Goal: Task Accomplishment & Management: Use online tool/utility

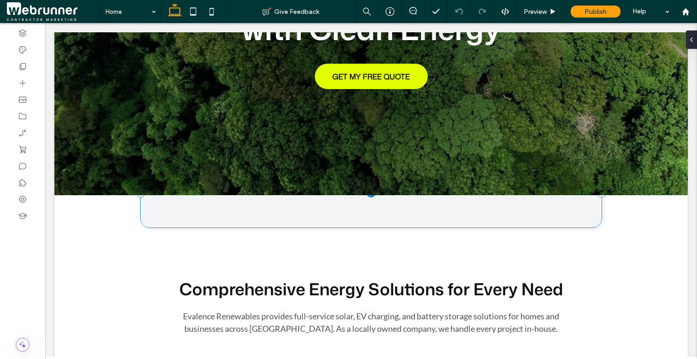
scroll to position [201, 0]
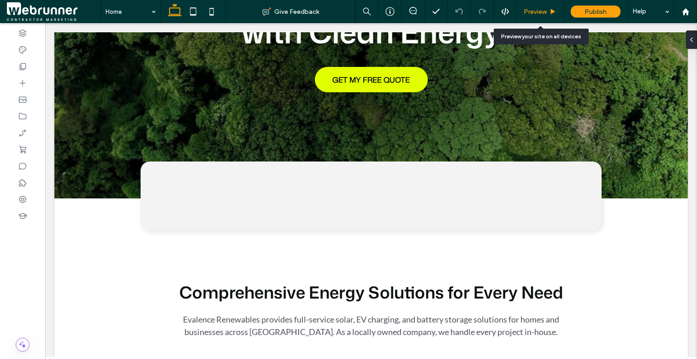
click at [532, 12] on span "Preview" at bounding box center [535, 12] width 23 height 8
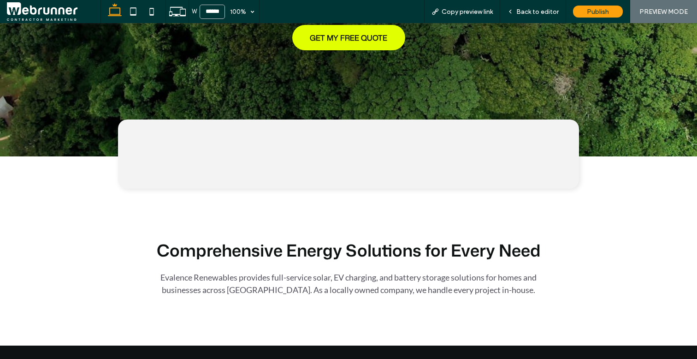
scroll to position [237, 0]
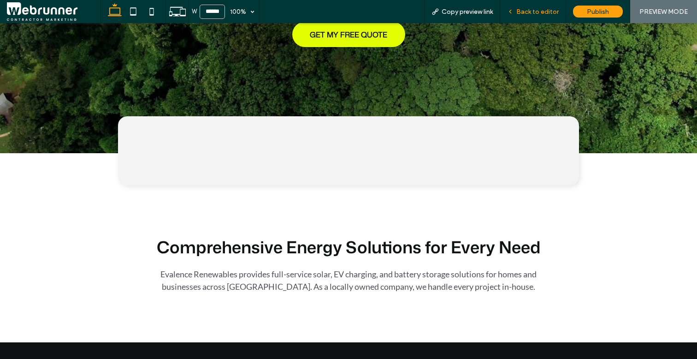
click at [524, 13] on span "Back to editor" at bounding box center [537, 12] width 42 height 8
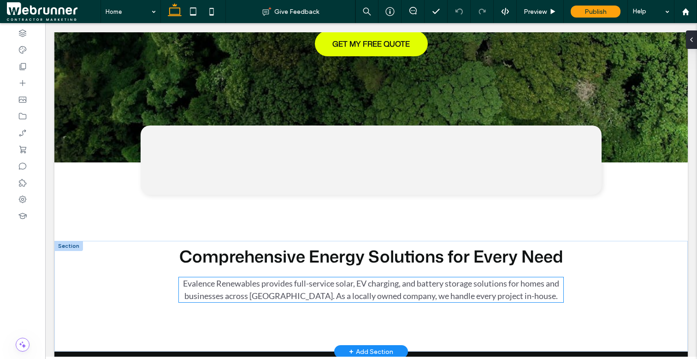
click at [212, 280] on span "Evalence Renewables provides full-service solar, EV charging, and battery stora…" at bounding box center [371, 289] width 376 height 23
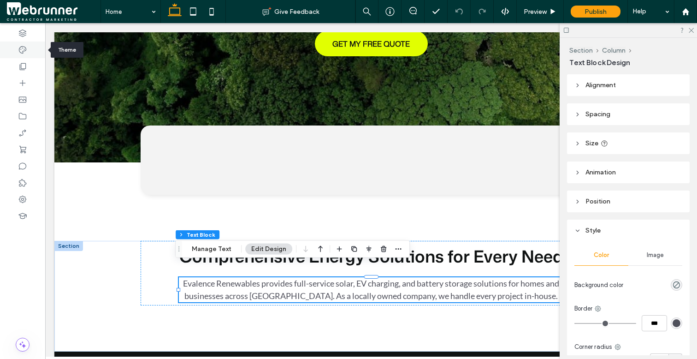
click at [27, 51] on div at bounding box center [22, 50] width 45 height 17
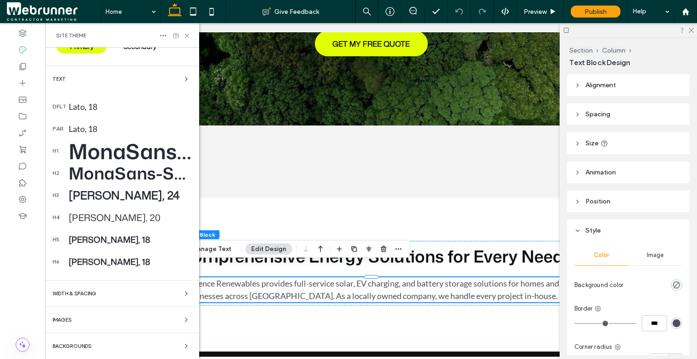
scroll to position [190, 0]
click at [554, 13] on icon at bounding box center [553, 11] width 7 height 7
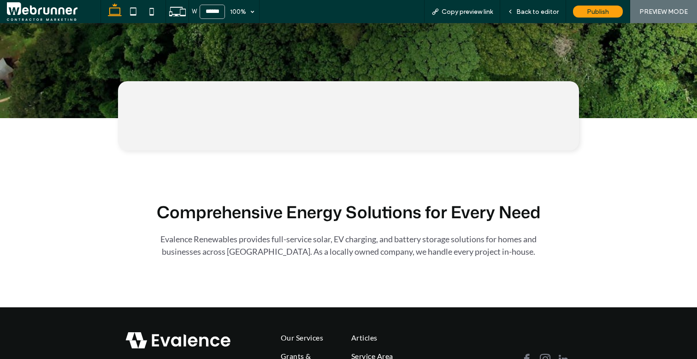
scroll to position [272, 0]
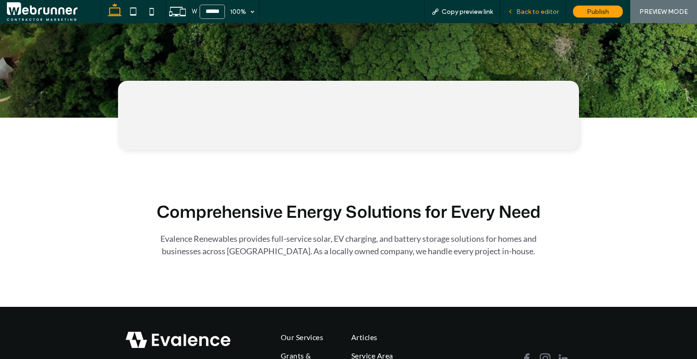
click at [533, 14] on span "Back to editor" at bounding box center [537, 12] width 42 height 8
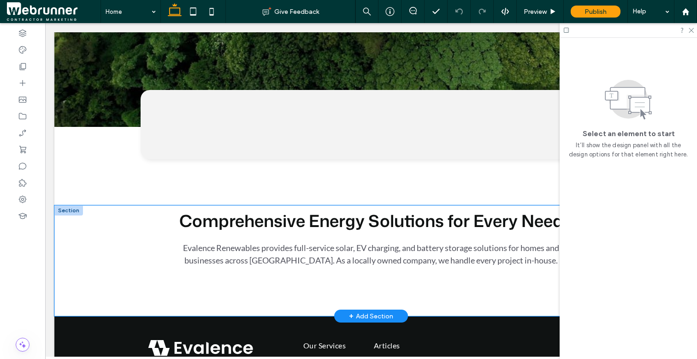
click at [214, 269] on div "Comprehensive Energy Solutions for Every Need Evalence Renewables provides full…" at bounding box center [371, 260] width 553 height 111
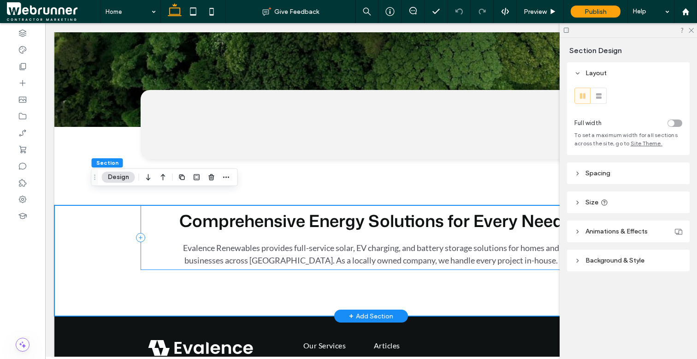
click at [214, 255] on div "Comprehensive Energy Solutions for Every Need Evalence Renewables provides full…" at bounding box center [371, 237] width 461 height 65
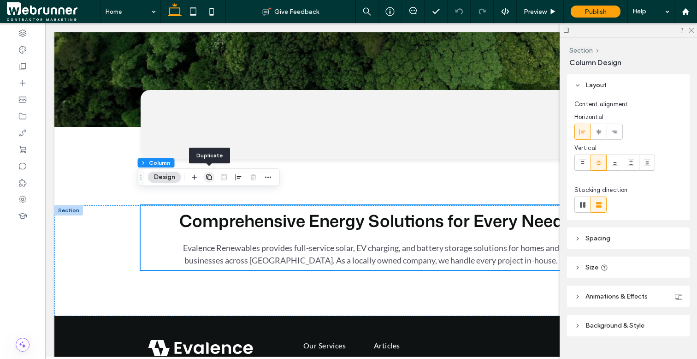
click at [212, 177] on use "button" at bounding box center [209, 177] width 6 height 6
type input "**"
type input "***"
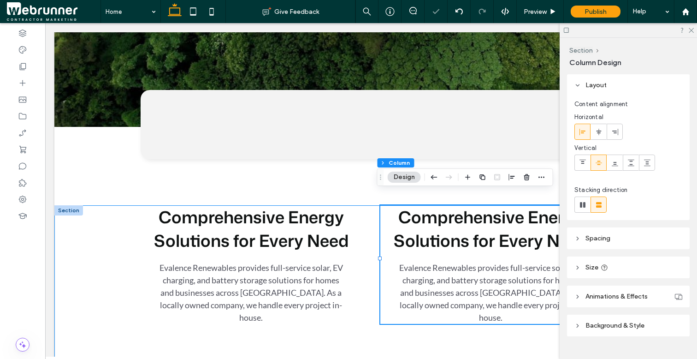
click at [101, 241] on div "Comprehensive Energy Solutions for Every Need Evalence Renewables provides full…" at bounding box center [371, 287] width 553 height 165
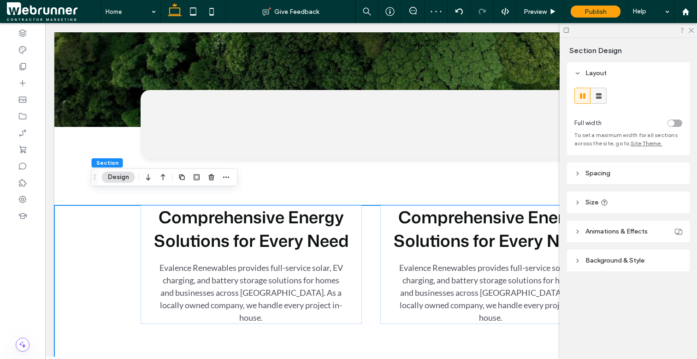
click at [596, 93] on icon at bounding box center [598, 95] width 9 height 9
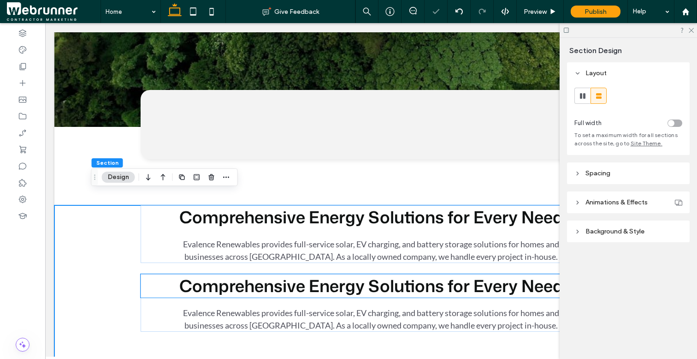
click at [275, 276] on span "Comprehensive Energy Solutions for Every Need" at bounding box center [371, 286] width 384 height 24
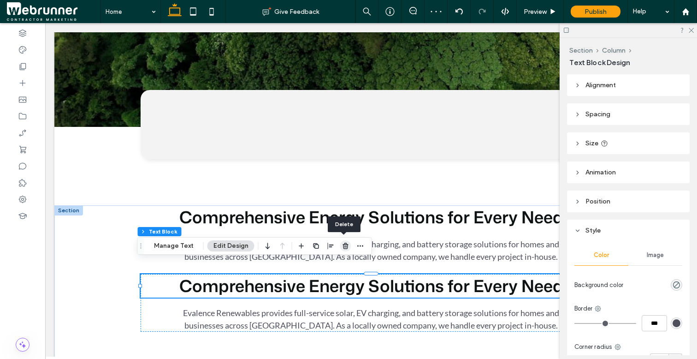
click at [344, 247] on use "button" at bounding box center [346, 246] width 6 height 6
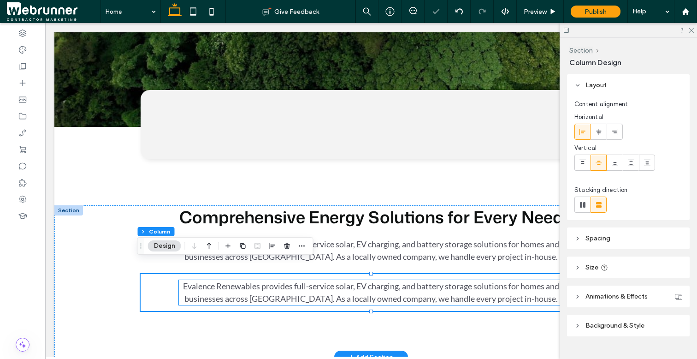
click at [330, 281] on span "Evalence Renewables provides full-service solar, EV charging, and battery stora…" at bounding box center [371, 292] width 376 height 23
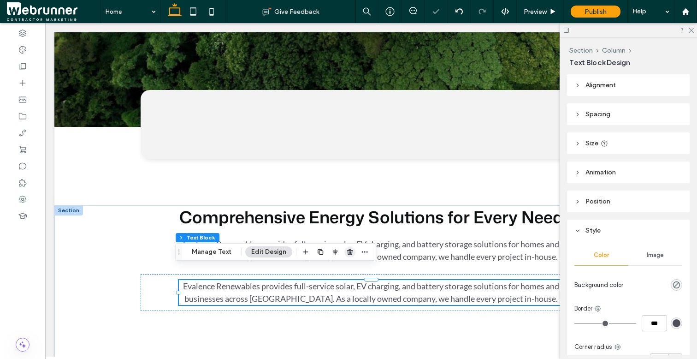
click at [347, 248] on span "button" at bounding box center [349, 251] width 11 height 11
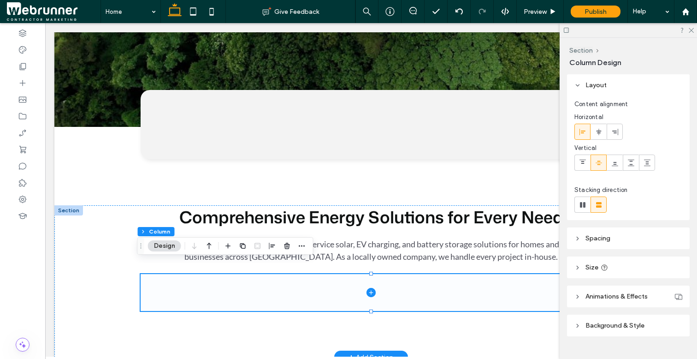
click at [369, 292] on icon at bounding box center [371, 292] width 4 height 0
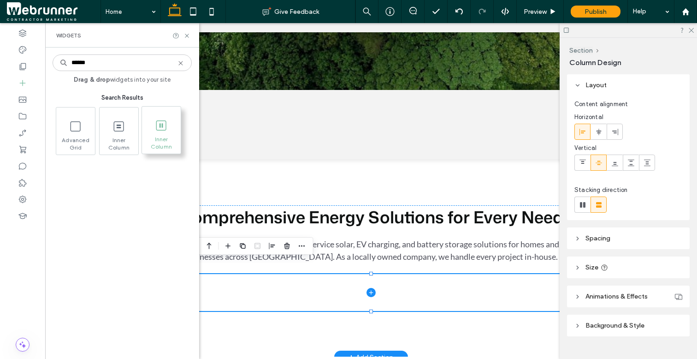
type input "******"
click at [172, 137] on span "Inner Column" at bounding box center [161, 142] width 39 height 13
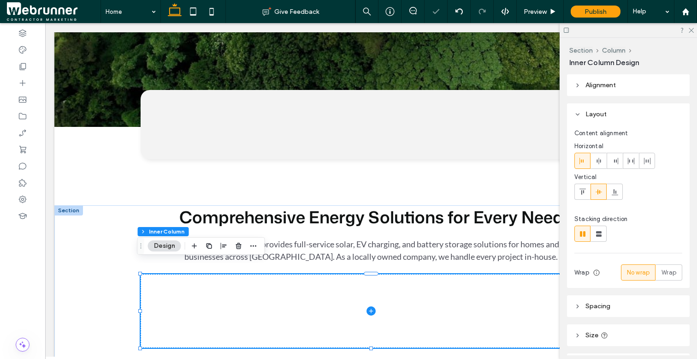
scroll to position [287, 0]
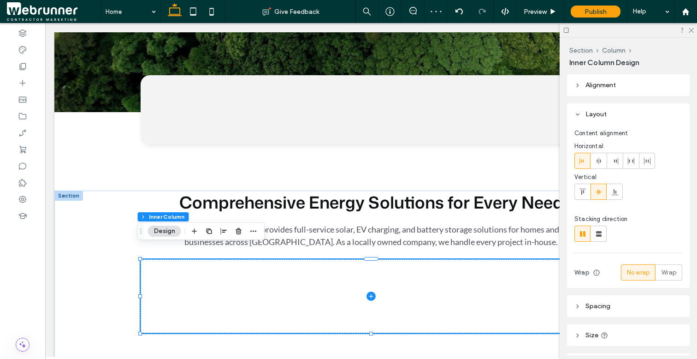
click at [367, 291] on icon at bounding box center [371, 295] width 9 height 9
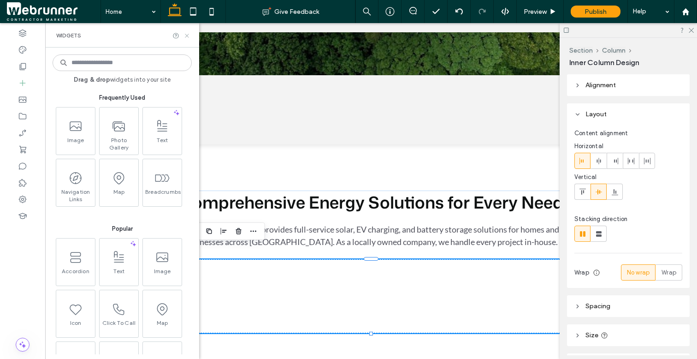
click at [189, 36] on icon at bounding box center [187, 35] width 7 height 7
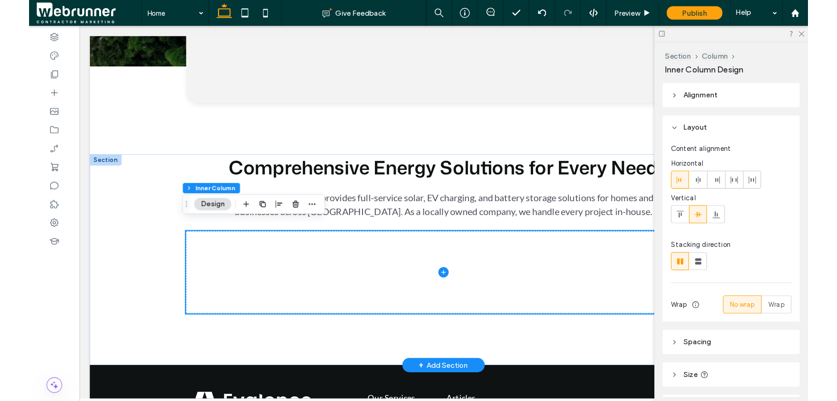
scroll to position [341, 0]
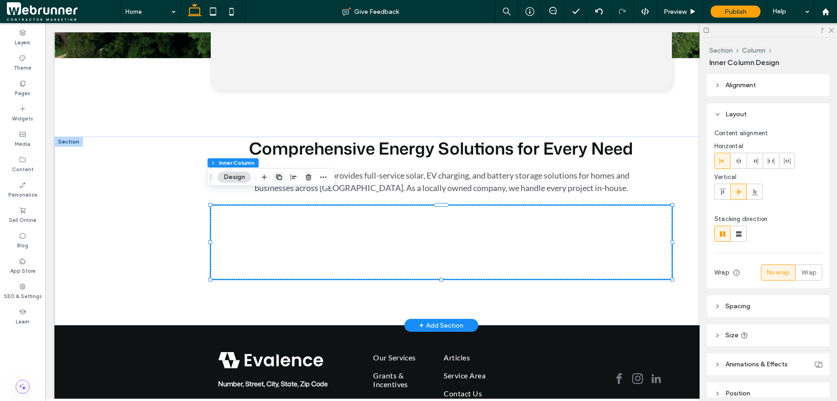
click at [279, 177] on icon "button" at bounding box center [278, 176] width 7 height 7
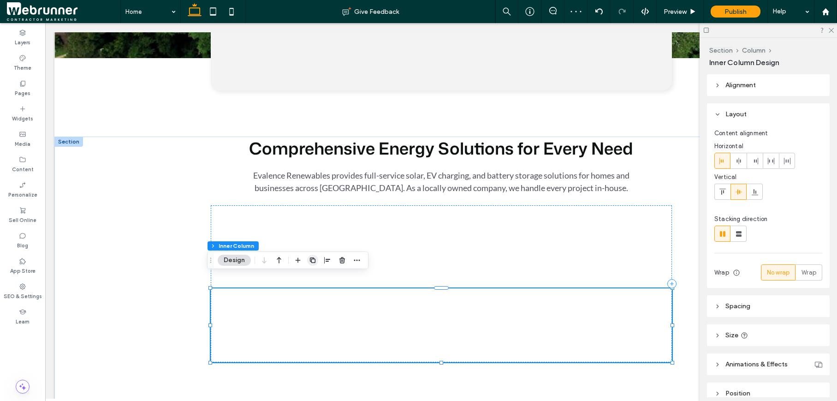
click at [314, 256] on icon "button" at bounding box center [312, 259] width 7 height 7
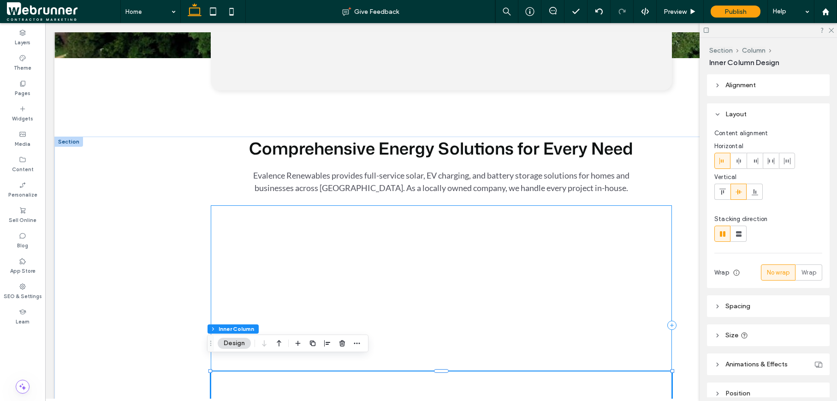
click at [302, 267] on div at bounding box center [441, 325] width 461 height 240
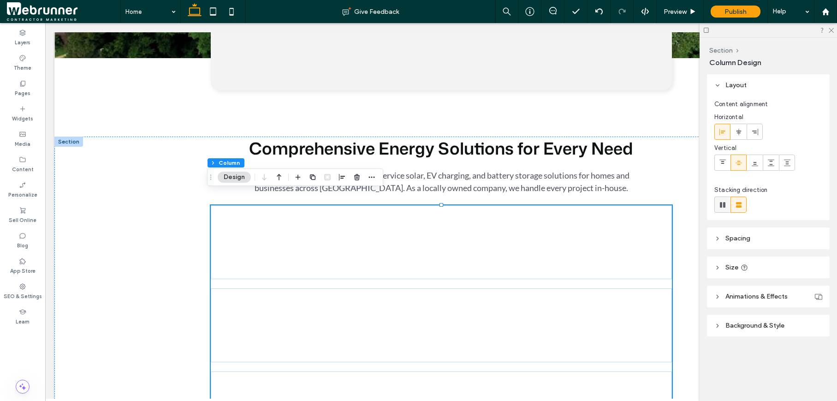
click at [697, 203] on use at bounding box center [723, 205] width 6 height 6
type input "*"
type input "**"
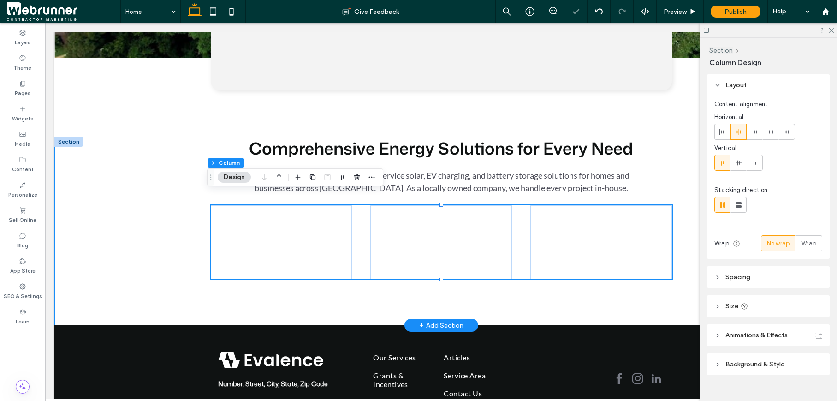
click at [535, 289] on div "Comprehensive Energy Solutions for Every Need Evalence Renewables provides full…" at bounding box center [441, 230] width 553 height 189
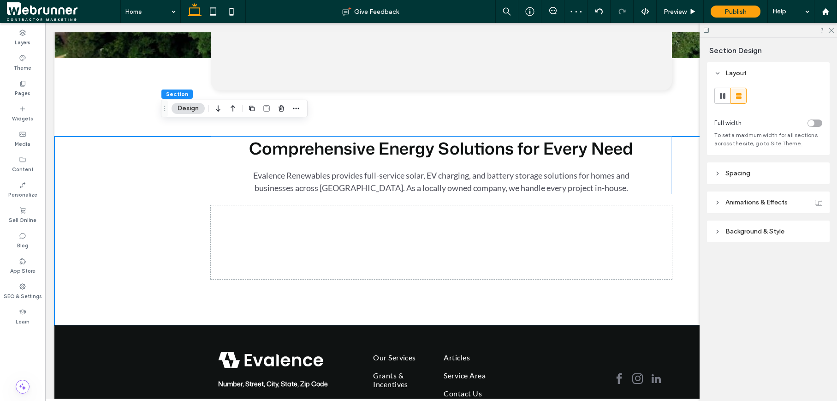
click at [697, 173] on icon at bounding box center [717, 173] width 6 height 6
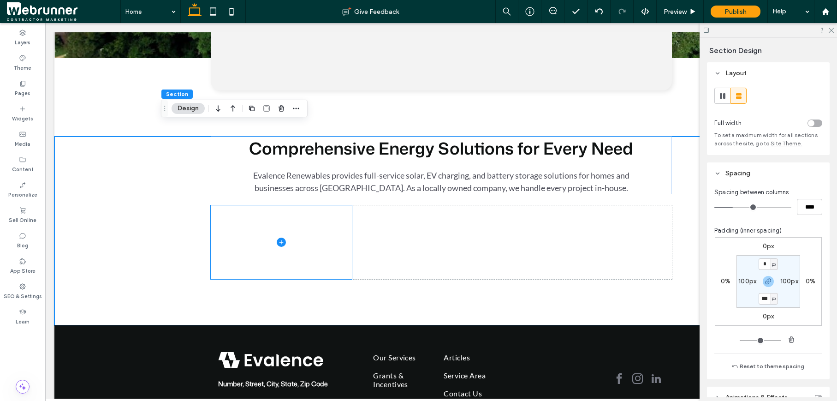
click at [281, 240] on icon at bounding box center [281, 242] width 0 height 4
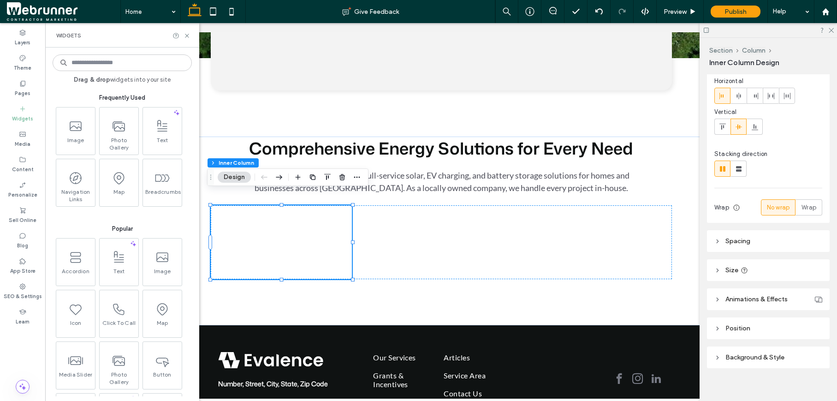
scroll to position [73, 0]
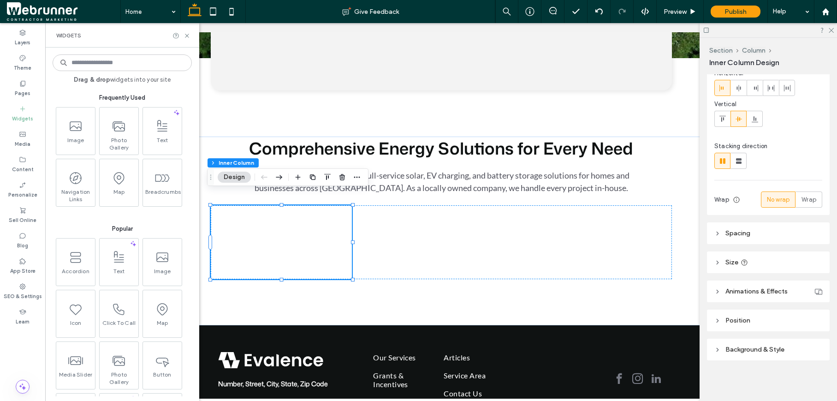
click at [697, 348] on icon at bounding box center [717, 349] width 6 height 6
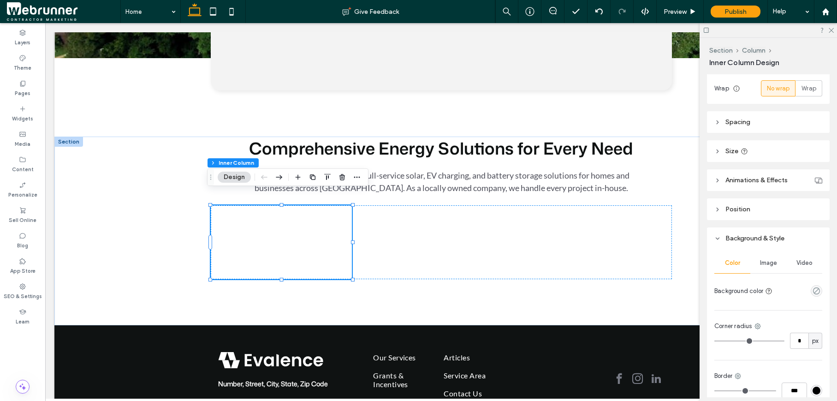
scroll to position [196, 0]
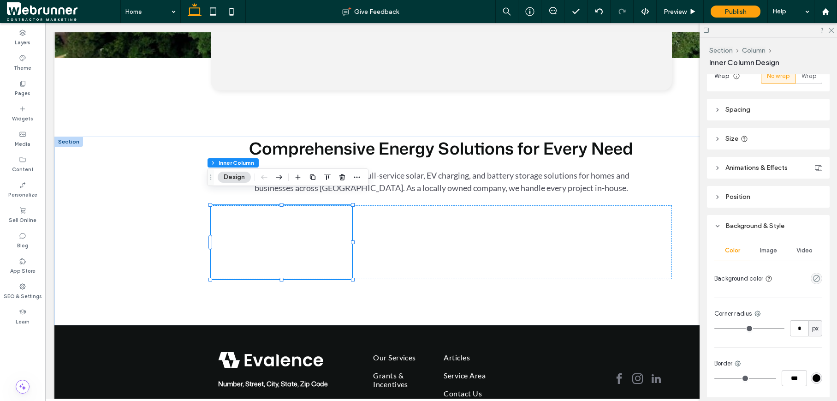
click at [697, 253] on span "Image" at bounding box center [768, 250] width 17 height 7
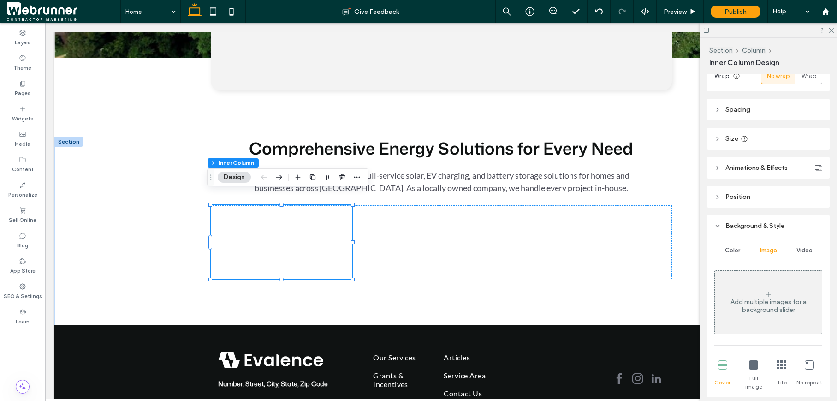
click at [697, 307] on div "Add multiple images for a background slider" at bounding box center [768, 306] width 107 height 16
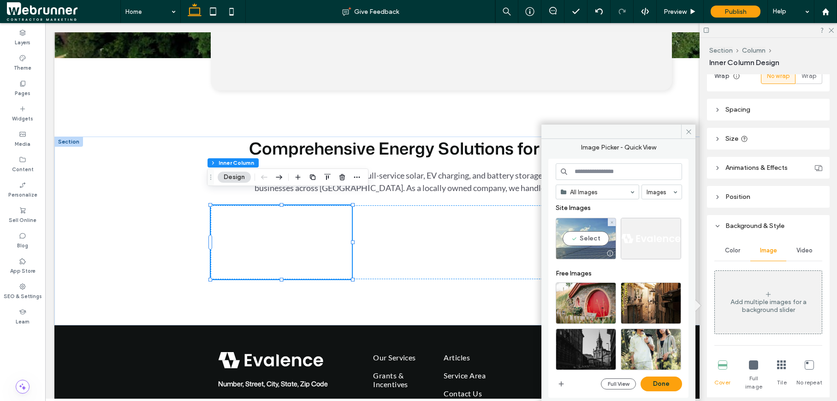
click at [594, 235] on div "Select" at bounding box center [586, 239] width 60 height 42
click at [611, 220] on icon at bounding box center [612, 222] width 4 height 4
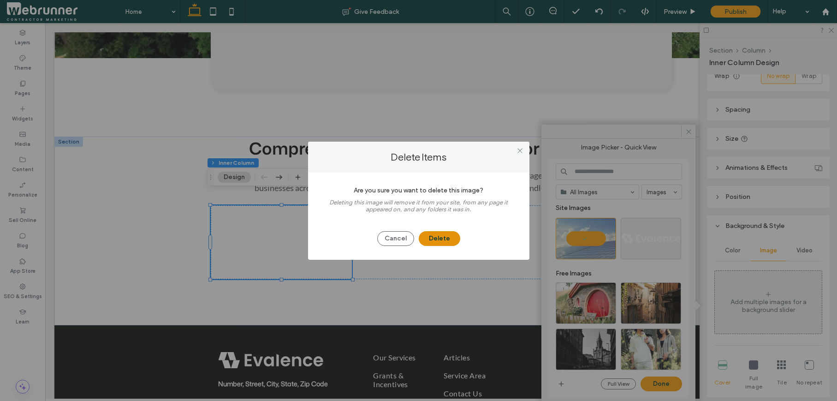
click at [453, 235] on button "Delete" at bounding box center [440, 238] width 42 height 15
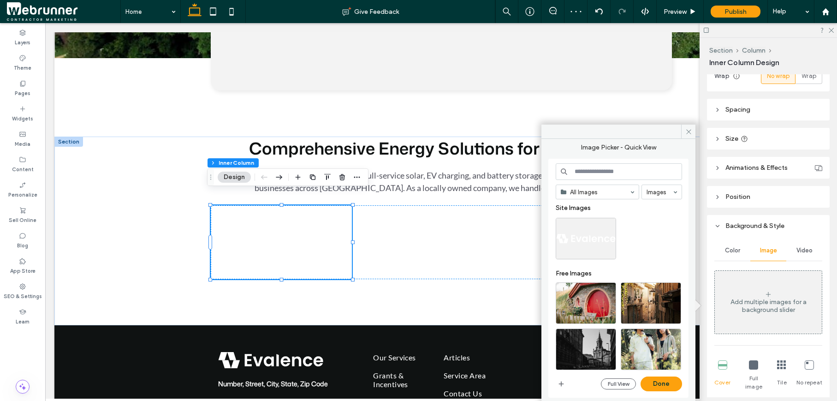
click at [595, 168] on input at bounding box center [619, 171] width 126 height 17
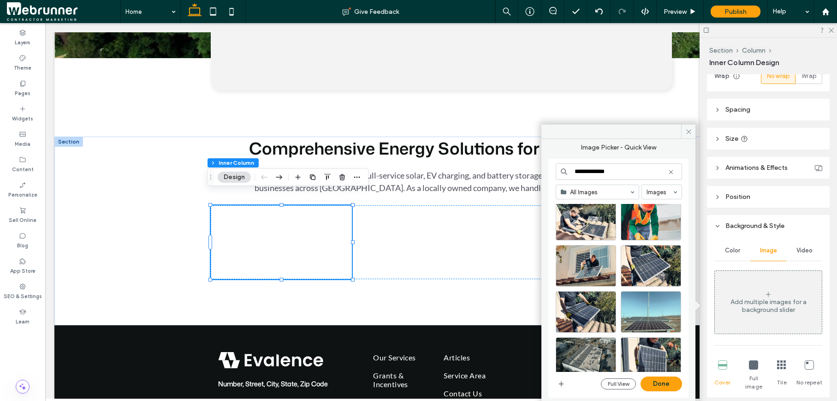
scroll to position [160, 0]
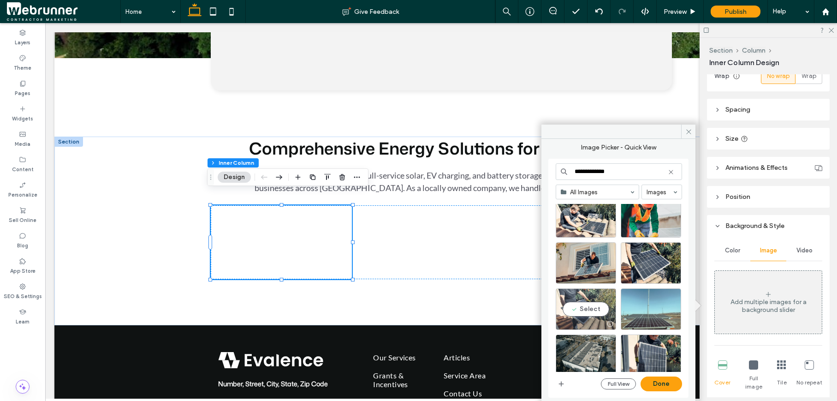
type input "**********"
click at [599, 307] on div "Select" at bounding box center [586, 309] width 60 height 42
click at [657, 358] on button "Done" at bounding box center [661, 383] width 42 height 15
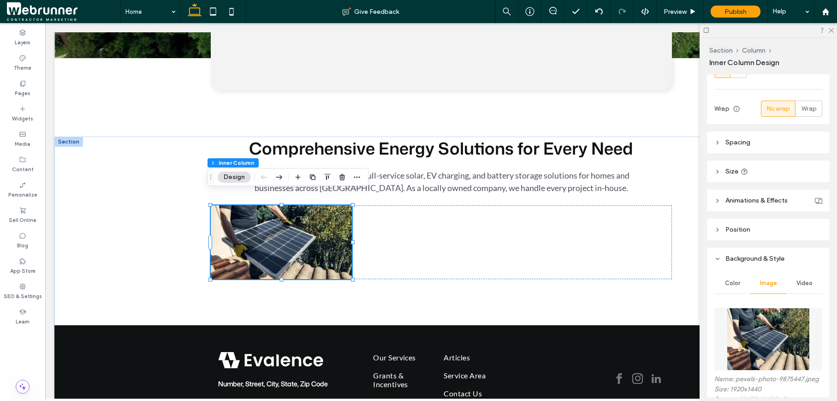
scroll to position [144, 0]
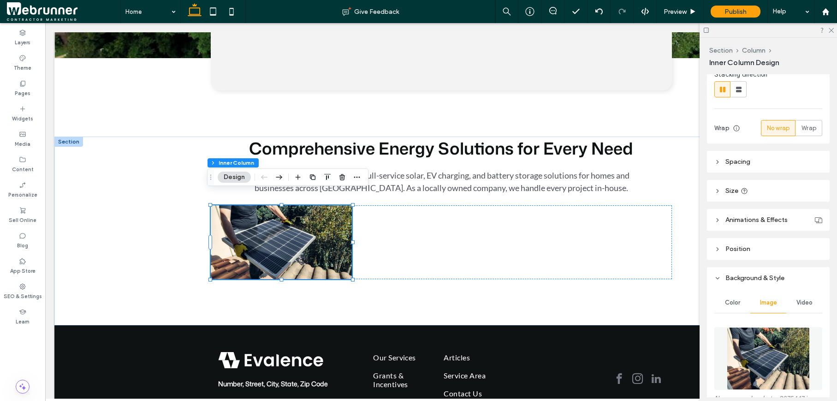
click at [697, 163] on icon at bounding box center [717, 162] width 6 height 6
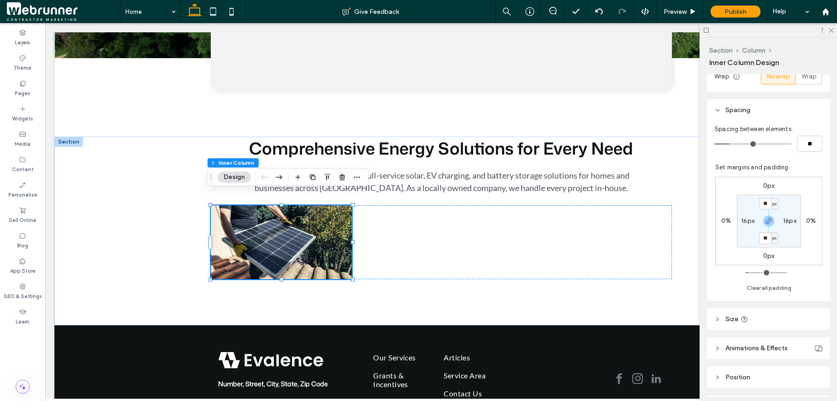
scroll to position [197, 0]
click at [697, 318] on icon at bounding box center [717, 317] width 6 height 6
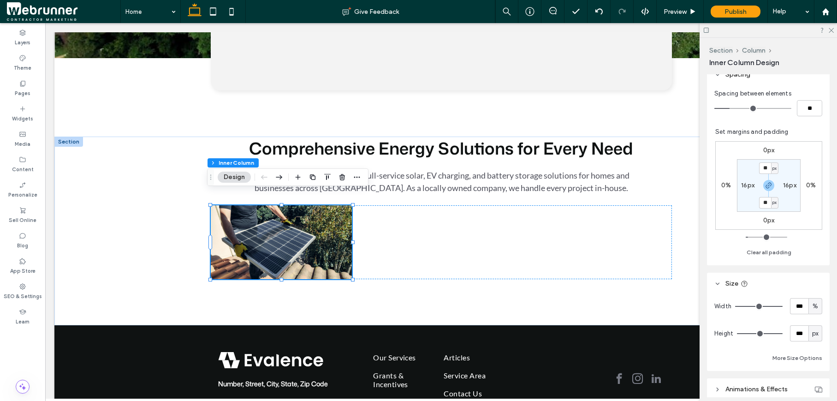
scroll to position [232, 0]
click at [697, 330] on input "***" at bounding box center [799, 333] width 18 height 16
type input "***"
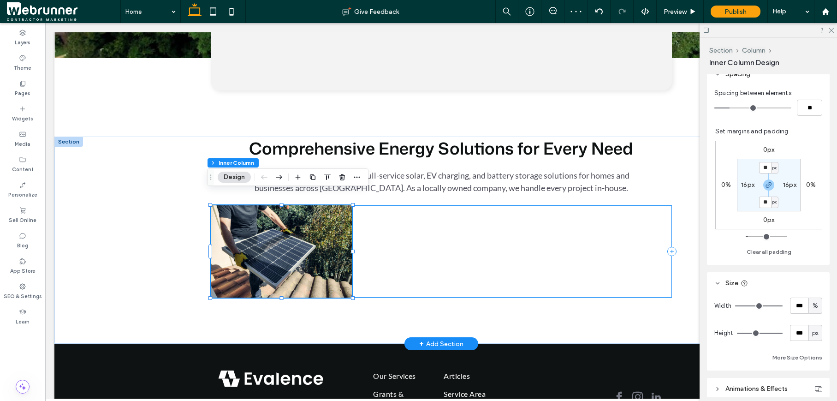
click at [479, 268] on div at bounding box center [441, 251] width 461 height 92
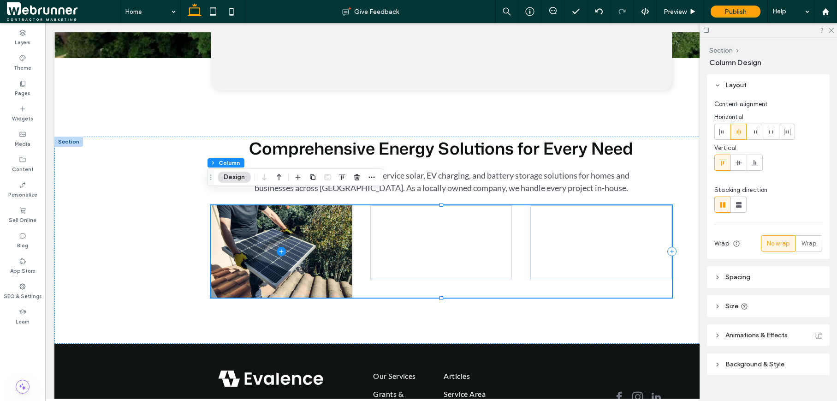
click at [326, 253] on span at bounding box center [282, 251] width 142 height 92
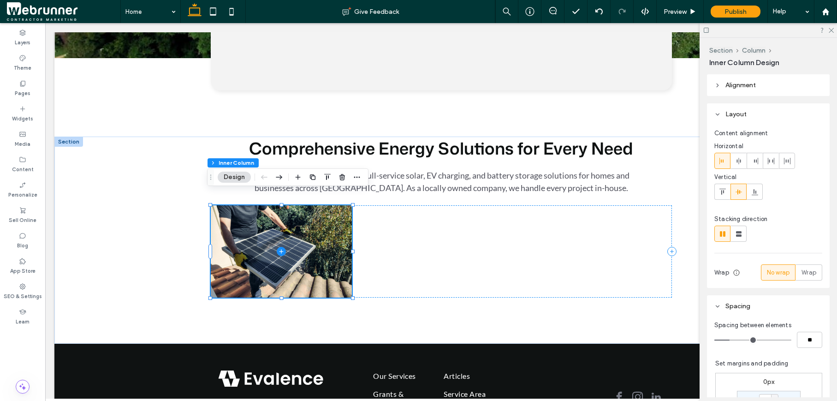
click at [279, 247] on icon at bounding box center [281, 251] width 9 height 9
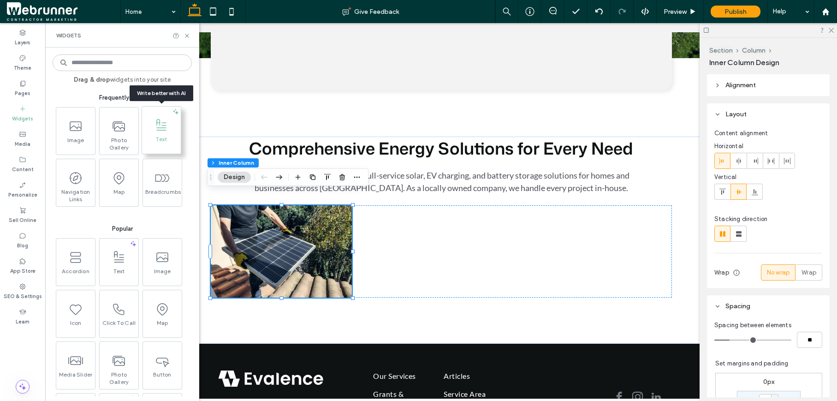
click at [164, 127] on use at bounding box center [161, 125] width 10 height 12
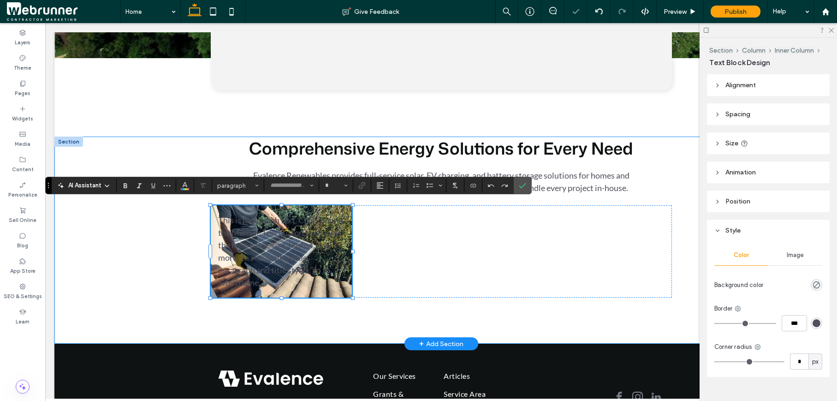
type input "****"
type input "**"
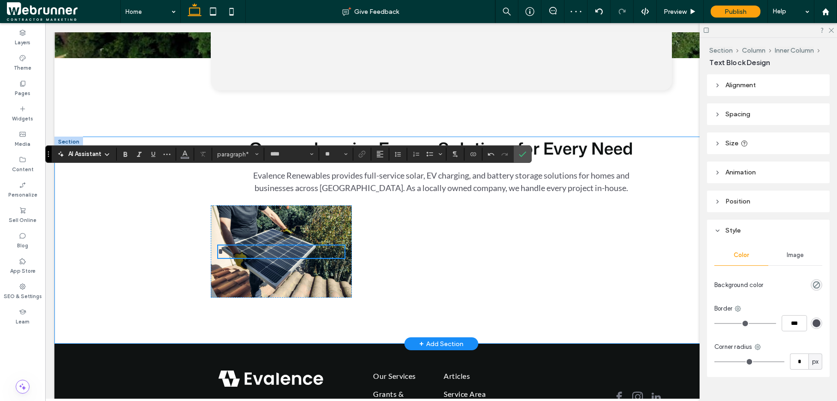
scroll to position [372, 0]
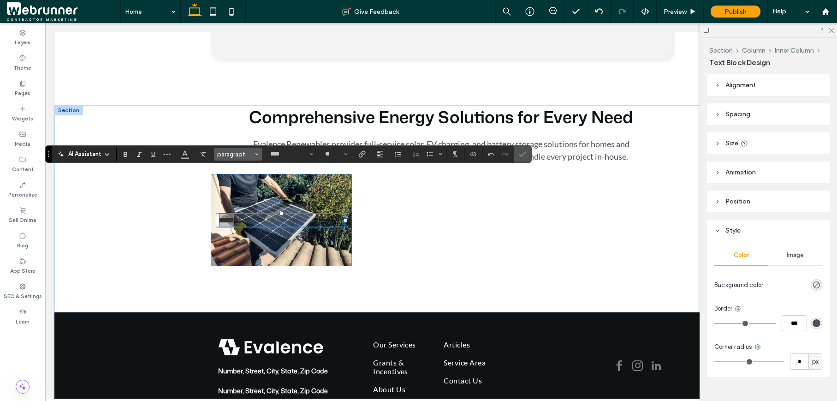
click at [248, 157] on span "paragraph" at bounding box center [235, 154] width 36 height 7
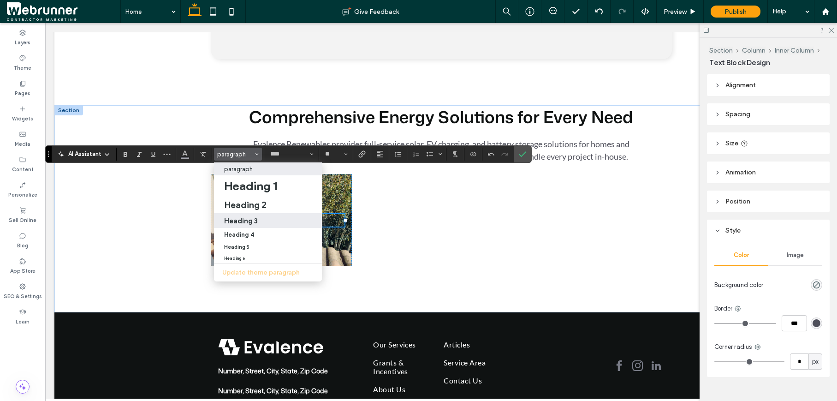
click at [259, 220] on div "Heading 3" at bounding box center [268, 220] width 88 height 9
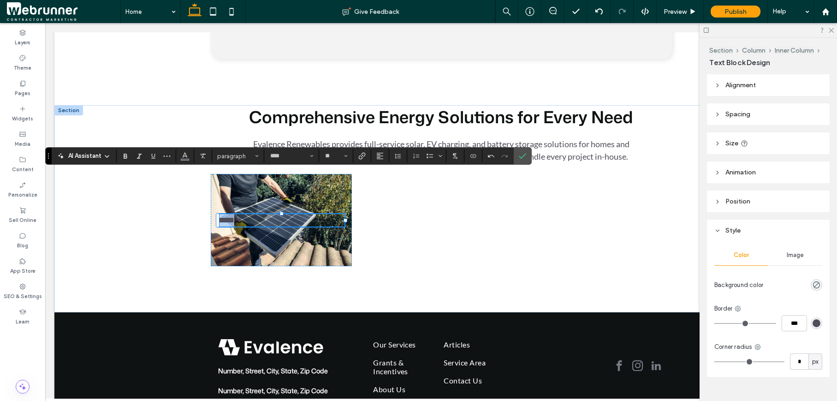
type input "*********"
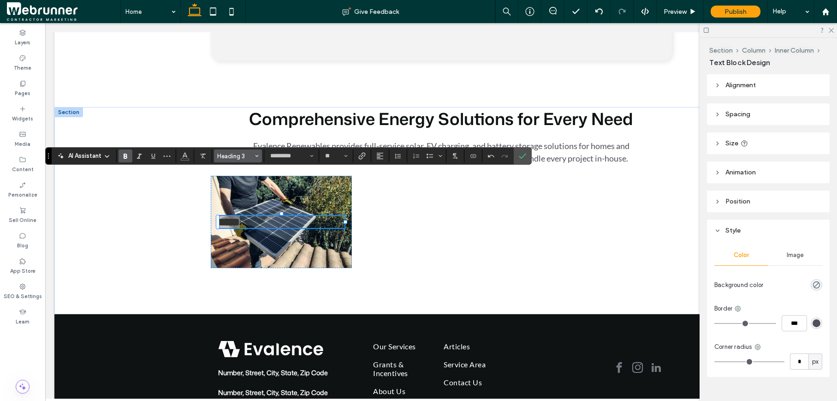
click at [252, 155] on span "Heading 3" at bounding box center [235, 156] width 36 height 7
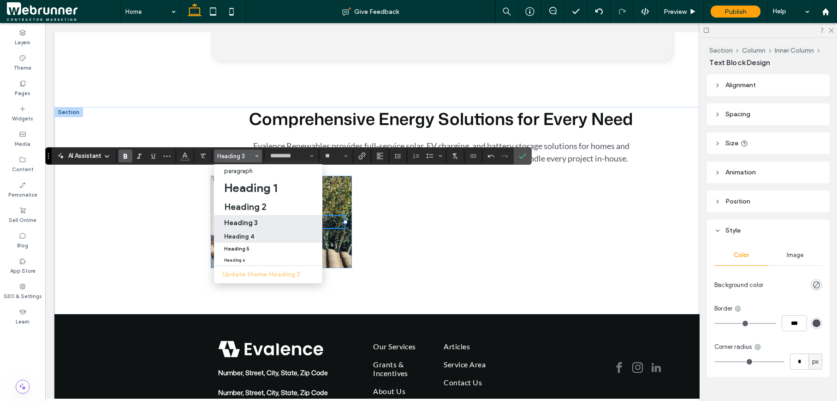
click at [250, 239] on h4 "Heading 4" at bounding box center [239, 236] width 30 height 7
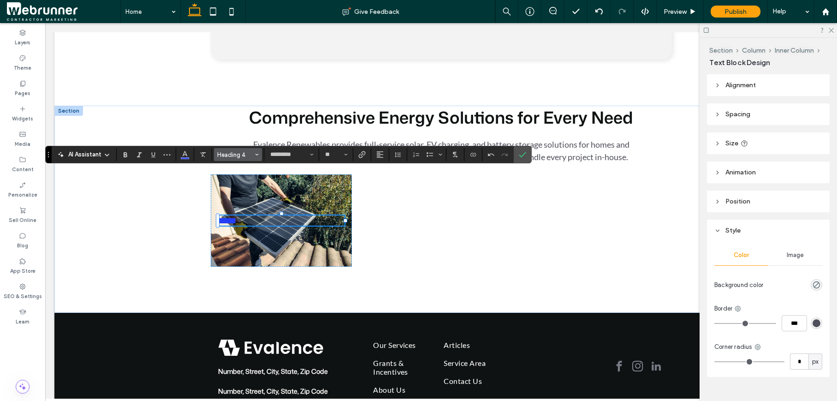
click at [255, 150] on span "Styles" at bounding box center [257, 154] width 4 height 12
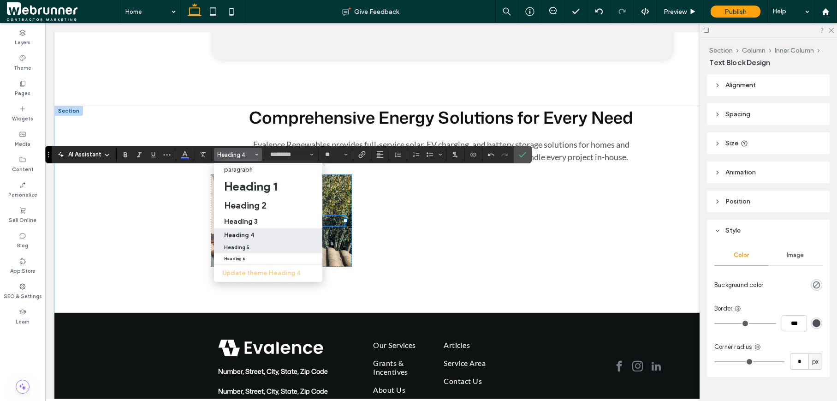
click at [251, 245] on div "Heading 5" at bounding box center [268, 247] width 88 height 6
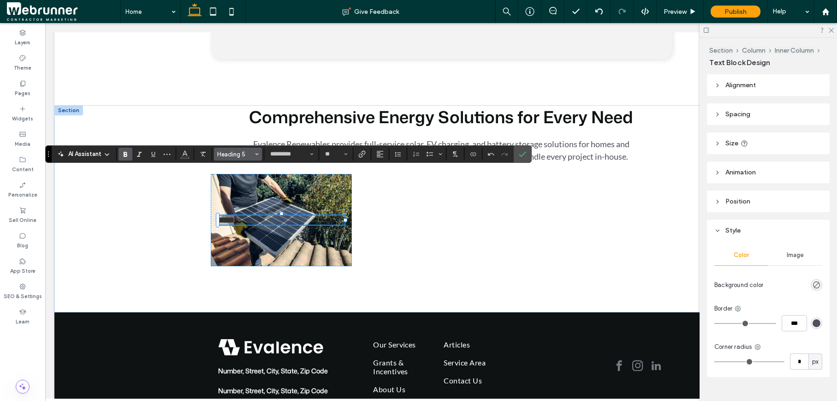
click at [254, 155] on button "Heading 5" at bounding box center [238, 154] width 48 height 13
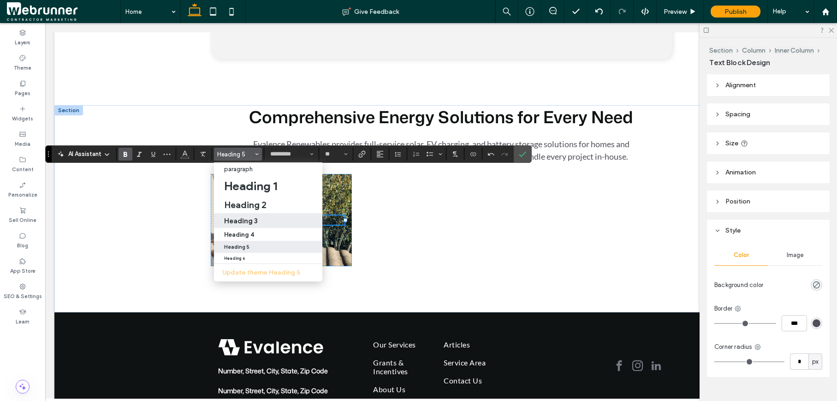
click at [254, 224] on h3 "Heading 3" at bounding box center [241, 220] width 34 height 9
type input "**"
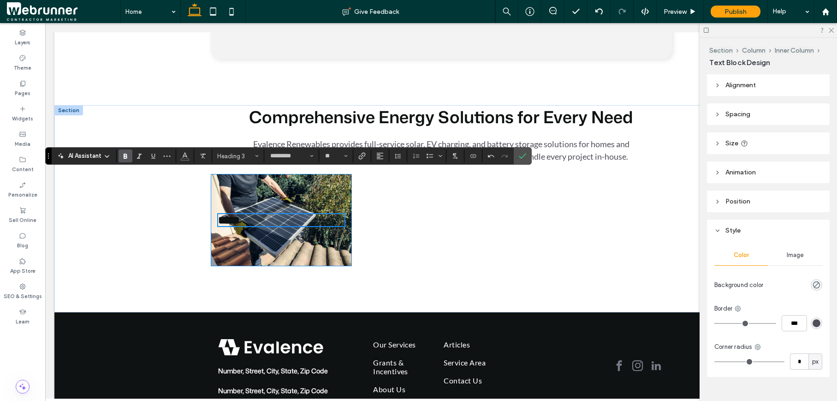
scroll to position [370, 0]
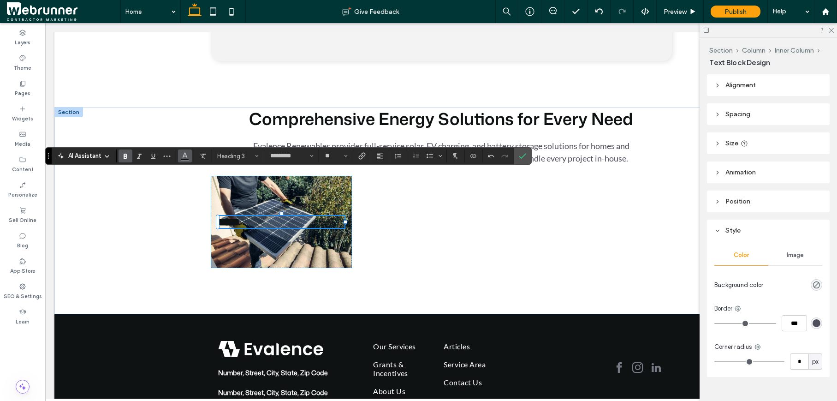
click at [187, 156] on icon "Color" at bounding box center [184, 154] width 7 height 7
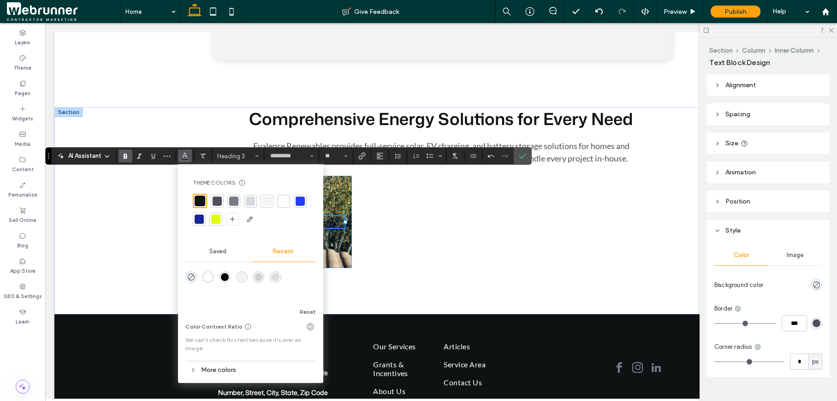
click at [280, 201] on div at bounding box center [283, 200] width 9 height 9
drag, startPoint x: 521, startPoint y: 158, endPoint x: 474, endPoint y: 135, distance: 51.6
click at [521, 158] on use "Confirm" at bounding box center [522, 156] width 7 height 6
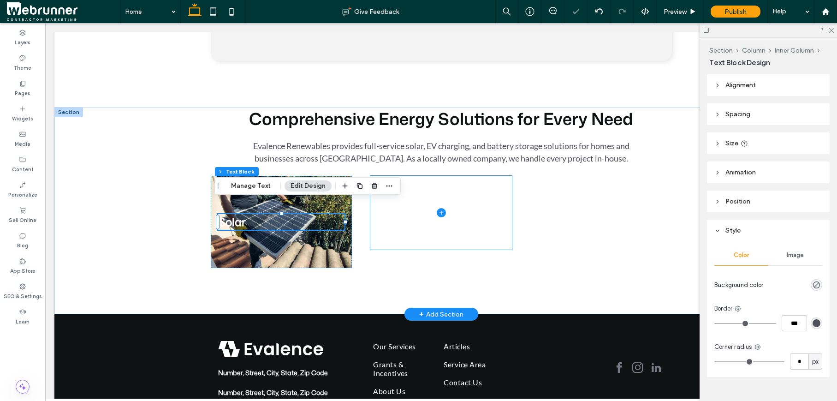
click at [455, 221] on span at bounding box center [441, 213] width 142 height 74
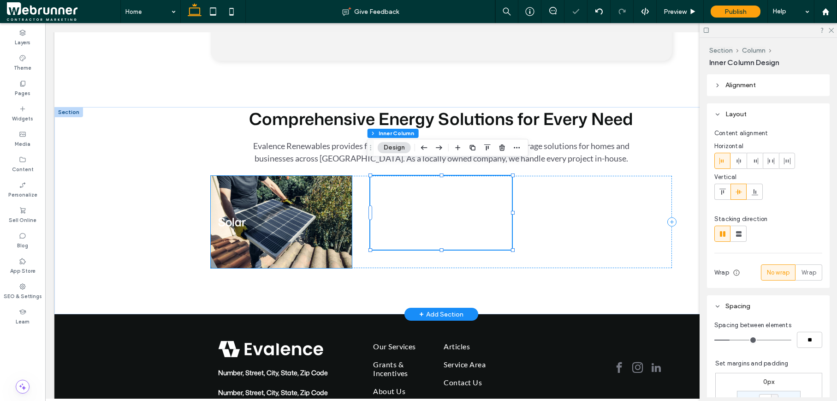
click at [325, 243] on div "Solar" at bounding box center [282, 222] width 142 height 92
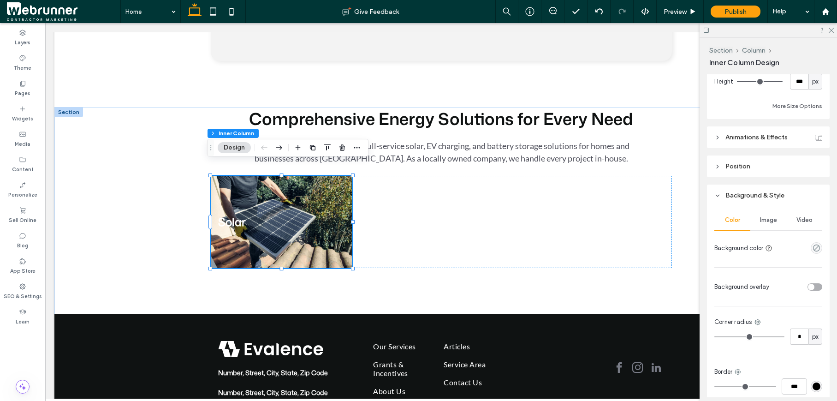
scroll to position [485, 0]
click at [697, 282] on div "toggle" at bounding box center [814, 285] width 15 height 7
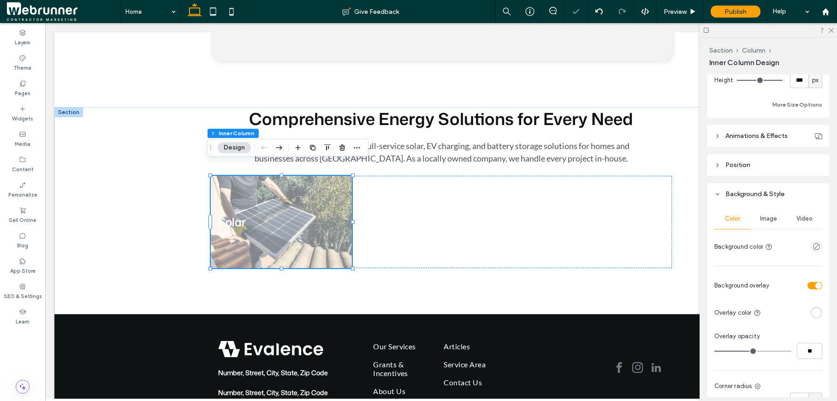
click at [697, 311] on div "rgba(255, 255, 255, 1)" at bounding box center [816, 312] width 8 height 8
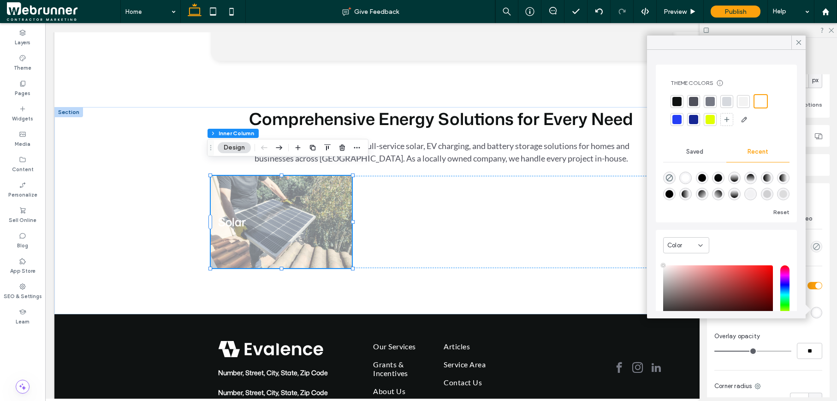
click at [697, 182] on div "linear-gradient(90deg, rgba(0, 0, 0, 1) 0%, rgba(255, 255, 255, 1) 100%)" at bounding box center [783, 178] width 8 height 8
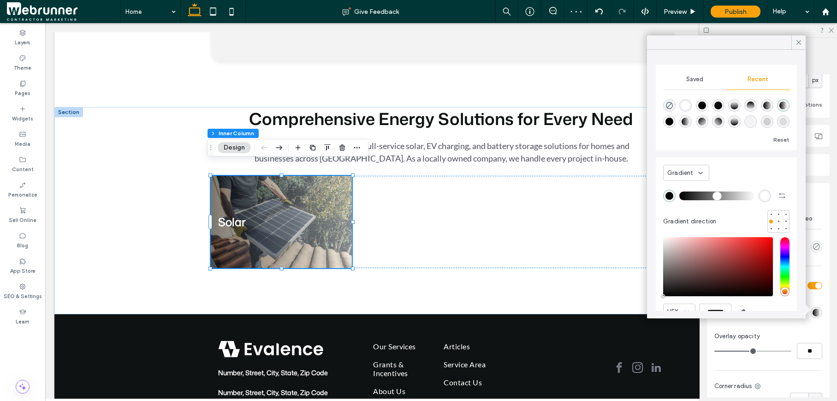
click at [697, 196] on div "rgba(255, 255, 255, 1)" at bounding box center [765, 196] width 8 height 8
click at [665, 107] on icon "rgba(0, 0, 0, 0)" at bounding box center [669, 105] width 8 height 8
type input "*******"
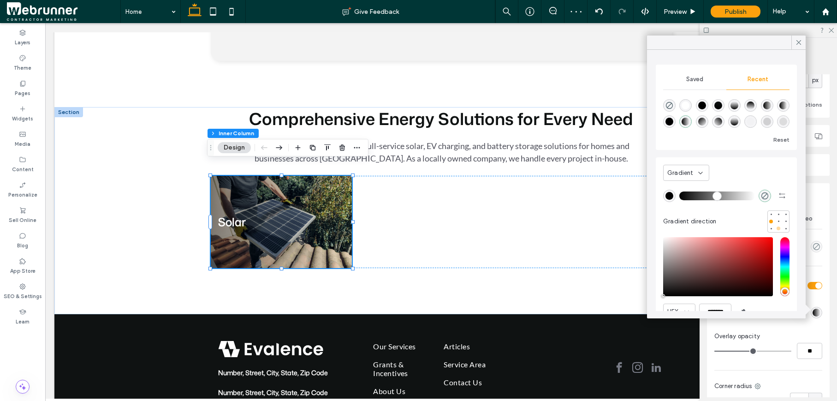
click at [697, 227] on div at bounding box center [779, 228] width 4 height 4
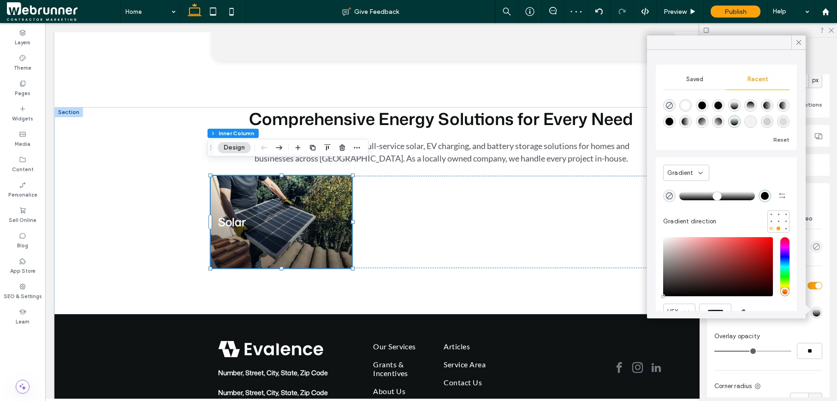
click at [697, 226] on div at bounding box center [771, 228] width 4 height 4
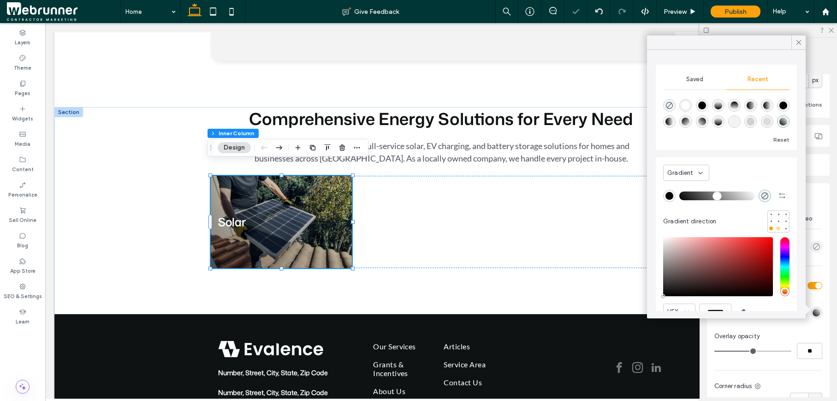
click at [697, 226] on div at bounding box center [778, 228] width 6 height 6
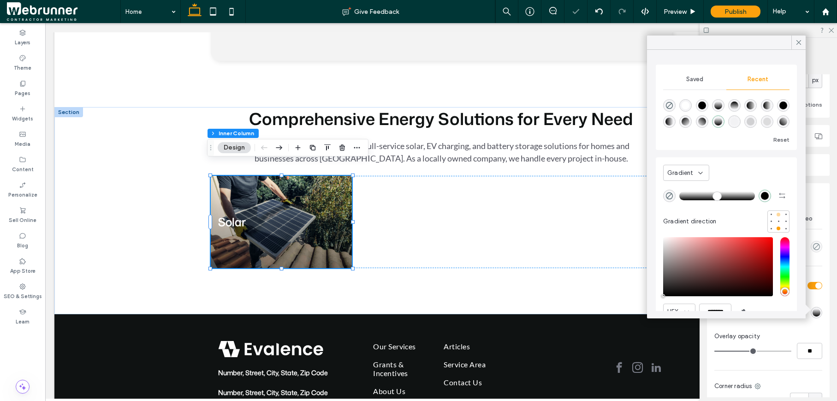
click at [697, 211] on div at bounding box center [778, 214] width 6 height 6
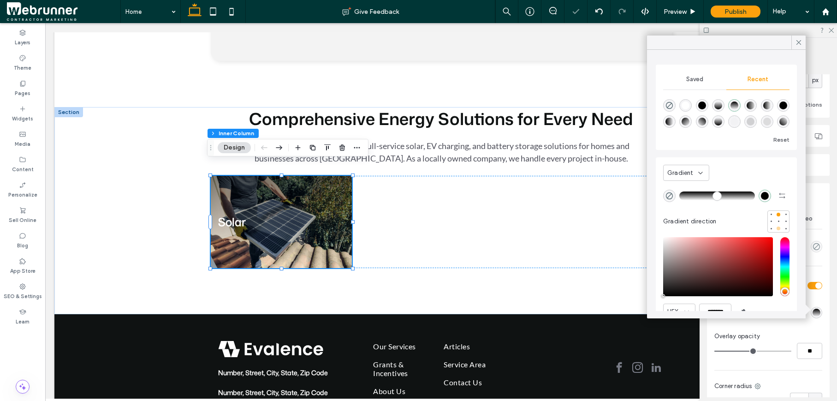
click at [697, 228] on div at bounding box center [778, 228] width 6 height 6
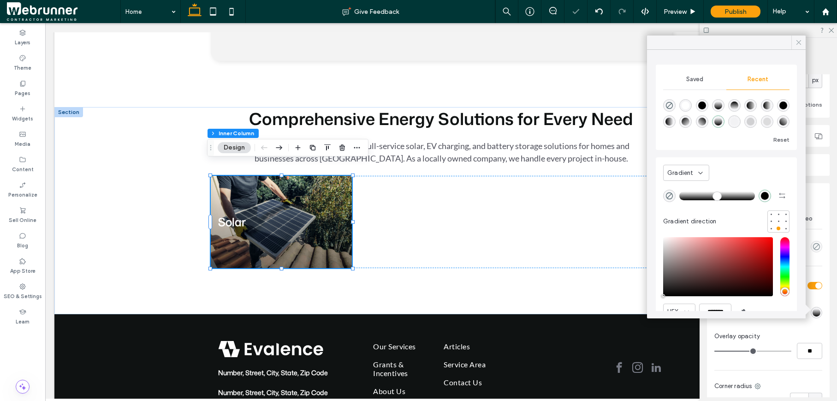
click at [697, 41] on icon at bounding box center [799, 42] width 8 height 8
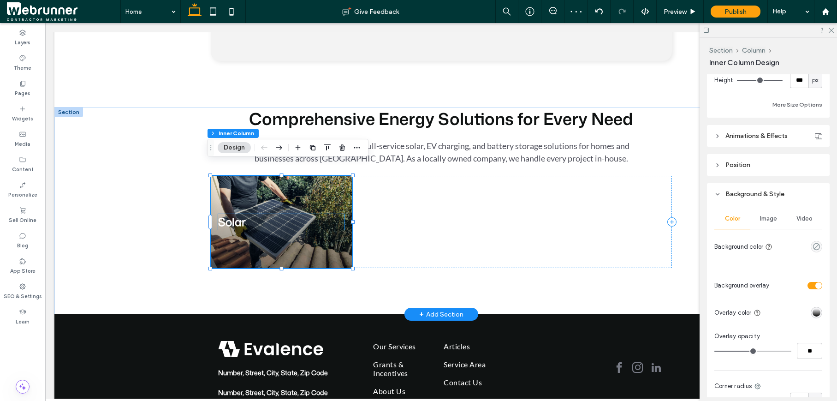
click at [255, 214] on h3 "Solar" at bounding box center [281, 222] width 127 height 16
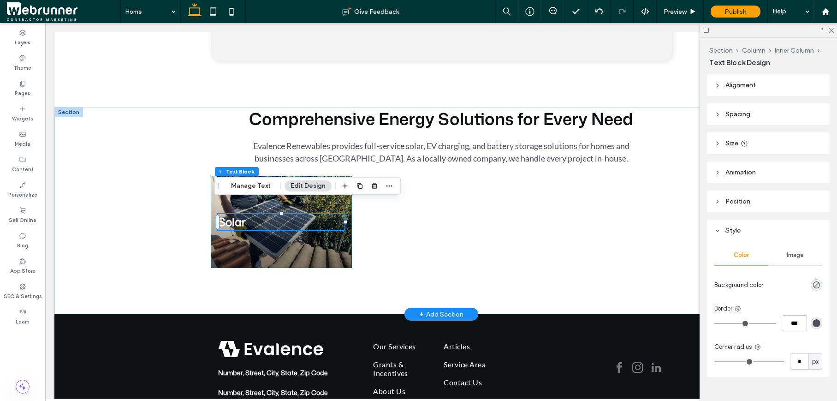
click at [263, 234] on div "Solar" at bounding box center [282, 222] width 142 height 92
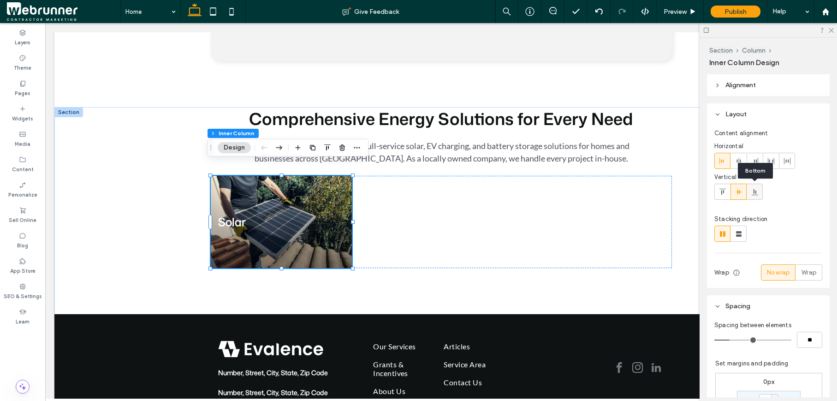
click at [697, 193] on icon at bounding box center [754, 191] width 7 height 7
click at [337, 286] on div "Comprehensive Energy Solutions for Every Need Evalence Renewables provides full…" at bounding box center [441, 210] width 553 height 207
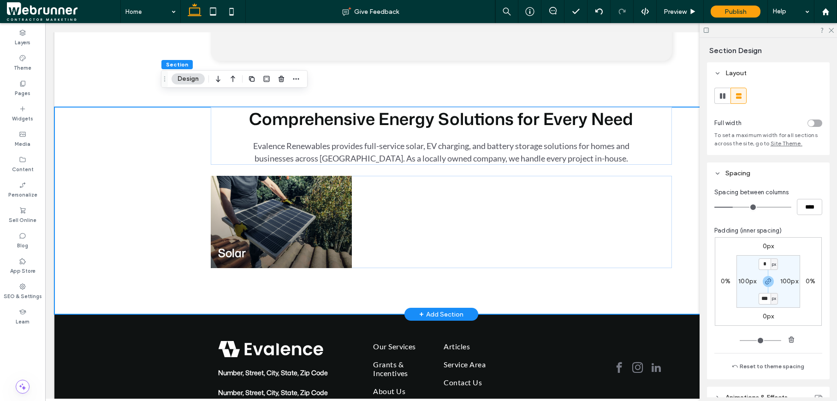
click at [130, 161] on div "Comprehensive Energy Solutions for Every Need Evalence Renewables provides full…" at bounding box center [440, 210] width 773 height 207
click at [26, 73] on div "Theme" at bounding box center [22, 62] width 45 height 25
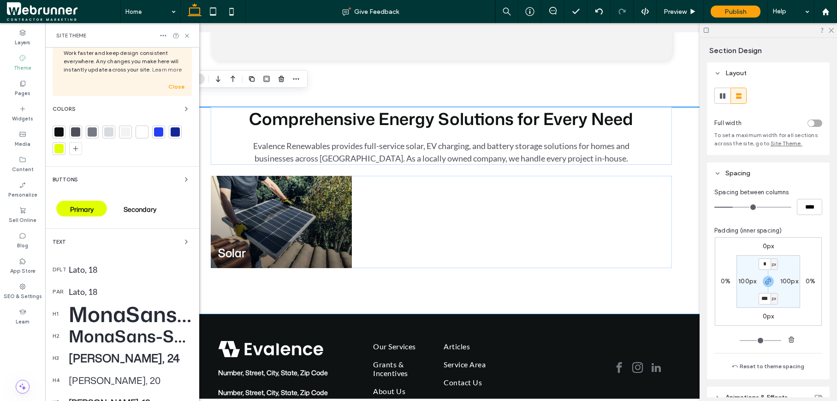
scroll to position [53, 0]
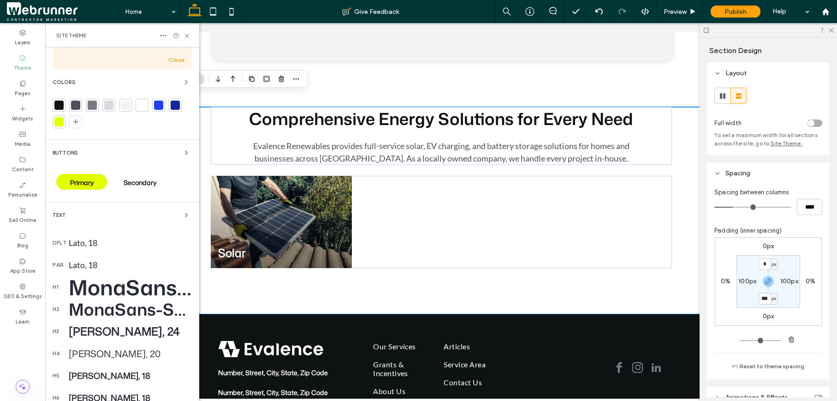
click at [88, 328] on div "Mona Sans, 24" at bounding box center [130, 331] width 123 height 16
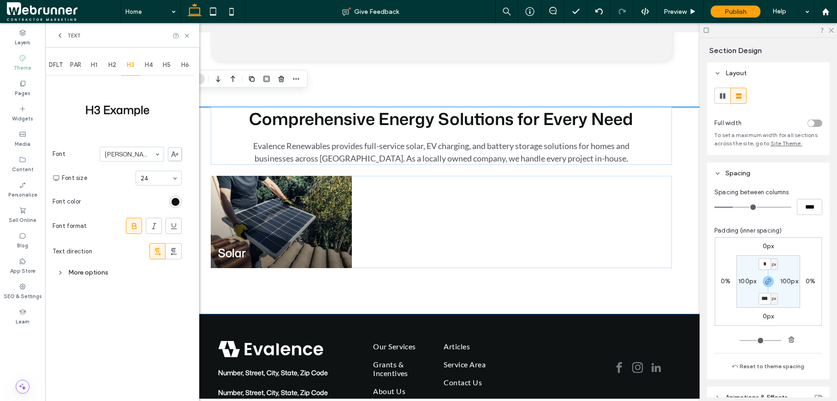
scroll to position [0, 0]
click at [62, 273] on icon at bounding box center [60, 272] width 6 height 6
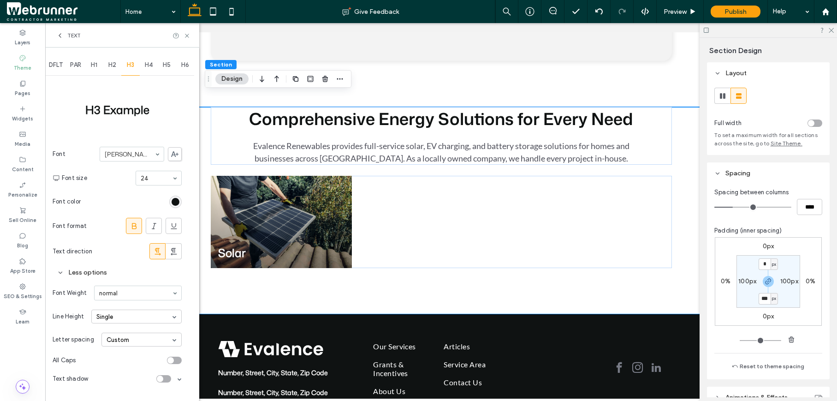
click at [120, 270] on div "Less options" at bounding box center [117, 272] width 129 height 12
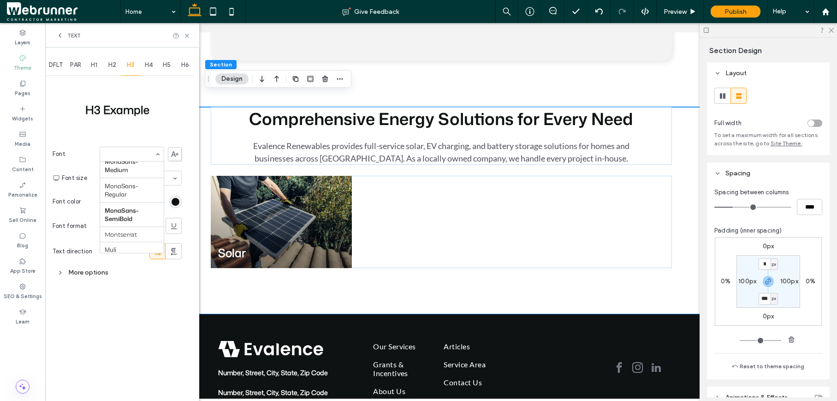
scroll to position [618, 0]
click at [147, 155] on input at bounding box center [130, 154] width 50 height 6
click at [130, 139] on div "H3 Example Font Aboreto Abril Fatface Albert Sans Alegreya Amiri Arapey Arial B…" at bounding box center [117, 178] width 129 height 203
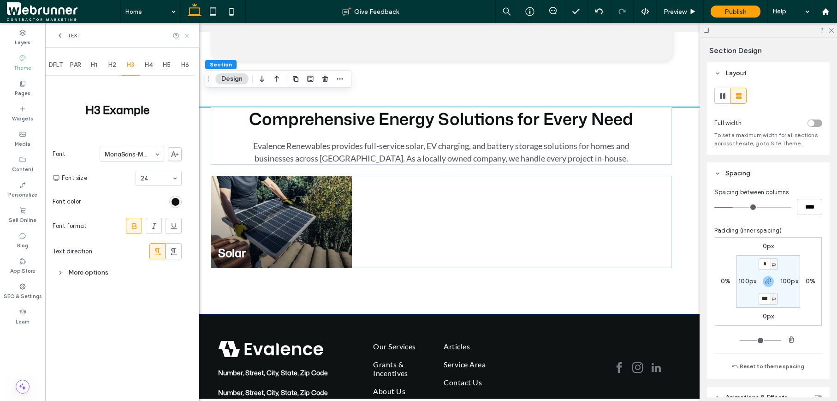
click at [190, 34] on icon at bounding box center [187, 35] width 7 height 7
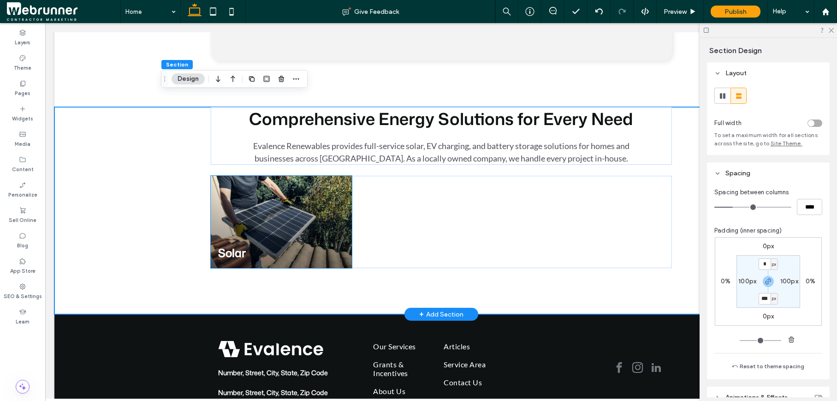
click at [250, 245] on h3 "Solar" at bounding box center [281, 253] width 127 height 16
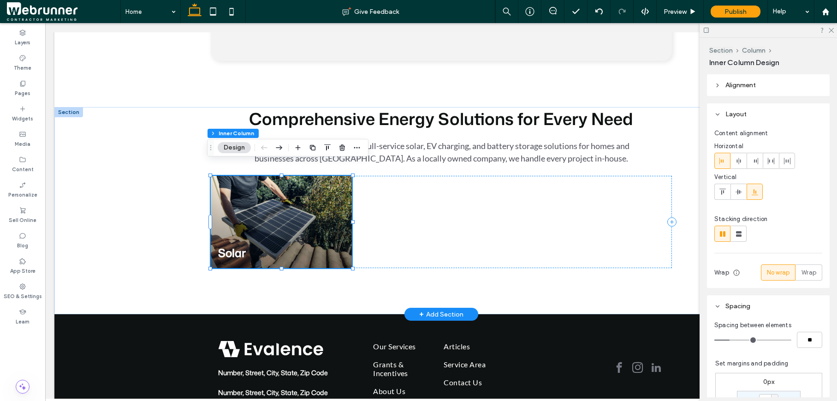
click at [243, 245] on h3 "Solar" at bounding box center [281, 253] width 127 height 16
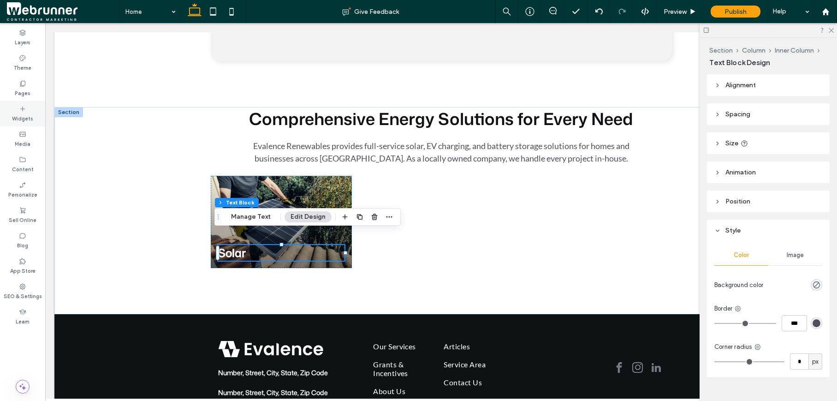
click at [24, 107] on icon at bounding box center [22, 108] width 7 height 7
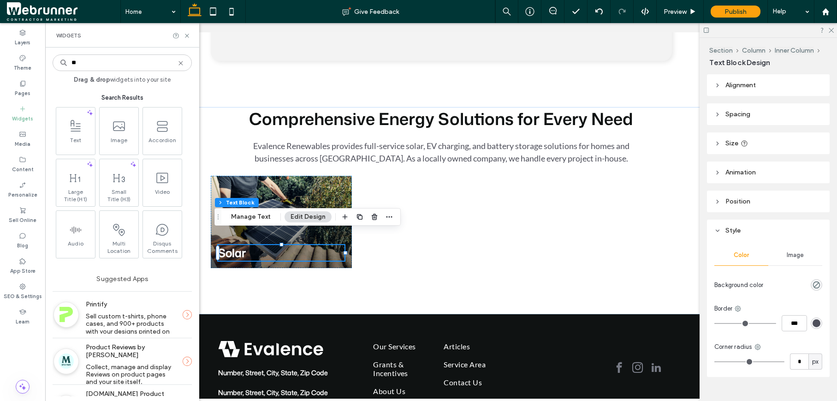
type input "*"
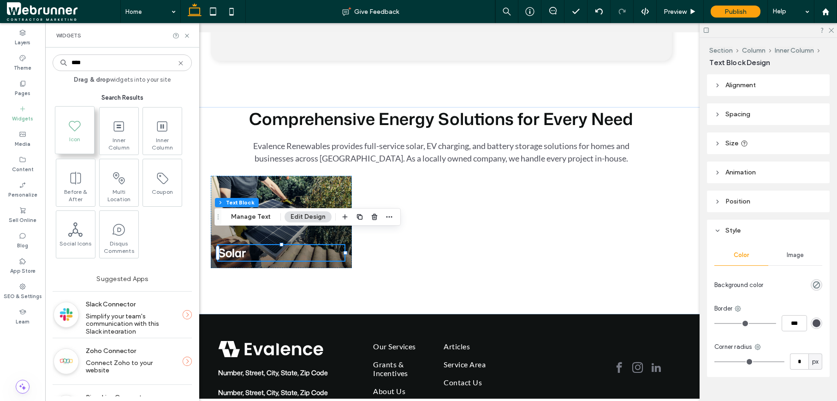
type input "****"
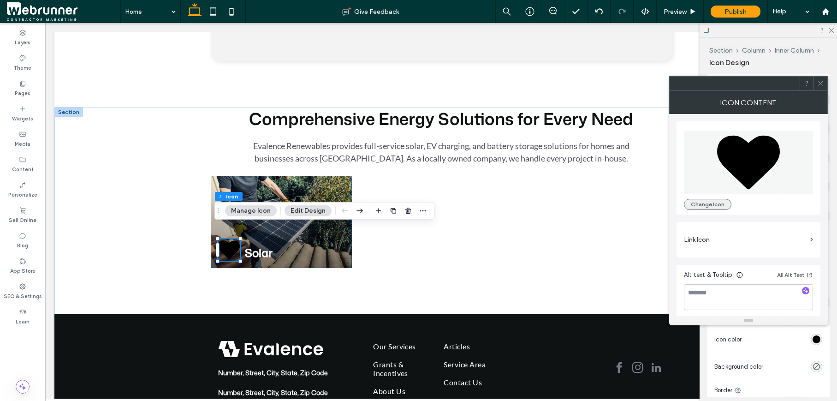
click at [691, 200] on button "Change Icon" at bounding box center [707, 204] width 47 height 11
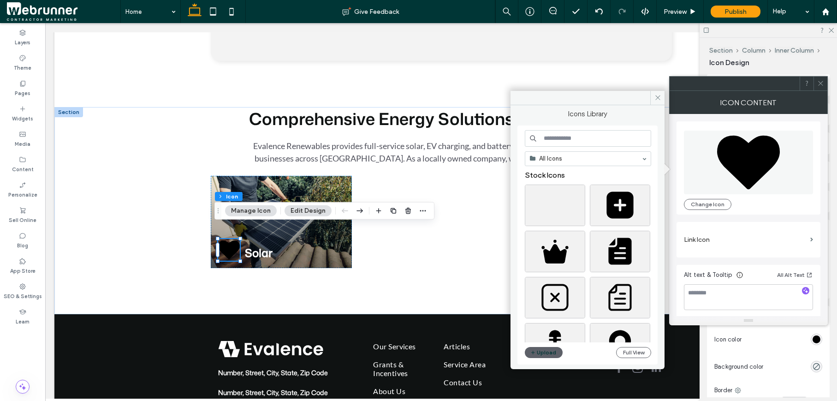
click at [593, 135] on input at bounding box center [588, 138] width 126 height 17
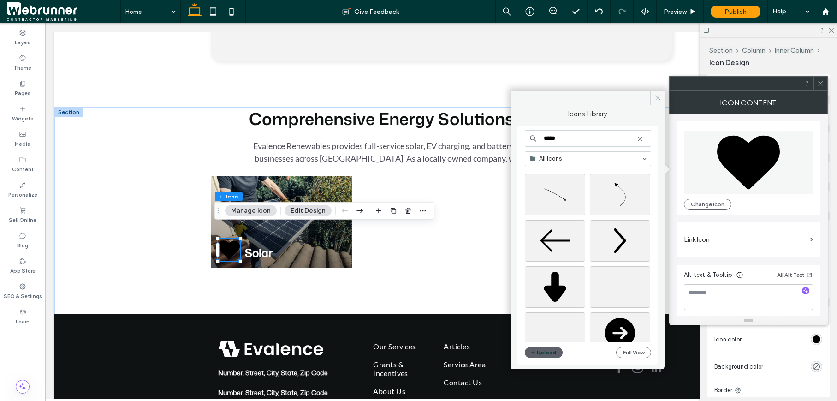
scroll to position [341, 0]
type input "*****"
click at [564, 229] on div "Select" at bounding box center [555, 233] width 60 height 42
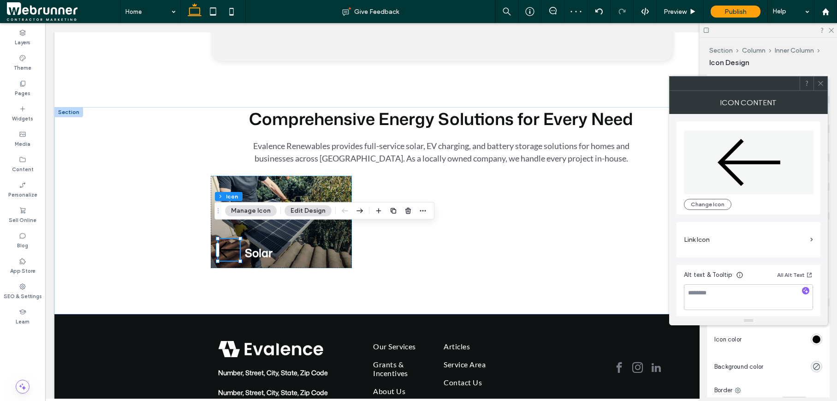
scroll to position [2, 0]
click at [697, 83] on div at bounding box center [820, 84] width 14 height 14
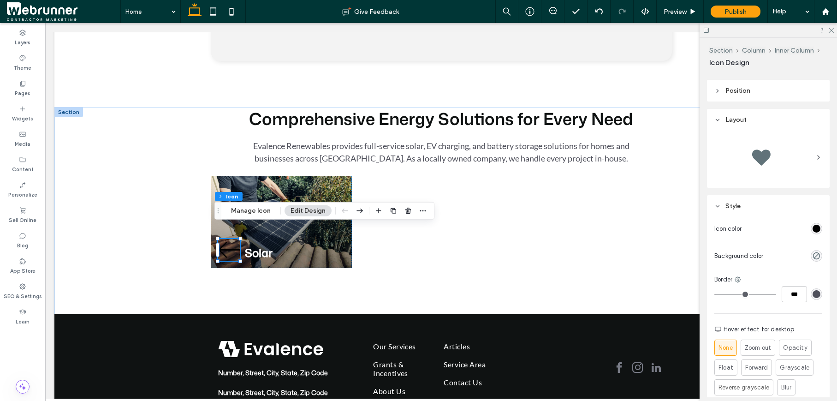
scroll to position [116, 0]
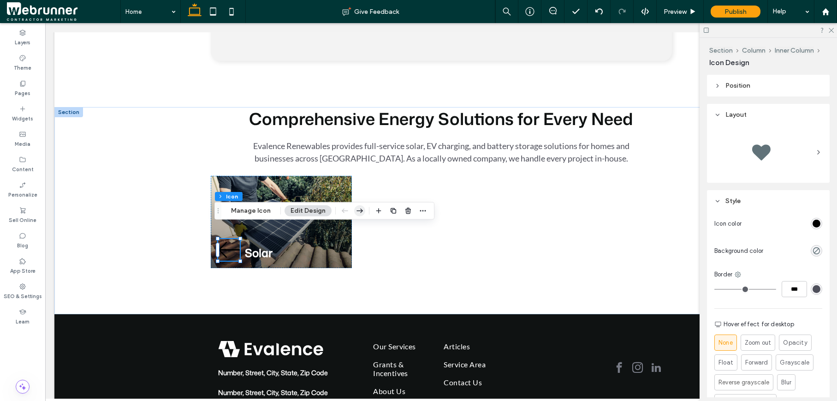
click at [360, 212] on icon "button" at bounding box center [359, 210] width 11 height 17
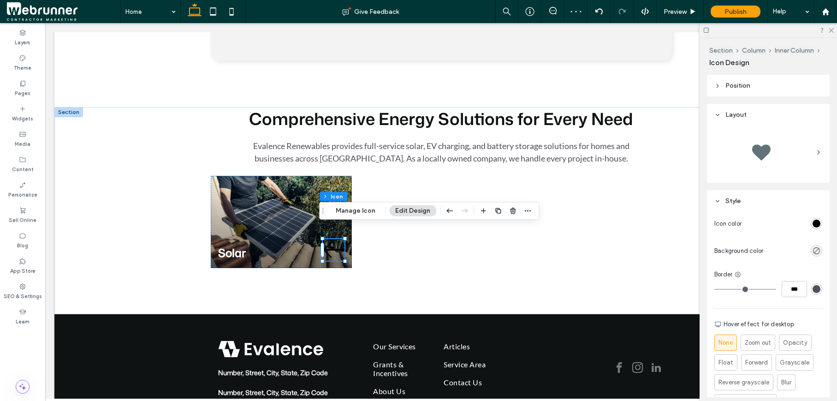
click at [360, 212] on button "Manage Icon" at bounding box center [356, 210] width 52 height 11
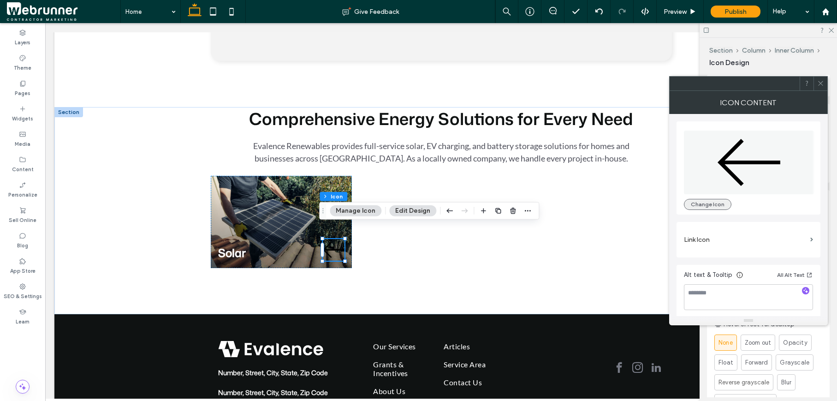
scroll to position [2, 0]
click at [697, 202] on button "Change Icon" at bounding box center [707, 201] width 47 height 11
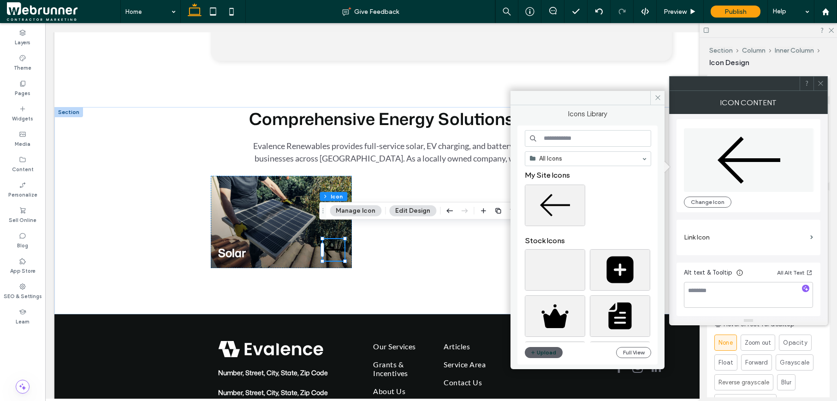
click at [572, 132] on input at bounding box center [588, 138] width 126 height 17
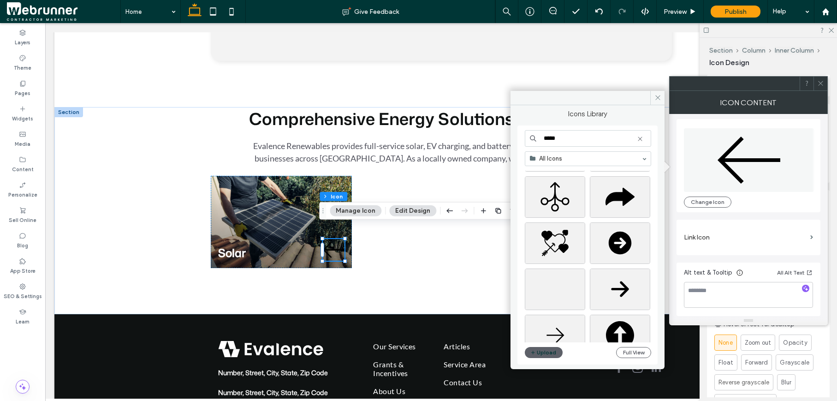
scroll to position [6346, 0]
type input "*****"
click at [561, 331] on div "Select" at bounding box center [555, 334] width 60 height 42
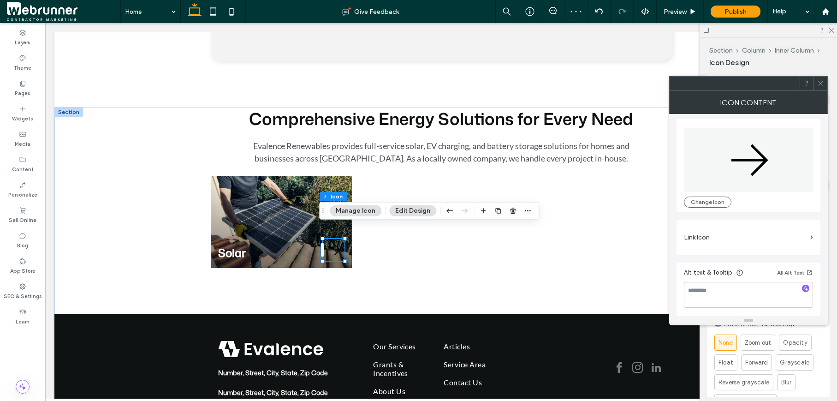
click at [697, 85] on icon at bounding box center [820, 83] width 7 height 7
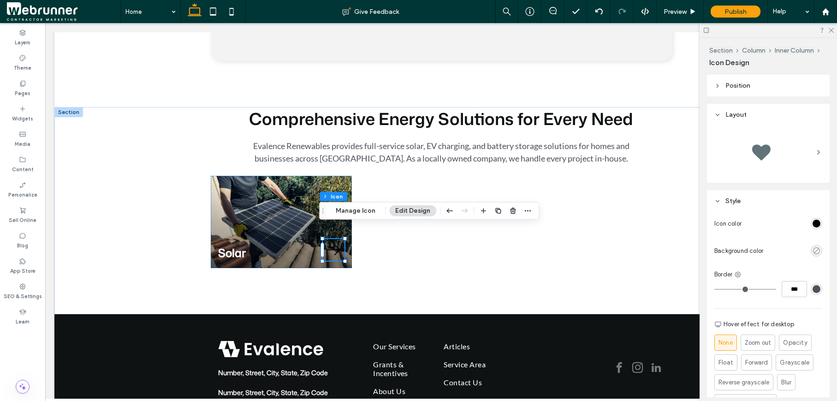
click at [697, 254] on icon "rgba(0, 0, 0, 0)" at bounding box center [816, 251] width 8 height 8
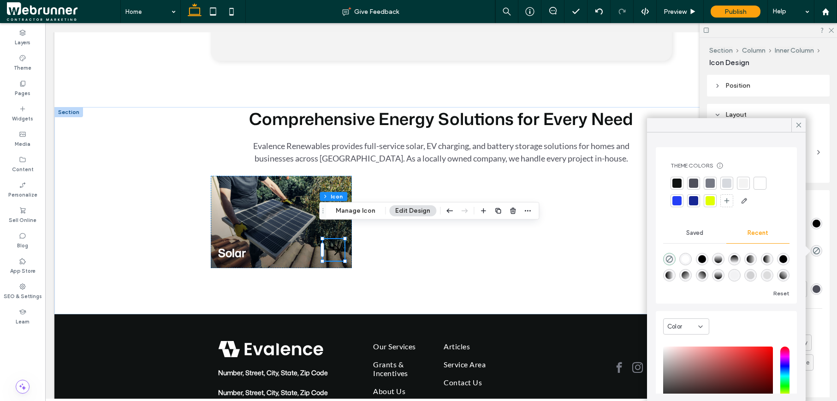
click at [697, 200] on div at bounding box center [710, 200] width 9 height 9
click at [697, 223] on div "Icon color Background color Border *** Hover effect for desktop None Zoom out O…" at bounding box center [768, 331] width 123 height 239
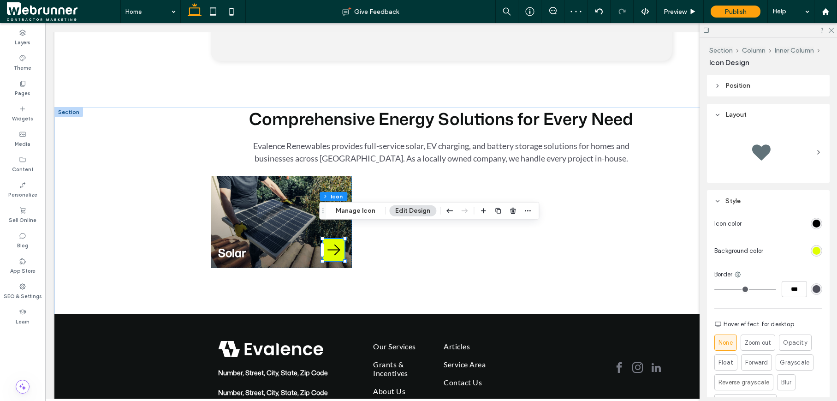
click at [697, 223] on div "rgb(0, 0, 0)" at bounding box center [816, 223] width 8 height 8
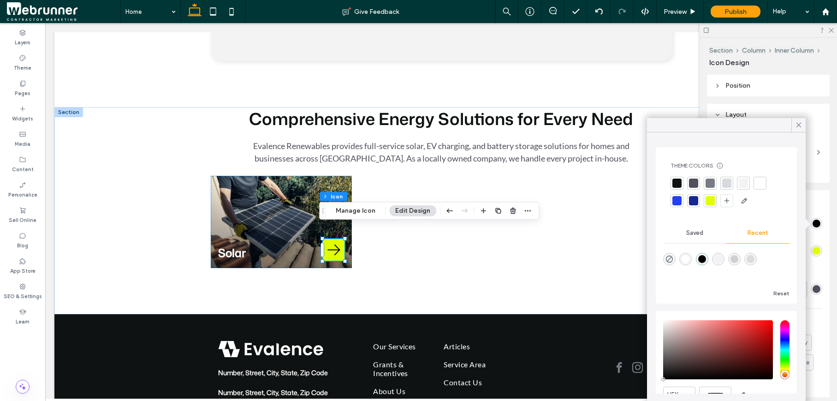
click at [676, 184] on div at bounding box center [676, 182] width 9 height 9
click at [697, 220] on div "Icon color Background color Border *** Hover effect for desktop None Zoom out O…" at bounding box center [768, 331] width 123 height 239
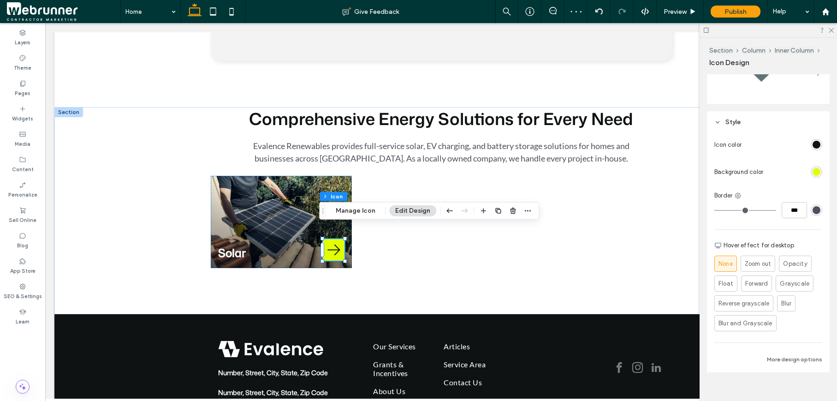
scroll to position [207, 0]
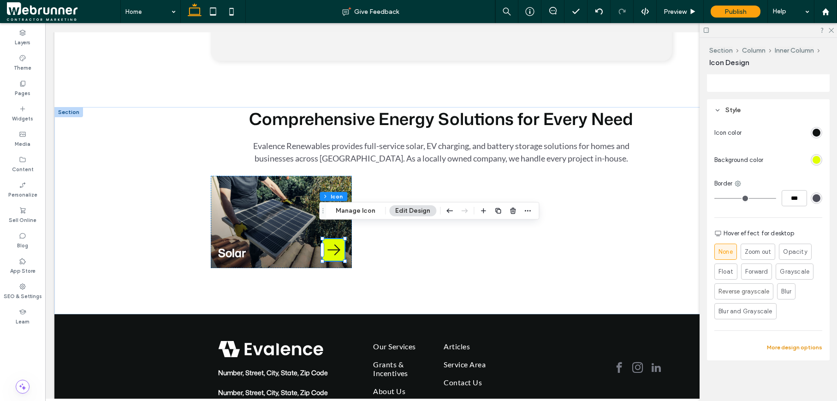
click at [697, 348] on button "More design options" at bounding box center [794, 347] width 55 height 11
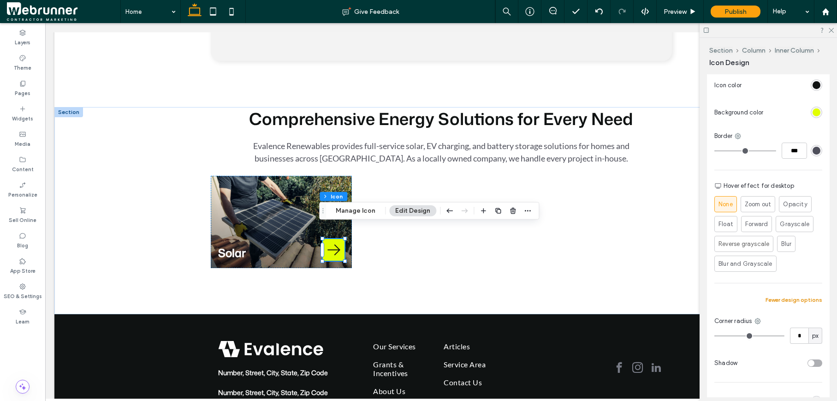
scroll to position [267, 0]
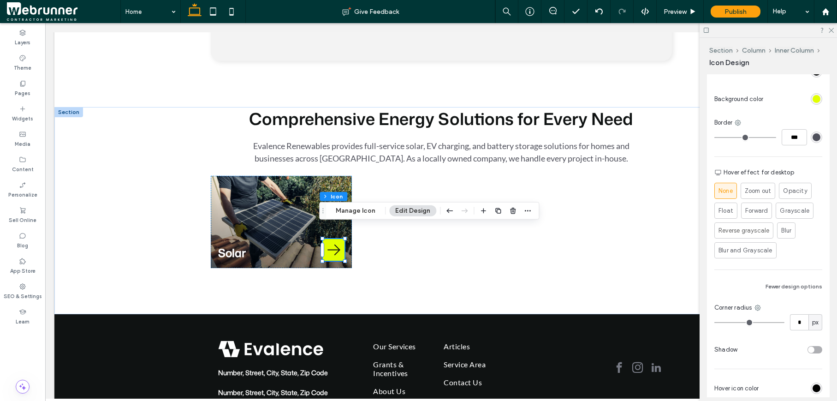
type input "*"
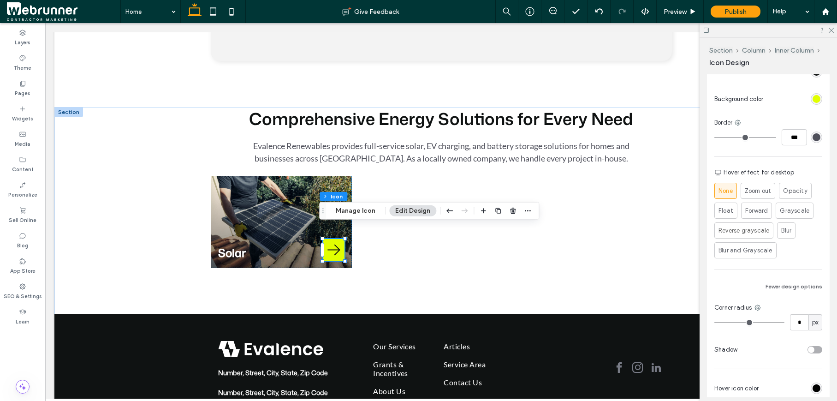
type input "*"
type input "**"
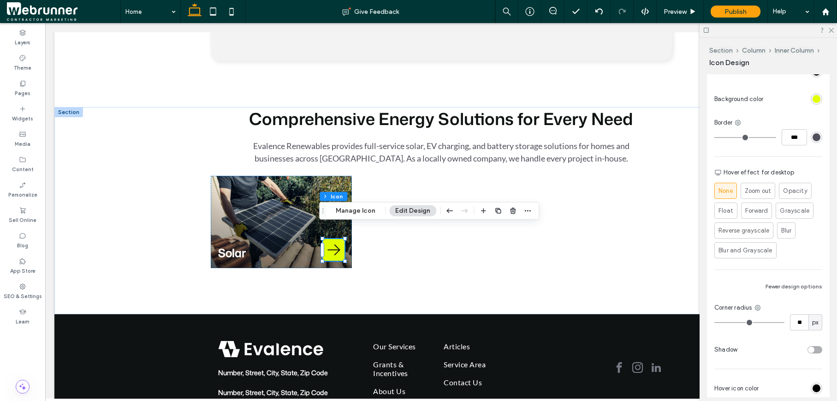
type input "**"
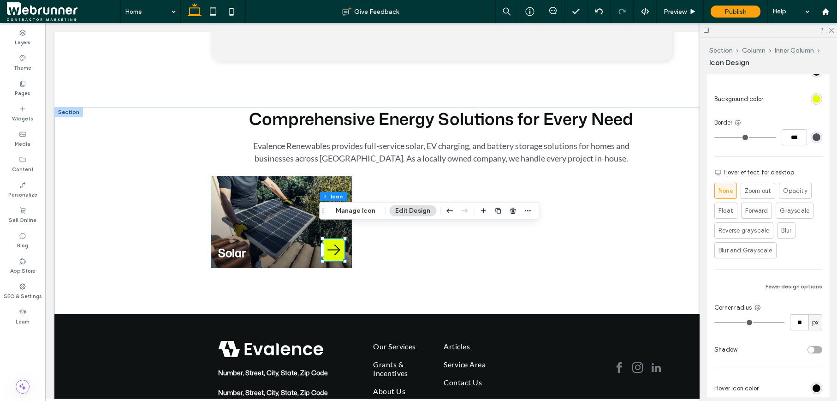
type input "**"
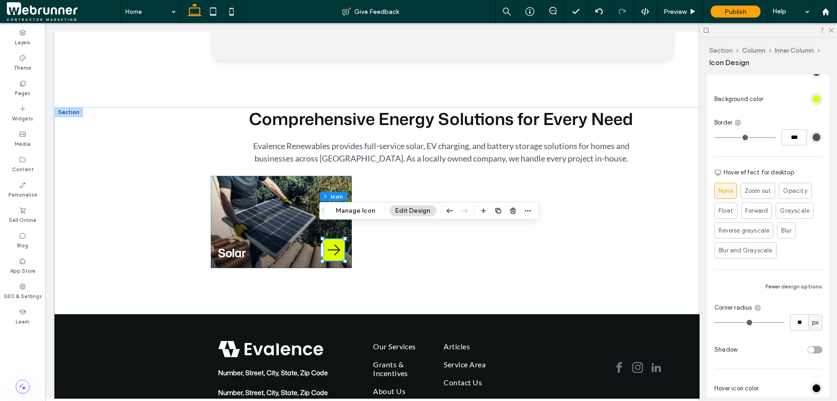
type input "**"
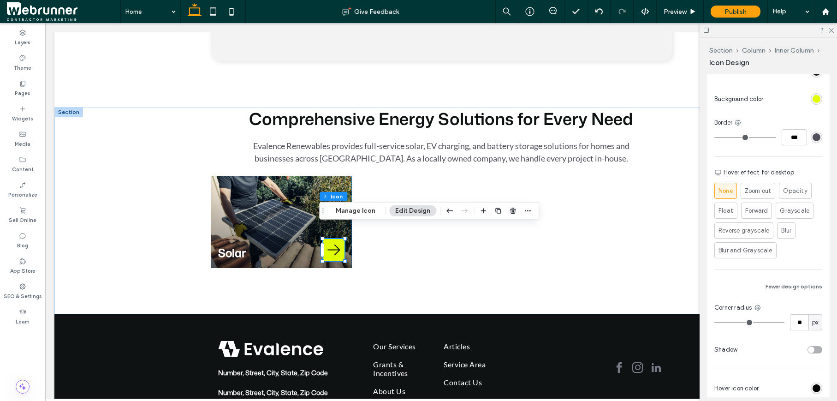
type input "**"
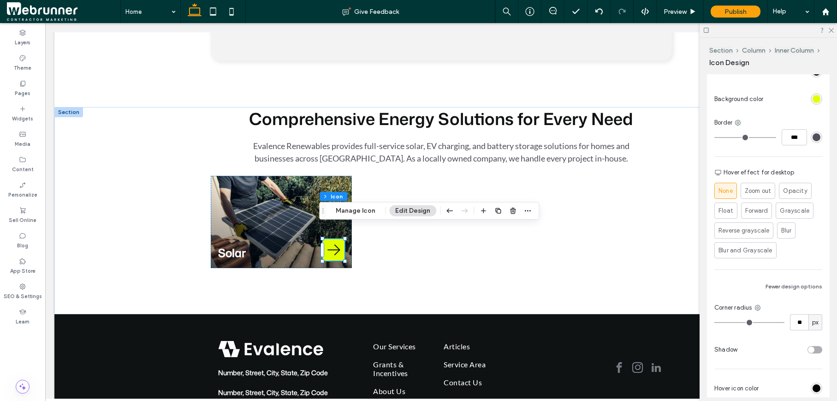
type input "**"
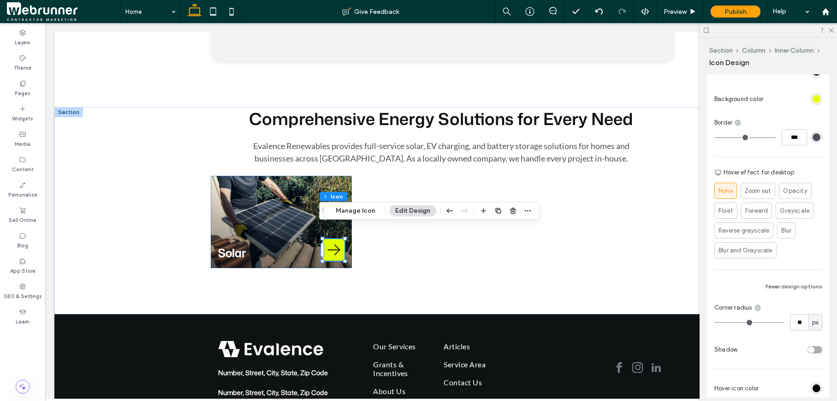
type input "**"
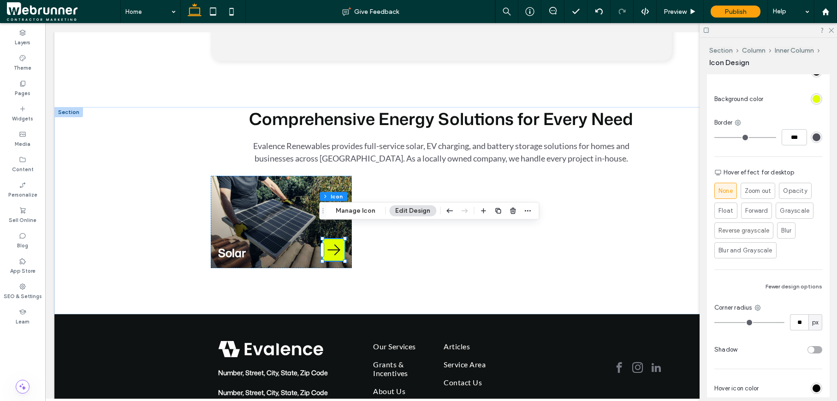
type input "**"
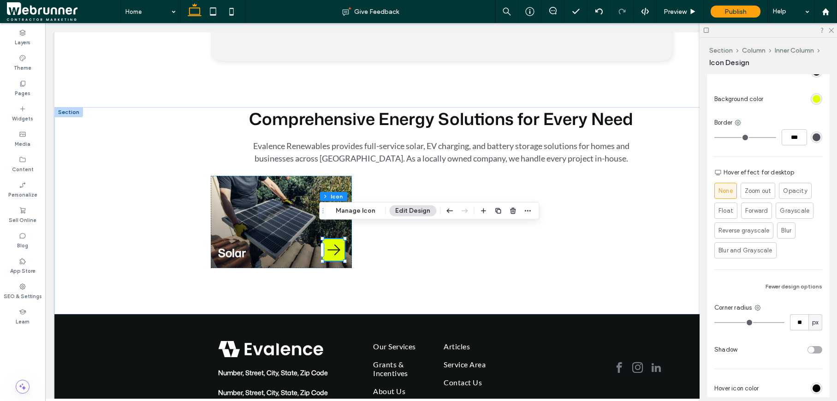
type input "**"
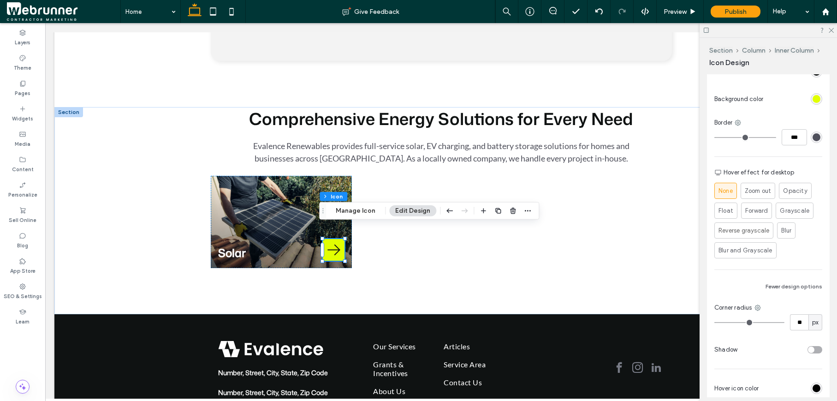
type input "**"
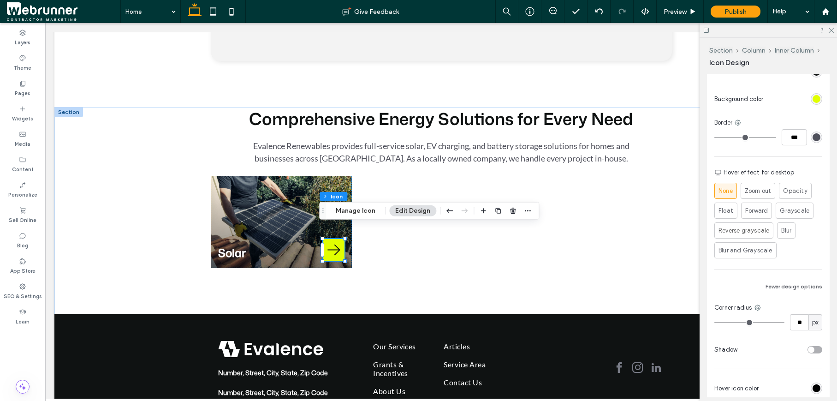
type input "**"
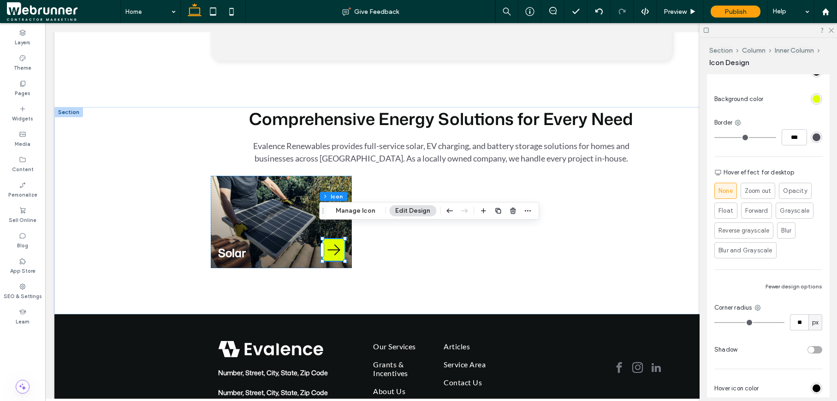
type input "**"
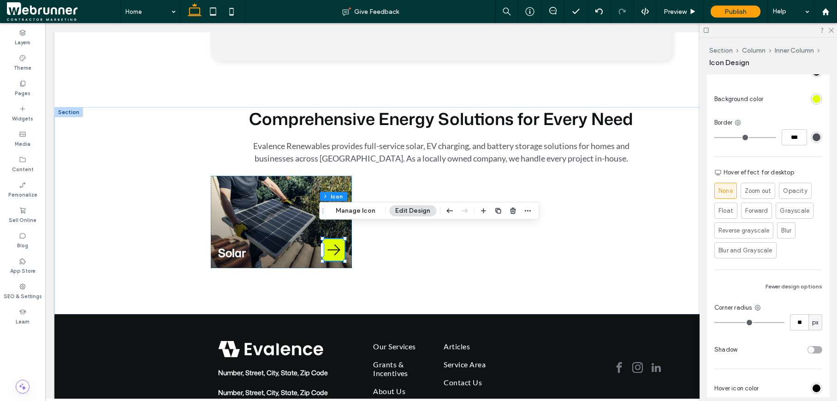
type input "**"
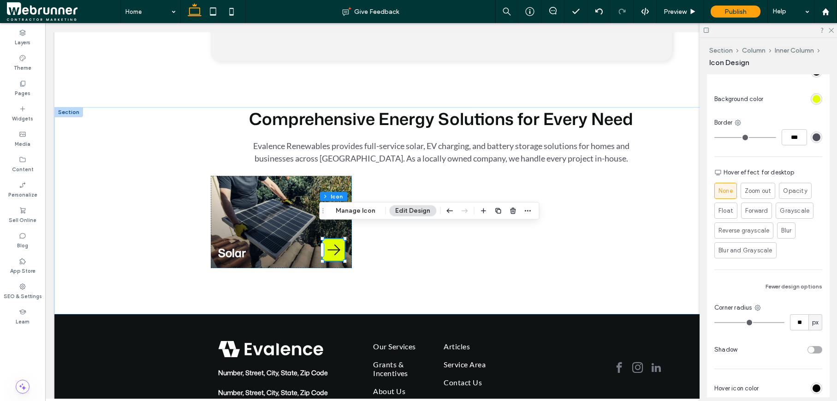
type input "**"
drag, startPoint x: 717, startPoint y: 324, endPoint x: 775, endPoint y: 331, distance: 57.6
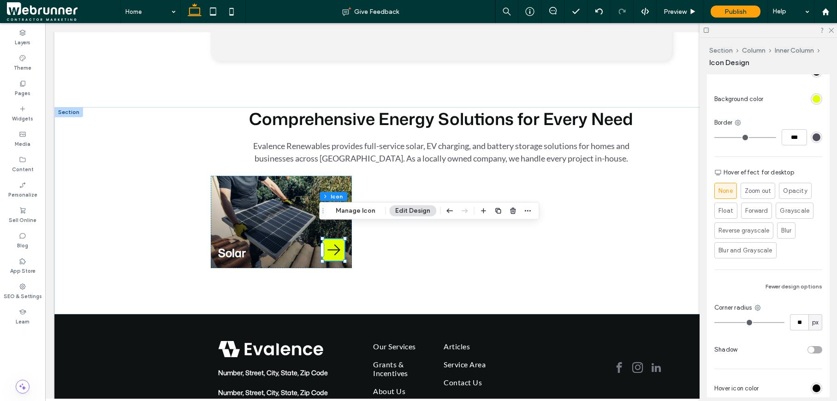
type input "**"
click at [697, 323] on input "range" at bounding box center [749, 322] width 70 height 1
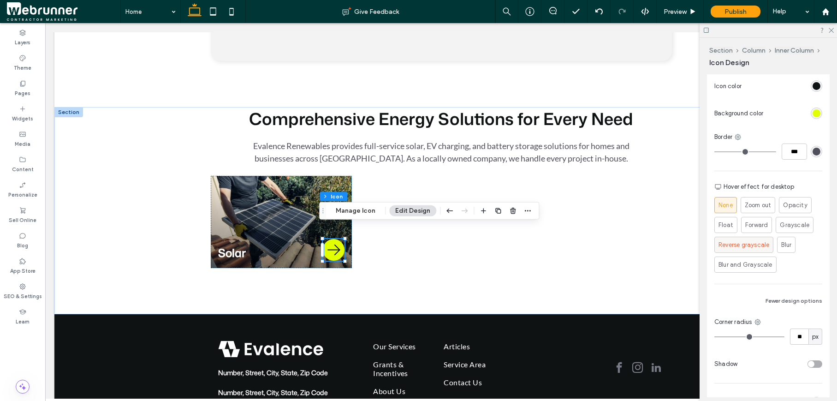
scroll to position [251, 0]
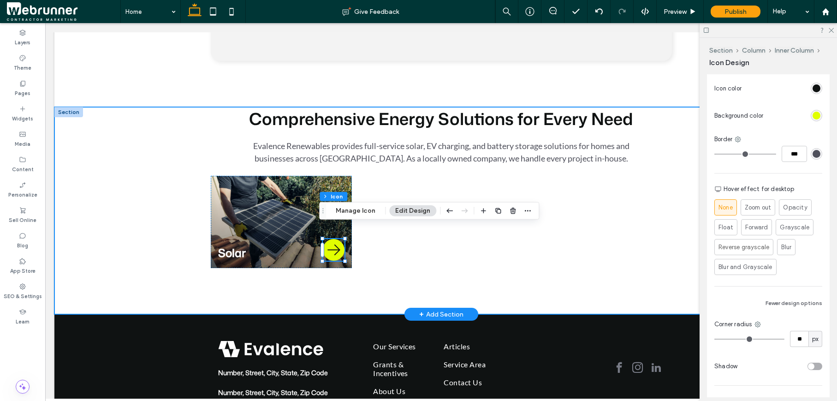
click at [492, 287] on div "Comprehensive Energy Solutions for Every Need Evalence Renewables provides full…" at bounding box center [441, 210] width 553 height 207
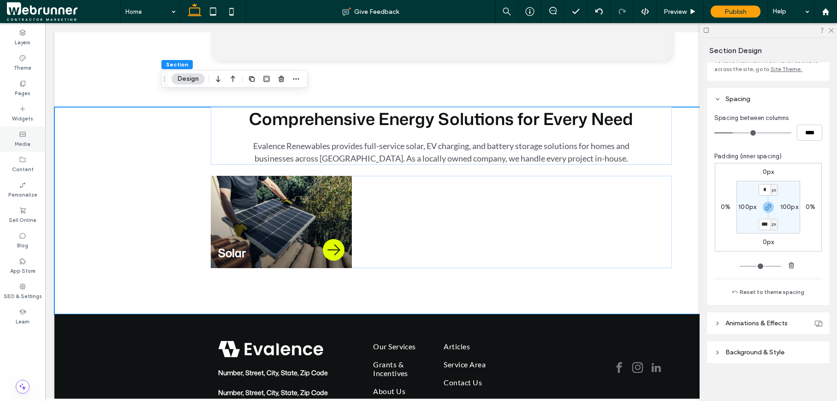
scroll to position [77, 0]
click at [697, 350] on icon at bounding box center [717, 349] width 6 height 6
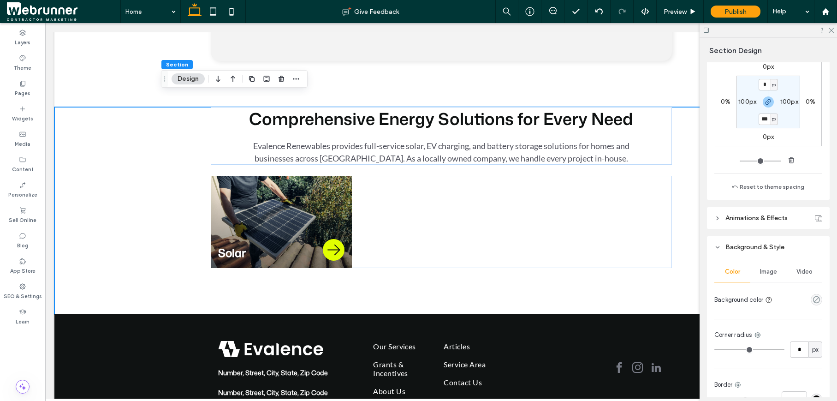
scroll to position [273, 0]
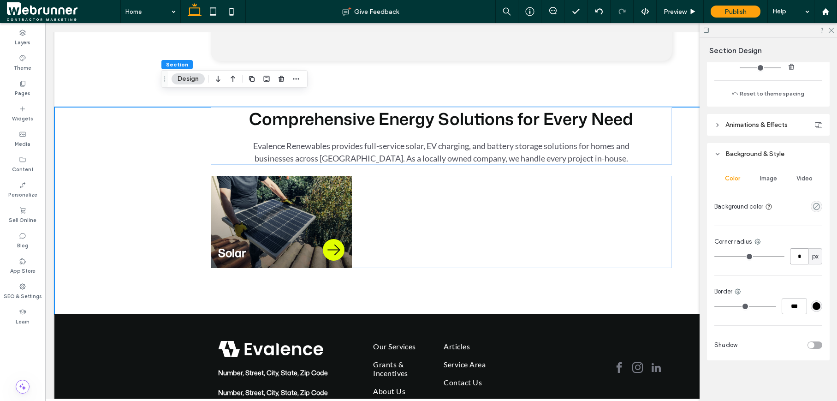
click at [697, 260] on input "*" at bounding box center [799, 256] width 18 height 16
type input "**"
click at [697, 276] on div "Color Image Video Background color Corner radius ** px Border *** Shadow" at bounding box center [768, 263] width 123 height 196
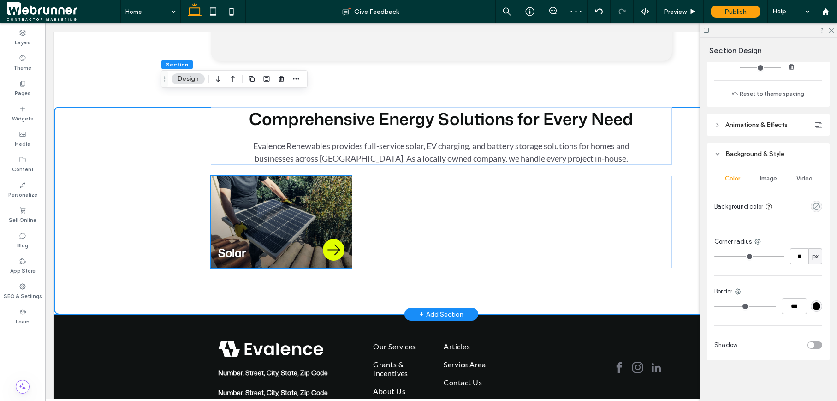
click at [336, 203] on div "Solar" at bounding box center [282, 222] width 142 height 92
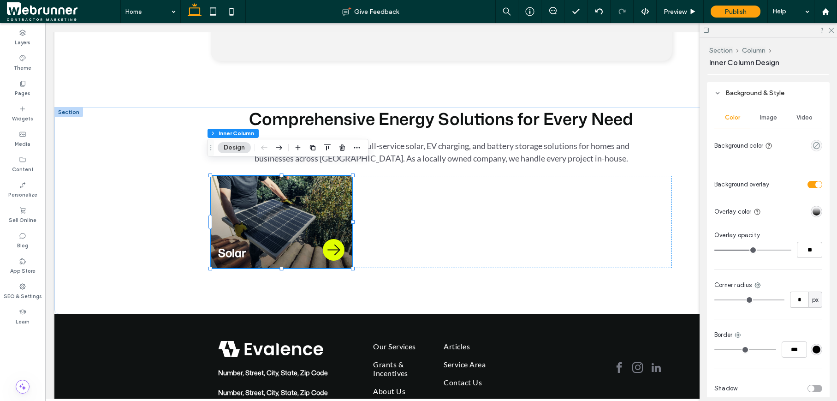
scroll to position [589, 0]
click at [697, 299] on input "*" at bounding box center [799, 296] width 18 height 16
type input "**"
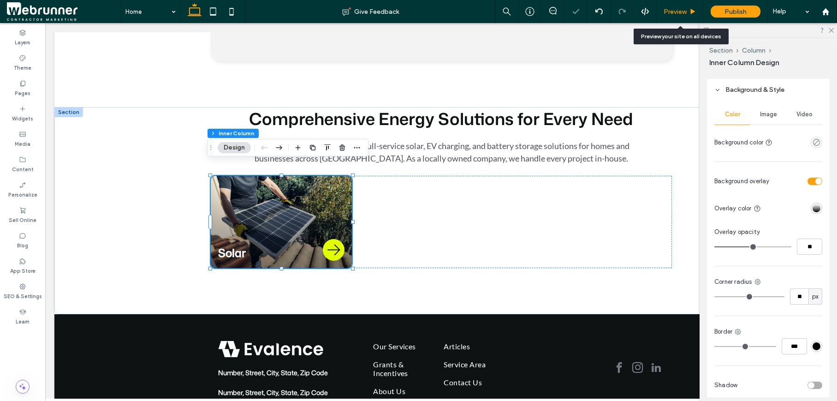
click at [686, 14] on span "Preview" at bounding box center [675, 12] width 23 height 8
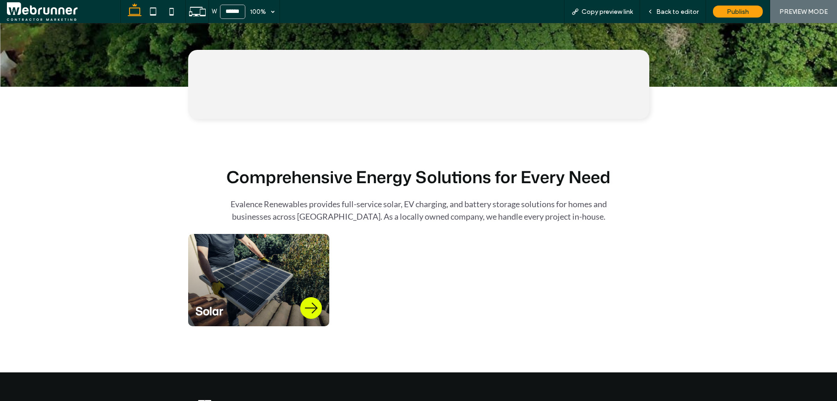
scroll to position [345, 0]
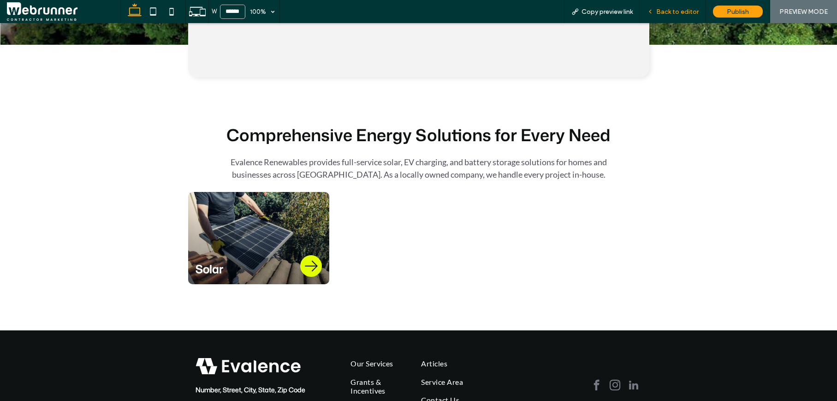
click at [669, 17] on div "Back to editor" at bounding box center [673, 11] width 66 height 23
click at [665, 14] on span "Back to editor" at bounding box center [677, 12] width 42 height 8
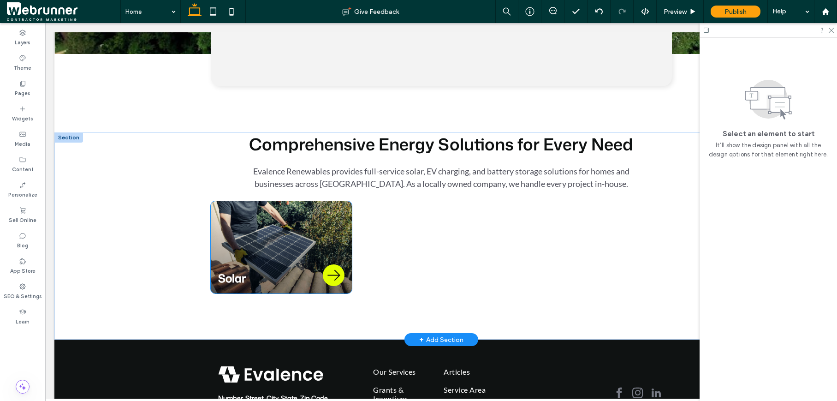
click at [336, 219] on div "Solar" at bounding box center [282, 247] width 142 height 92
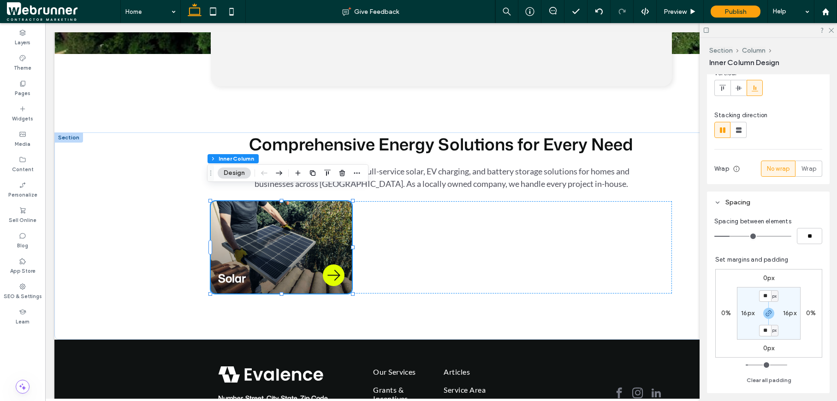
scroll to position [176, 0]
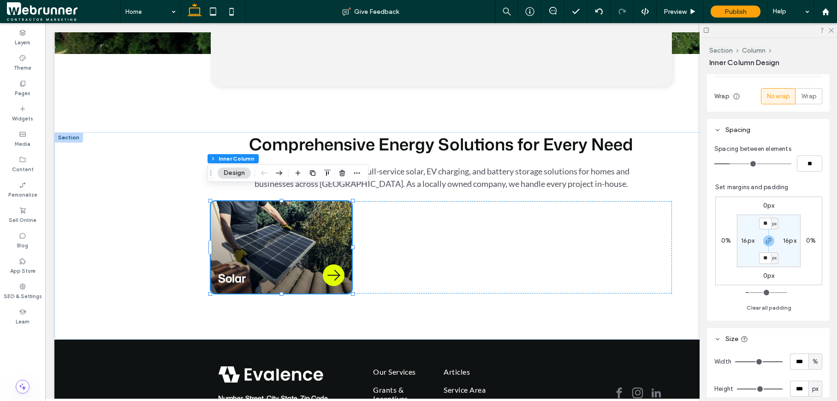
click at [697, 243] on label "16px" at bounding box center [747, 241] width 13 height 8
type input "**"
click at [697, 257] on label "16px" at bounding box center [768, 258] width 13 height 8
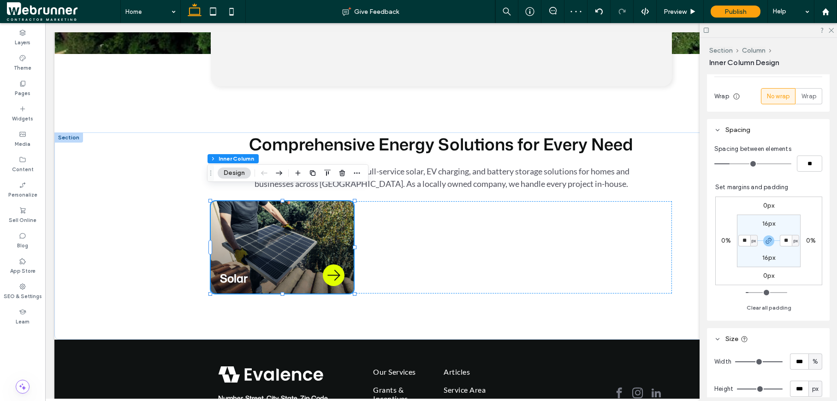
type input "**"
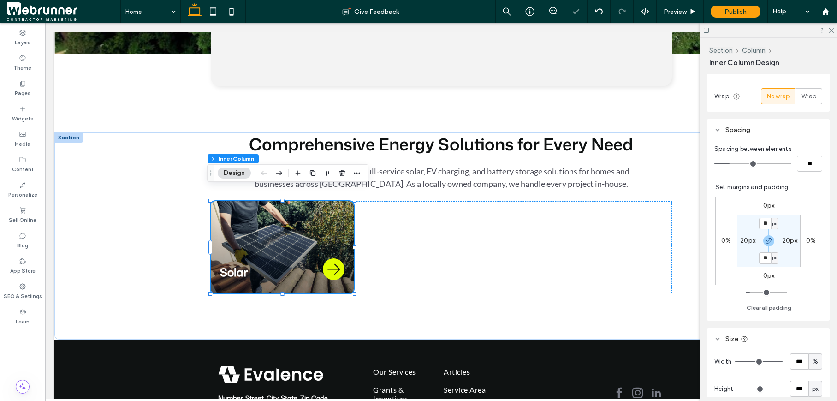
type input "**"
click at [697, 237] on label "20px" at bounding box center [747, 241] width 15 height 8
type input "**"
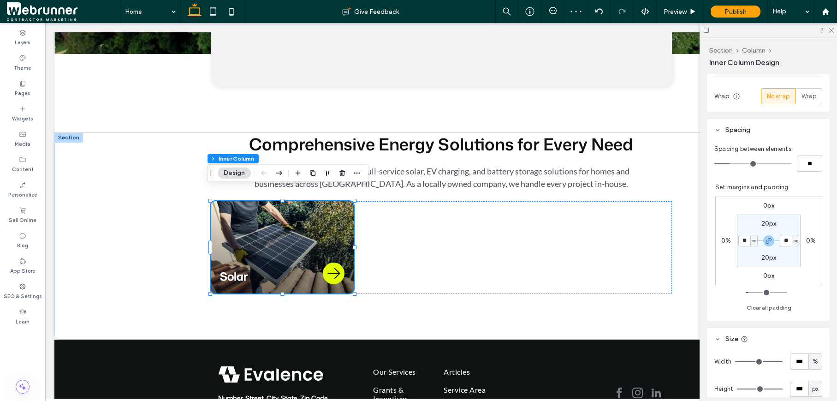
type input "**"
drag, startPoint x: 787, startPoint y: 264, endPoint x: 688, endPoint y: 210, distance: 113.1
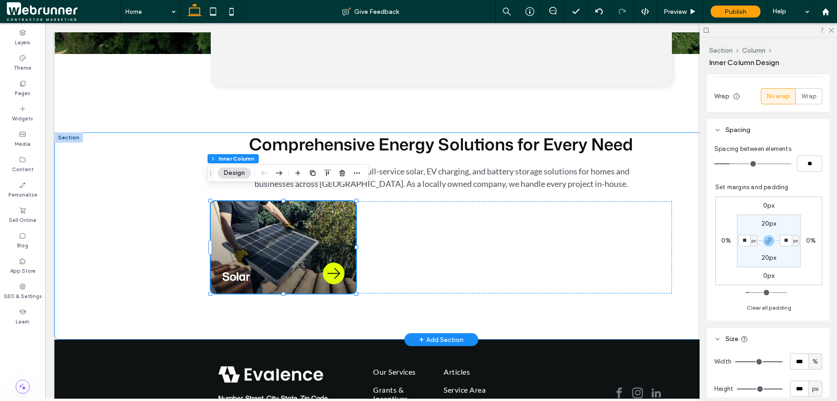
type input "**"
click at [572, 261] on span at bounding box center [603, 238] width 138 height 74
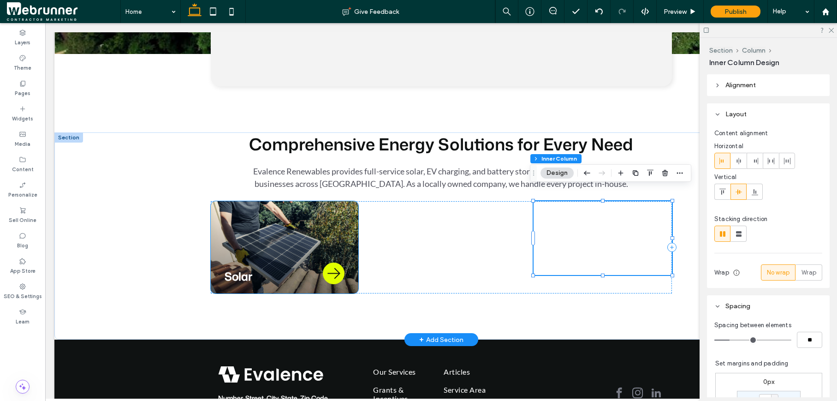
click at [351, 212] on div "Solar" at bounding box center [285, 247] width 148 height 92
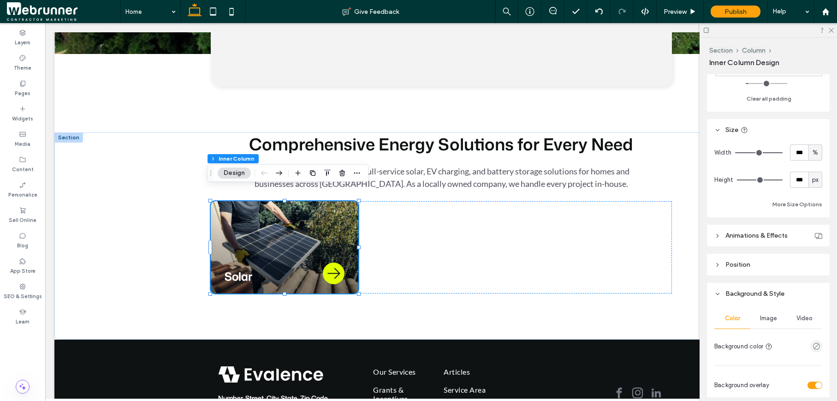
scroll to position [387, 0]
click at [697, 180] on input "***" at bounding box center [799, 177] width 18 height 16
type input "***"
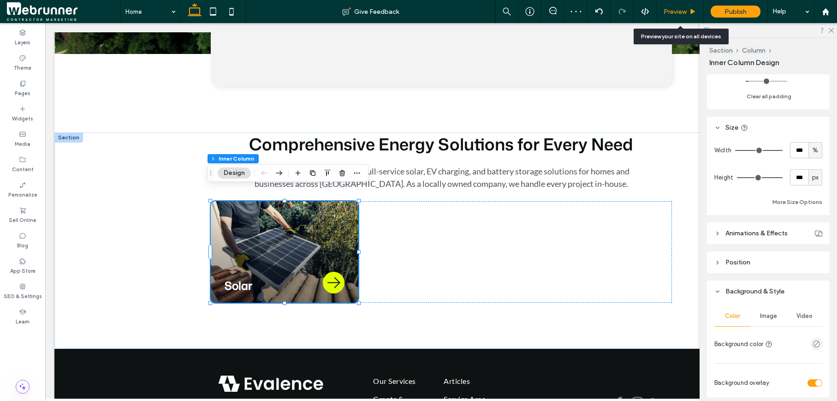
click at [677, 15] on span "Preview" at bounding box center [675, 12] width 23 height 8
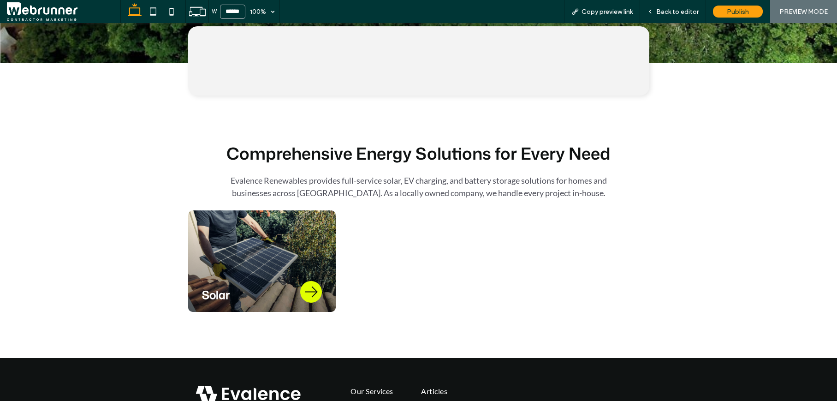
scroll to position [326, 0]
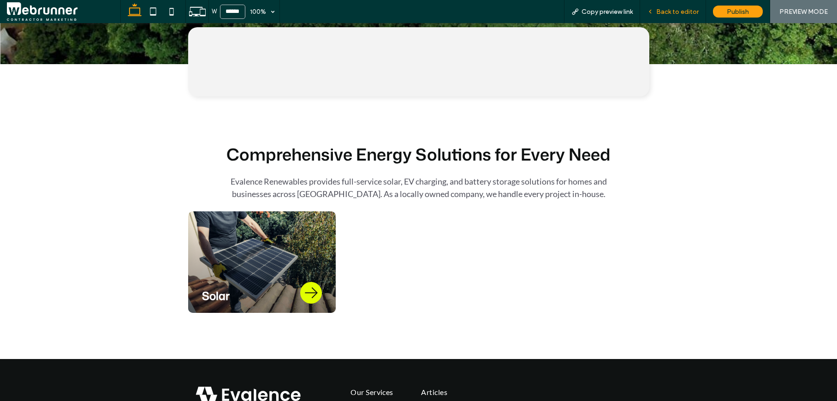
click at [661, 13] on span "Back to editor" at bounding box center [677, 12] width 42 height 8
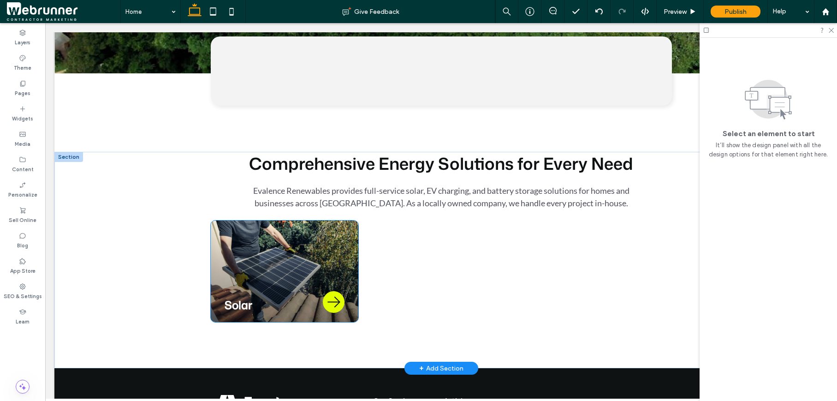
click at [342, 239] on div "Solar" at bounding box center [285, 270] width 148 height 101
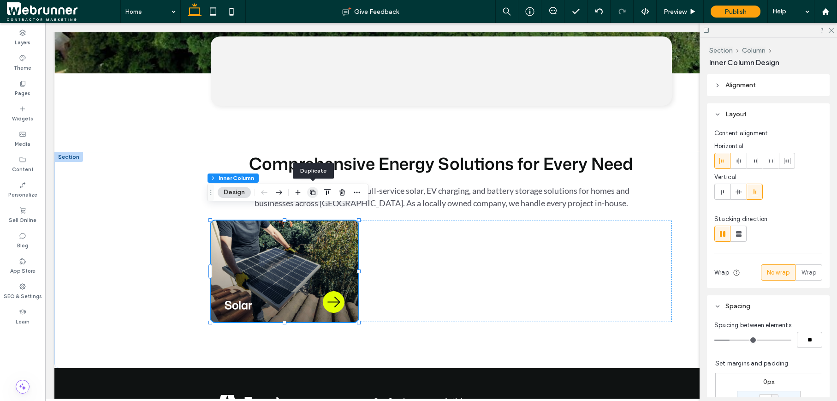
click at [312, 192] on icon "button" at bounding box center [312, 192] width 7 height 7
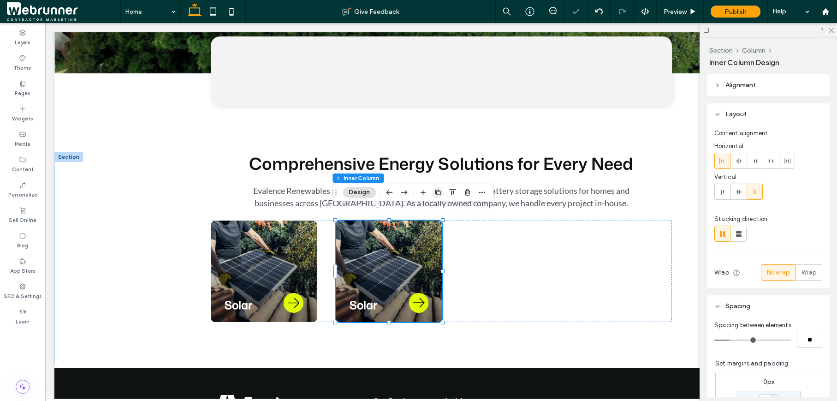
click at [436, 190] on icon "button" at bounding box center [437, 192] width 7 height 7
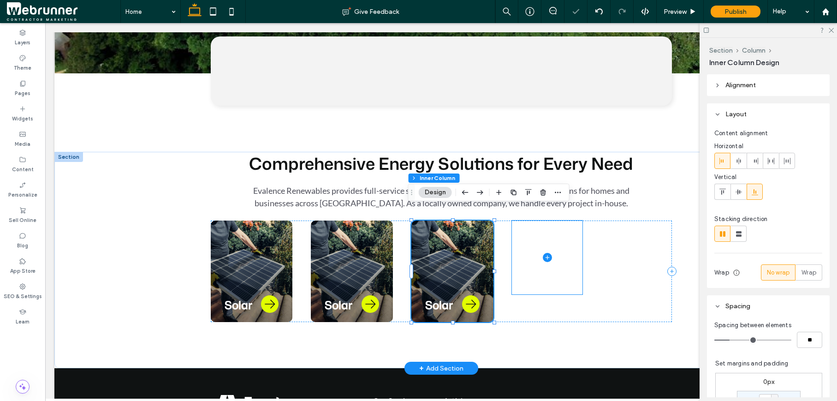
click at [520, 249] on span at bounding box center [547, 257] width 71 height 74
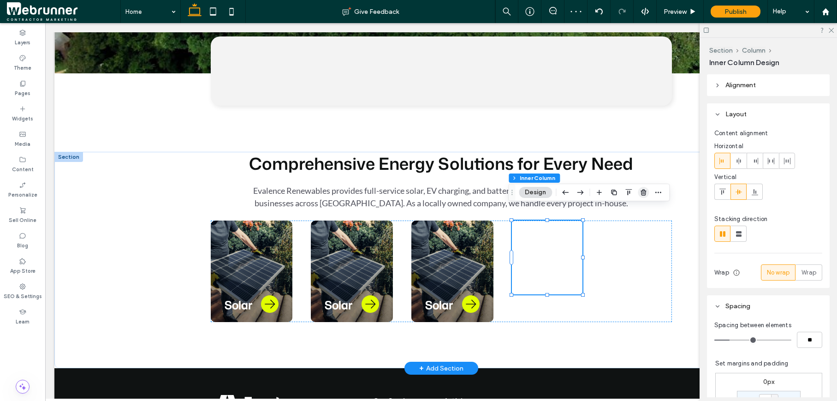
click at [639, 191] on span "button" at bounding box center [643, 192] width 11 height 11
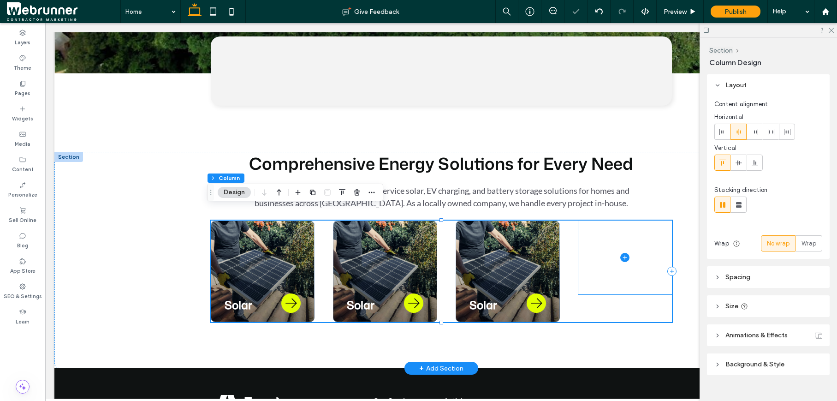
click at [641, 229] on span at bounding box center [625, 257] width 94 height 74
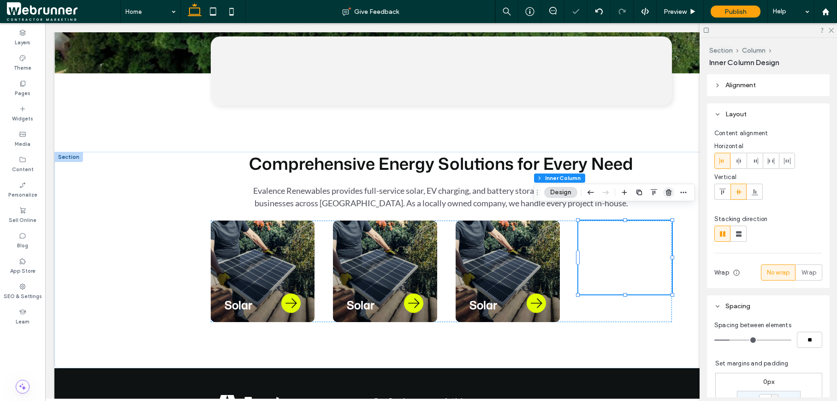
click at [668, 190] on use "button" at bounding box center [669, 192] width 6 height 6
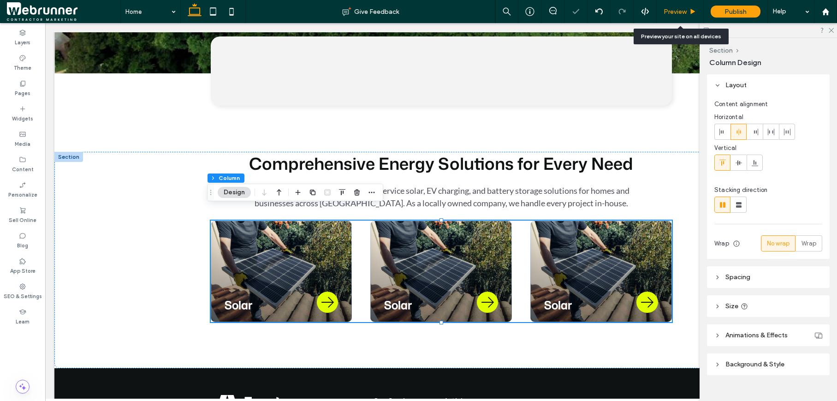
click at [688, 11] on div "Preview" at bounding box center [680, 12] width 47 height 8
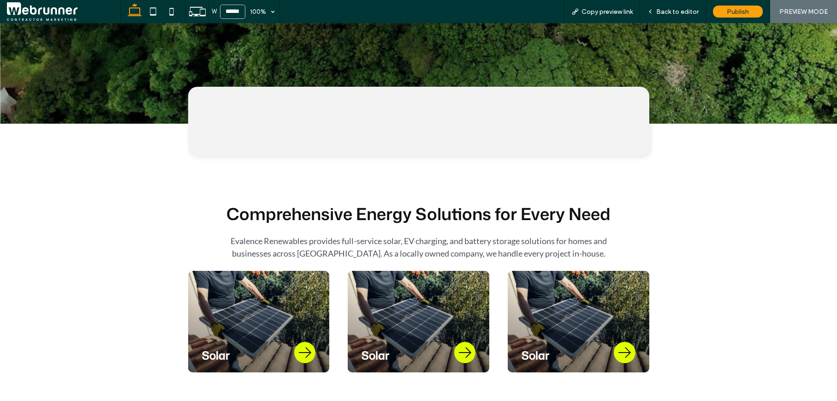
scroll to position [322, 0]
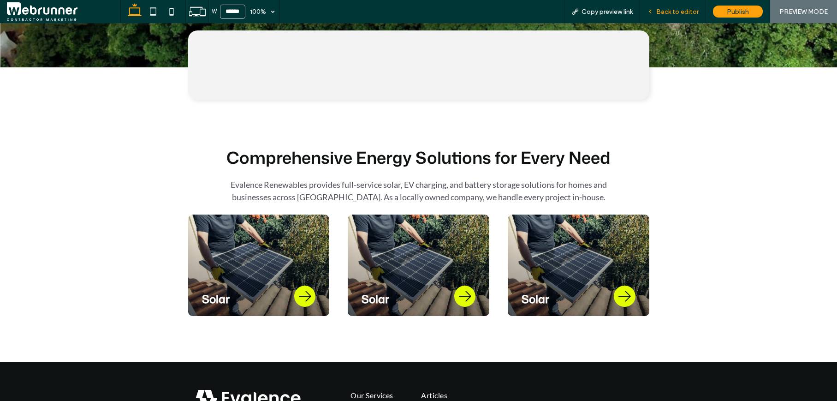
click at [656, 12] on div "Back to editor" at bounding box center [672, 12] width 65 height 8
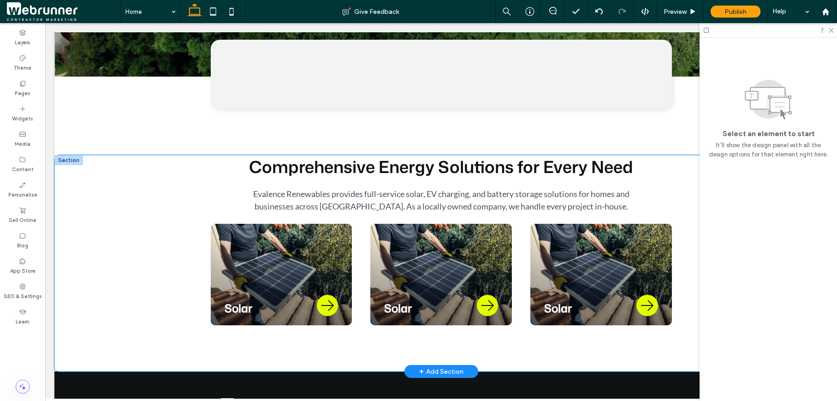
click at [224, 203] on div "Comprehensive Energy Solutions for Every Need Evalence Renewables provides full…" at bounding box center [441, 263] width 553 height 216
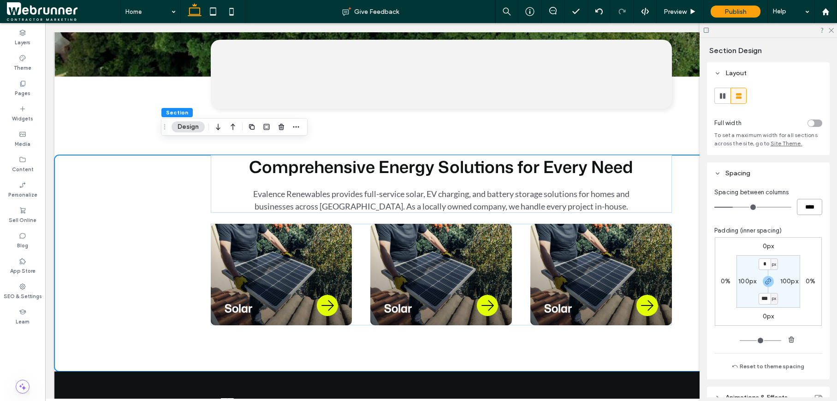
click at [697, 205] on input "****" at bounding box center [809, 207] width 25 height 16
type input "**"
type input "****"
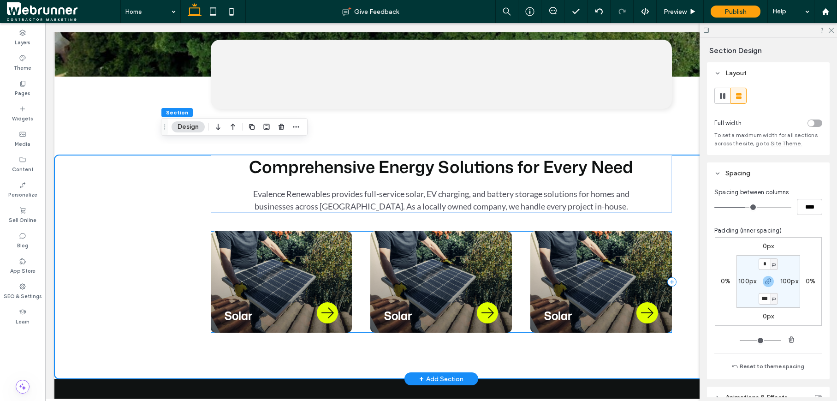
click at [513, 253] on div "Solar Solar Solar" at bounding box center [441, 281] width 461 height 101
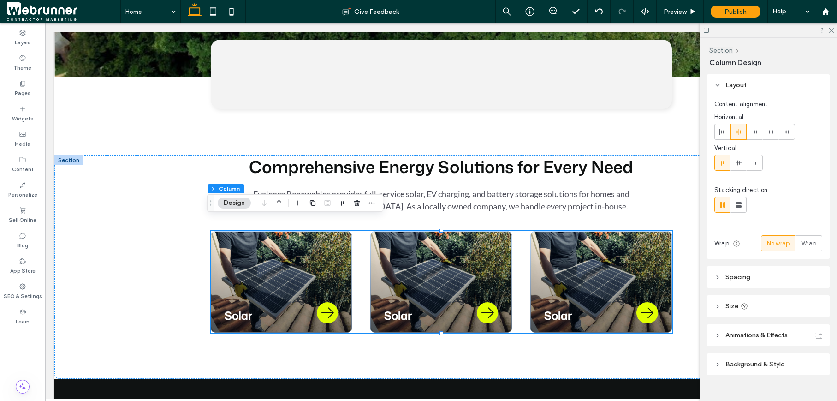
click at [697, 274] on icon at bounding box center [717, 277] width 6 height 6
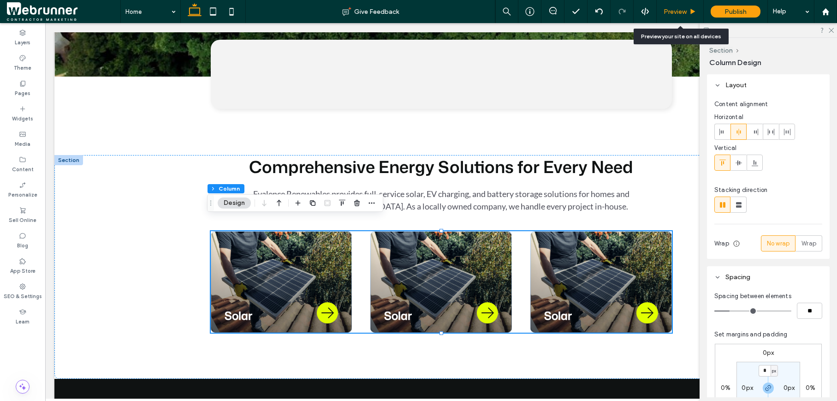
click at [688, 16] on div "Preview" at bounding box center [680, 11] width 47 height 23
click at [688, 12] on div "Preview" at bounding box center [680, 12] width 47 height 8
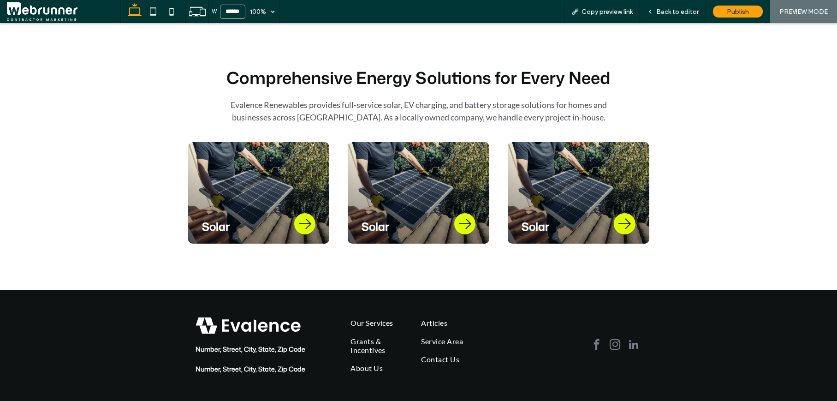
scroll to position [406, 0]
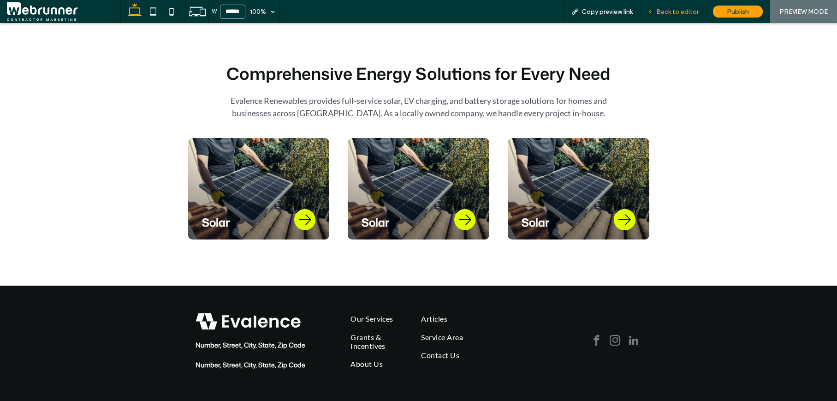
click at [678, 16] on div "Back to editor" at bounding box center [673, 11] width 66 height 23
click at [673, 12] on span "Back to editor" at bounding box center [677, 12] width 42 height 8
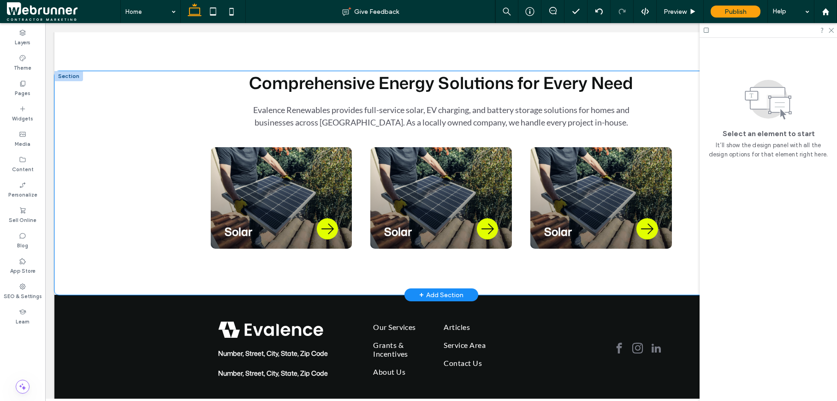
click at [356, 130] on div "Comprehensive Energy Solutions for Every Need Evalence Renewables provides full…" at bounding box center [441, 183] width 553 height 224
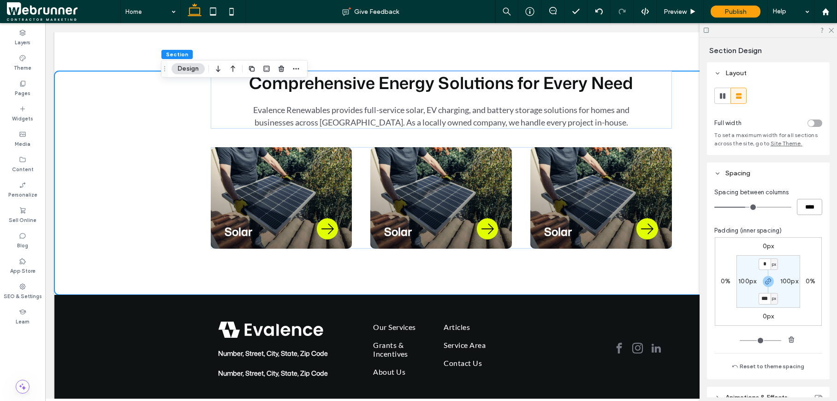
click at [697, 208] on input "****" at bounding box center [809, 207] width 25 height 16
type input "**"
type input "****"
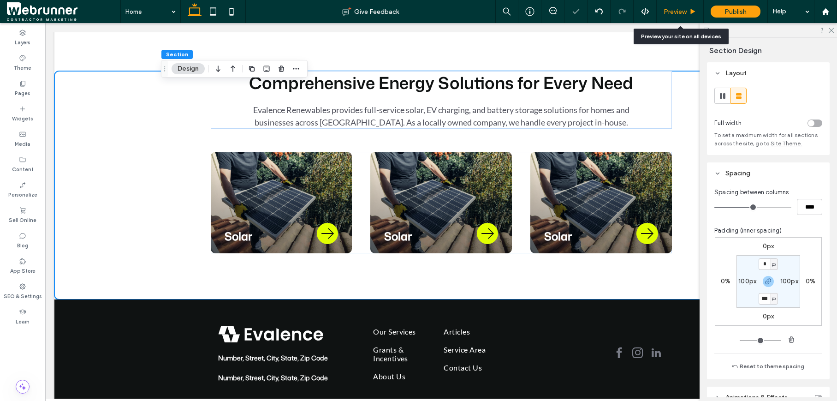
click at [681, 18] on div "Preview" at bounding box center [680, 11] width 47 height 23
click at [681, 16] on div "Preview" at bounding box center [680, 11] width 47 height 23
click at [681, 14] on span "Preview" at bounding box center [675, 12] width 23 height 8
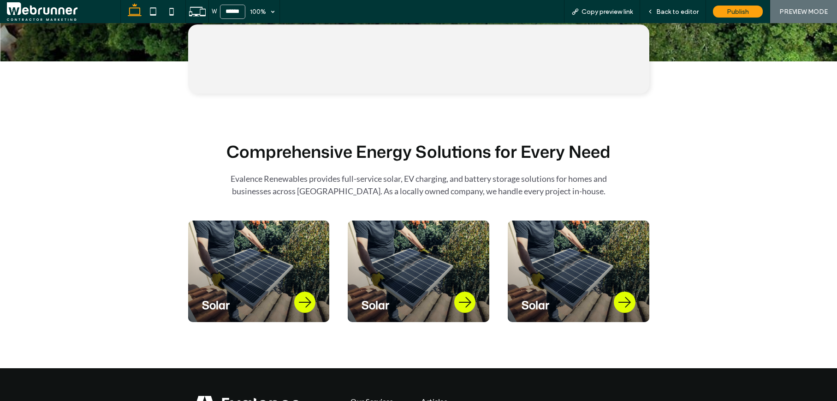
scroll to position [329, 0]
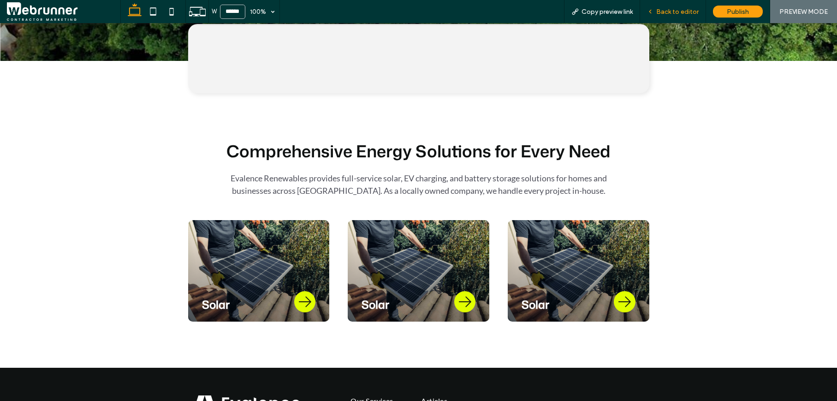
click at [669, 14] on span "Back to editor" at bounding box center [677, 12] width 42 height 8
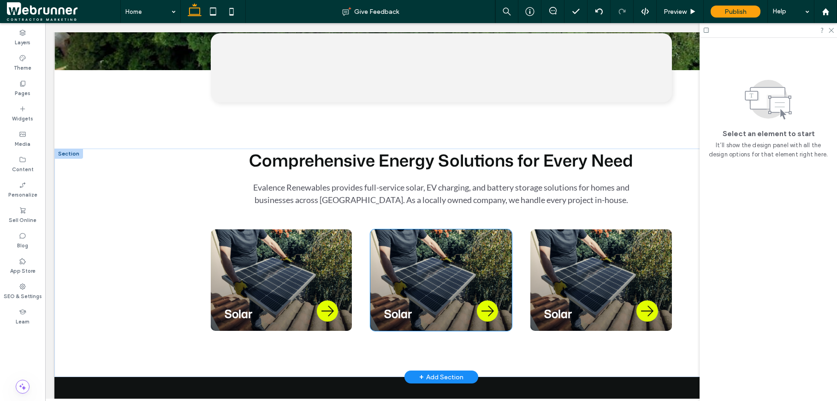
click at [392, 306] on span "Solar" at bounding box center [398, 314] width 28 height 16
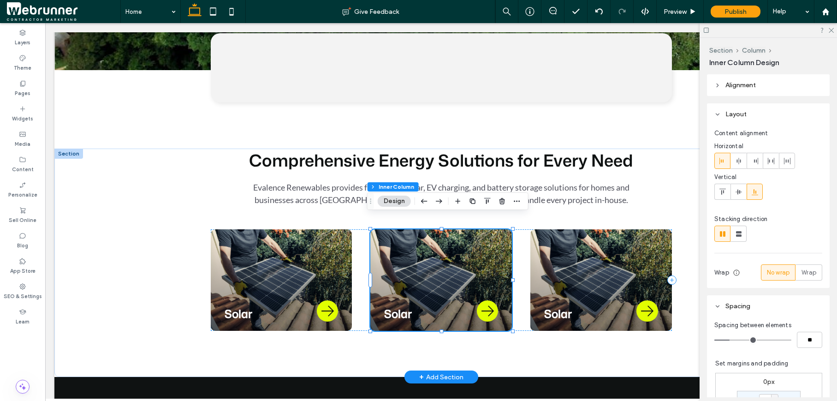
click at [392, 306] on span "Solar" at bounding box center [398, 314] width 28 height 16
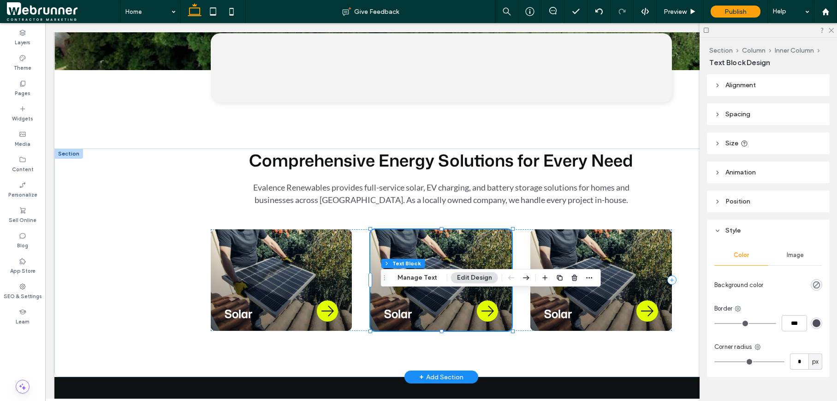
click at [392, 306] on span "Solar" at bounding box center [398, 314] width 28 height 16
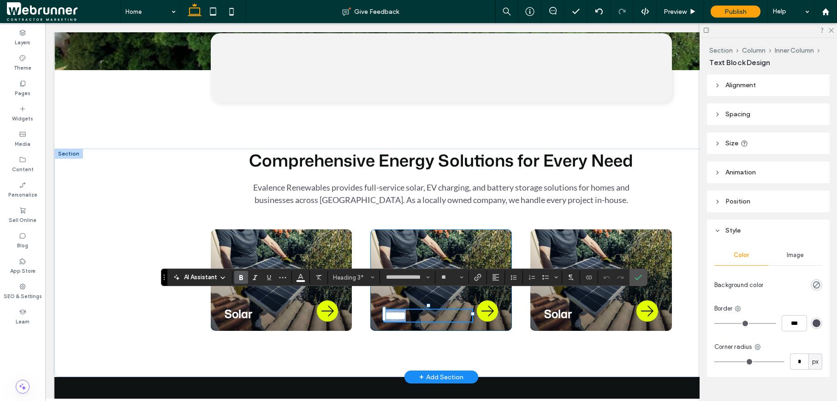
type input "****"
type input "**"
click at [640, 278] on icon "Confirm" at bounding box center [637, 276] width 7 height 7
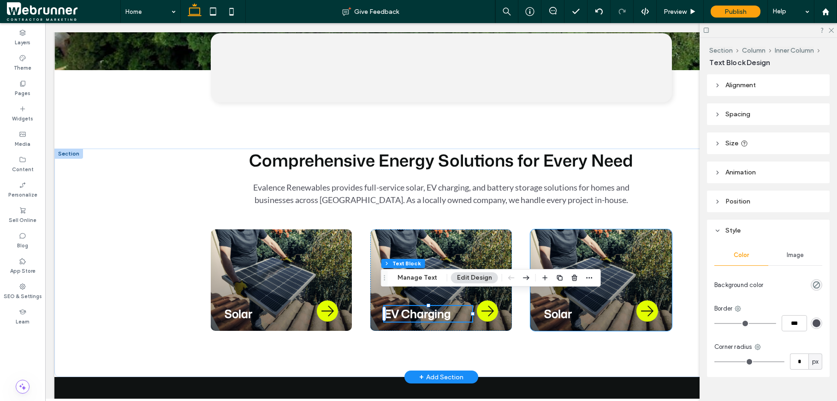
click at [550, 306] on span "Solar" at bounding box center [558, 314] width 28 height 16
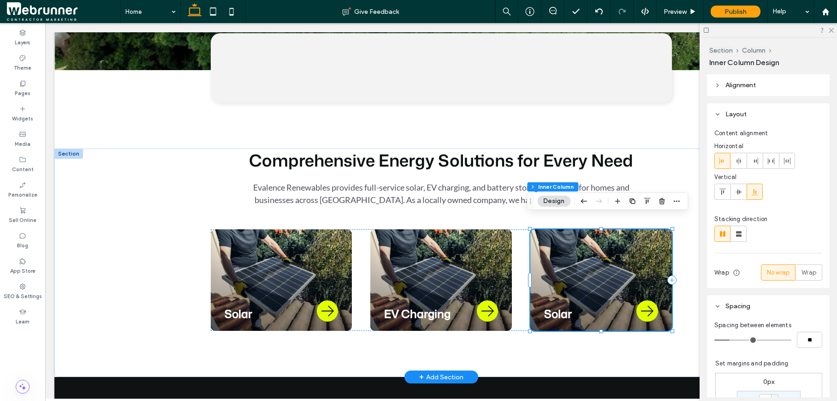
click at [550, 306] on span "Solar" at bounding box center [558, 314] width 28 height 16
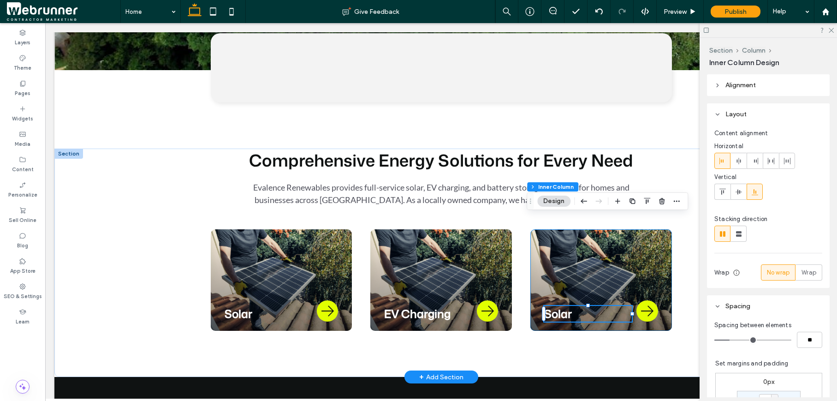
click at [550, 306] on span "Solar" at bounding box center [558, 314] width 28 height 16
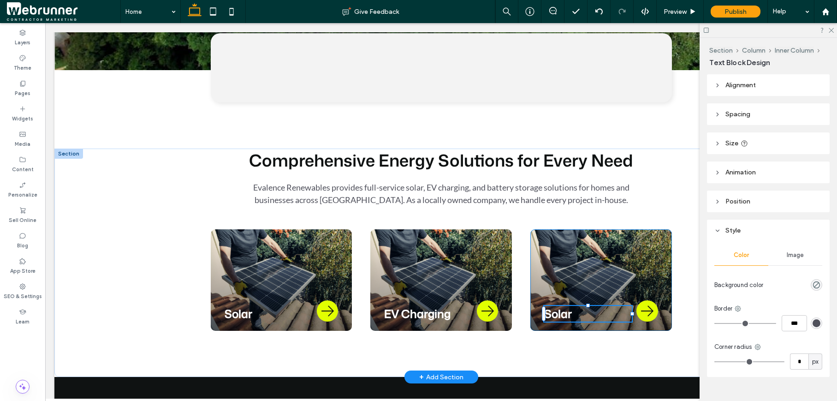
type input "**********"
type input "**"
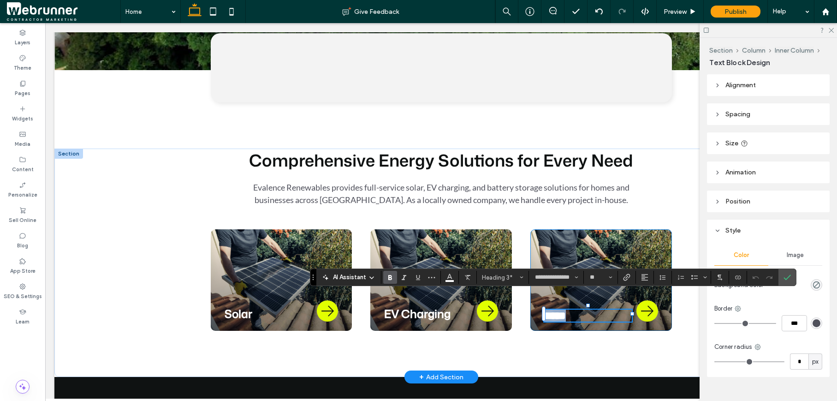
type input "****"
type input "**"
click at [539, 333] on div "**********" at bounding box center [441, 262] width 553 height 228
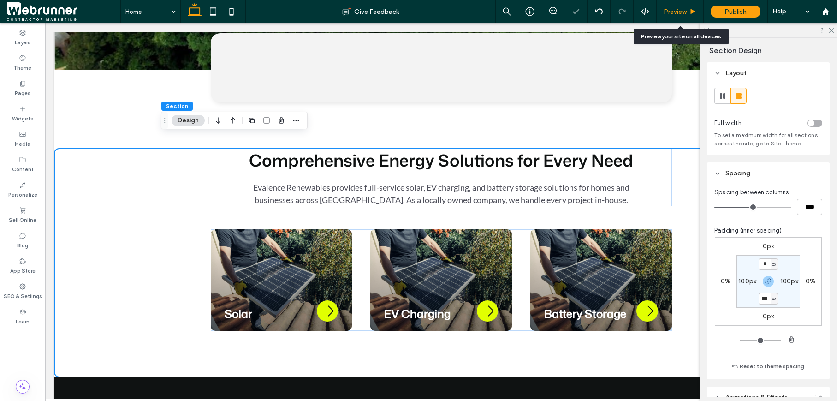
click at [685, 18] on div "Preview" at bounding box center [680, 11] width 47 height 23
click at [682, 10] on span "Preview" at bounding box center [675, 12] width 23 height 8
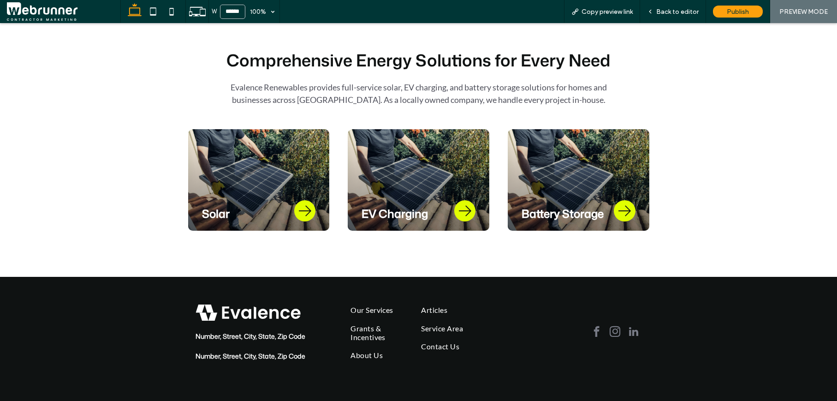
scroll to position [440, 0]
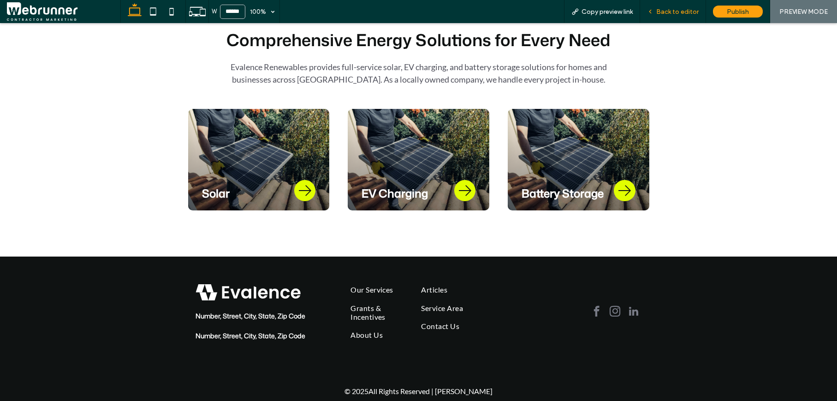
click at [667, 14] on span "Back to editor" at bounding box center [677, 12] width 42 height 8
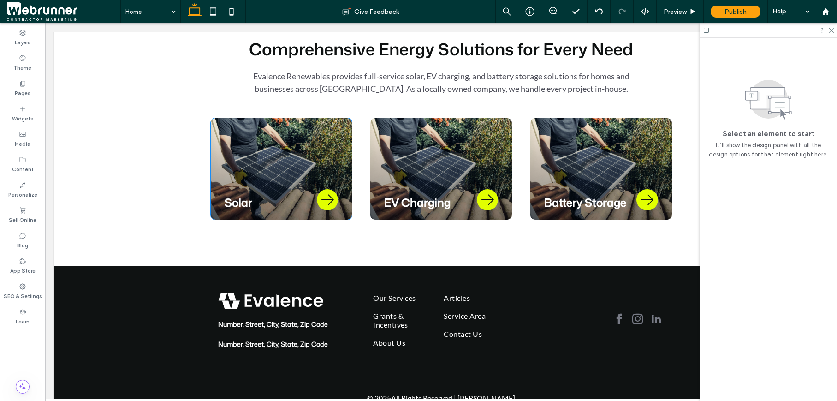
click at [318, 169] on div "Solar" at bounding box center [282, 168] width 142 height 101
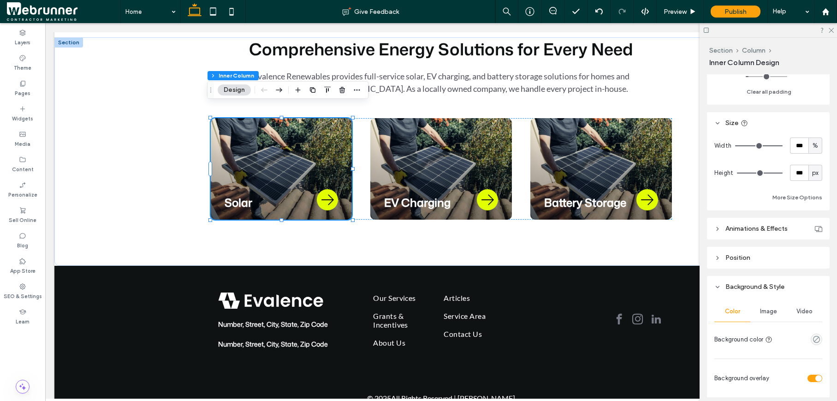
scroll to position [385, 0]
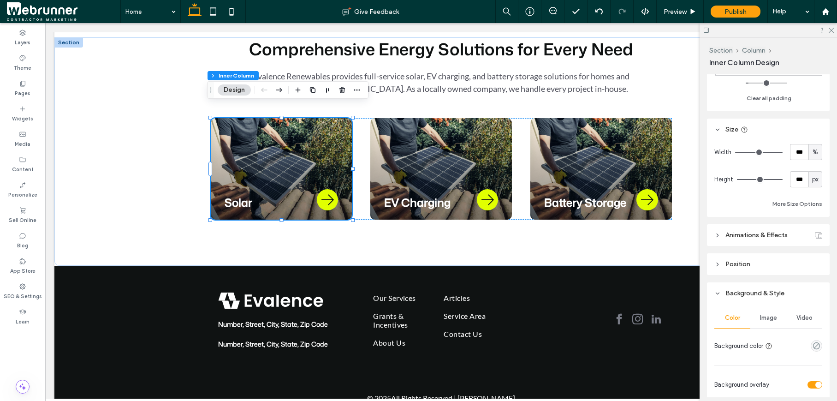
click at [697, 234] on header "Animations & Effects" at bounding box center [768, 235] width 123 height 22
click at [697, 265] on div "None" at bounding box center [764, 268] width 93 height 9
click at [697, 296] on div "Hover" at bounding box center [766, 301] width 102 height 16
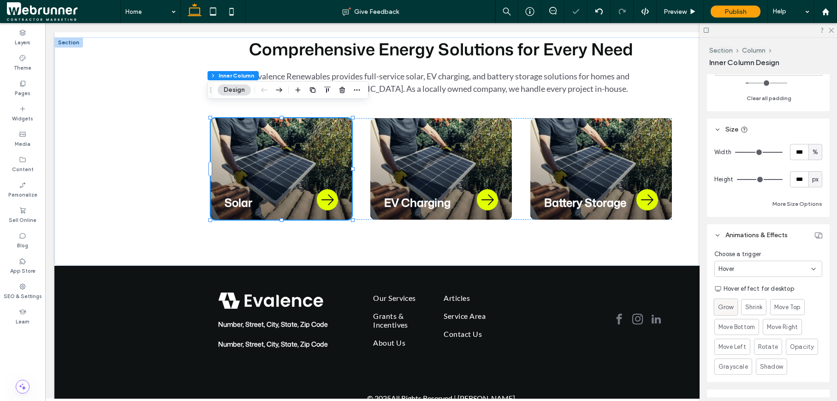
click at [697, 302] on span "Grow" at bounding box center [726, 307] width 16 height 10
click at [483, 164] on div "EV Charging" at bounding box center [441, 168] width 142 height 101
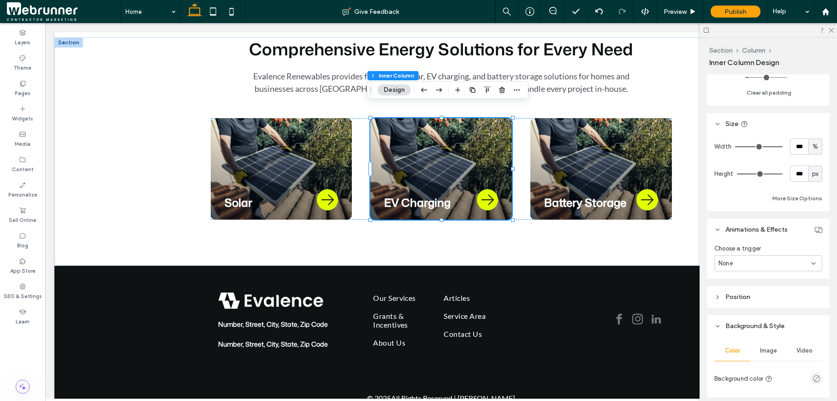
scroll to position [391, 0]
click at [697, 264] on span "None" at bounding box center [725, 262] width 14 height 9
click at [697, 291] on span "Hover" at bounding box center [726, 295] width 16 height 9
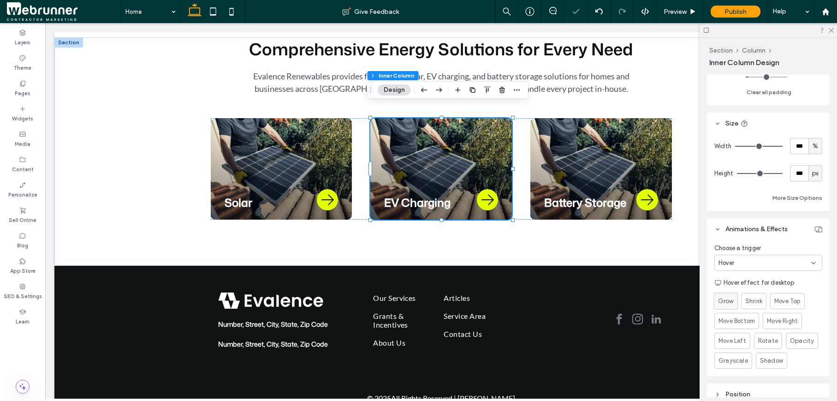
click at [697, 299] on span "Grow" at bounding box center [726, 301] width 16 height 10
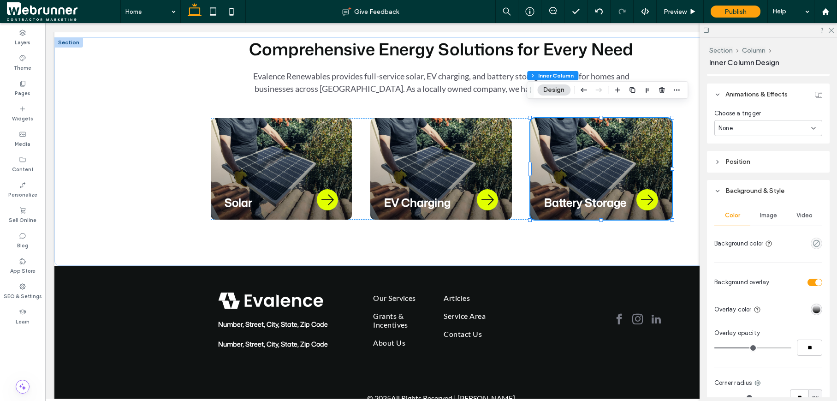
scroll to position [555, 0]
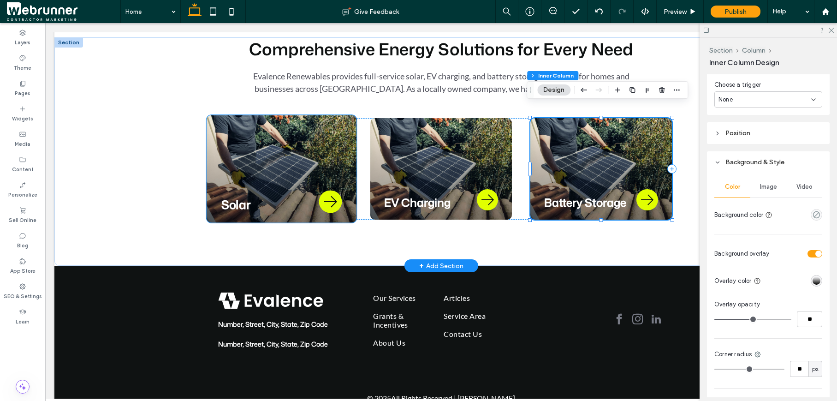
click at [276, 196] on h3 "Solar" at bounding box center [267, 204] width 93 height 17
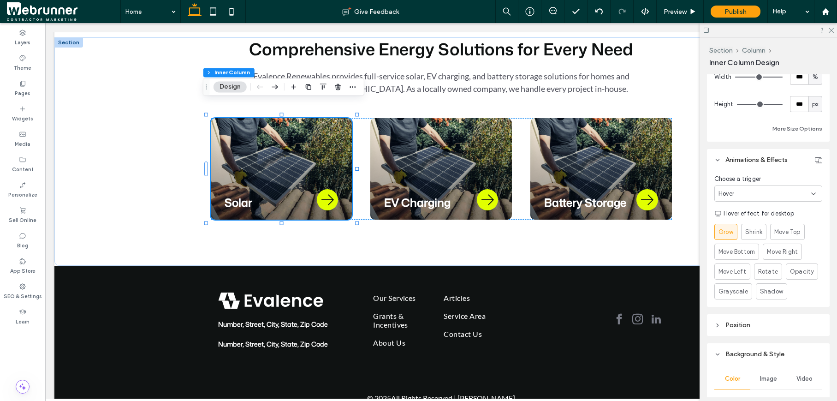
scroll to position [467, 0]
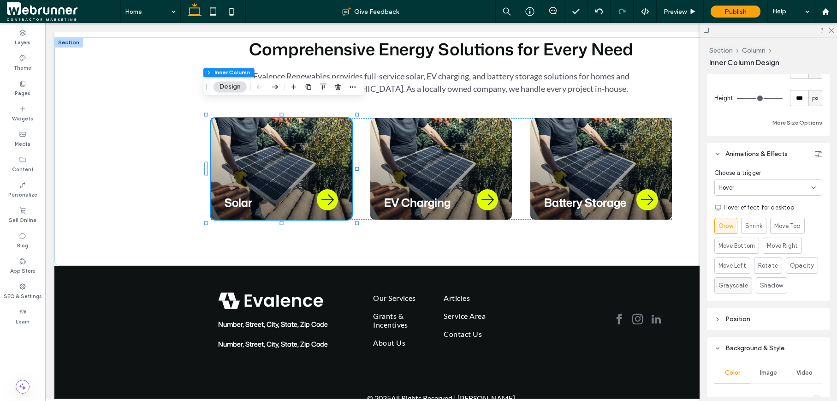
click at [697, 286] on span "Grayscale" at bounding box center [733, 285] width 30 height 9
click at [697, 287] on span "Shadow" at bounding box center [771, 285] width 23 height 9
click at [697, 264] on span "Opacity" at bounding box center [802, 265] width 24 height 9
click at [697, 285] on span "Shadow" at bounding box center [771, 285] width 23 height 9
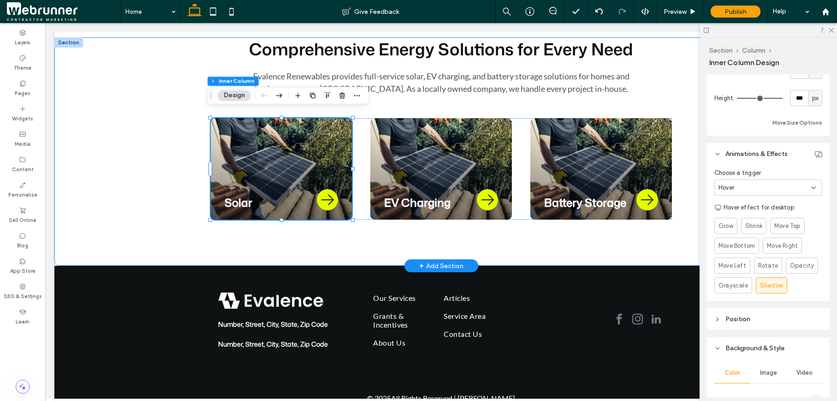
scroll to position [432, 0]
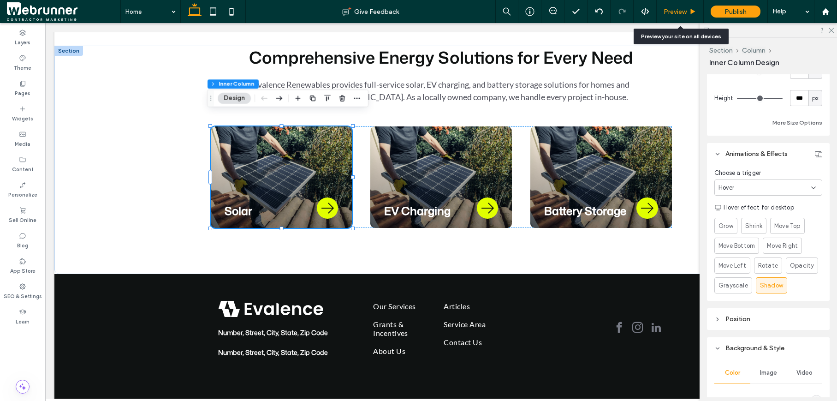
click at [669, 17] on div "Preview" at bounding box center [680, 11] width 47 height 23
click at [669, 13] on span "Preview" at bounding box center [675, 12] width 23 height 8
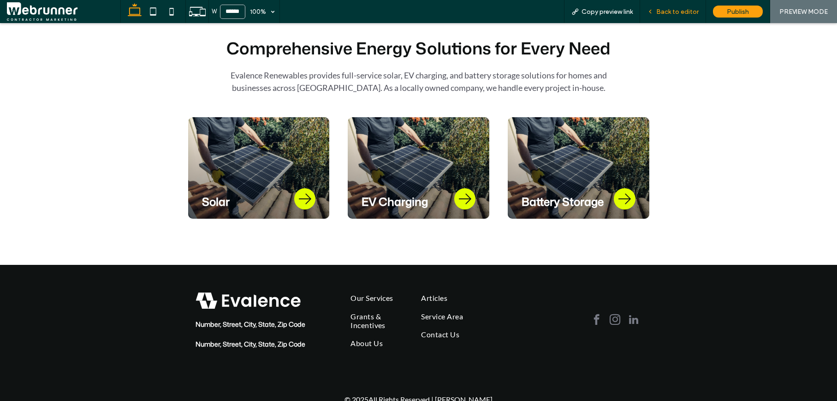
click at [653, 8] on div "Back to editor" at bounding box center [672, 12] width 65 height 8
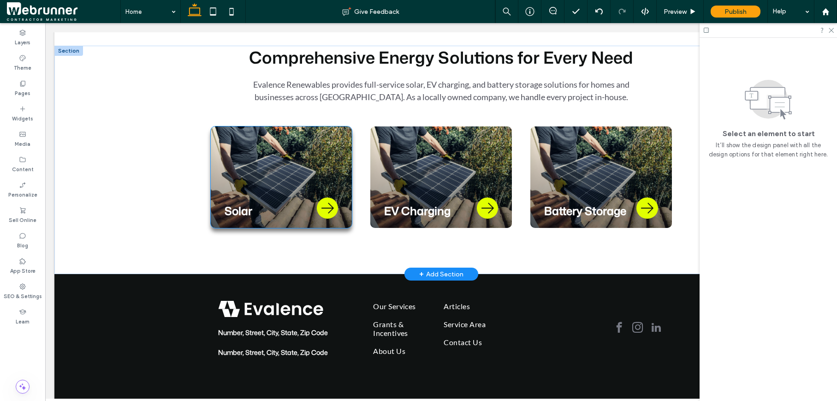
click at [343, 127] on div "Solar" at bounding box center [282, 176] width 142 height 101
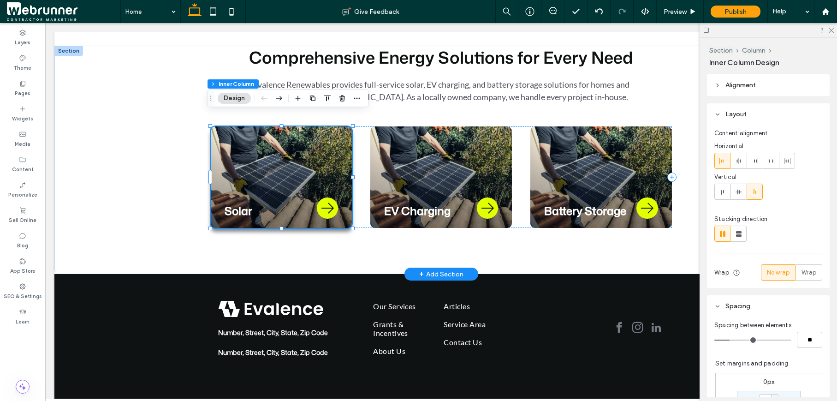
click at [341, 128] on div "Solar" at bounding box center [282, 176] width 142 height 101
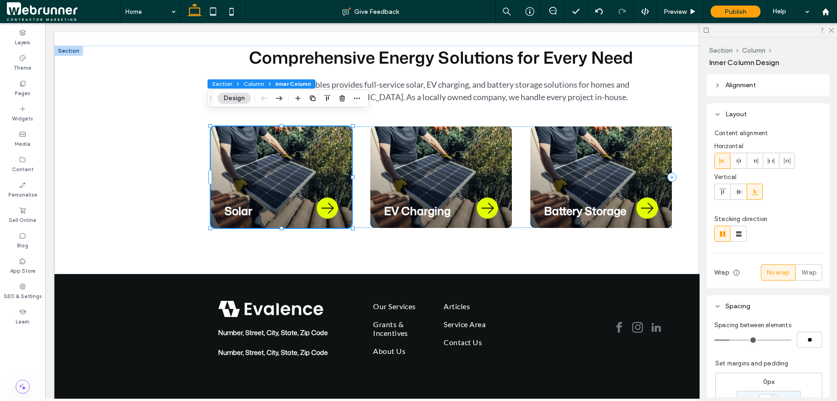
click at [293, 82] on span "Inner Column" at bounding box center [293, 83] width 36 height 7
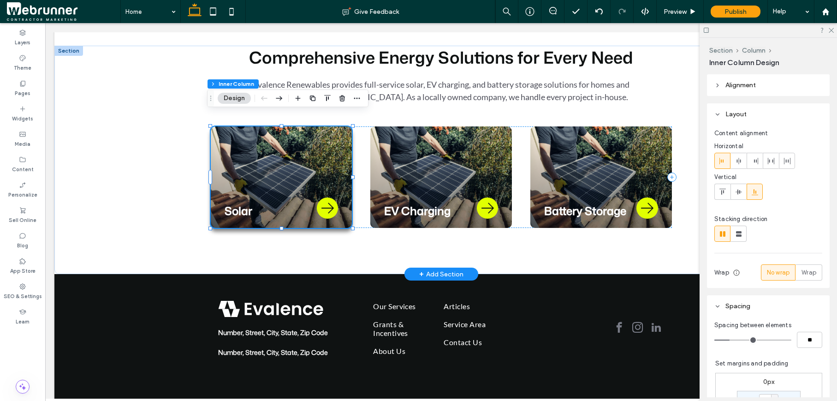
click at [271, 173] on div "Solar" at bounding box center [282, 176] width 142 height 101
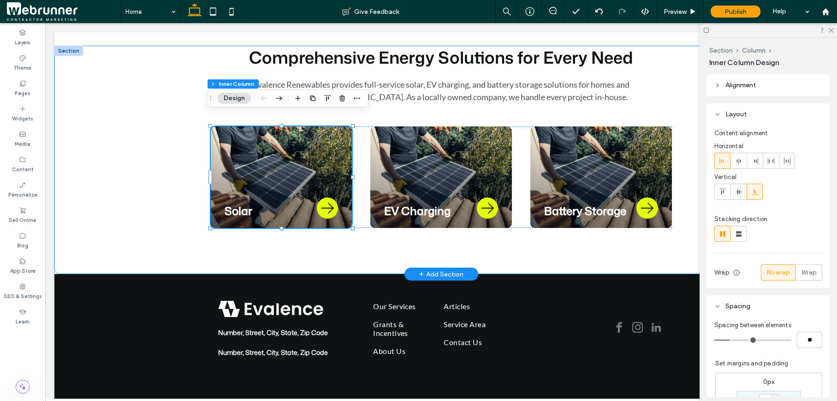
click at [282, 247] on div "Comprehensive Energy Solutions for Every Need Evalence Renewables provides full…" at bounding box center [441, 160] width 553 height 228
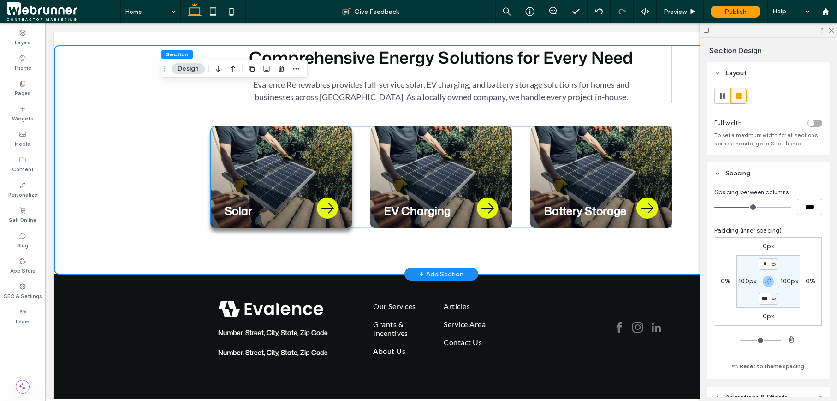
click at [319, 197] on icon at bounding box center [327, 207] width 21 height 21
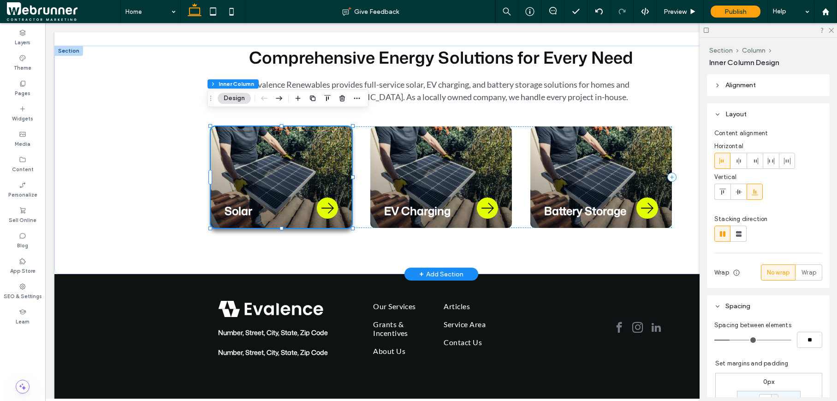
click at [322, 197] on icon at bounding box center [327, 207] width 21 height 21
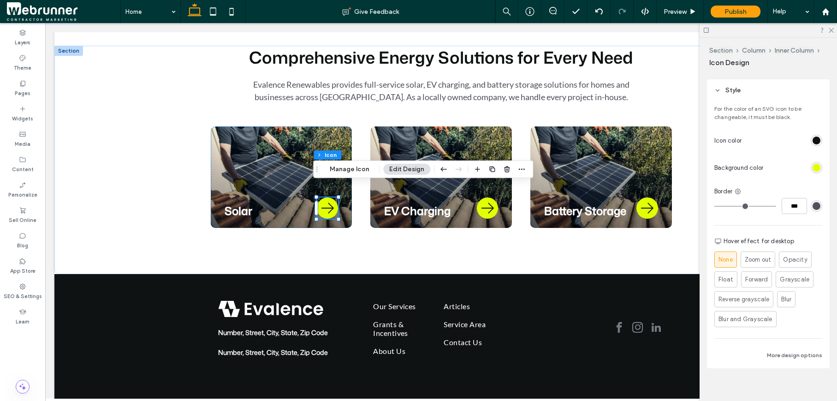
scroll to position [234, 0]
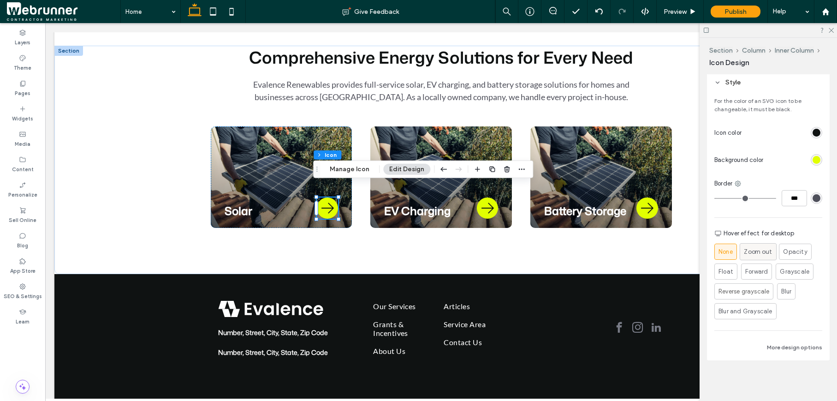
click at [759, 254] on span "Zoom out" at bounding box center [758, 252] width 28 height 10
click at [732, 258] on div "None" at bounding box center [725, 251] width 14 height 15
click at [266, 209] on div "Solar" at bounding box center [282, 176] width 142 height 101
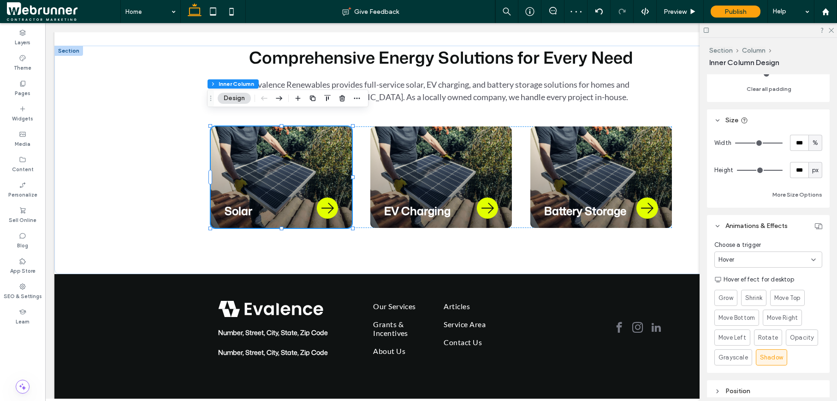
scroll to position [414, 0]
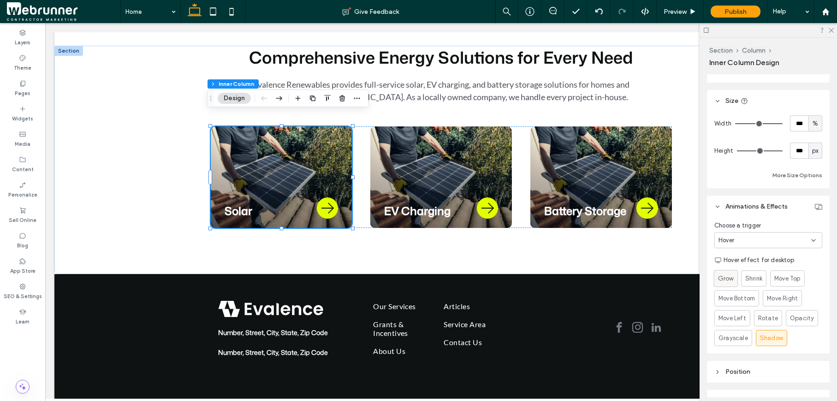
click at [734, 277] on label "Grow" at bounding box center [726, 278] width 24 height 17
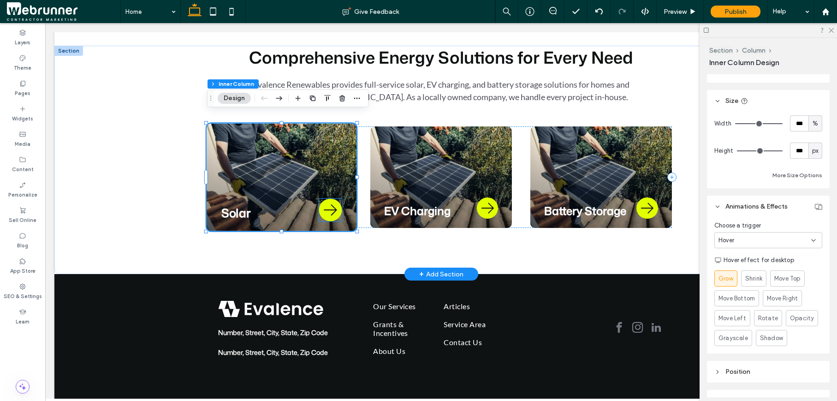
click at [330, 199] on icon at bounding box center [330, 209] width 23 height 23
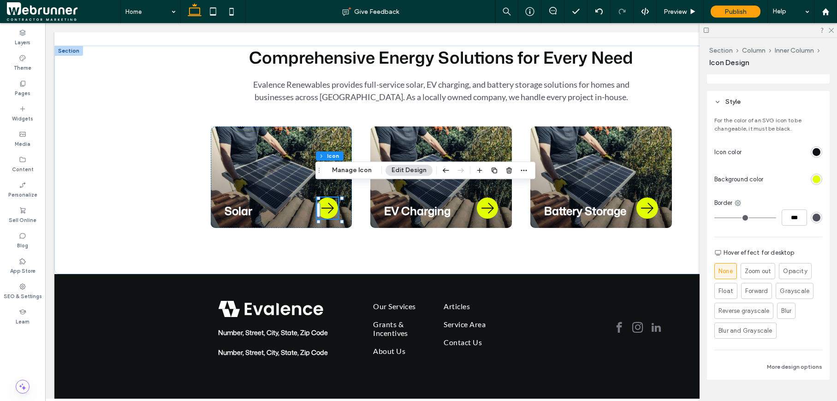
scroll to position [234, 0]
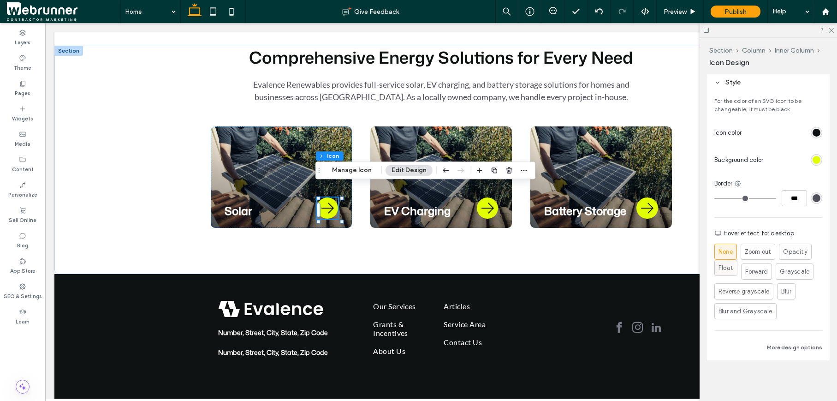
click at [716, 272] on label "Float" at bounding box center [725, 268] width 23 height 16
click at [763, 269] on span "Forward" at bounding box center [764, 271] width 23 height 9
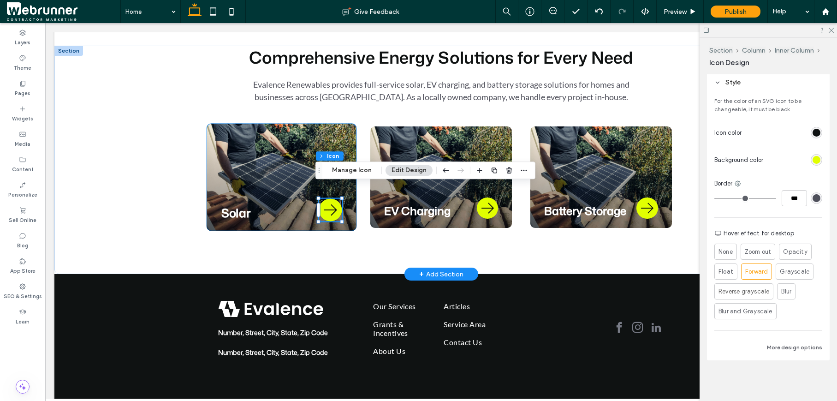
click at [336, 130] on div "Solar" at bounding box center [281, 176] width 150 height 107
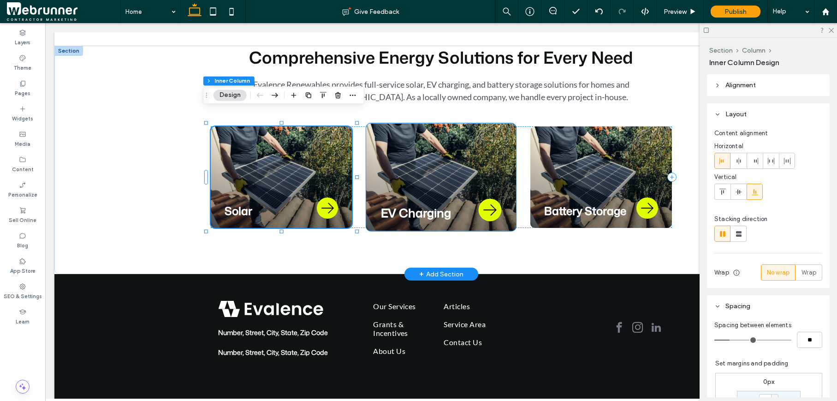
click at [381, 126] on div "EV Charging" at bounding box center [441, 176] width 150 height 107
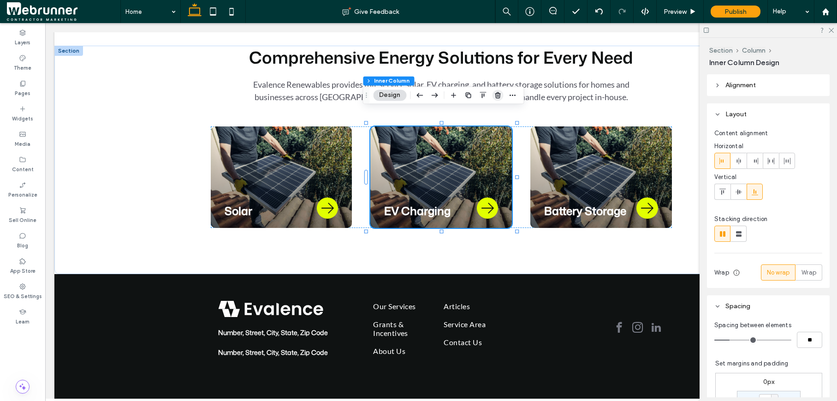
click at [497, 91] on icon "button" at bounding box center [497, 94] width 7 height 7
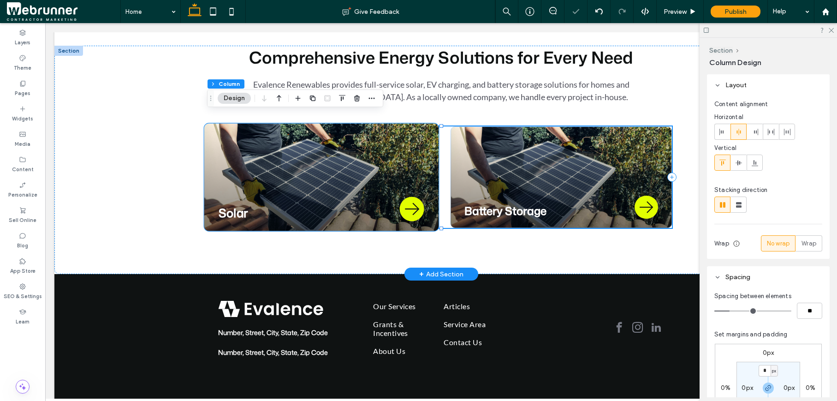
click at [405, 134] on div "Solar" at bounding box center [321, 176] width 235 height 107
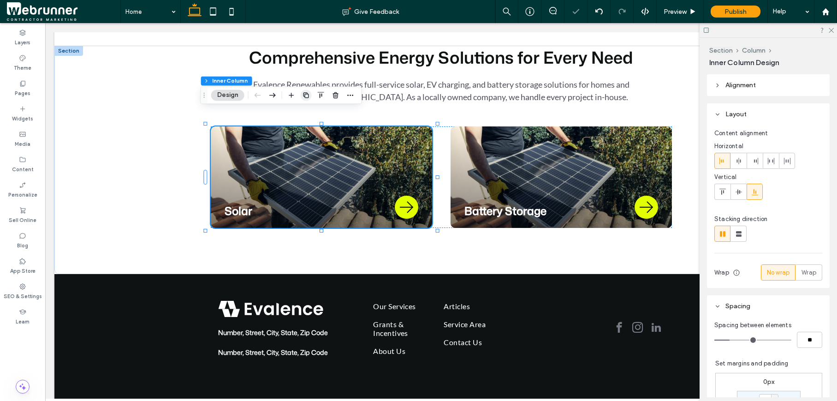
click at [306, 94] on icon "button" at bounding box center [305, 94] width 7 height 7
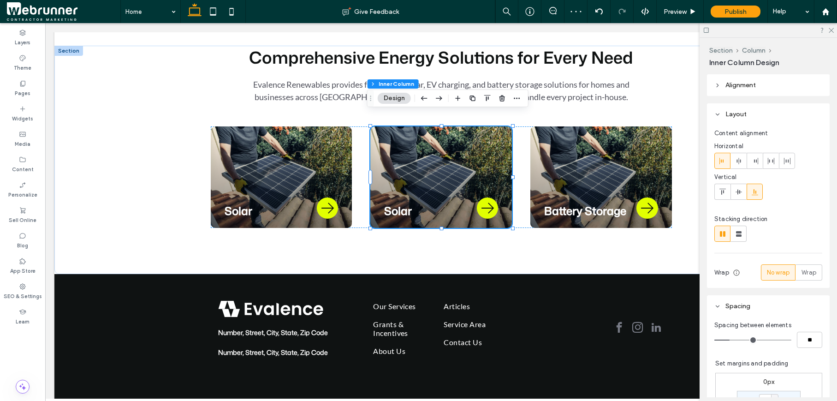
click at [472, 100] on icon "button" at bounding box center [472, 98] width 7 height 7
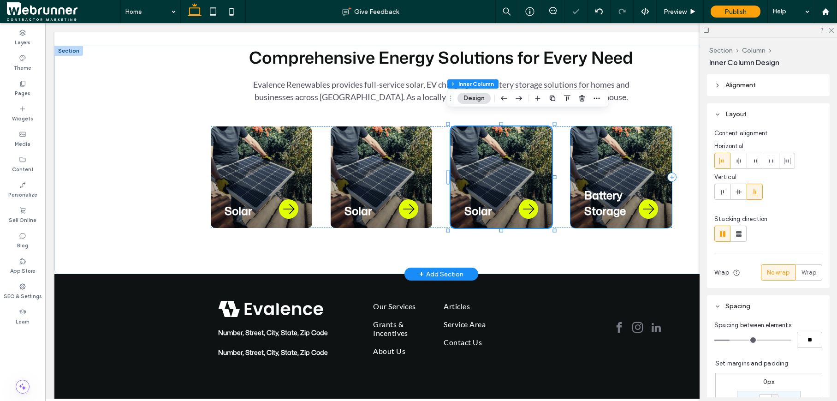
click at [573, 136] on div "Battery Storage" at bounding box center [620, 176] width 101 height 101
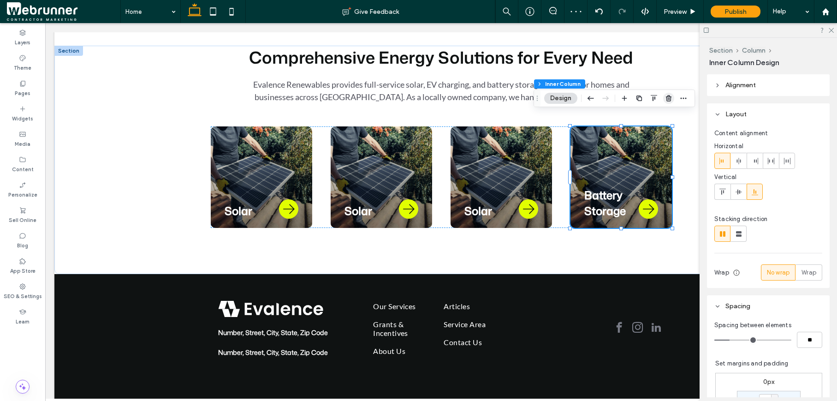
click at [665, 95] on icon "button" at bounding box center [668, 98] width 7 height 7
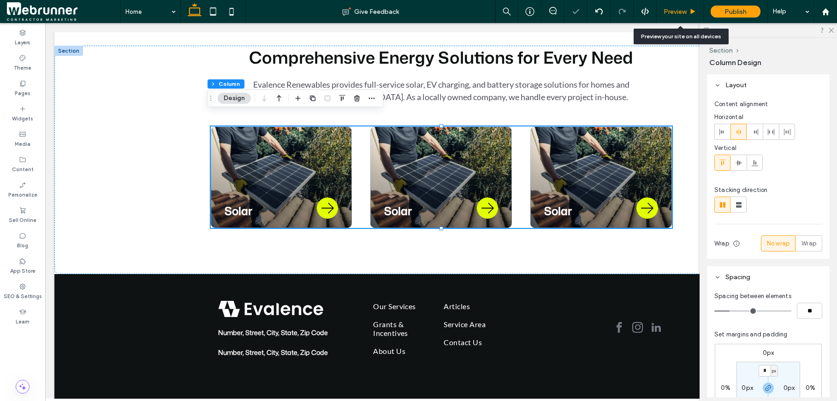
click at [689, 14] on icon at bounding box center [692, 11] width 7 height 7
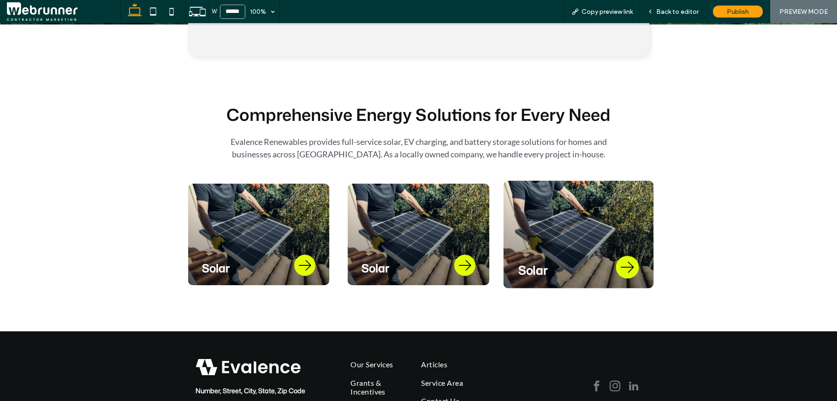
scroll to position [363, 0]
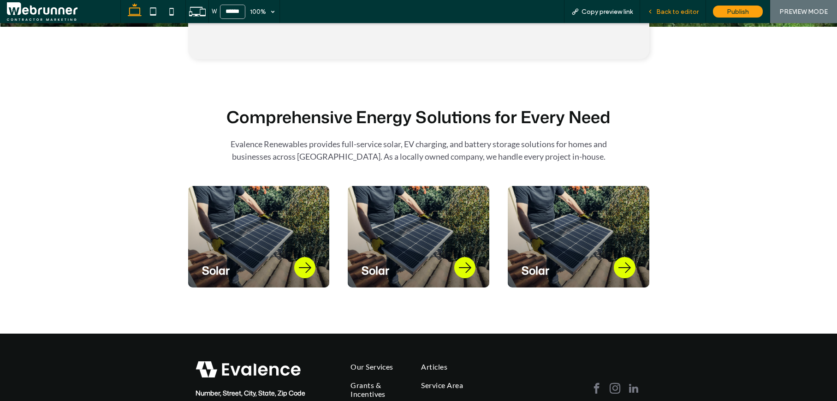
click at [673, 12] on span "Back to editor" at bounding box center [677, 12] width 42 height 8
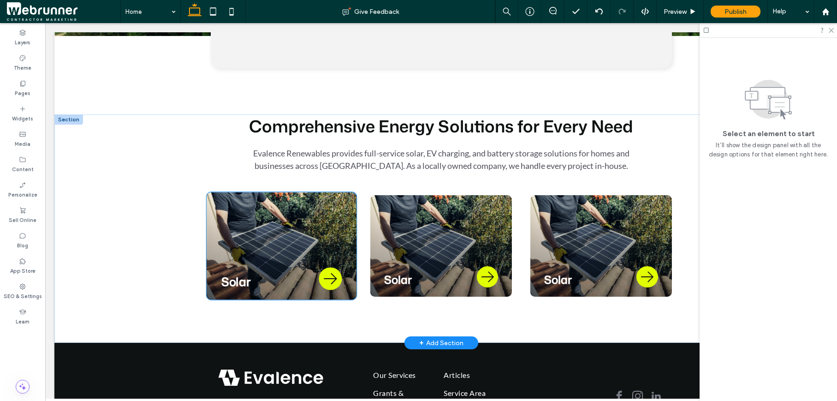
click at [298, 233] on div "Solar" at bounding box center [281, 245] width 150 height 107
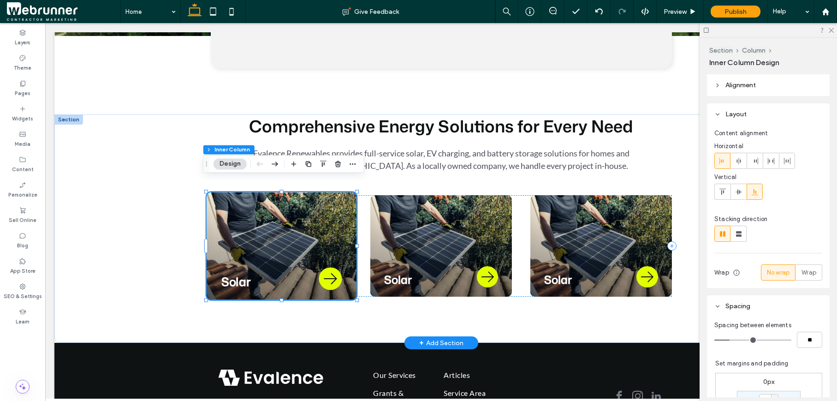
click at [298, 233] on div "Solar" at bounding box center [281, 245] width 150 height 107
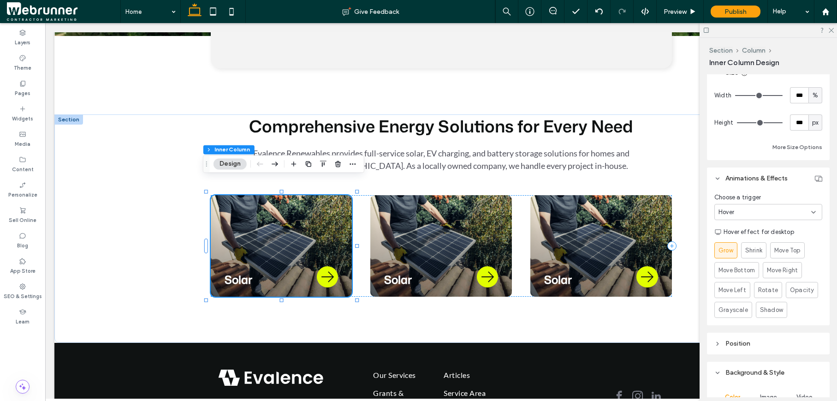
scroll to position [443, 0]
click at [749, 255] on div "Shrink" at bounding box center [753, 249] width 17 height 15
click at [783, 253] on span "Move Top" at bounding box center [787, 249] width 26 height 9
click at [799, 291] on span "Opacity" at bounding box center [802, 289] width 24 height 9
click at [729, 310] on span "Grayscale" at bounding box center [733, 308] width 30 height 9
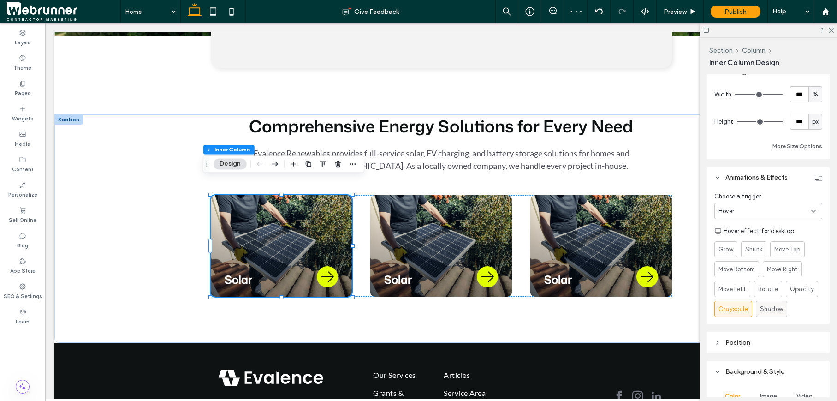
click at [776, 307] on span "Shadow" at bounding box center [771, 308] width 23 height 9
click at [773, 312] on span "Shadow" at bounding box center [771, 308] width 23 height 9
click at [775, 312] on span "Shadow" at bounding box center [771, 308] width 23 height 9
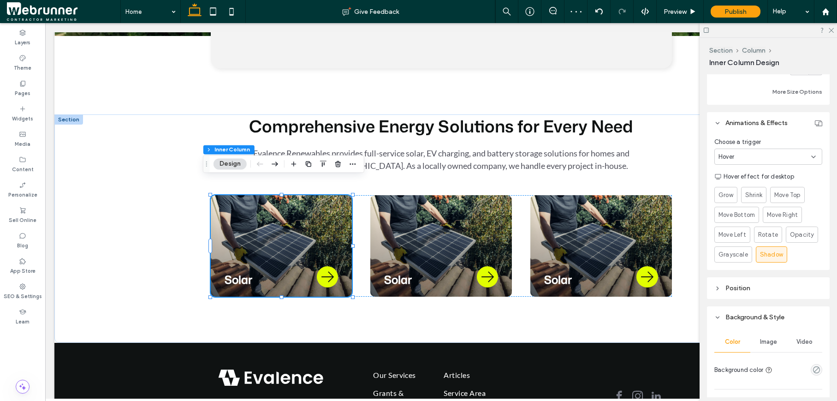
scroll to position [499, 0]
click at [764, 238] on div "Rotate" at bounding box center [768, 232] width 20 height 15
click at [727, 190] on span "Grow" at bounding box center [726, 194] width 16 height 10
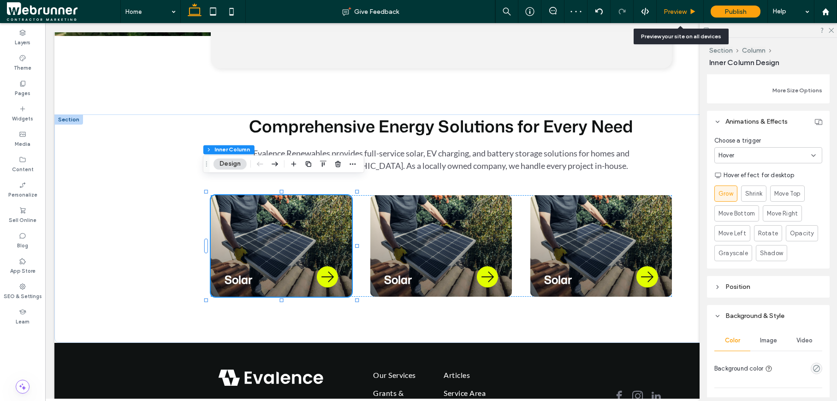
click at [679, 11] on span "Preview" at bounding box center [675, 12] width 23 height 8
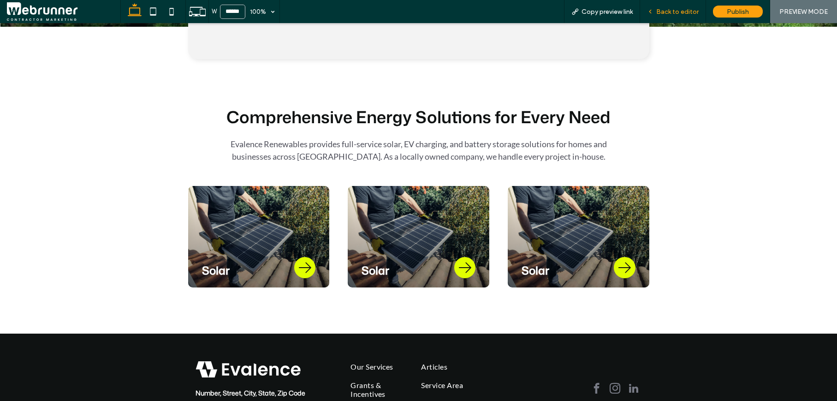
click at [664, 8] on span "Back to editor" at bounding box center [677, 12] width 42 height 8
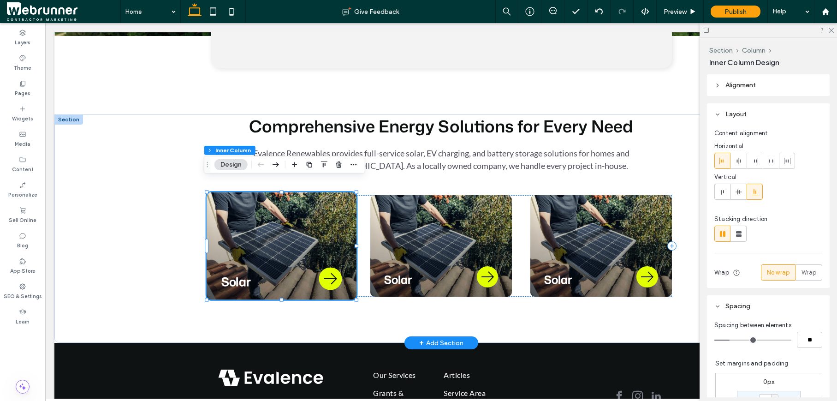
click at [330, 207] on div "Solar" at bounding box center [281, 245] width 150 height 107
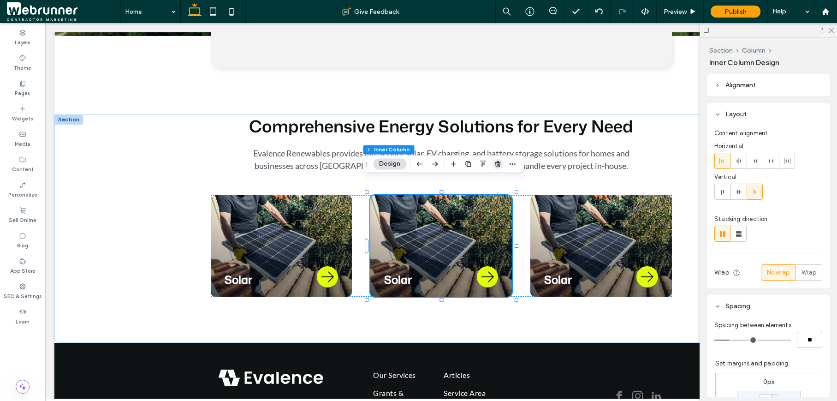
click at [496, 163] on icon "button" at bounding box center [497, 163] width 7 height 7
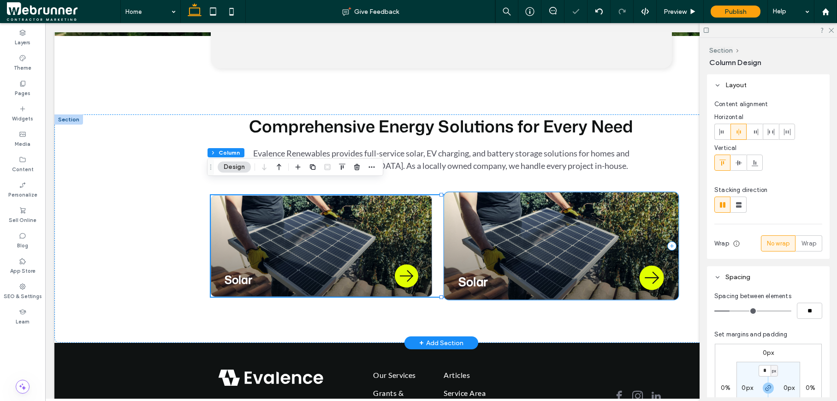
click at [509, 199] on div "Solar" at bounding box center [561, 245] width 235 height 107
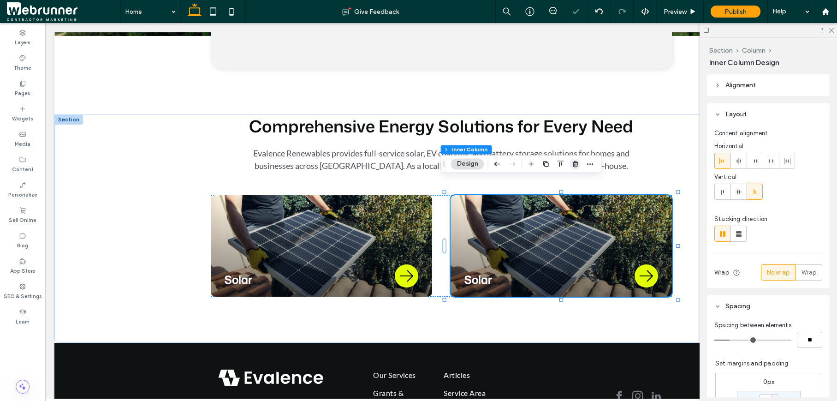
click at [579, 161] on icon "button" at bounding box center [575, 163] width 7 height 7
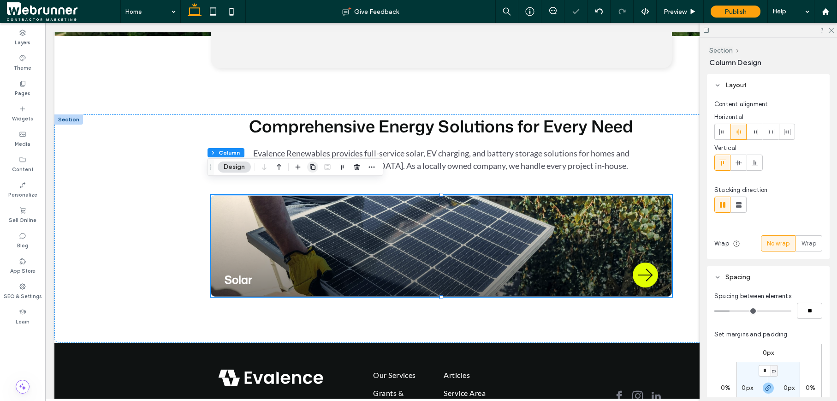
click at [310, 167] on use "button" at bounding box center [313, 167] width 6 height 6
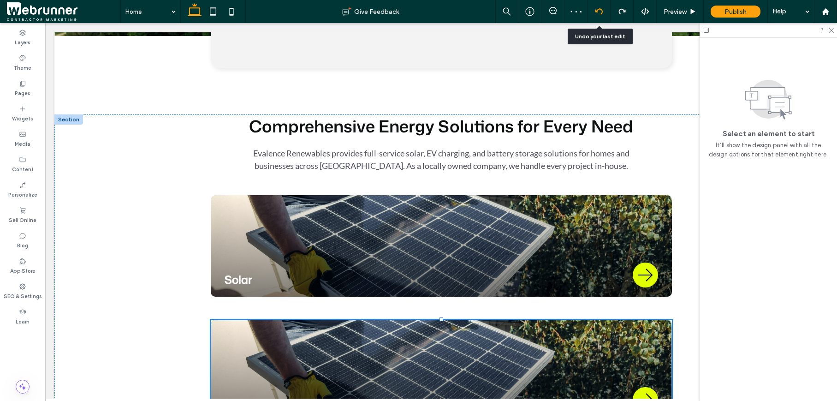
click at [600, 14] on use at bounding box center [598, 11] width 7 height 6
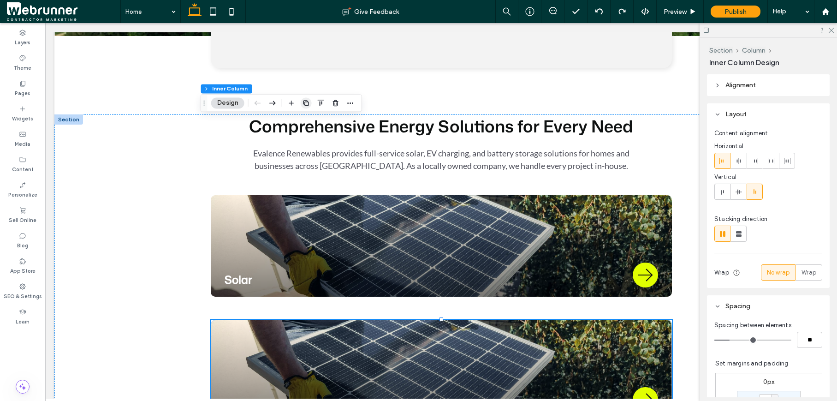
click at [306, 101] on use "button" at bounding box center [306, 103] width 6 height 6
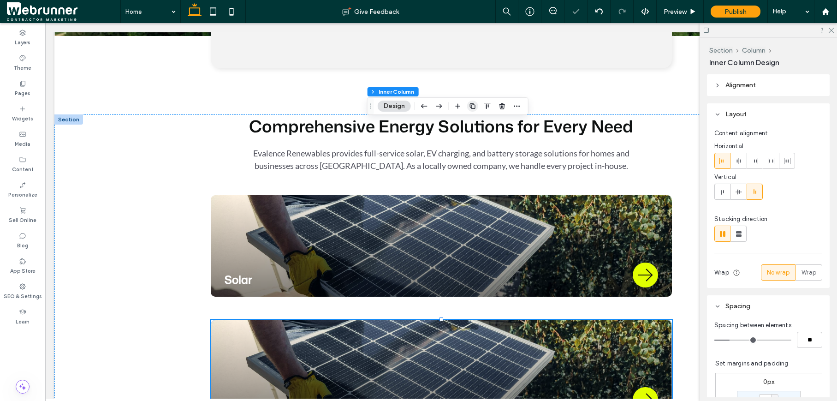
click at [474, 104] on icon "button" at bounding box center [472, 105] width 7 height 7
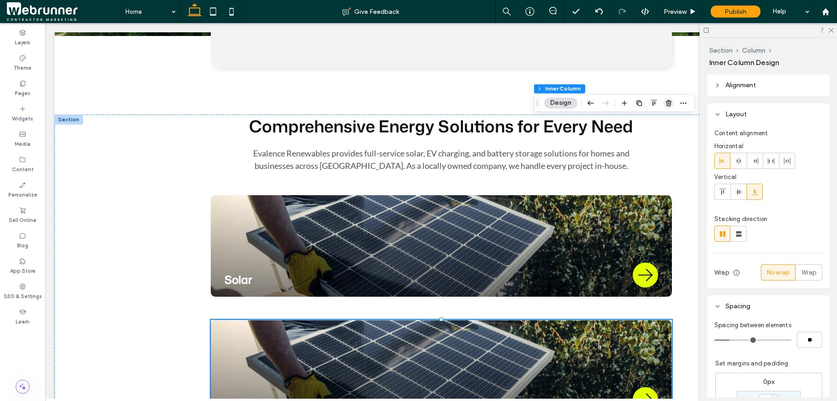
click at [668, 104] on use "button" at bounding box center [669, 103] width 6 height 6
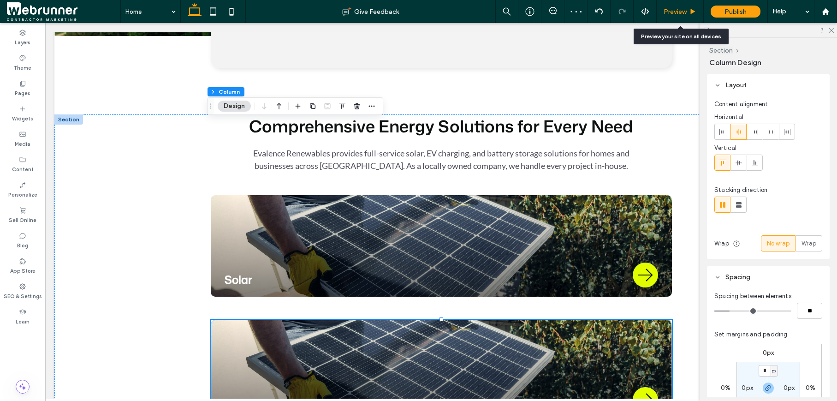
click at [688, 16] on div "Preview" at bounding box center [680, 11] width 47 height 23
click at [686, 13] on span "Preview" at bounding box center [675, 12] width 23 height 8
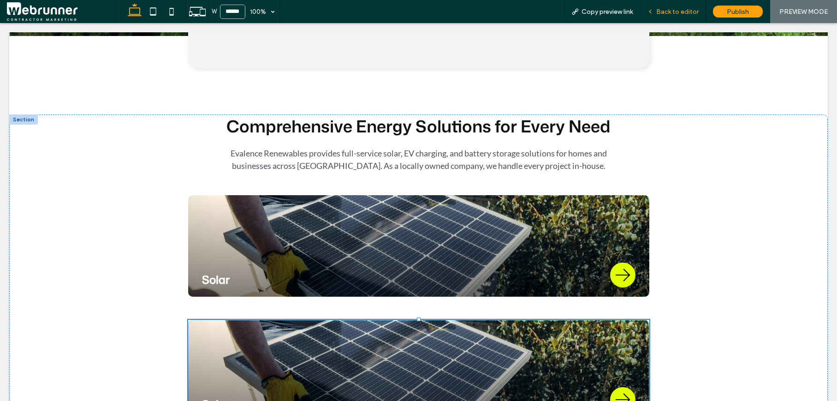
click at [658, 17] on div "Back to editor" at bounding box center [673, 11] width 66 height 23
click at [682, 16] on div "Back to editor" at bounding box center [673, 11] width 66 height 23
click at [672, 8] on span "Back to editor" at bounding box center [677, 12] width 42 height 8
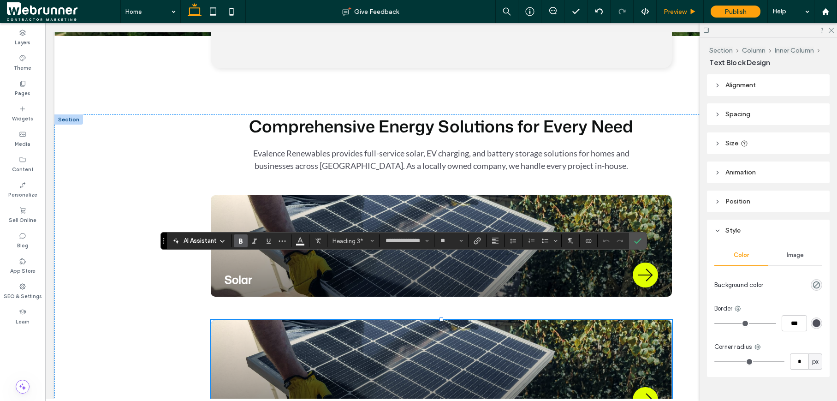
type input "****"
type input "**"
click at [643, 237] on label "Confirm" at bounding box center [638, 240] width 14 height 17
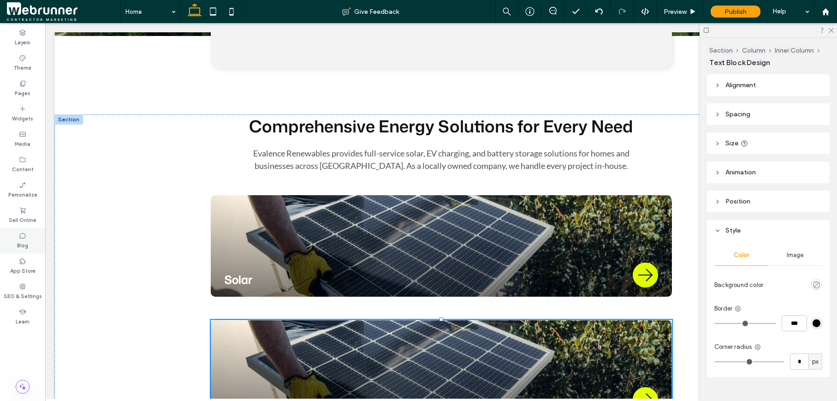
type input "**********"
type input "**"
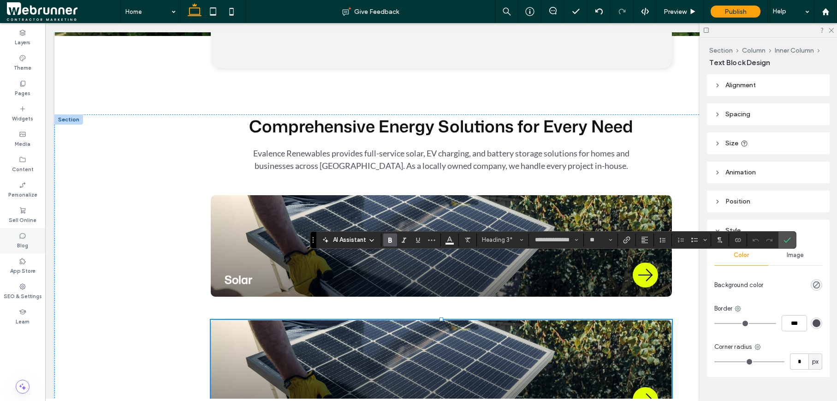
type input "****"
type input "**"
click at [788, 234] on span "Confirm" at bounding box center [786, 240] width 7 height 16
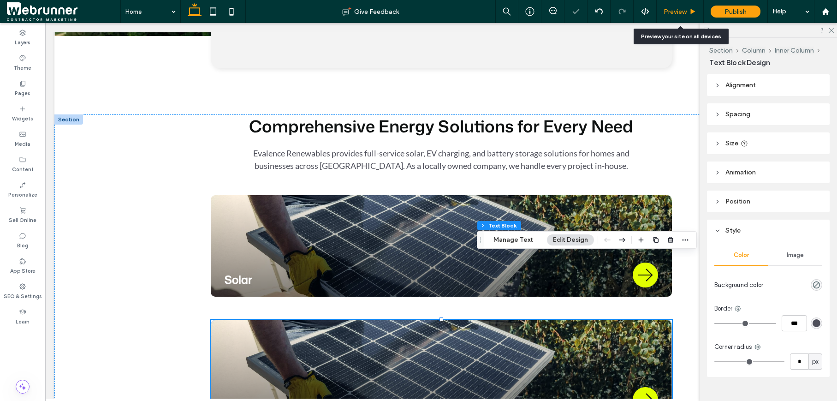
click at [678, 9] on span "Preview" at bounding box center [675, 12] width 23 height 8
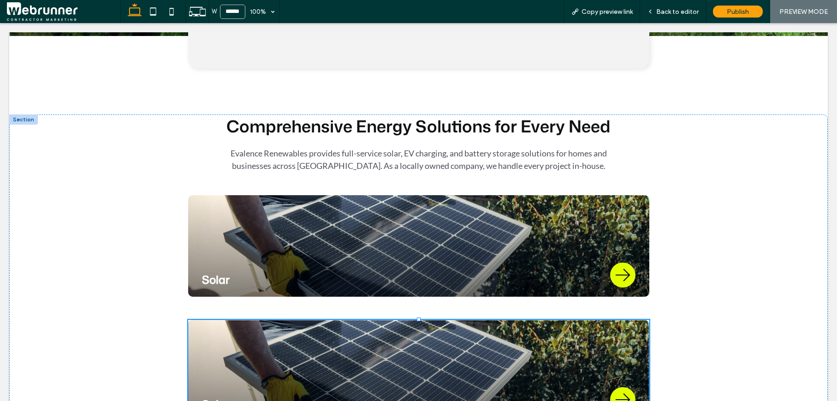
click at [678, 9] on span "Back to editor" at bounding box center [677, 12] width 42 height 8
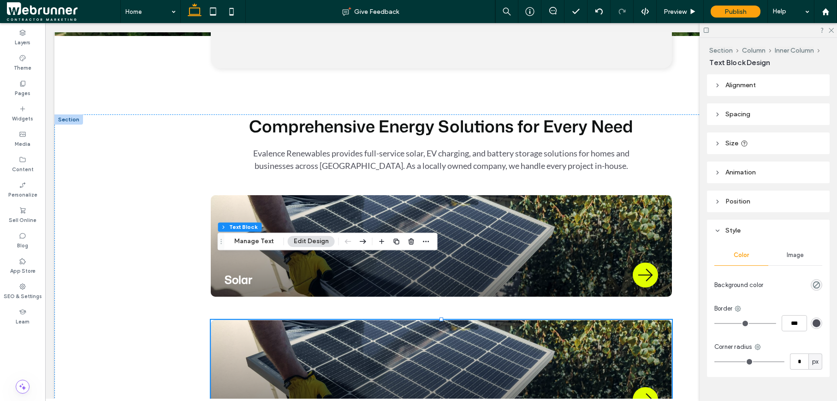
click at [716, 83] on icon at bounding box center [717, 85] width 6 height 6
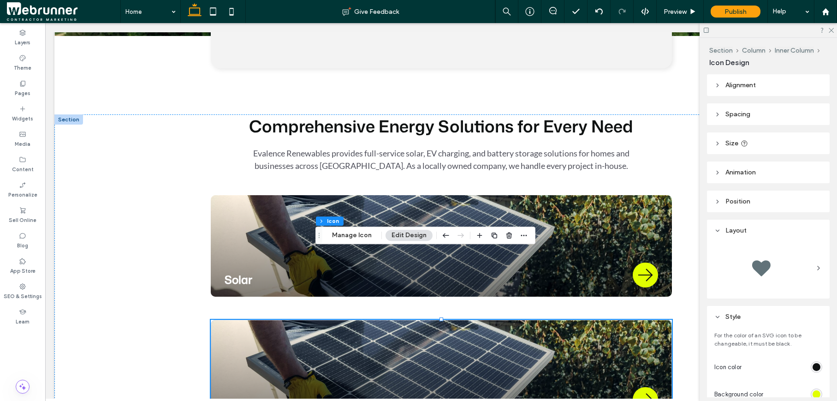
click at [713, 85] on header "Alignment" at bounding box center [768, 85] width 123 height 22
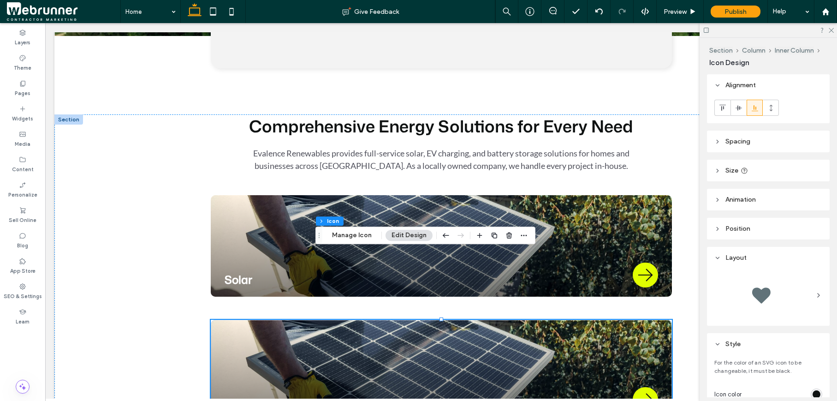
click at [715, 169] on icon at bounding box center [717, 170] width 6 height 6
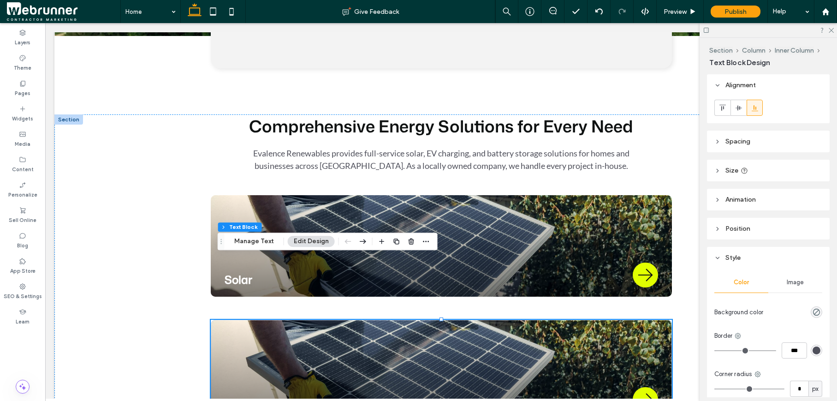
click at [720, 139] on icon at bounding box center [717, 141] width 6 height 6
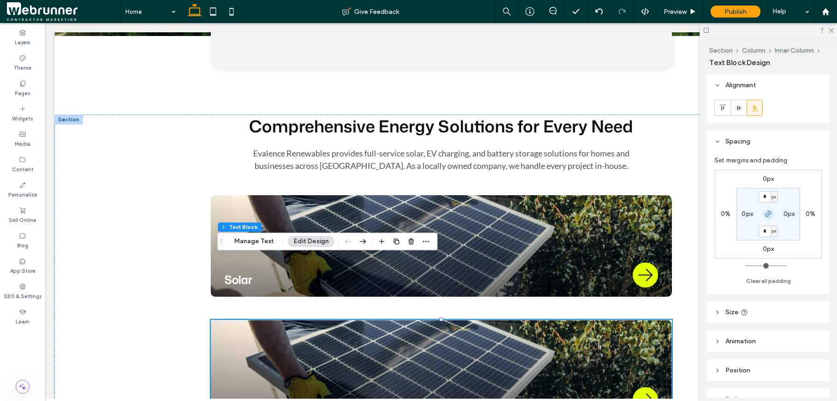
click at [767, 214] on use "button" at bounding box center [768, 214] width 6 height 6
click at [766, 231] on label "0px" at bounding box center [769, 231] width 12 height 8
type input "*"
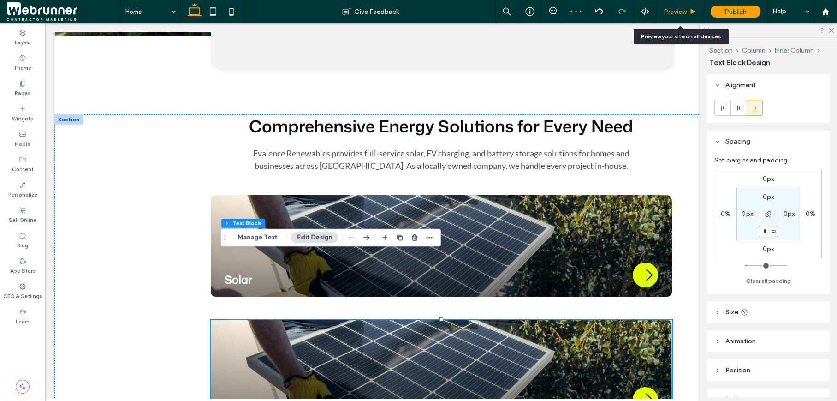
click at [682, 13] on span "Preview" at bounding box center [675, 12] width 23 height 8
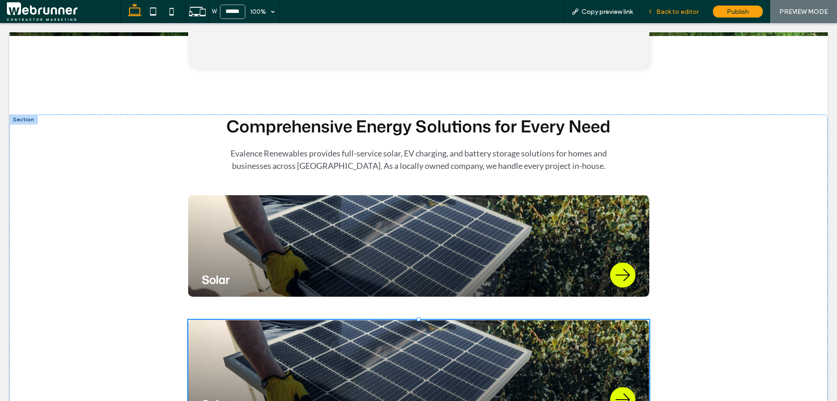
click at [664, 12] on span "Back to editor" at bounding box center [677, 12] width 42 height 8
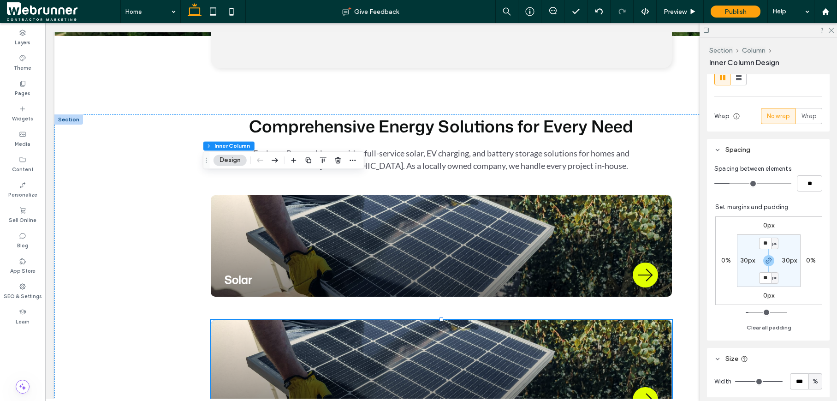
scroll to position [231, 0]
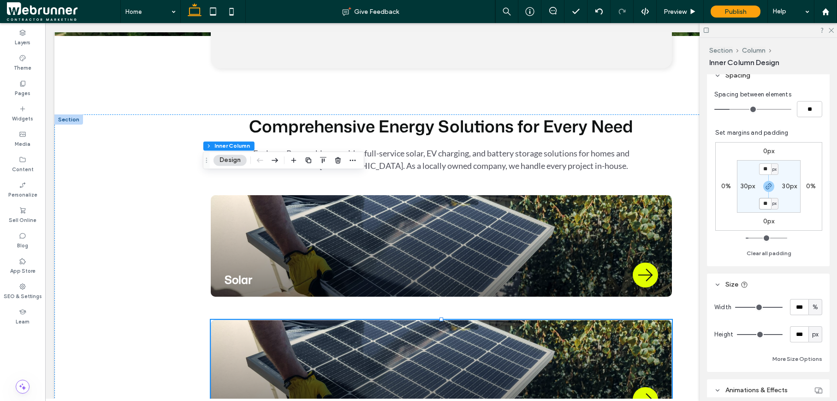
click at [759, 205] on input "**" at bounding box center [765, 204] width 12 height 12
type input "**"
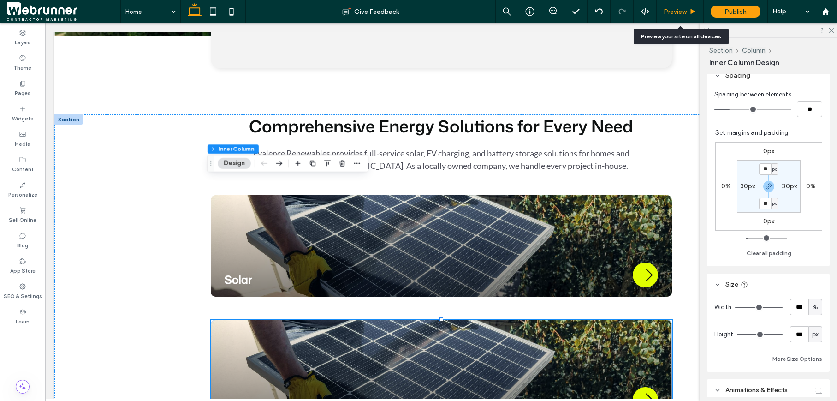
click at [693, 12] on icon at bounding box center [692, 11] width 7 height 7
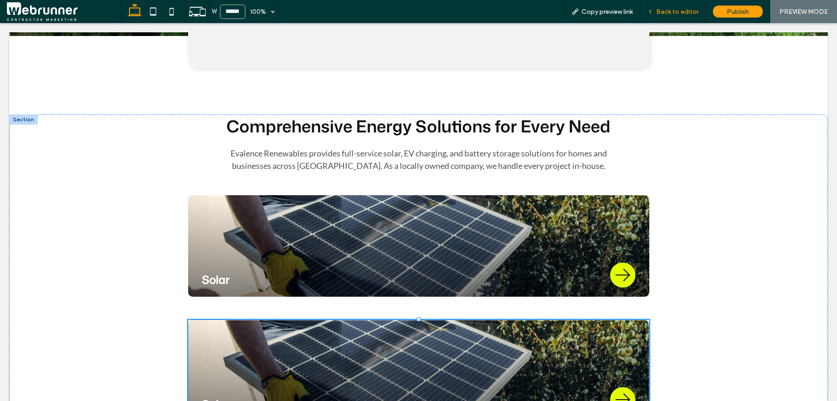
click at [678, 13] on span "Back to editor" at bounding box center [677, 12] width 42 height 8
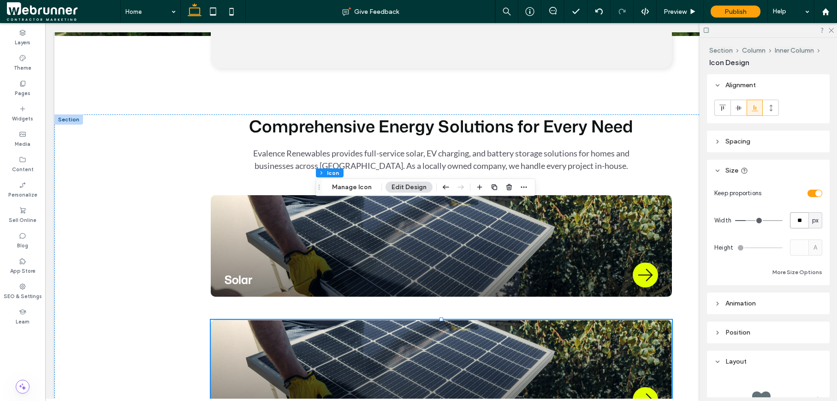
click at [792, 222] on input "**" at bounding box center [799, 220] width 18 height 16
type input "**"
click at [688, 10] on div "Preview" at bounding box center [680, 12] width 47 height 8
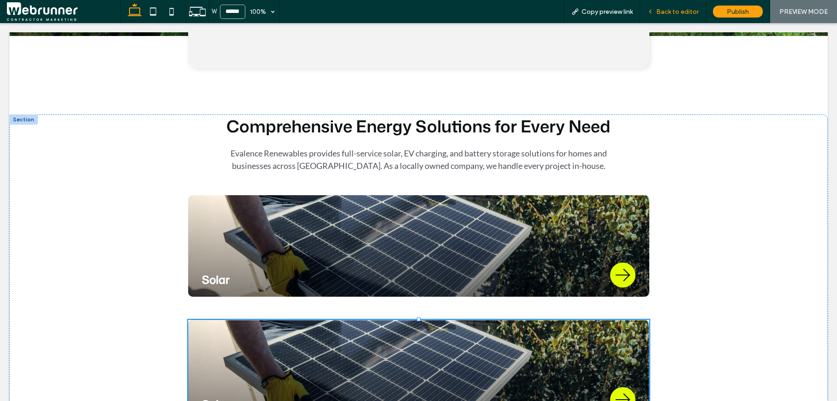
click at [680, 10] on span "Back to editor" at bounding box center [677, 12] width 42 height 8
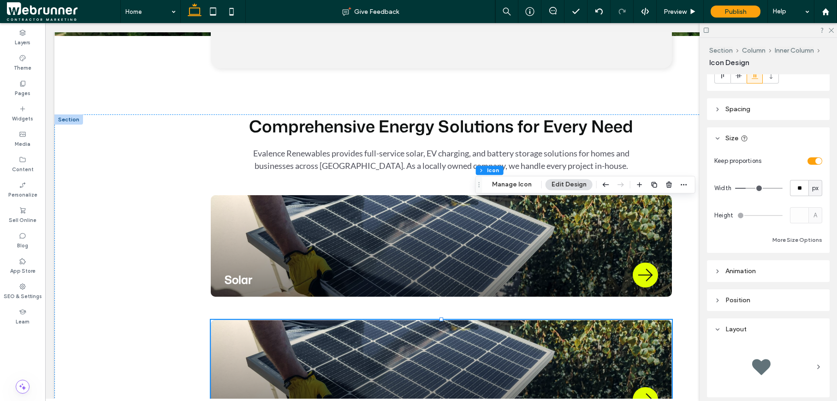
scroll to position [33, 0]
click at [794, 190] on input "**" at bounding box center [799, 187] width 18 height 16
type input "**"
click at [689, 15] on div "Preview" at bounding box center [680, 12] width 47 height 8
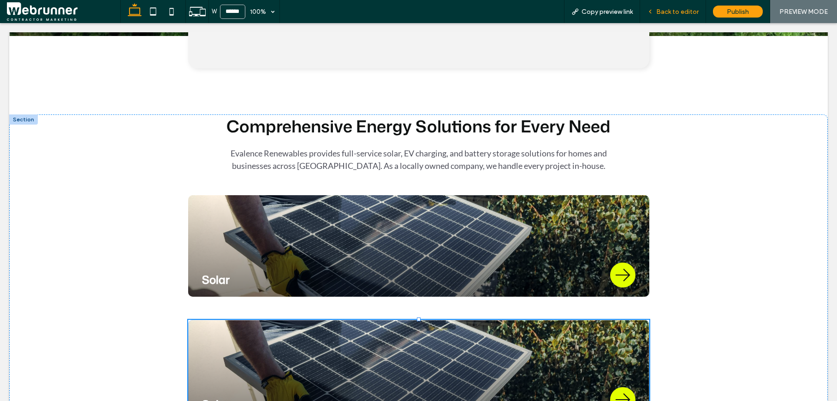
click at [688, 16] on div "Back to editor" at bounding box center [673, 11] width 66 height 23
click at [680, 13] on span "Back to editor" at bounding box center [677, 12] width 42 height 8
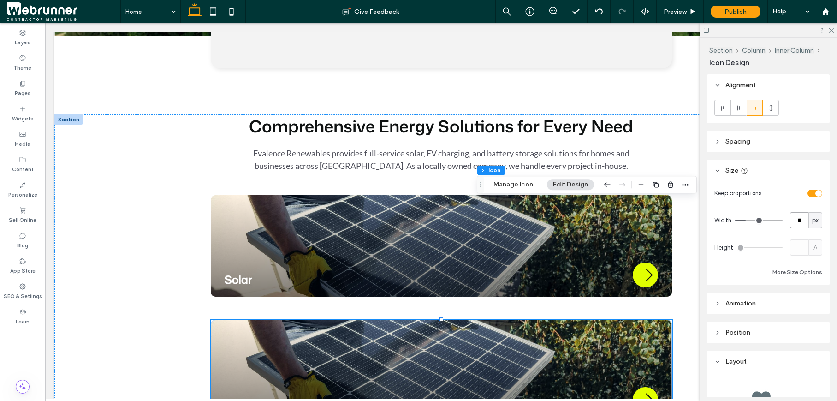
click at [792, 221] on input "**" at bounding box center [799, 220] width 18 height 16
type input "**"
click at [699, 12] on div "Preview" at bounding box center [680, 12] width 47 height 8
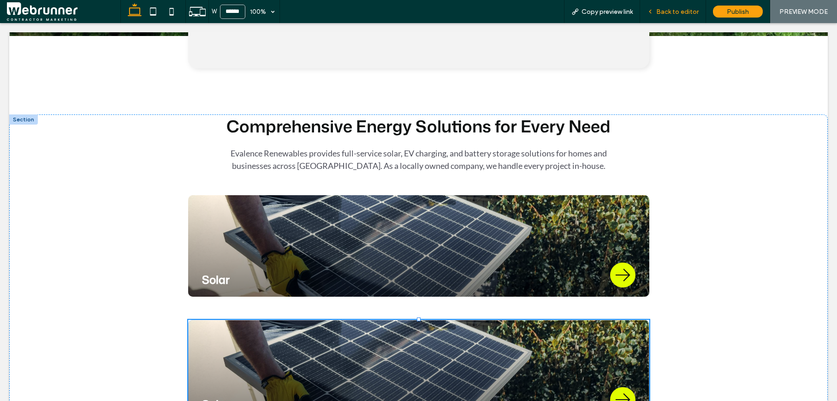
click at [662, 10] on span "Back to editor" at bounding box center [677, 12] width 42 height 8
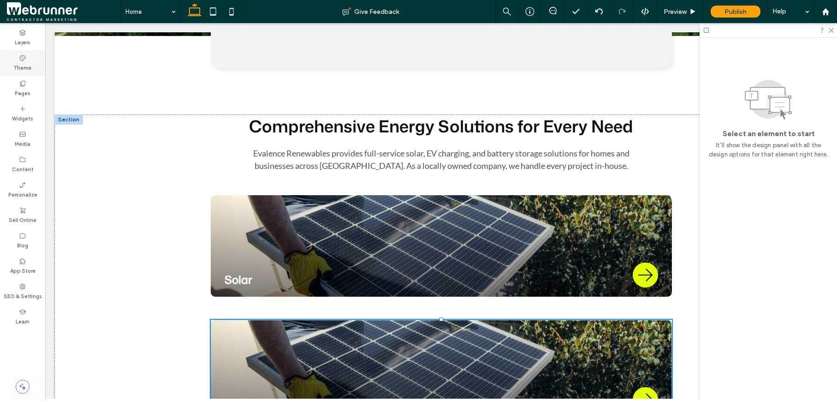
click at [19, 69] on label "Theme" at bounding box center [23, 67] width 18 height 10
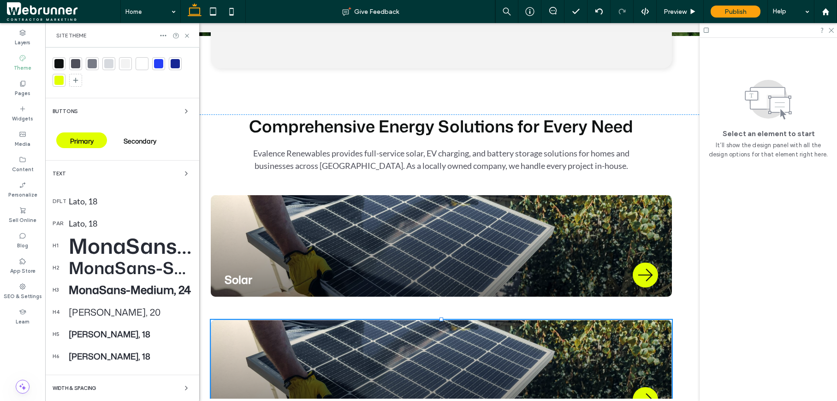
scroll to position [138, 0]
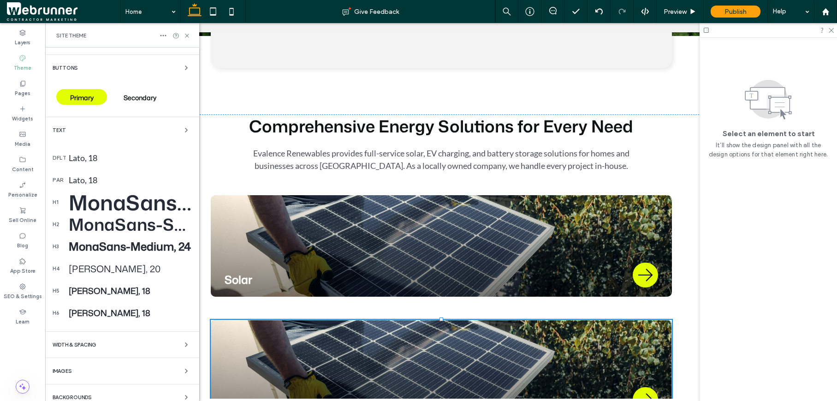
click at [78, 164] on div "dflt Lato, 18" at bounding box center [122, 158] width 139 height 22
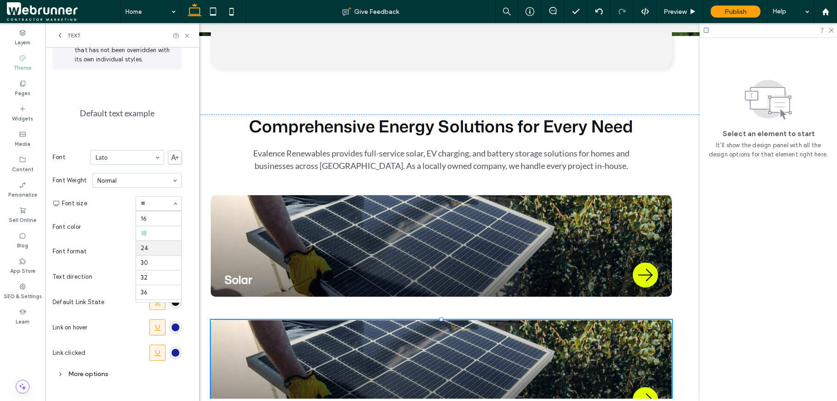
scroll to position [87, 0]
click at [62, 34] on icon at bounding box center [59, 35] width 7 height 7
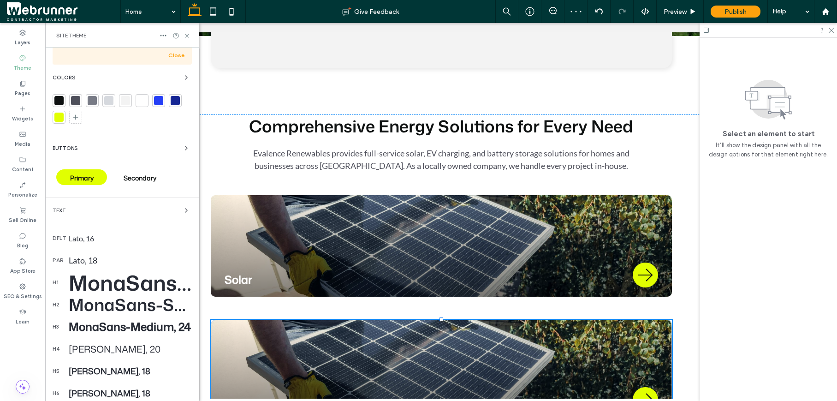
click at [146, 254] on div "par Lato, 18" at bounding box center [122, 260] width 139 height 22
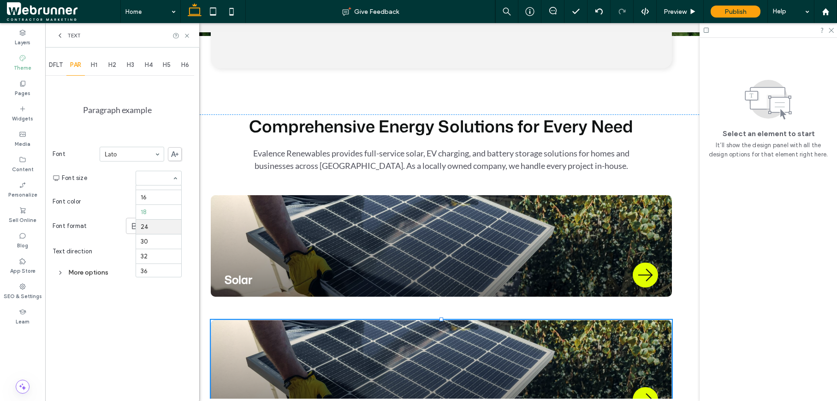
scroll to position [83, 0]
click at [167, 183] on div at bounding box center [158, 178] width 45 height 14
click at [55, 58] on div "DFLT" at bounding box center [55, 65] width 21 height 20
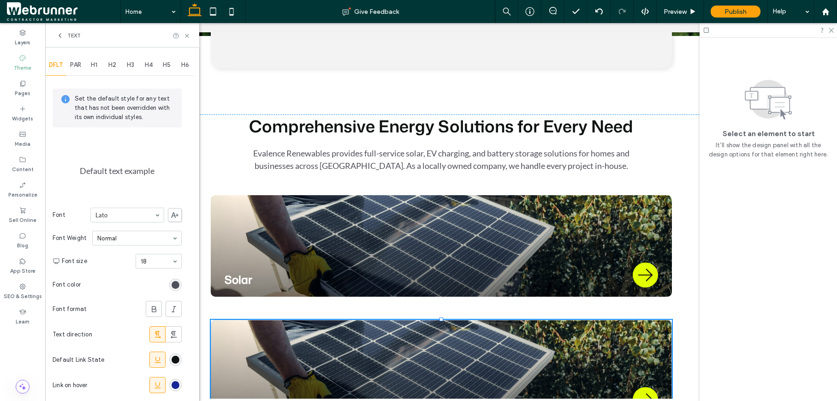
click at [59, 35] on use at bounding box center [60, 36] width 2 height 4
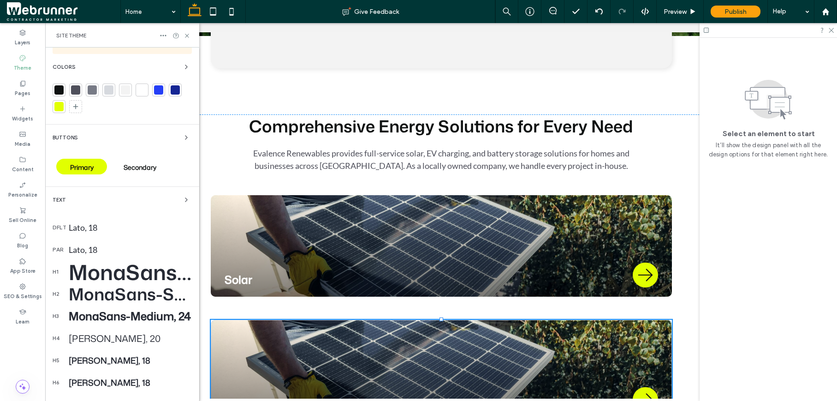
scroll to position [69, 0]
click at [85, 312] on div "MonaSans-Medium, 24" at bounding box center [130, 315] width 123 height 16
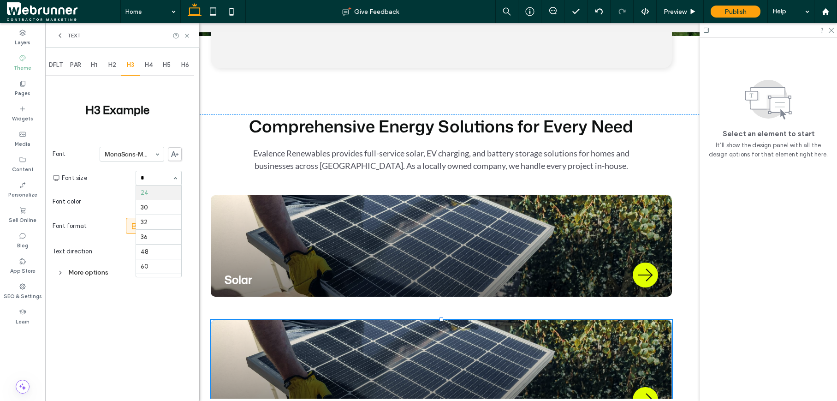
scroll to position [0, 0]
type input "**"
click at [61, 272] on icon at bounding box center [60, 272] width 6 height 6
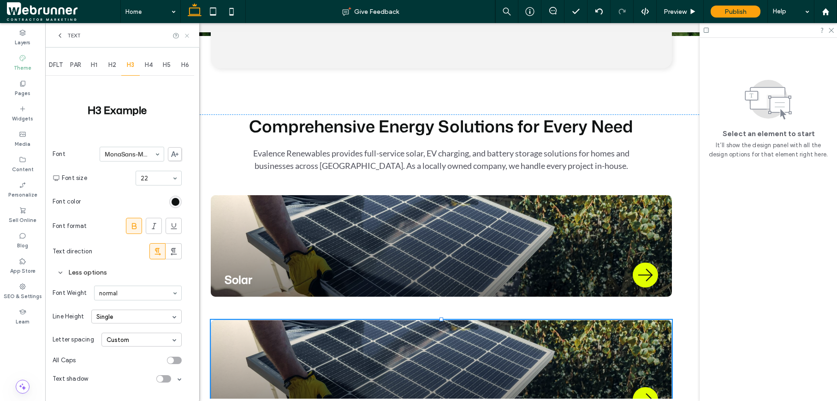
click at [187, 36] on use at bounding box center [187, 36] width 4 height 4
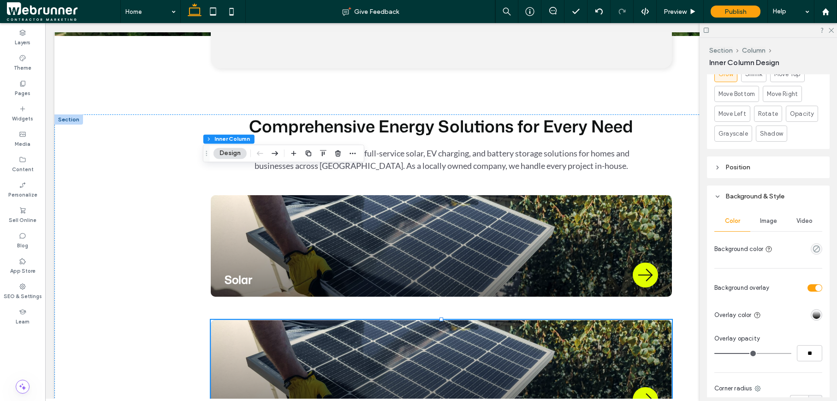
scroll to position [631, 0]
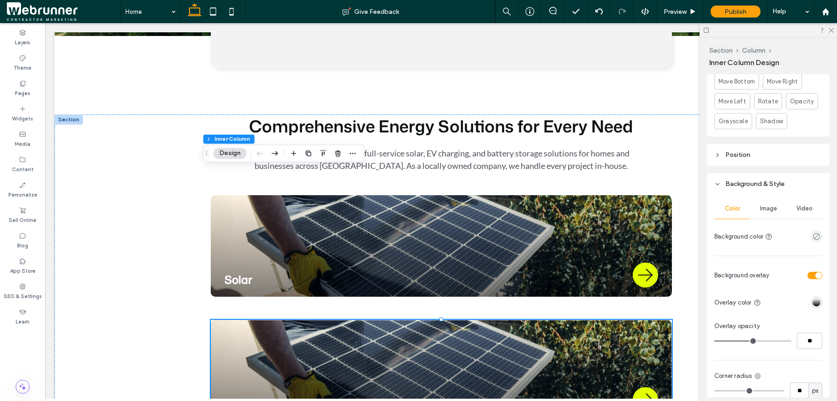
click at [813, 303] on div "linear-gradient(180deg, rgba(0, 0, 0, 0) 0%, rgba(0, 0, 0, 1) 100%)" at bounding box center [816, 302] width 8 height 8
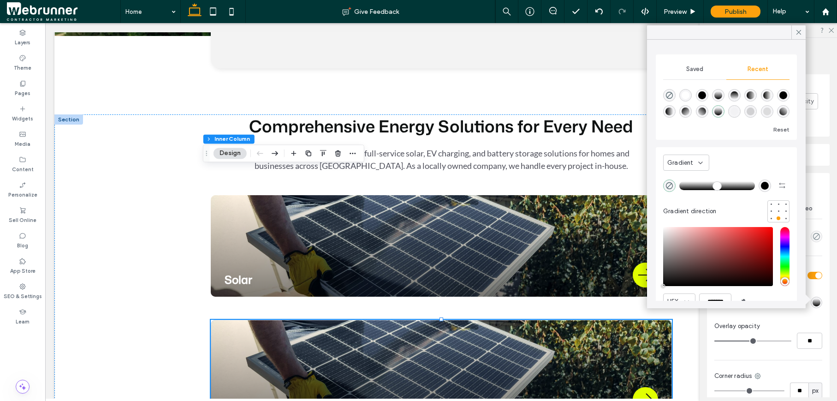
click at [761, 185] on div "rgba(0, 0, 0, 1)" at bounding box center [765, 186] width 8 height 8
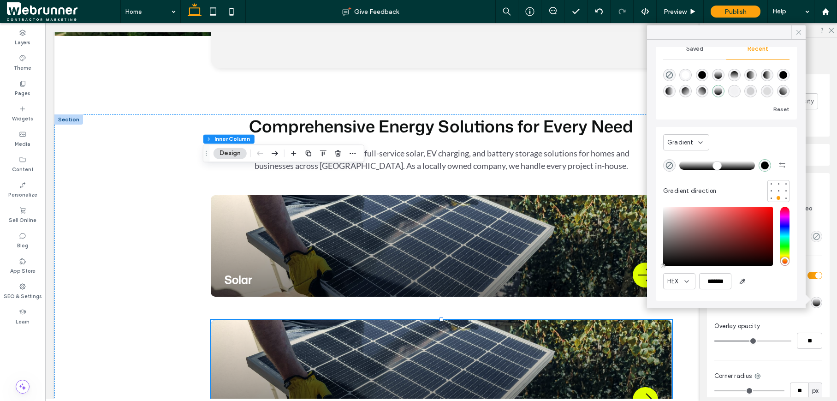
click at [797, 30] on icon at bounding box center [799, 32] width 8 height 8
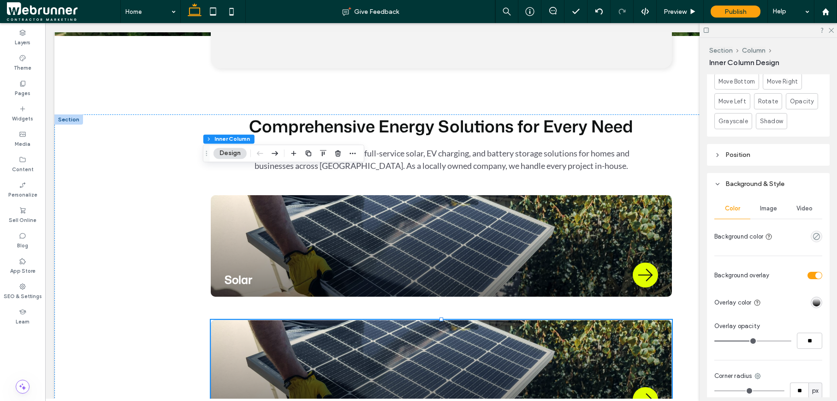
type input "**"
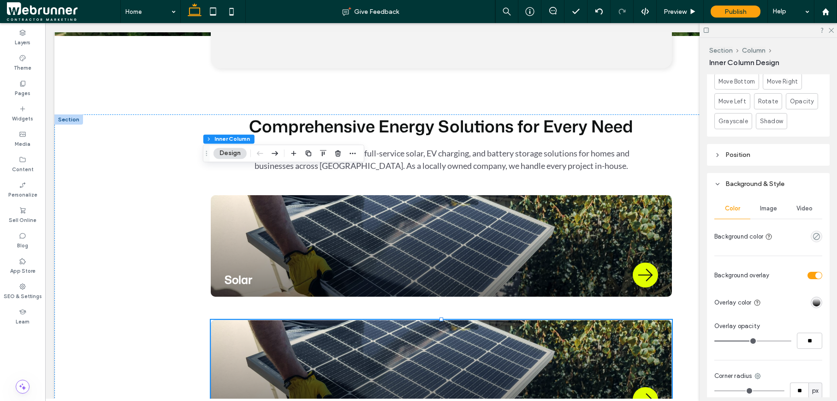
type input "**"
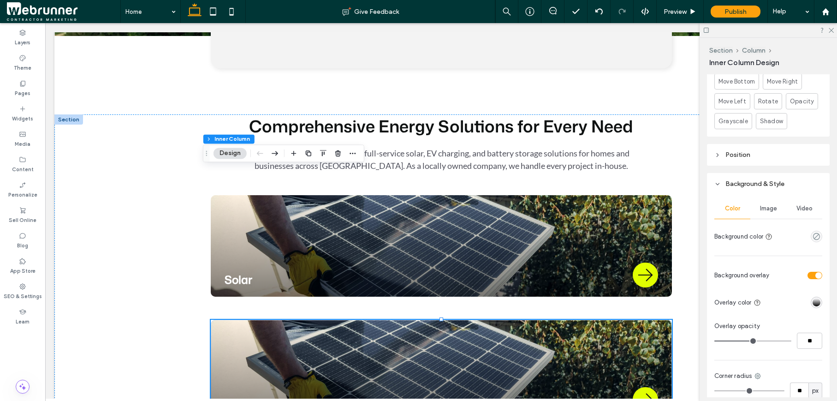
type input "**"
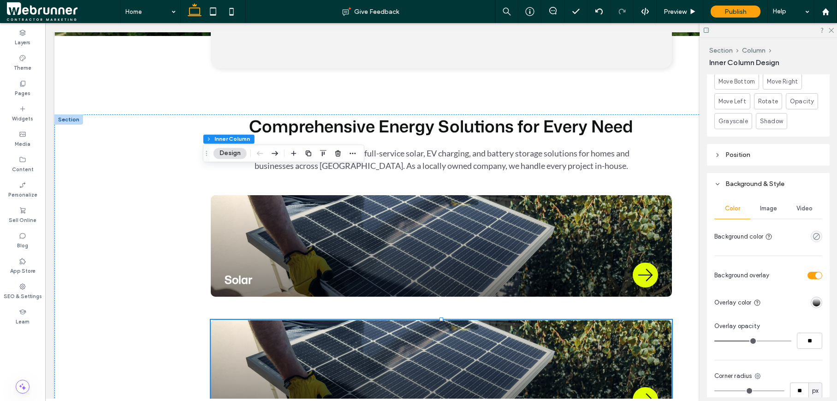
type input "**"
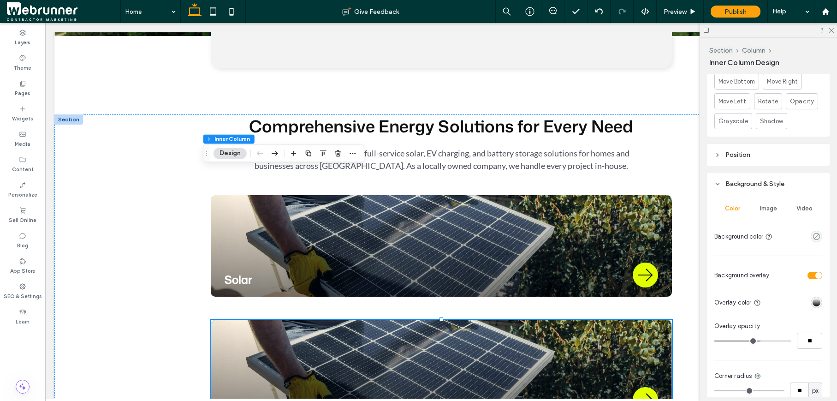
type input "**"
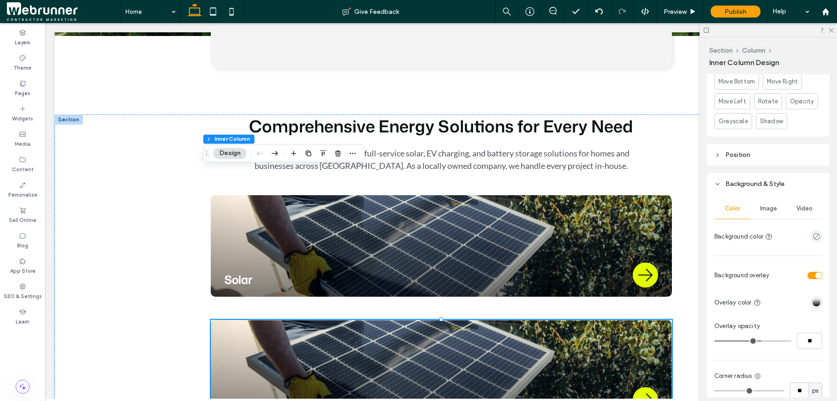
type input "**"
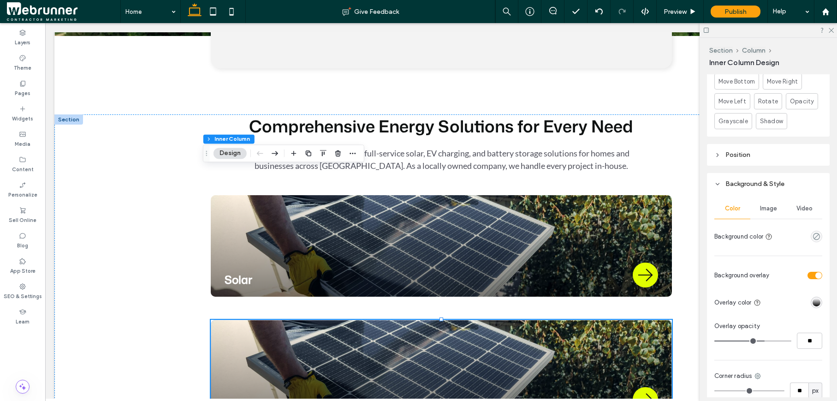
type input "**"
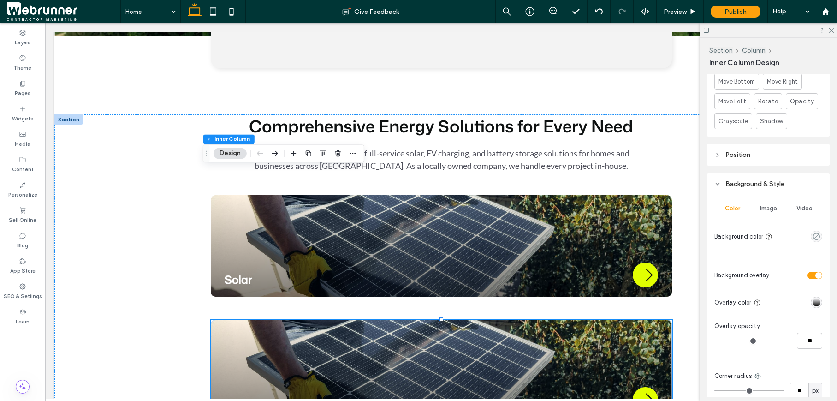
type input "**"
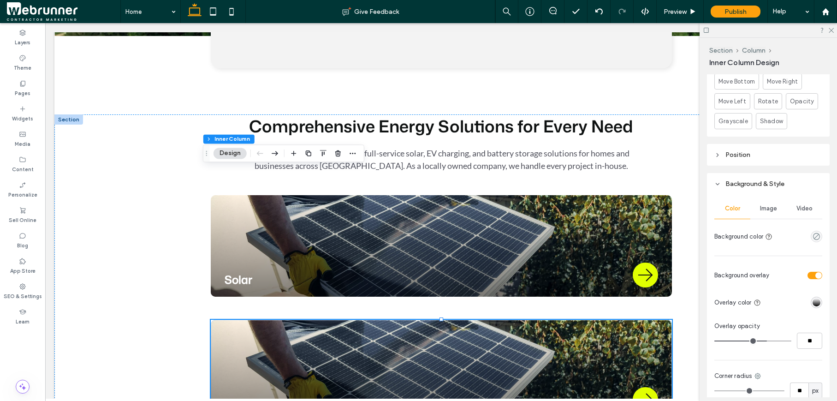
type input "**"
drag, startPoint x: 750, startPoint y: 340, endPoint x: 764, endPoint y: 338, distance: 13.4
type input "**"
click at [764, 340] on input "range" at bounding box center [752, 340] width 77 height 1
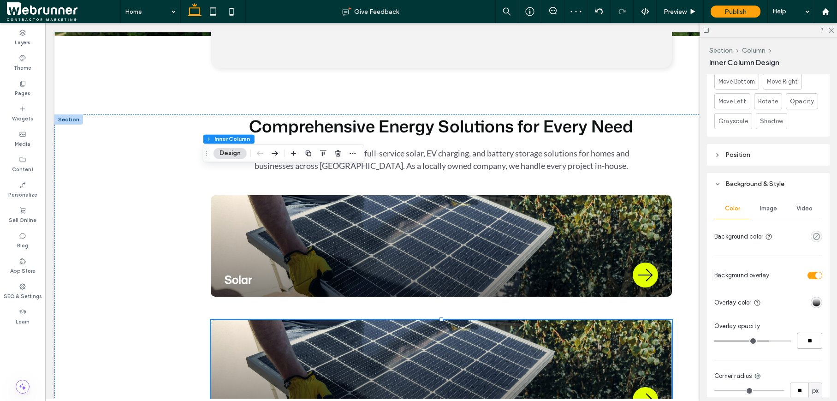
click at [806, 344] on input "**" at bounding box center [809, 340] width 25 height 16
type input "**"
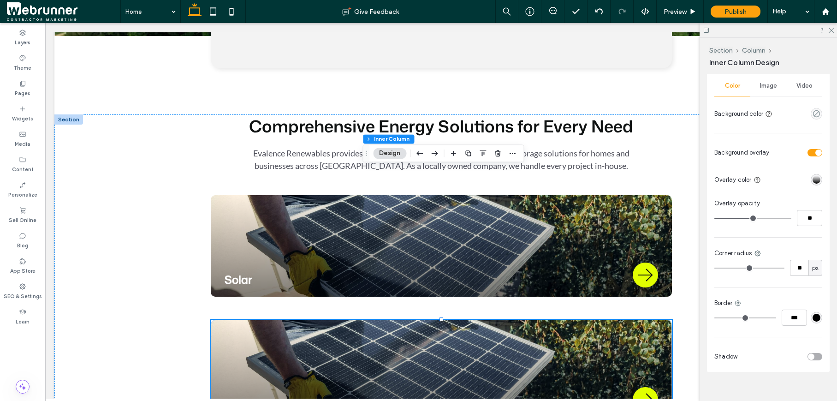
scroll to position [765, 0]
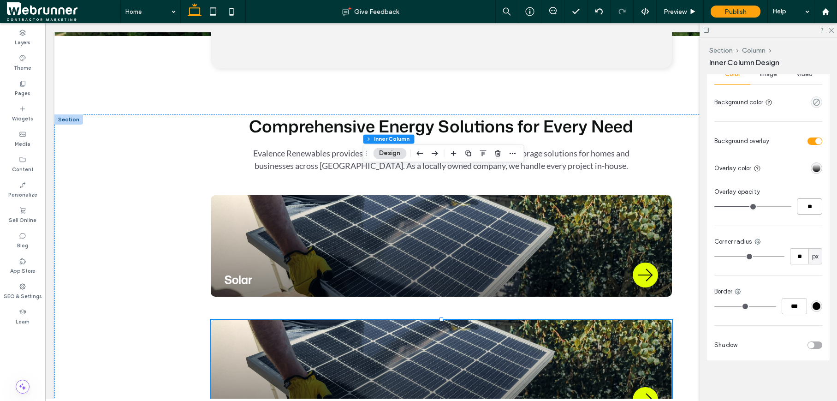
click at [804, 204] on input "**" at bounding box center [809, 206] width 25 height 16
type input "**"
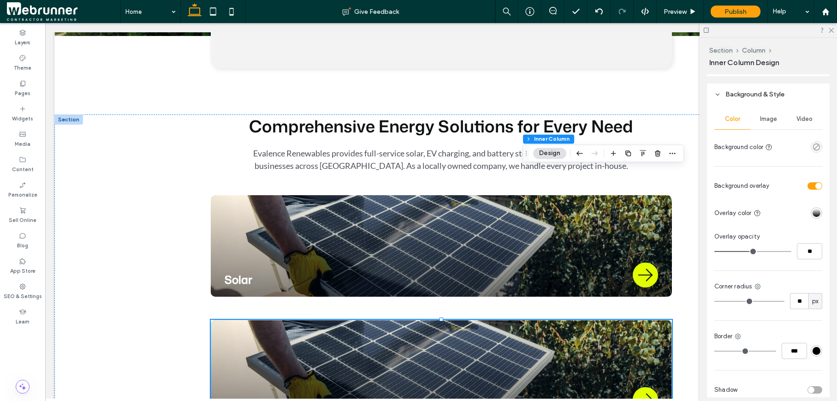
scroll to position [721, 0]
click at [810, 252] on input "**" at bounding box center [809, 250] width 25 height 16
type input "**"
click at [695, 13] on icon at bounding box center [692, 11] width 7 height 7
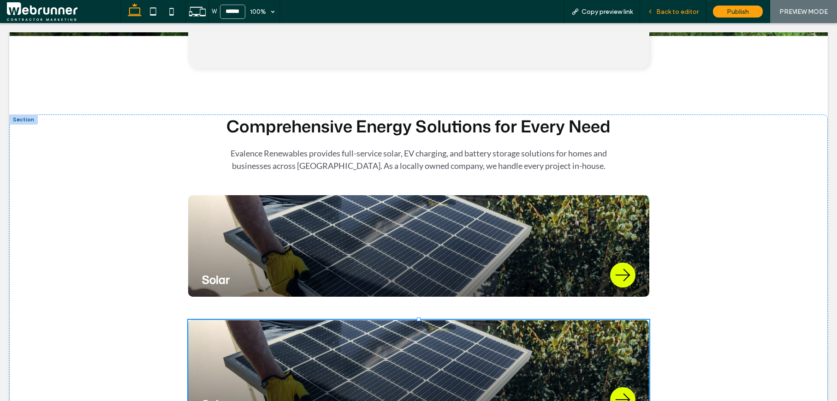
click at [650, 15] on div "Back to editor" at bounding box center [672, 12] width 65 height 8
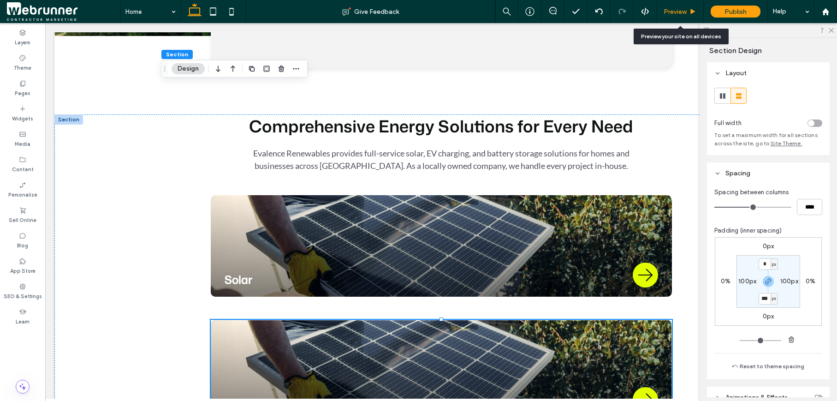
click at [687, 11] on span "Preview" at bounding box center [675, 12] width 23 height 8
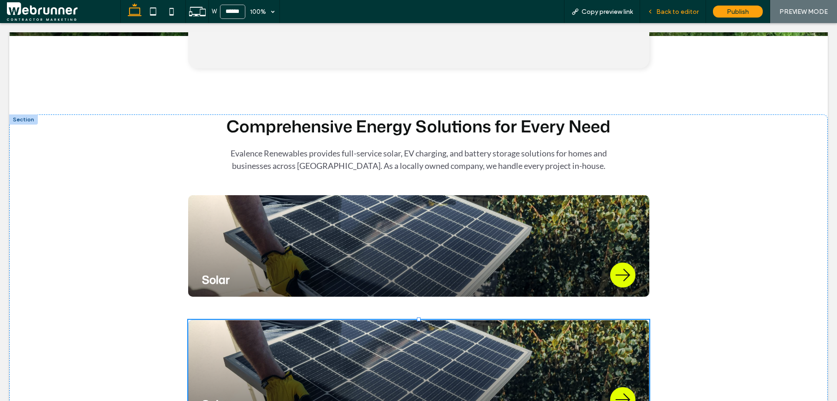
click at [680, 10] on span "Back to editor" at bounding box center [677, 12] width 42 height 8
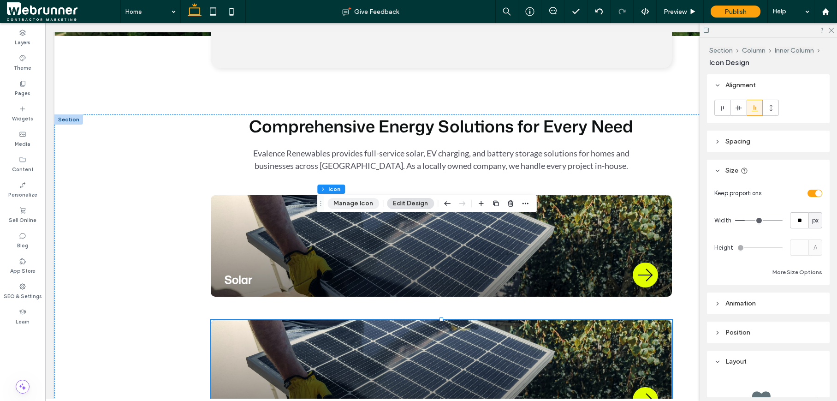
click at [349, 202] on button "Manage Icon" at bounding box center [353, 203] width 52 height 11
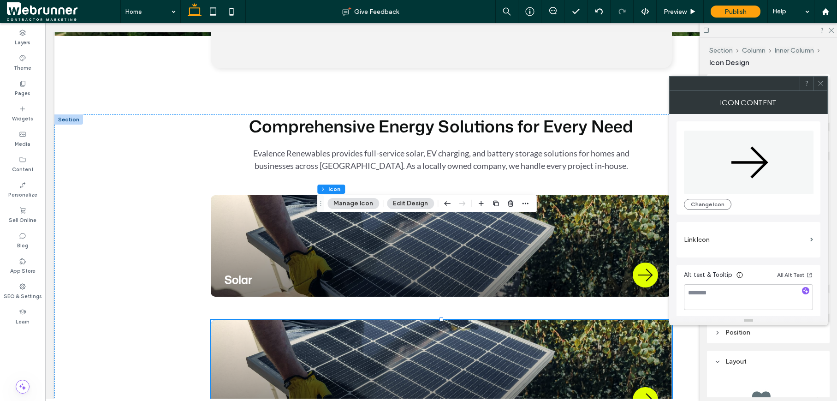
click at [822, 80] on icon at bounding box center [820, 83] width 7 height 7
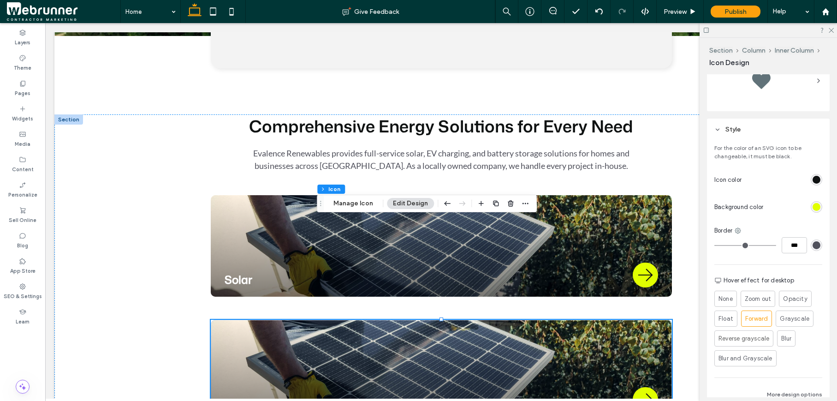
scroll to position [365, 0]
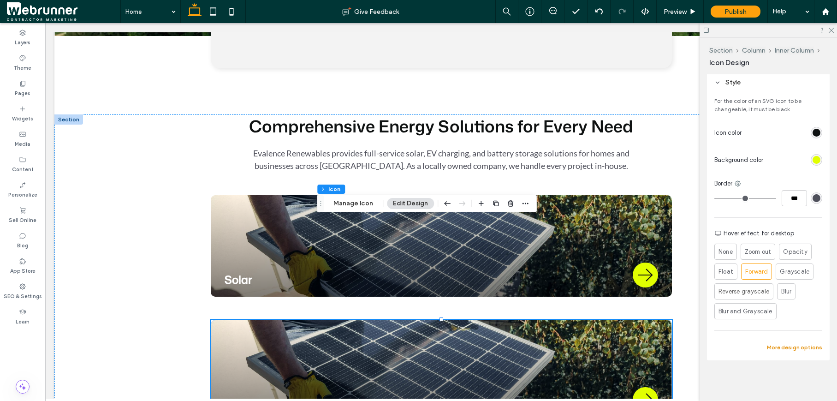
click at [787, 347] on button "More design options" at bounding box center [794, 347] width 55 height 11
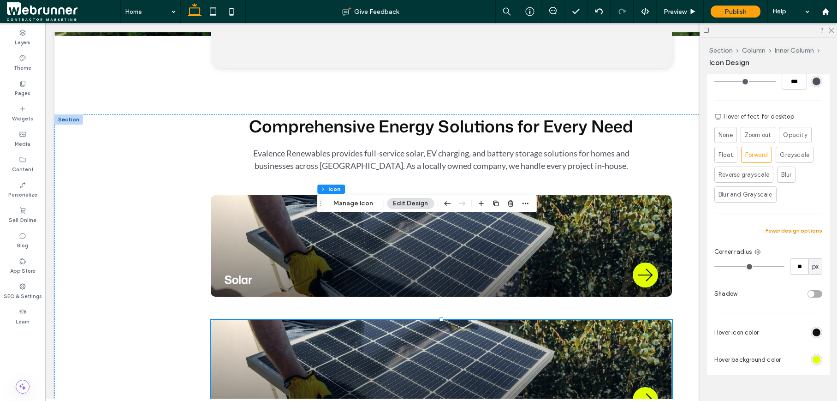
scroll to position [497, 0]
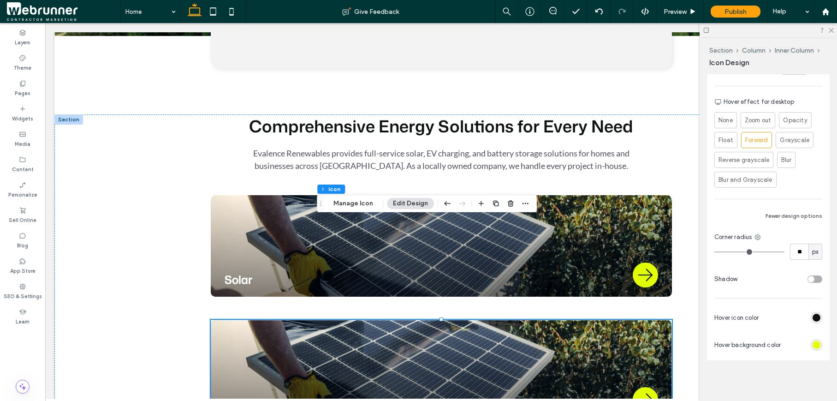
click at [812, 317] on div "rgb(15, 18, 18)" at bounding box center [816, 318] width 8 height 8
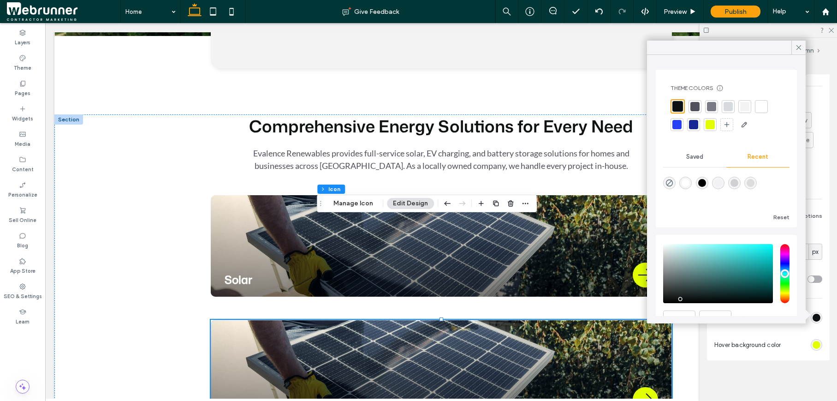
click at [678, 126] on div at bounding box center [676, 124] width 9 height 9
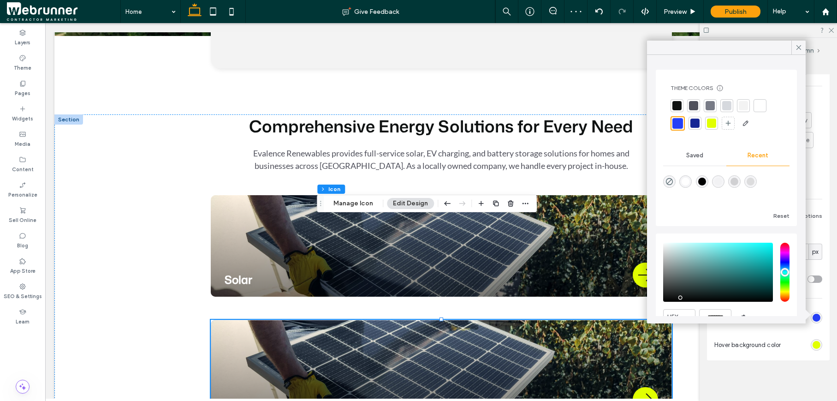
click at [760, 105] on div at bounding box center [759, 105] width 9 height 9
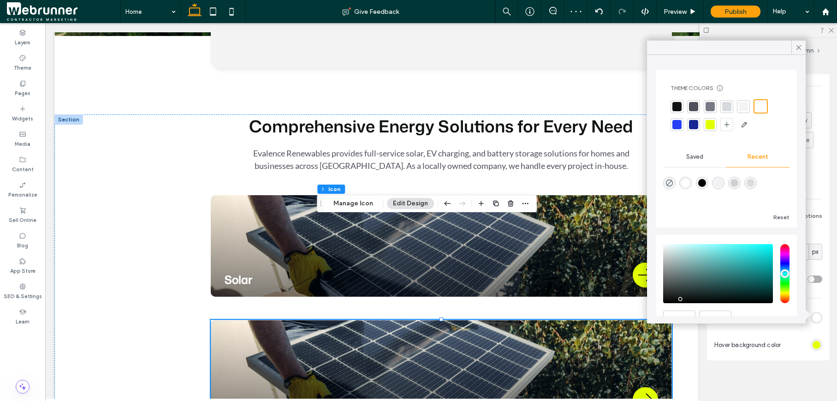
click at [812, 341] on div "rgb(225, 255, 1)" at bounding box center [816, 345] width 8 height 8
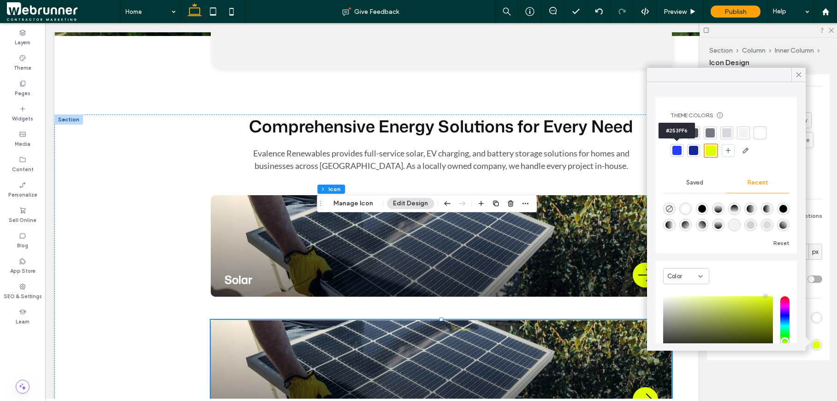
click at [678, 153] on div at bounding box center [676, 150] width 9 height 9
click at [799, 77] on icon at bounding box center [799, 75] width 8 height 8
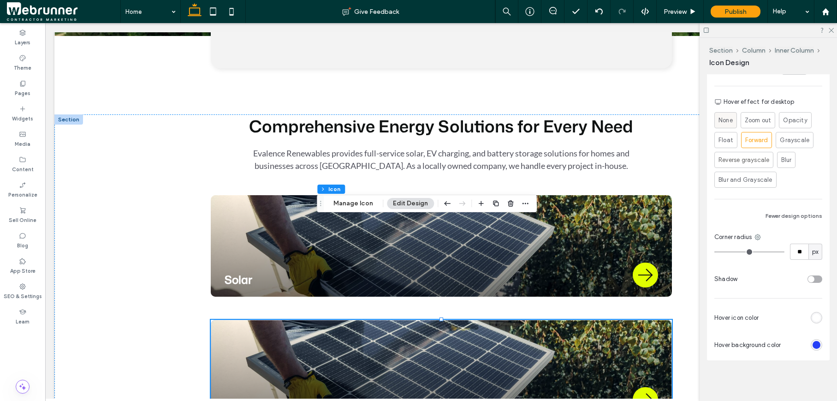
click at [727, 121] on span "None" at bounding box center [725, 120] width 14 height 9
click at [695, 4] on div "Preview" at bounding box center [680, 11] width 47 height 23
click at [690, 11] on icon at bounding box center [692, 11] width 7 height 7
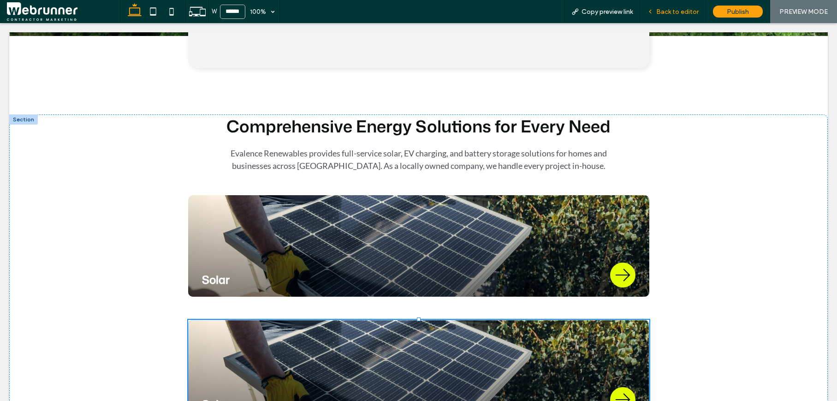
click at [663, 19] on div "Back to editor" at bounding box center [673, 11] width 66 height 23
click at [663, 17] on div "Back to editor" at bounding box center [673, 11] width 66 height 23
click at [658, 12] on span "Back to editor" at bounding box center [677, 12] width 42 height 8
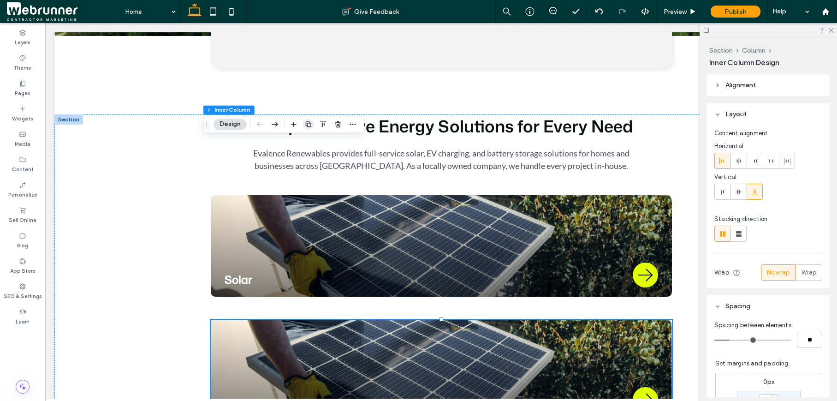
click at [307, 124] on use "button" at bounding box center [309, 124] width 6 height 6
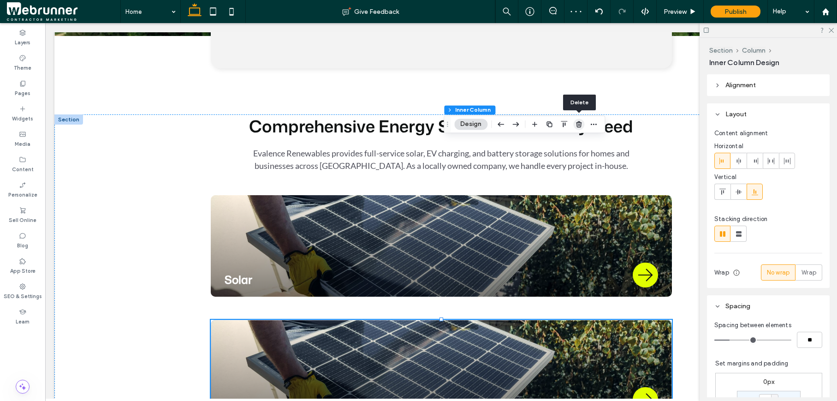
click at [575, 127] on icon "button" at bounding box center [578, 123] width 7 height 7
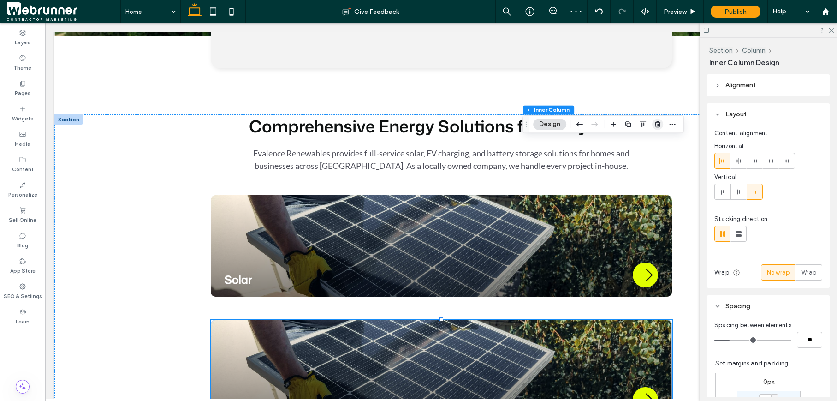
click at [657, 125] on use "button" at bounding box center [658, 124] width 6 height 6
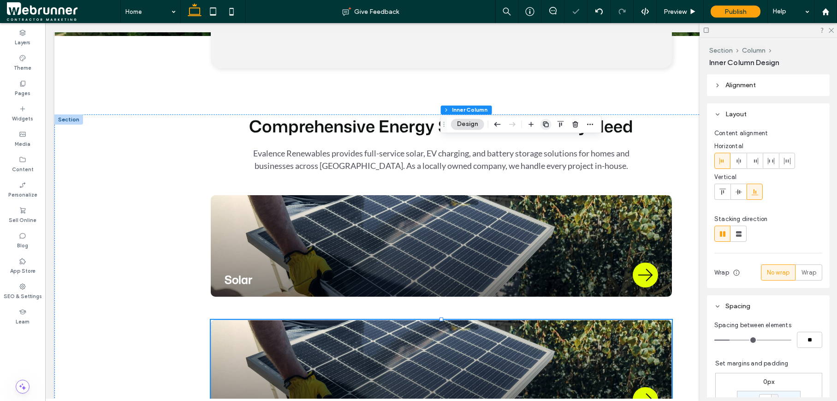
click at [544, 124] on icon "button" at bounding box center [545, 123] width 7 height 7
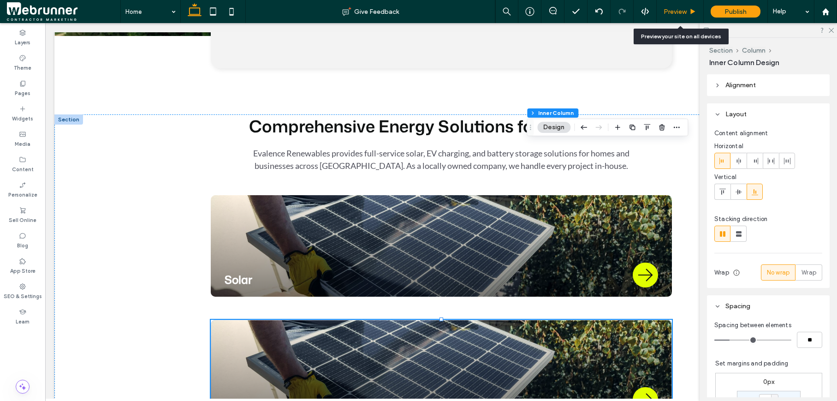
click at [691, 10] on use at bounding box center [693, 11] width 5 height 5
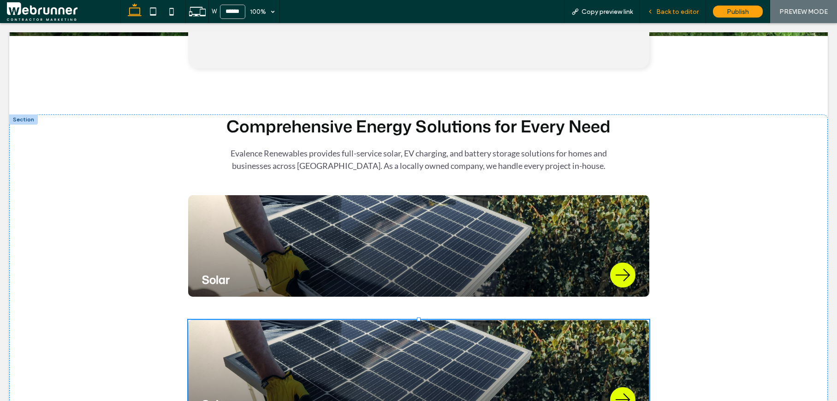
click at [669, 10] on span "Back to editor" at bounding box center [677, 12] width 42 height 8
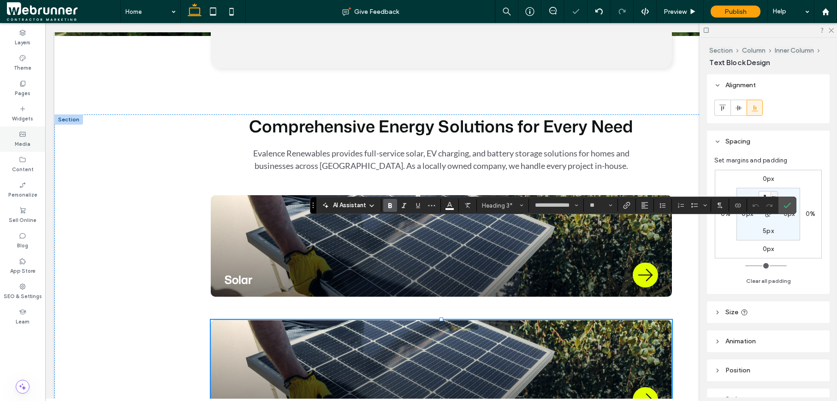
type input "****"
type input "**"
click at [789, 206] on icon "Confirm" at bounding box center [786, 205] width 7 height 7
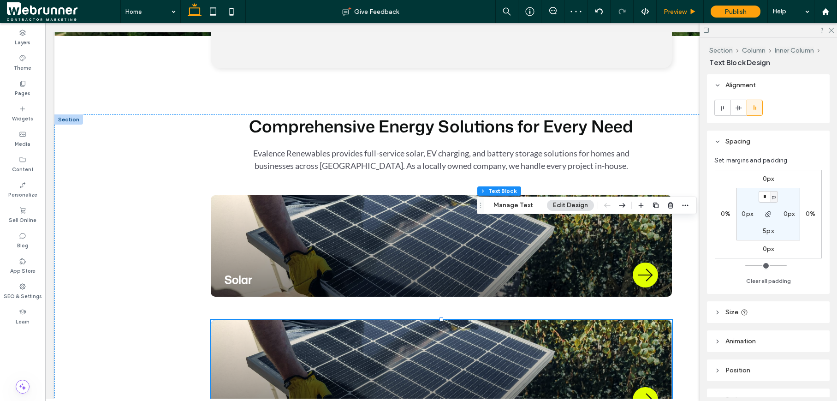
click at [687, 15] on span "Preview" at bounding box center [675, 12] width 23 height 8
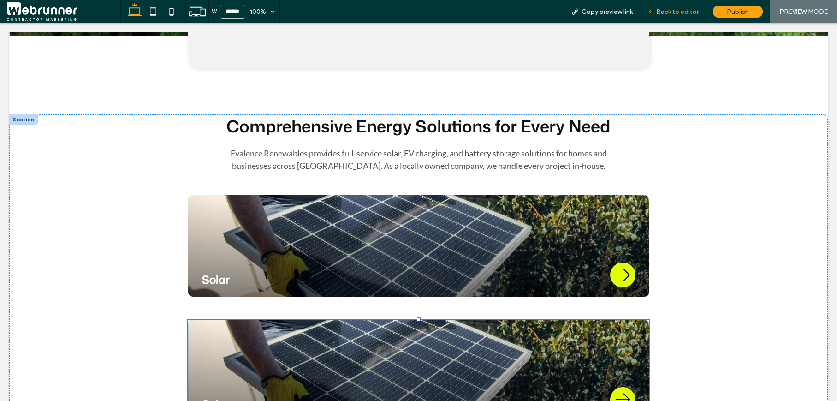
click at [665, 16] on div "Back to editor" at bounding box center [673, 11] width 66 height 23
click at [664, 15] on span "Back to editor" at bounding box center [677, 12] width 42 height 8
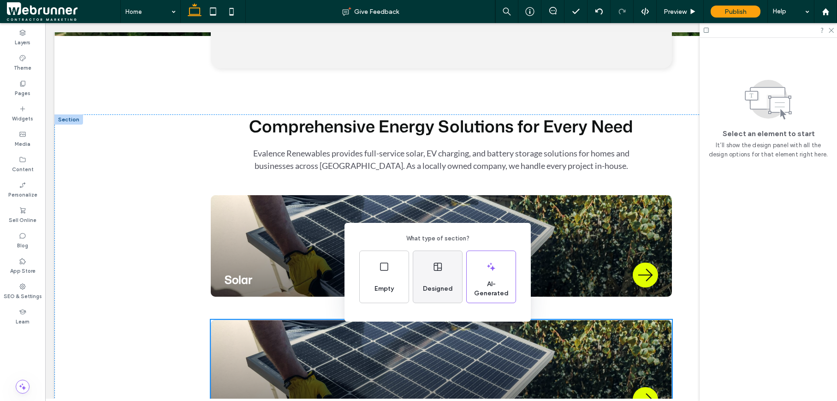
click at [438, 281] on div "Designed" at bounding box center [437, 289] width 37 height 20
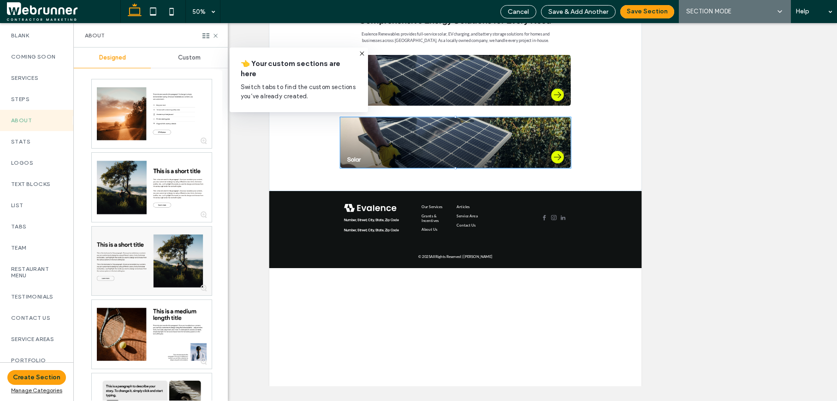
scroll to position [132, 0]
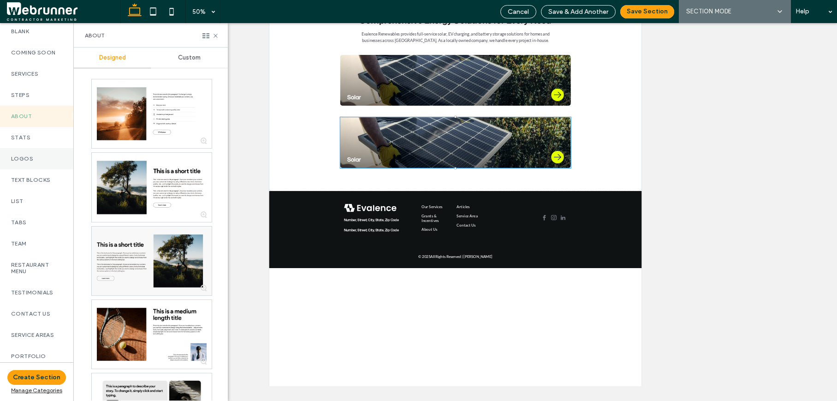
click at [33, 162] on label "Logos" at bounding box center [36, 158] width 51 height 6
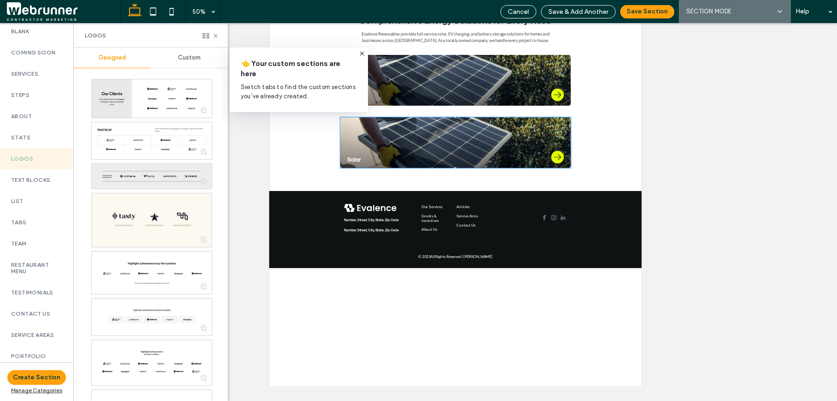
click at [138, 178] on div at bounding box center [152, 176] width 120 height 25
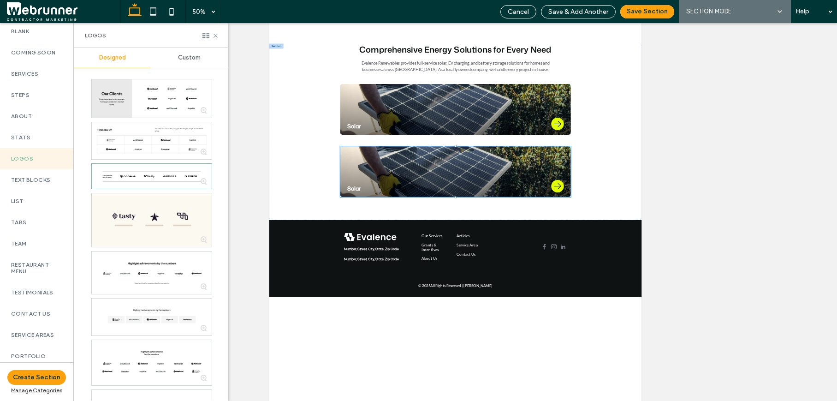
scroll to position [226, 0]
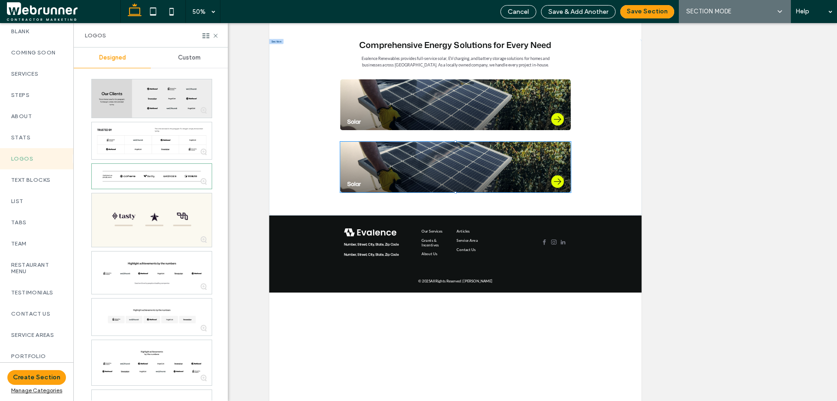
click at [157, 106] on div at bounding box center [152, 98] width 120 height 38
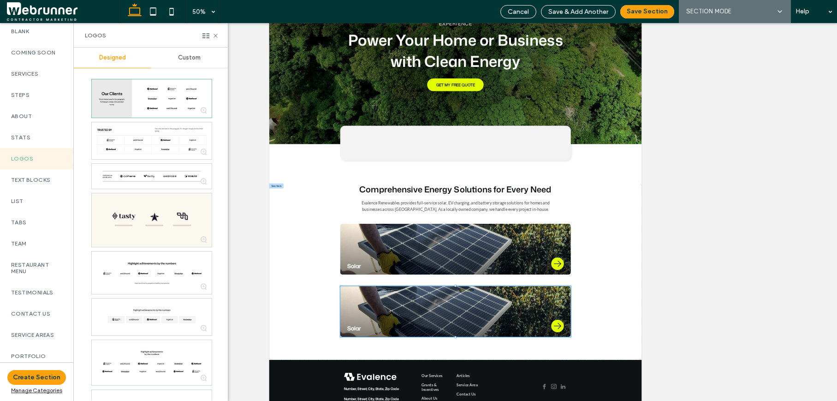
scroll to position [250, 0]
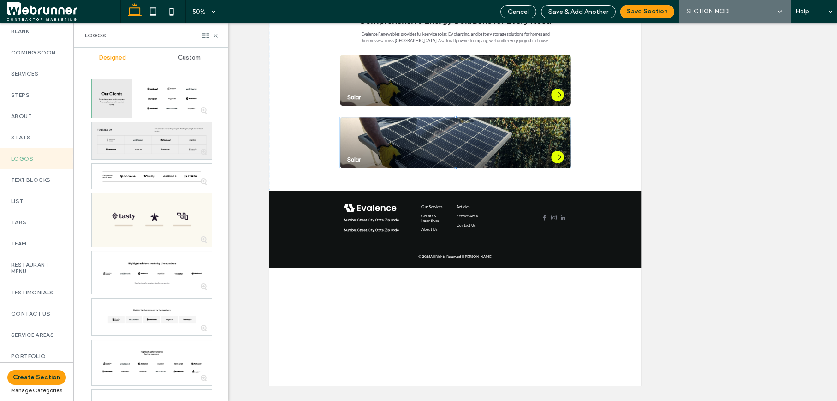
click at [186, 146] on div at bounding box center [152, 140] width 120 height 37
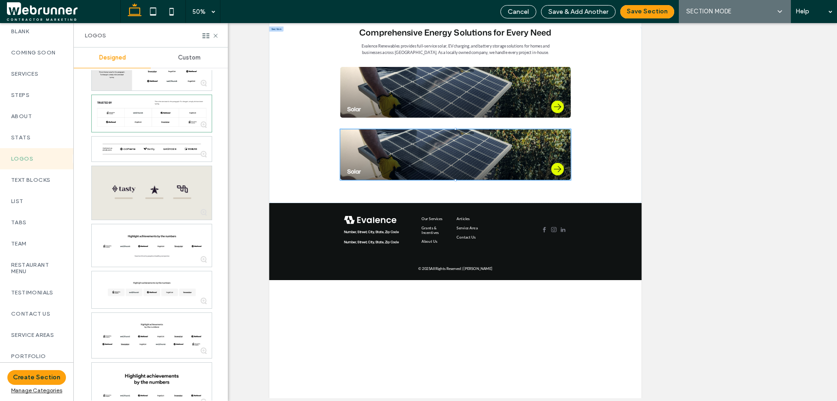
scroll to position [86, 0]
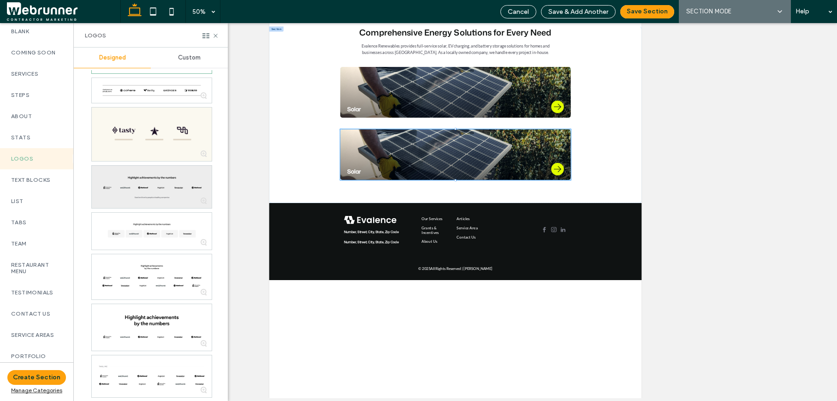
click at [154, 198] on div at bounding box center [152, 187] width 120 height 42
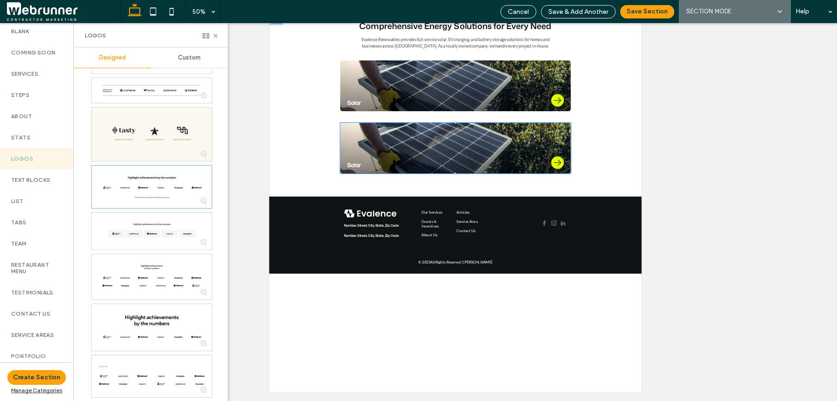
scroll to position [250, 0]
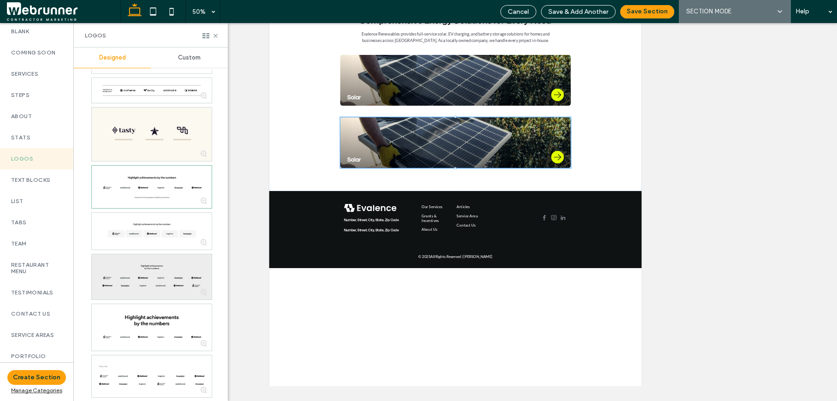
click at [178, 270] on div at bounding box center [152, 276] width 120 height 45
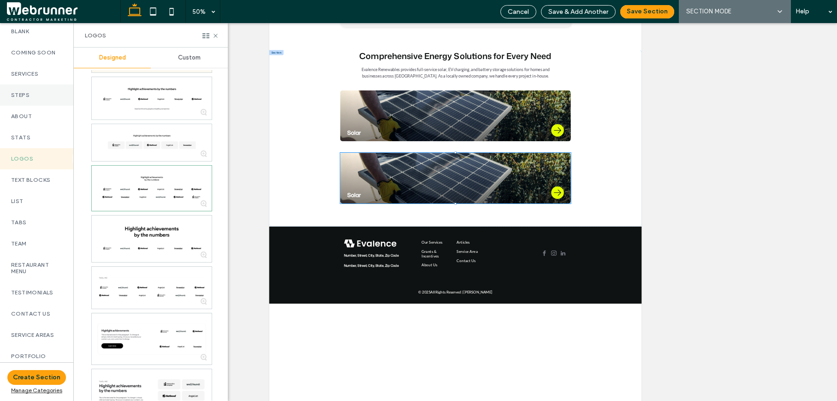
scroll to position [231, 0]
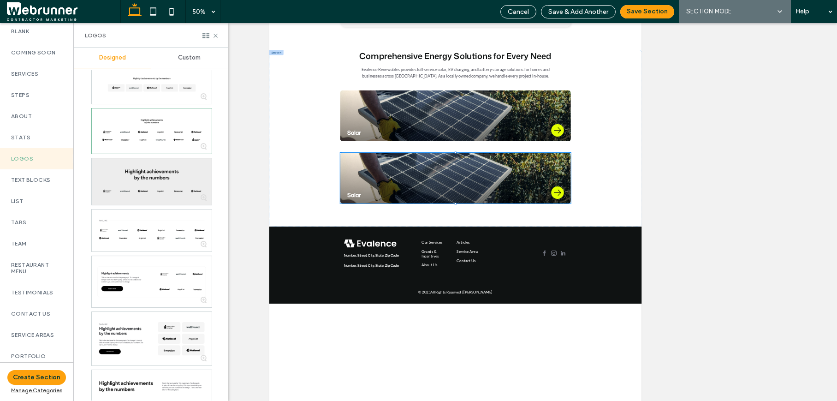
click at [145, 182] on div at bounding box center [152, 181] width 120 height 47
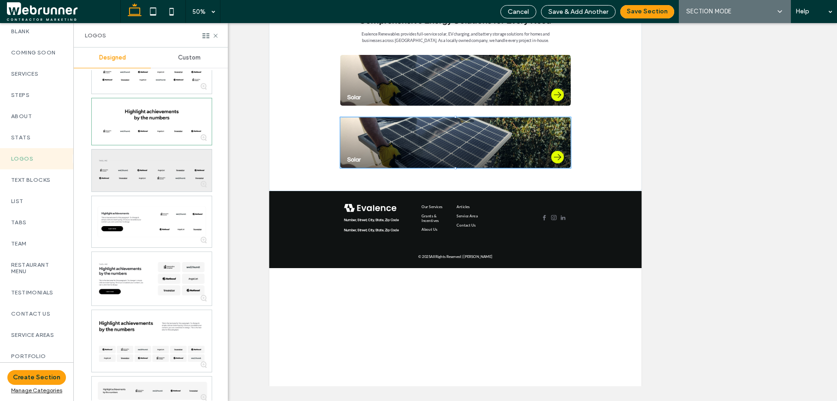
scroll to position [287, 0]
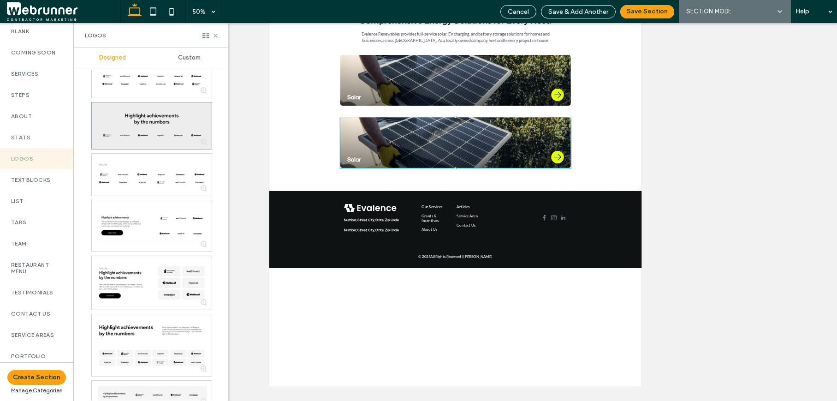
click at [143, 142] on div at bounding box center [152, 125] width 120 height 47
click at [131, 131] on div at bounding box center [152, 125] width 120 height 47
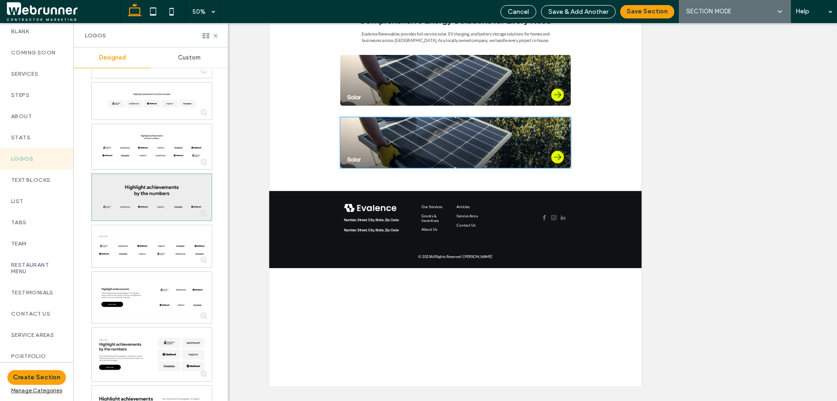
scroll to position [215, 0]
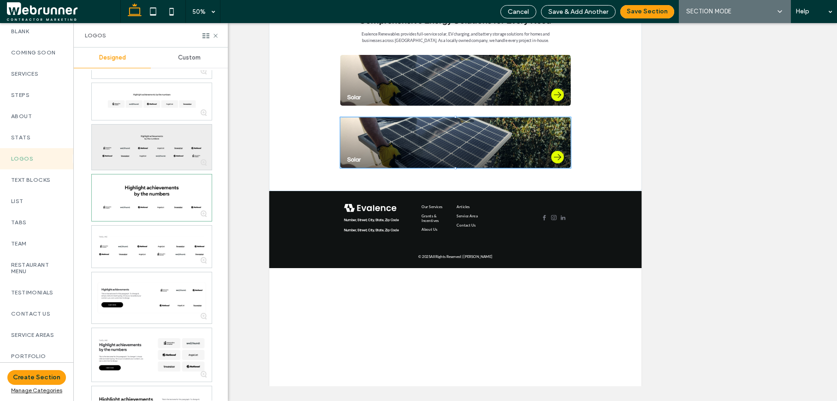
click at [134, 136] on div at bounding box center [152, 147] width 120 height 45
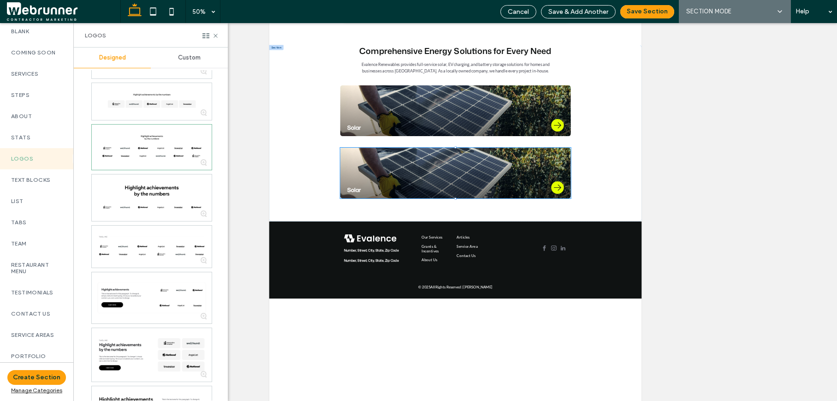
scroll to position [250, 0]
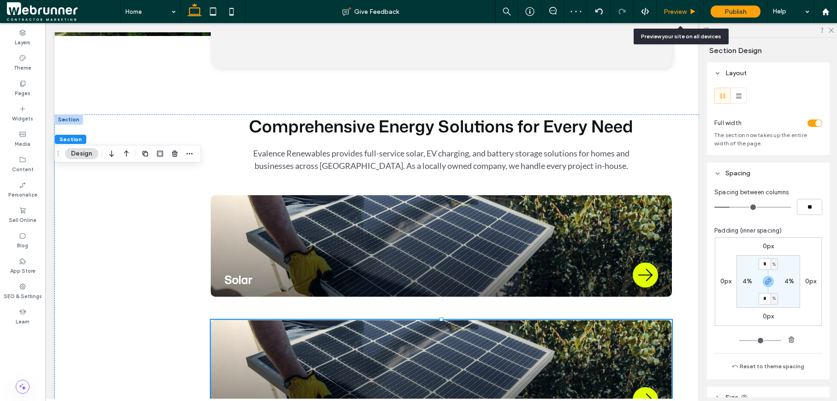
click at [676, 11] on span "Preview" at bounding box center [675, 12] width 23 height 8
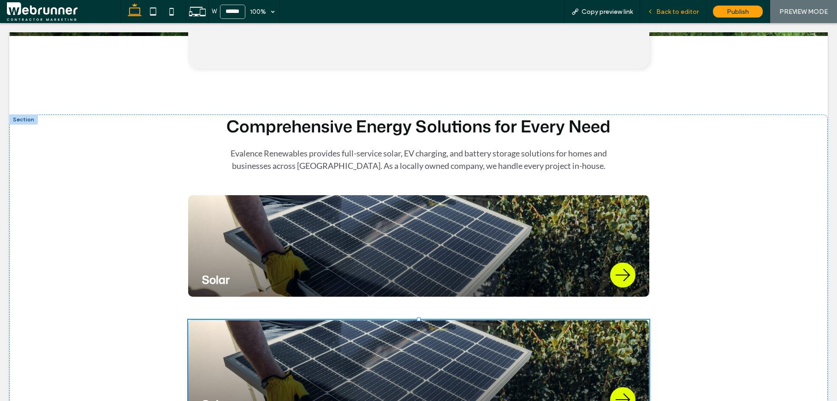
click at [655, 12] on div "Back to editor" at bounding box center [672, 12] width 65 height 8
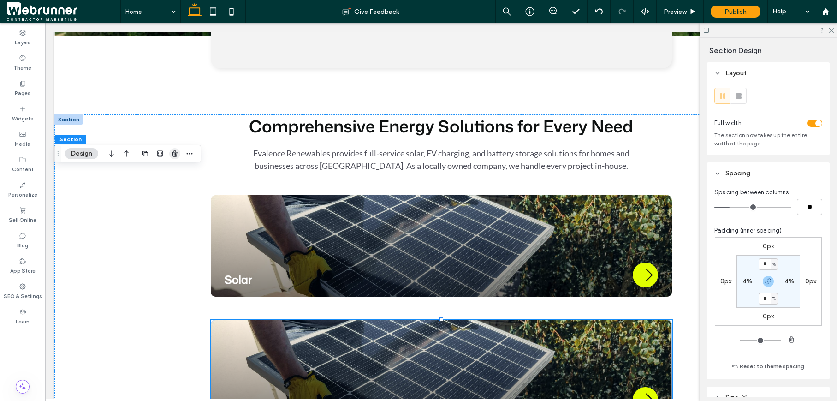
click at [174, 152] on icon "button" at bounding box center [174, 153] width 7 height 7
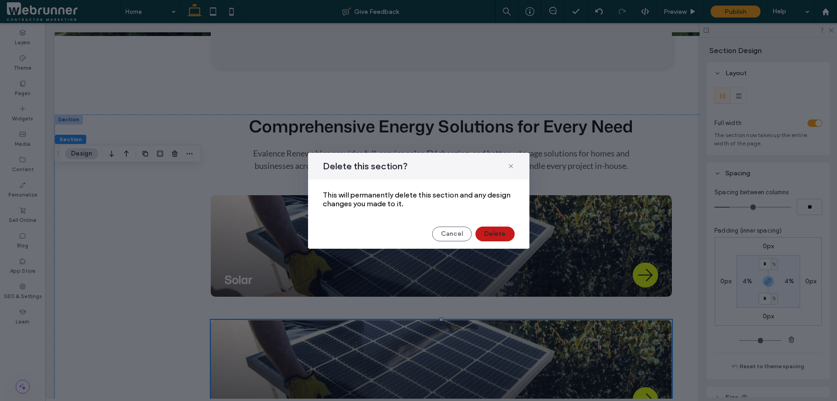
click at [484, 233] on button "Delete" at bounding box center [494, 233] width 39 height 15
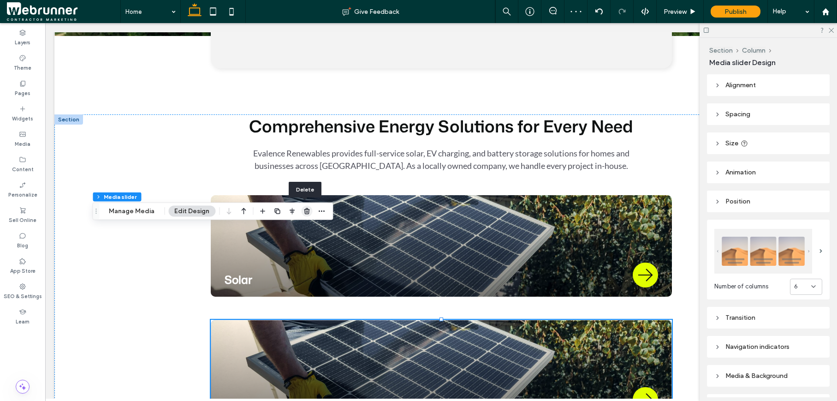
click at [307, 212] on use "button" at bounding box center [307, 211] width 6 height 6
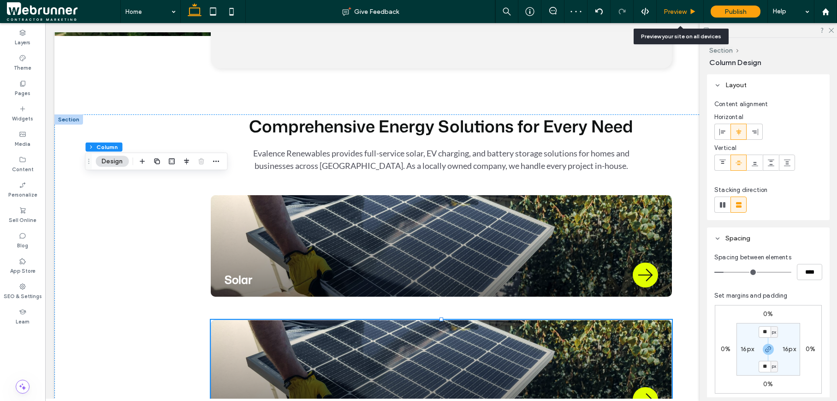
click at [682, 10] on span "Preview" at bounding box center [675, 12] width 23 height 8
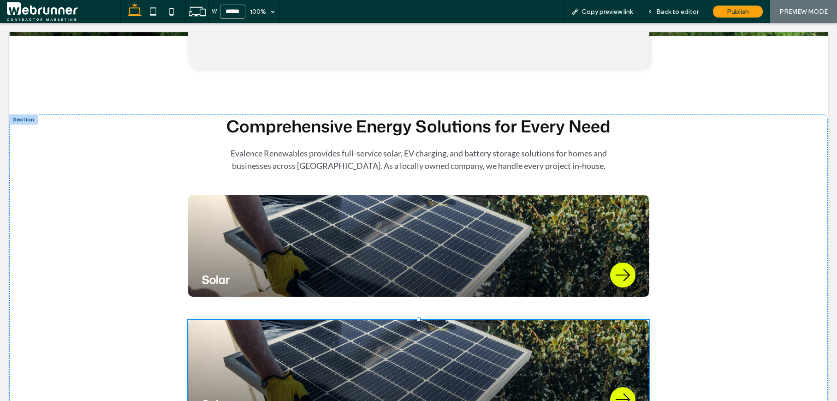
click at [682, 10] on span "Back to editor" at bounding box center [677, 12] width 42 height 8
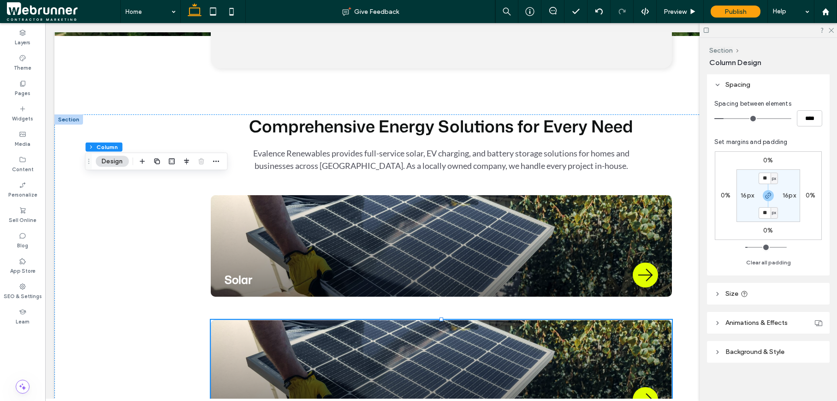
scroll to position [156, 0]
click at [771, 262] on button "Clear all padding" at bounding box center [768, 260] width 45 height 11
type input "*"
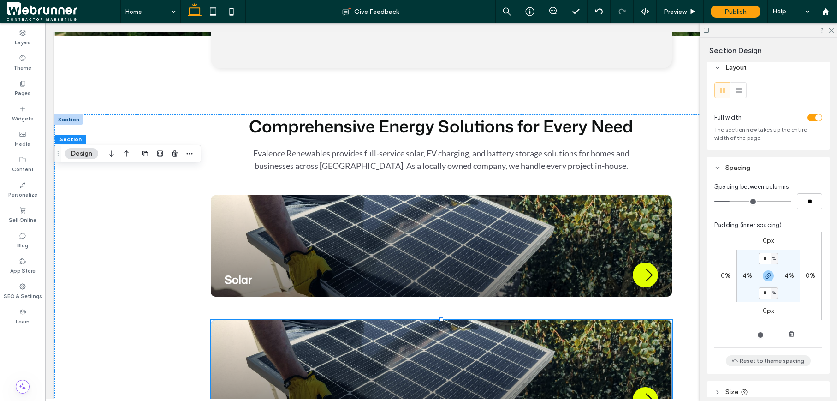
scroll to position [13, 0]
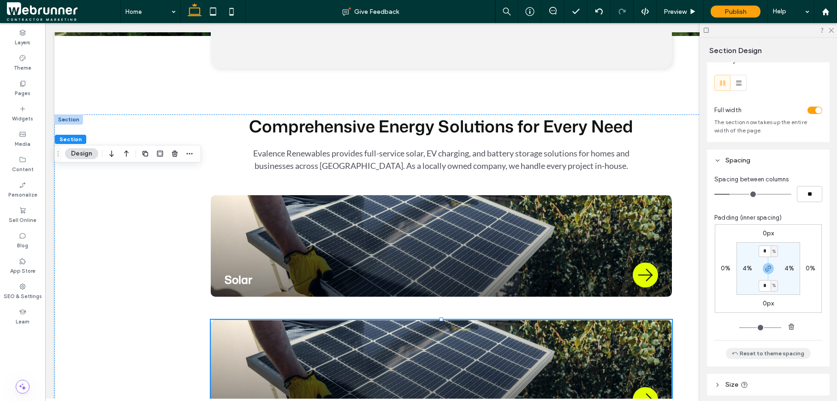
click at [783, 353] on button "Reset to theme spacing" at bounding box center [768, 353] width 85 height 11
type input "*"
click at [762, 251] on input "*" at bounding box center [765, 251] width 12 height 12
click at [789, 329] on use "button" at bounding box center [792, 326] width 6 height 6
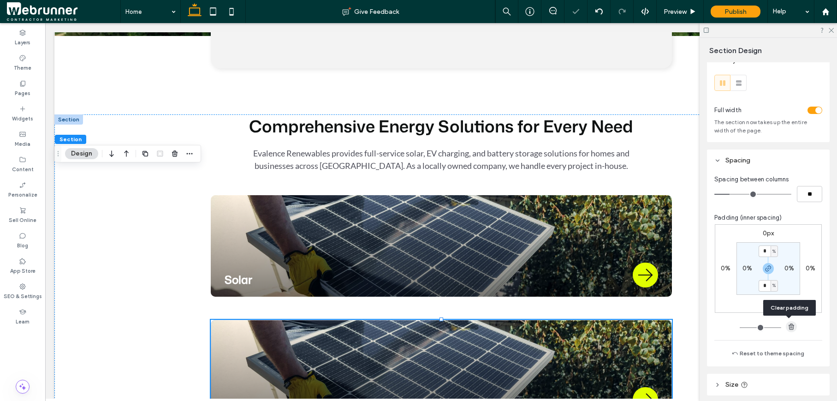
type input "*"
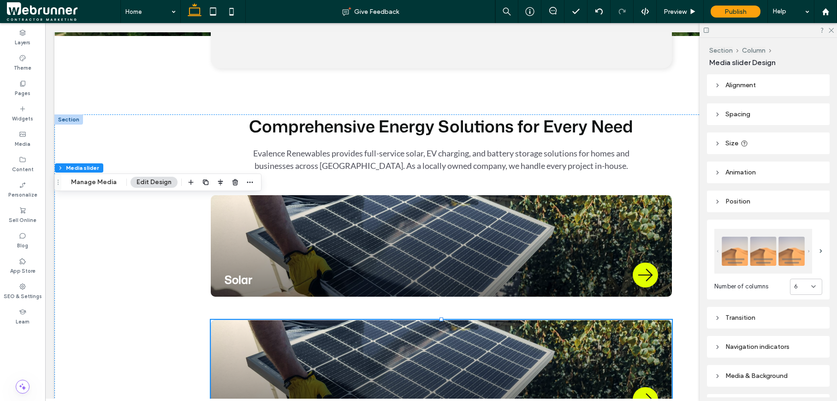
click at [719, 110] on header "Spacing" at bounding box center [768, 114] width 123 height 22
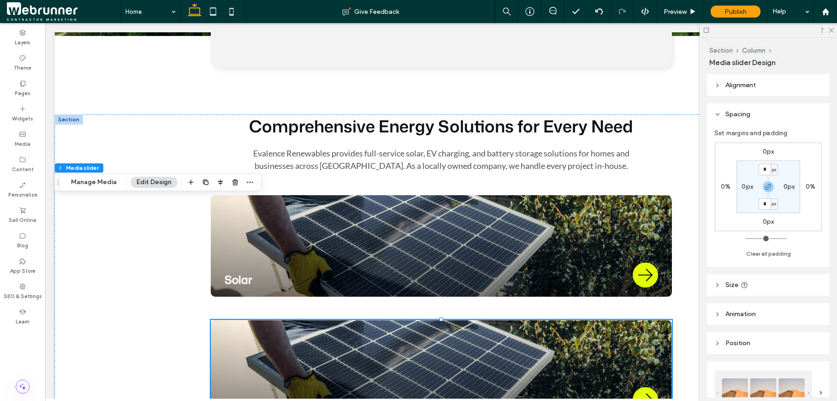
click at [750, 184] on label "0px" at bounding box center [747, 187] width 12 height 8
click at [719, 83] on icon at bounding box center [717, 85] width 6 height 6
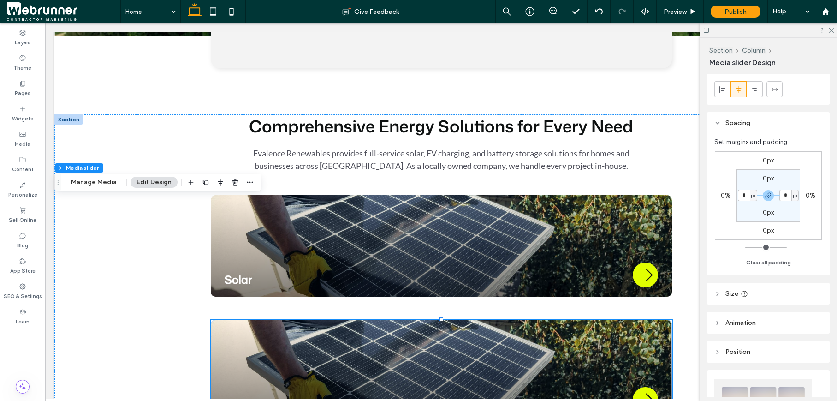
scroll to position [30, 0]
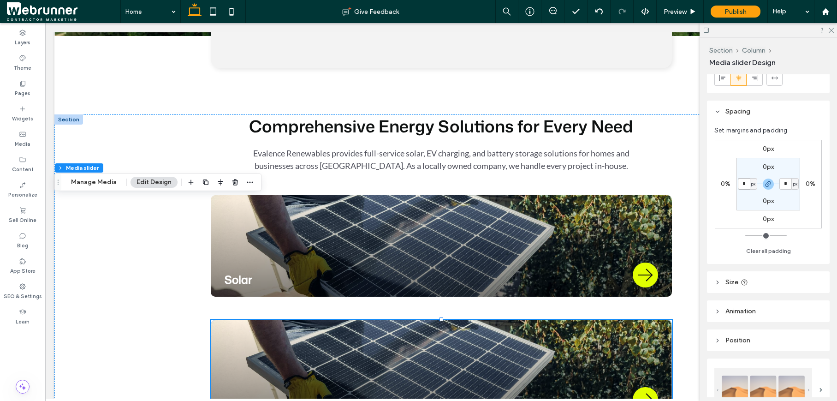
click at [745, 184] on input "*" at bounding box center [744, 184] width 12 height 12
type input "***"
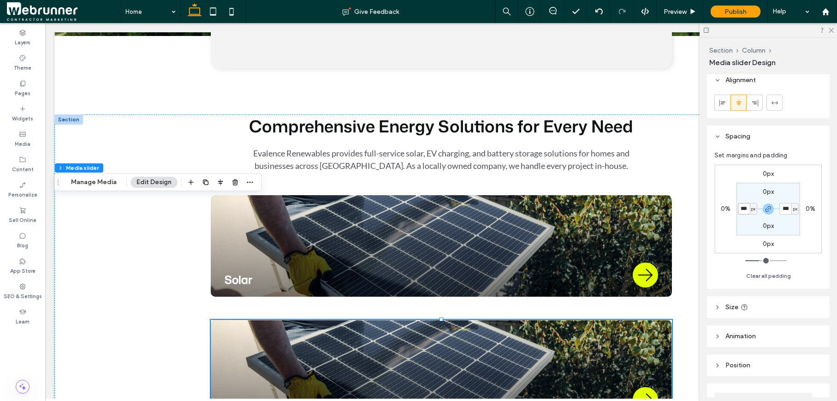
scroll to position [0, 0]
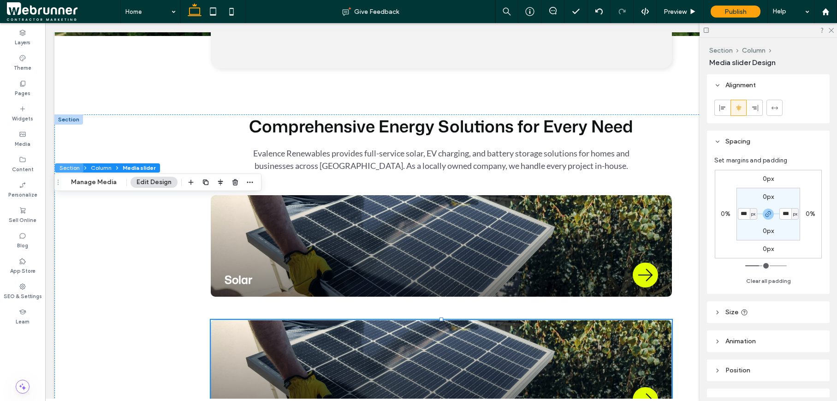
click at [77, 172] on button "Section" at bounding box center [69, 167] width 29 height 9
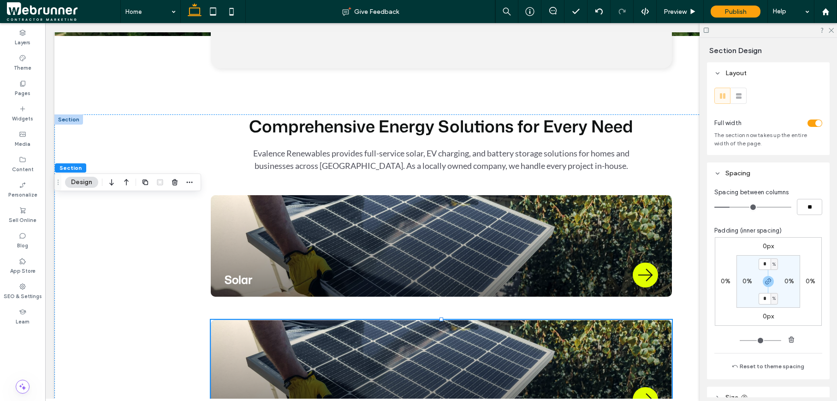
click at [744, 281] on label "0%" at bounding box center [747, 281] width 10 height 8
click at [751, 282] on div "%" at bounding box center [754, 281] width 6 height 9
click at [748, 290] on div "px" at bounding box center [747, 295] width 13 height 16
click at [744, 285] on input "*" at bounding box center [744, 281] width 12 height 12
type input "***"
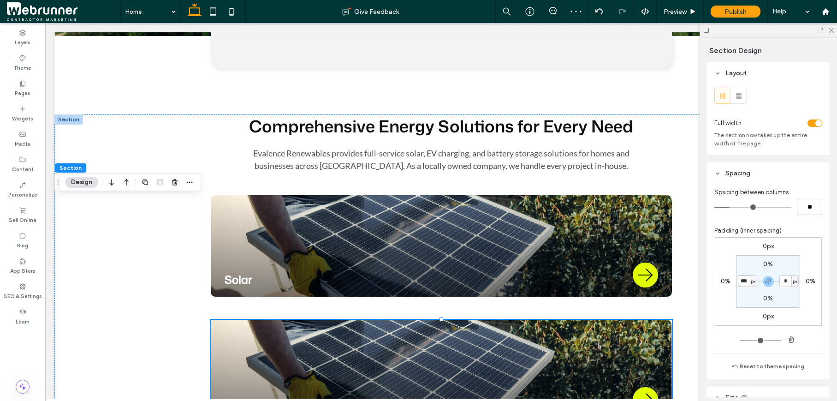
type input "***"
click at [808, 123] on div "toggle" at bounding box center [814, 122] width 15 height 7
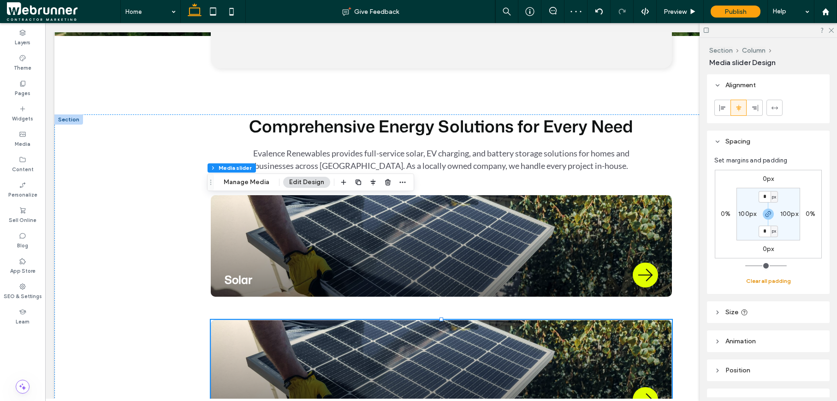
click at [768, 280] on button "Clear all padding" at bounding box center [768, 280] width 45 height 11
click at [694, 6] on div "Preview" at bounding box center [680, 11] width 47 height 23
click at [694, 10] on icon at bounding box center [692, 11] width 7 height 7
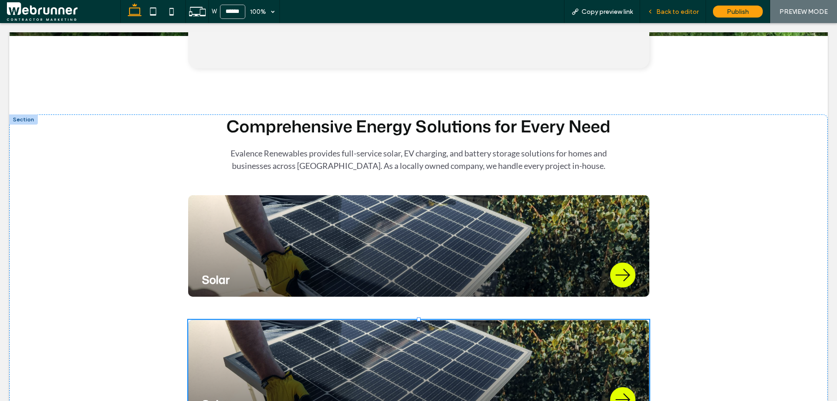
click at [693, 11] on span "Back to editor" at bounding box center [677, 12] width 42 height 8
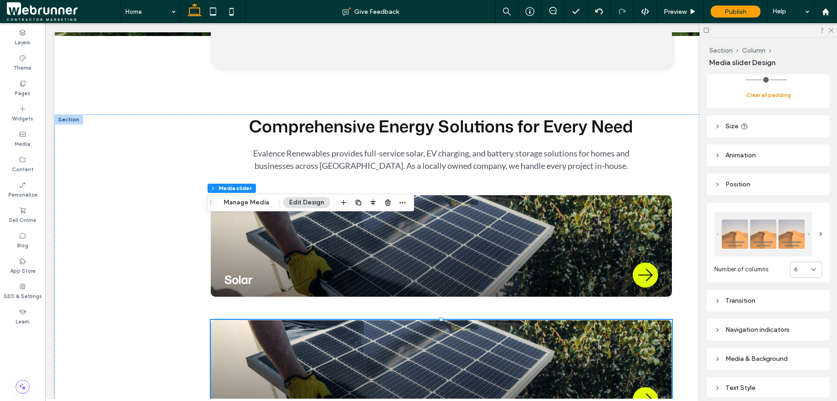
scroll to position [211, 0]
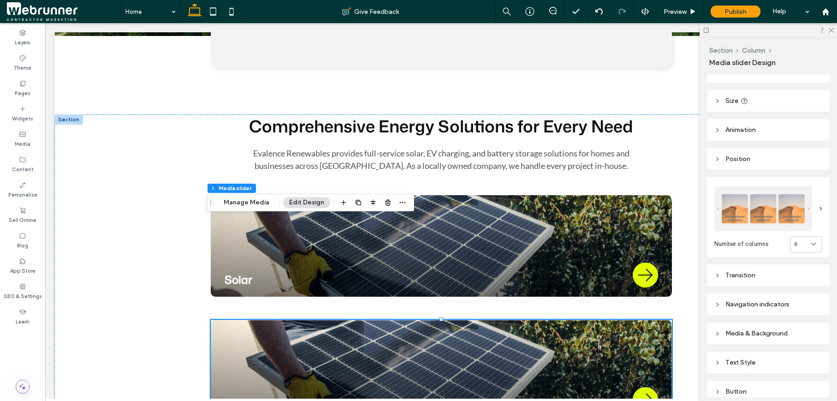
click at [811, 243] on icon at bounding box center [813, 243] width 7 height 7
click at [795, 320] on div "5" at bounding box center [800, 322] width 31 height 16
click at [677, 10] on span "Preview" at bounding box center [675, 12] width 23 height 8
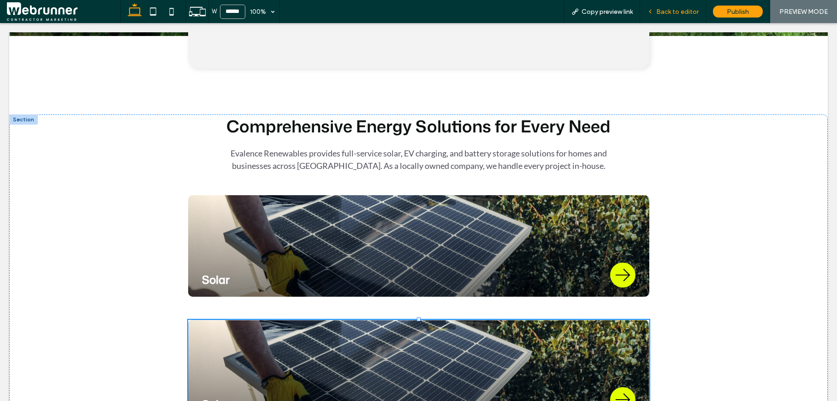
click at [680, 15] on span "Back to editor" at bounding box center [677, 12] width 42 height 8
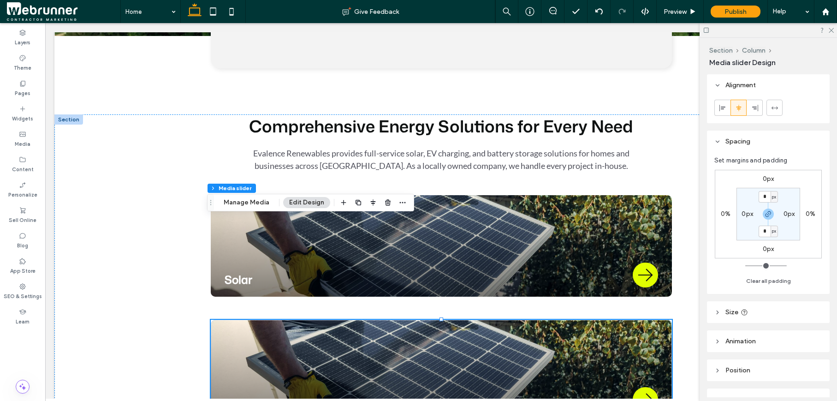
click at [719, 314] on icon at bounding box center [717, 312] width 6 height 6
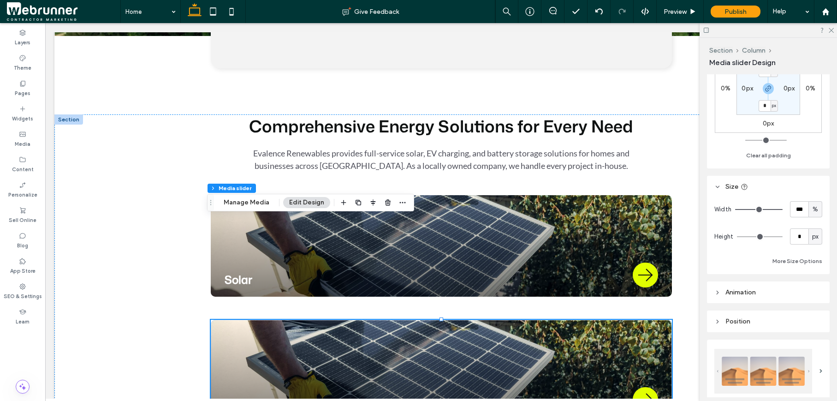
scroll to position [140, 0]
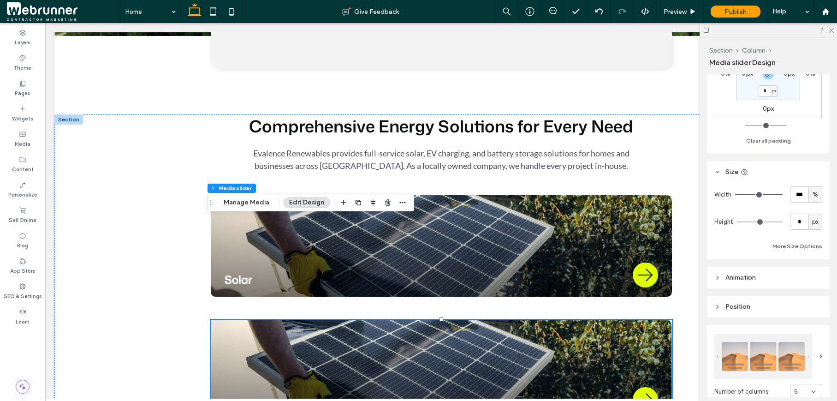
click at [712, 278] on header "Animation" at bounding box center [768, 278] width 123 height 22
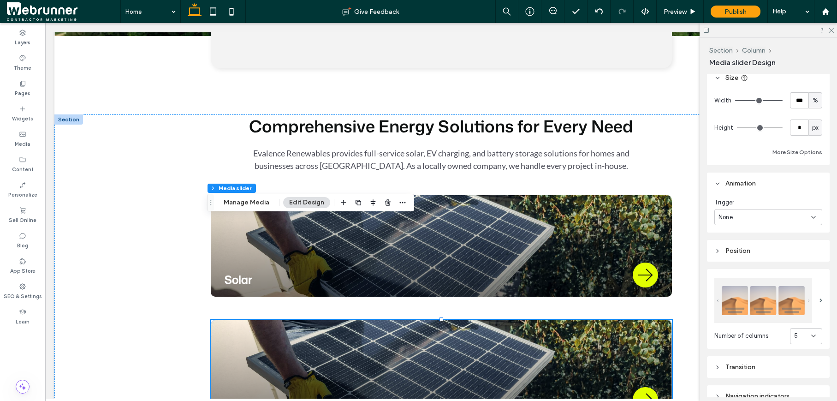
scroll to position [239, 0]
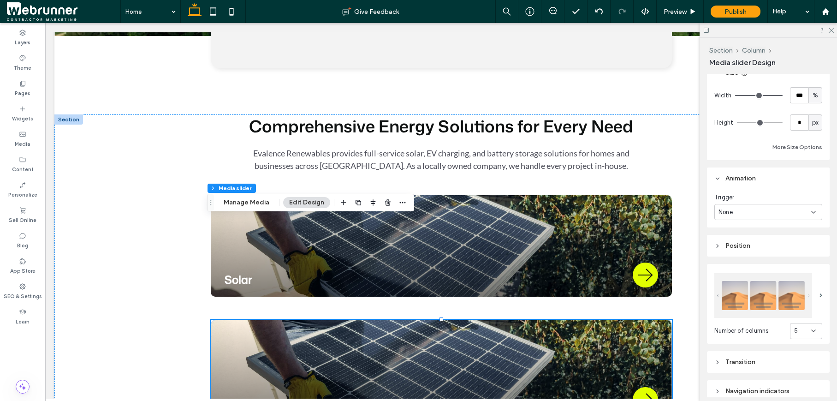
click at [715, 247] on icon at bounding box center [717, 246] width 6 height 6
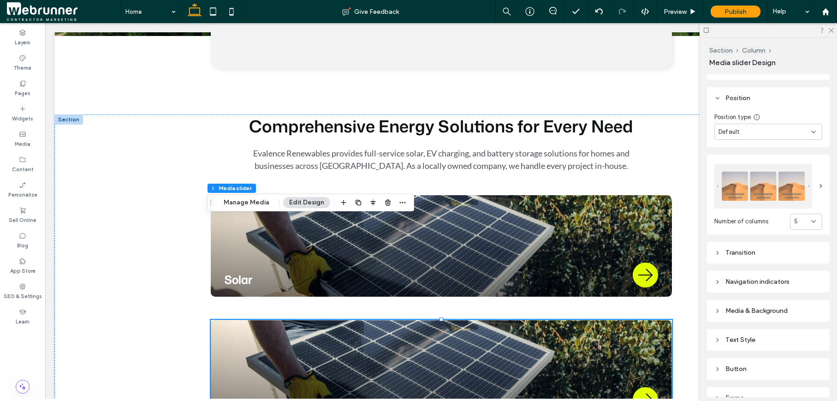
scroll to position [387, 0]
click at [717, 250] on use at bounding box center [718, 251] width 2 height 3
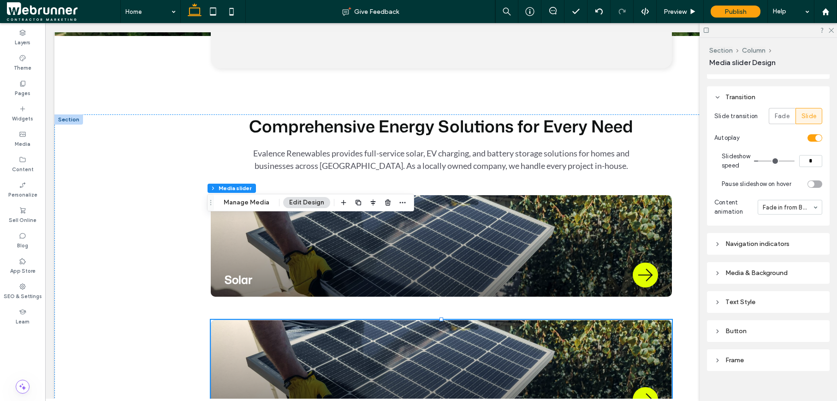
scroll to position [551, 0]
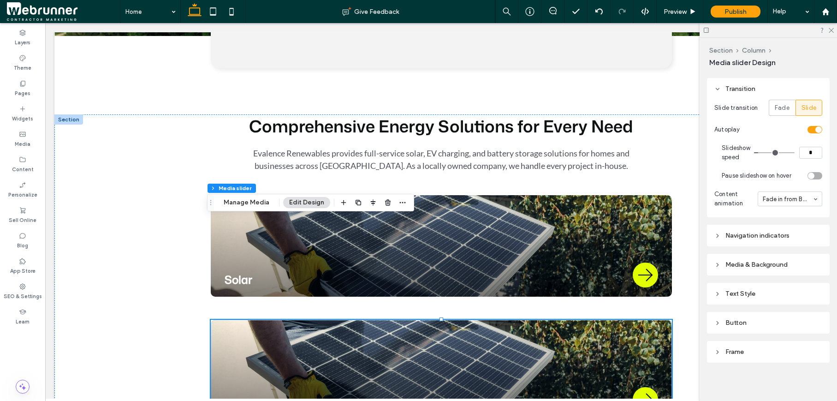
click at [714, 234] on icon at bounding box center [717, 235] width 6 height 6
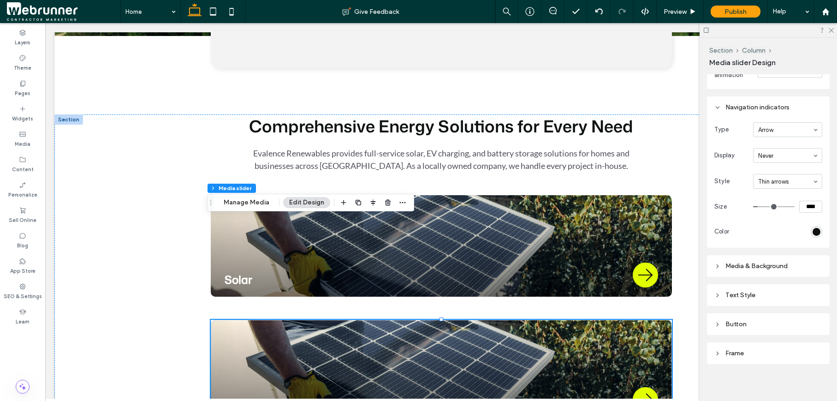
scroll to position [680, 0]
click at [717, 263] on use at bounding box center [718, 264] width 2 height 3
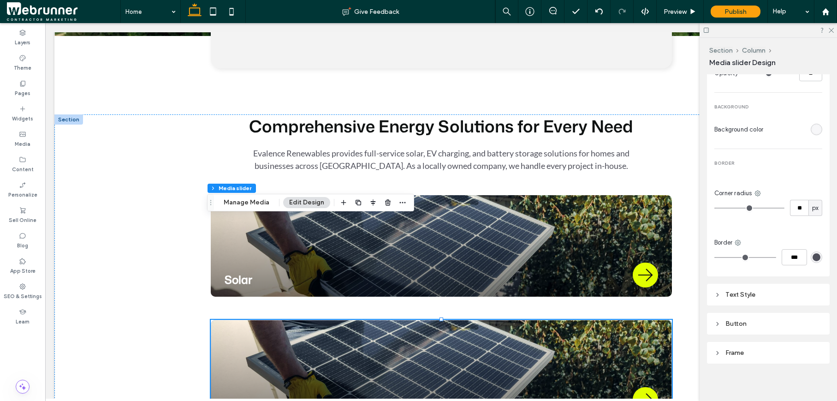
scroll to position [963, 0]
click at [683, 12] on span "Preview" at bounding box center [675, 12] width 23 height 8
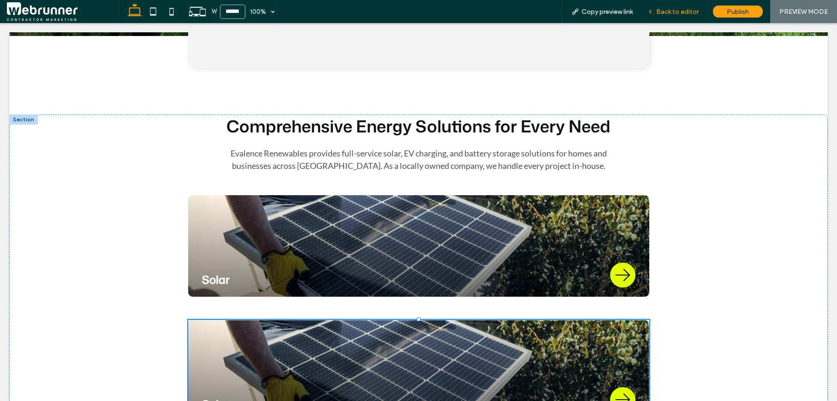
click at [681, 19] on div "Back to editor" at bounding box center [673, 11] width 66 height 23
click at [677, 12] on span "Back to editor" at bounding box center [677, 12] width 42 height 8
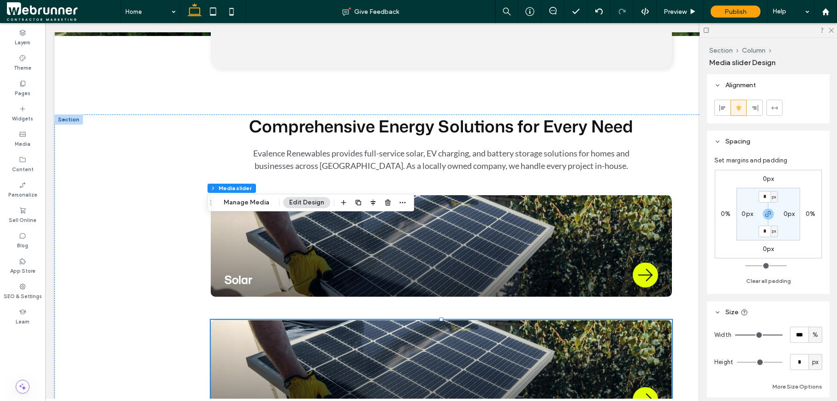
type input "*"
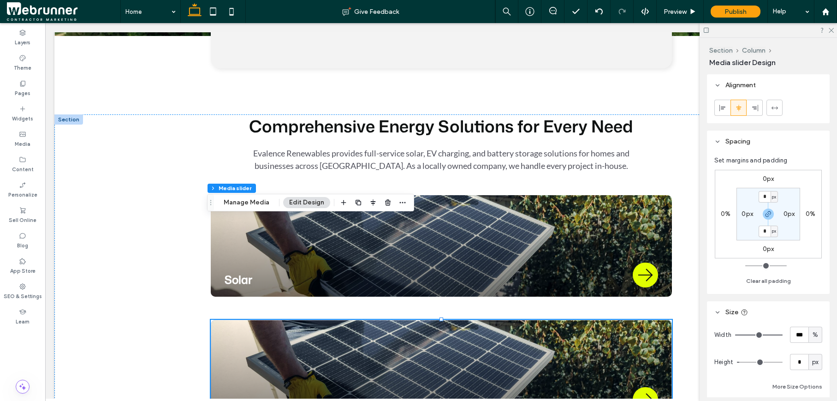
type input "*"
type input "**"
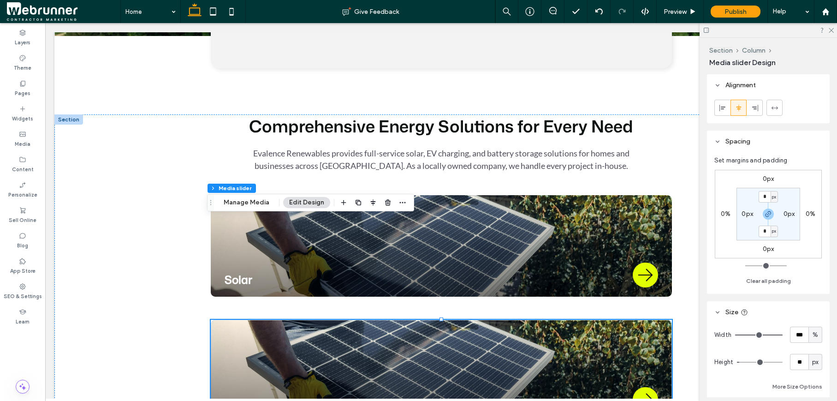
type input "**"
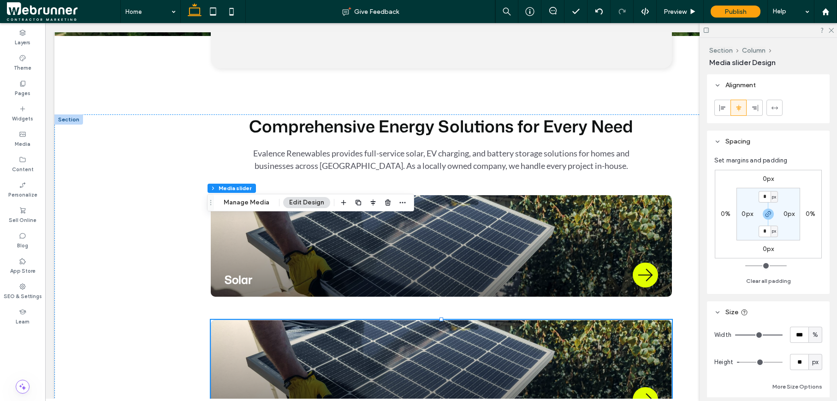
type input "**"
drag, startPoint x: 741, startPoint y: 361, endPoint x: 747, endPoint y: 362, distance: 6.2
click at [747, 362] on input "range" at bounding box center [760, 362] width 46 height 1
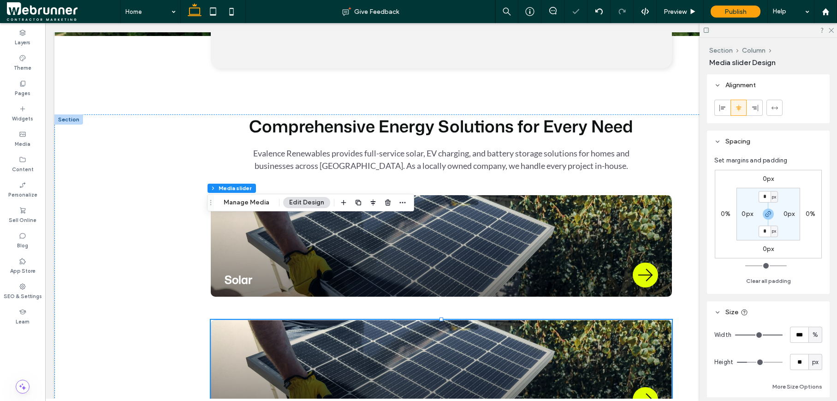
type input "**"
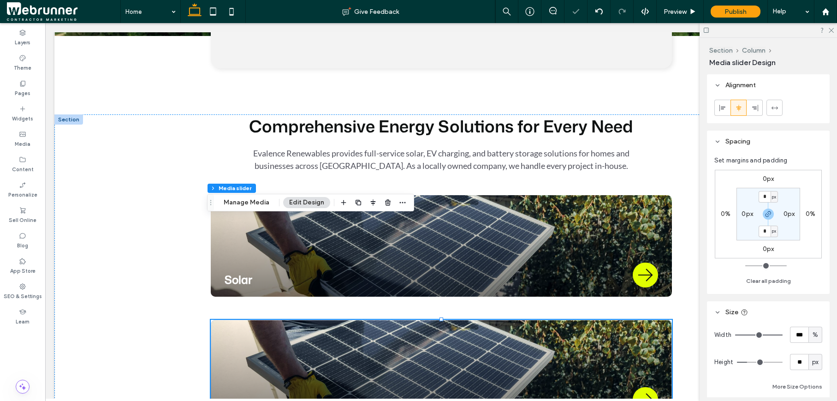
type input "**"
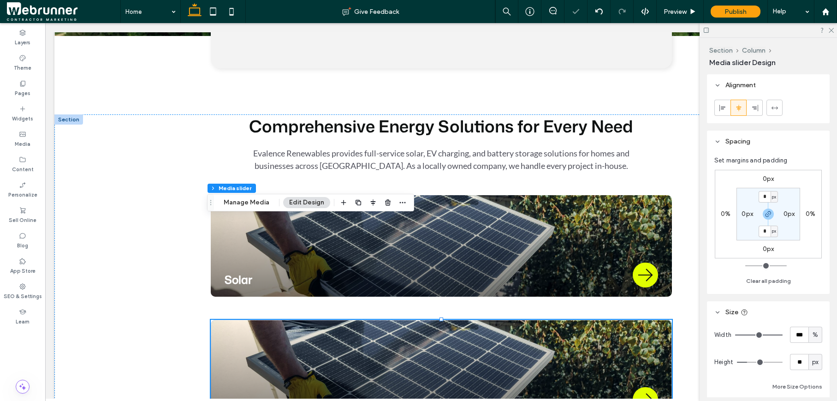
type input "**"
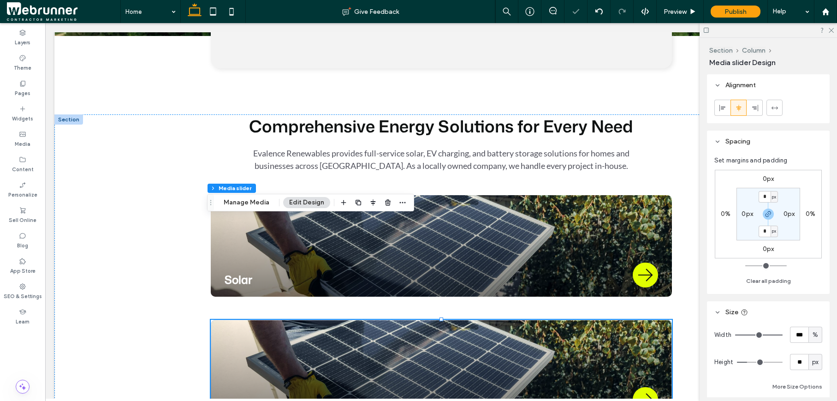
type input "**"
drag, startPoint x: 747, startPoint y: 362, endPoint x: 753, endPoint y: 362, distance: 6.0
click at [753, 362] on input "range" at bounding box center [760, 362] width 46 height 1
type input "**"
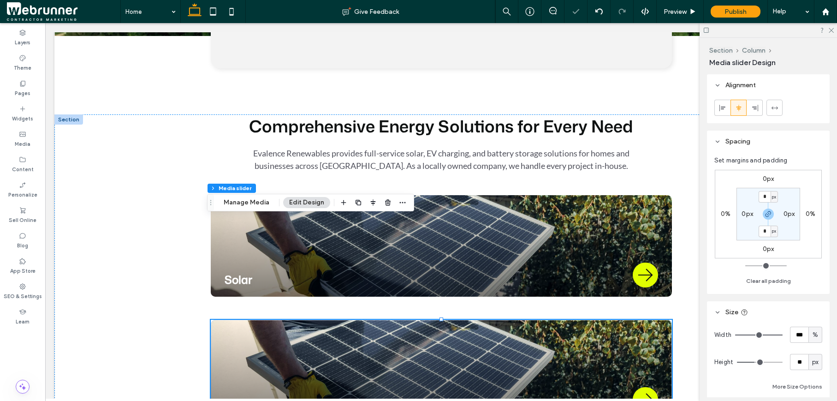
type input "**"
type input "*"
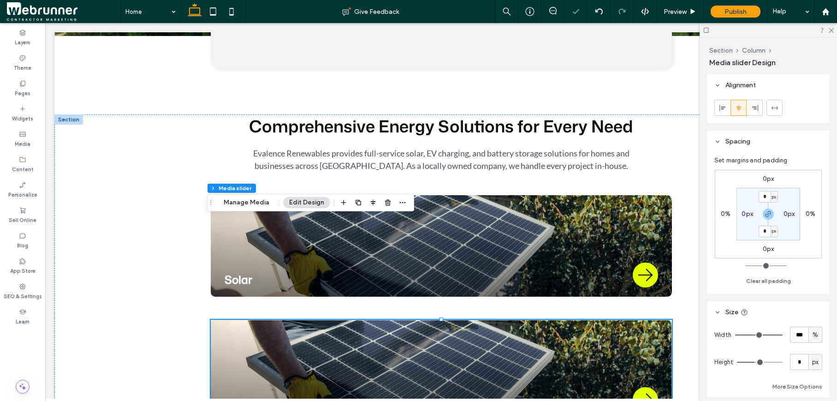
type input "*"
drag, startPoint x: 753, startPoint y: 362, endPoint x: 712, endPoint y: 366, distance: 42.1
type input "*"
click at [737, 362] on input "range" at bounding box center [760, 362] width 46 height 1
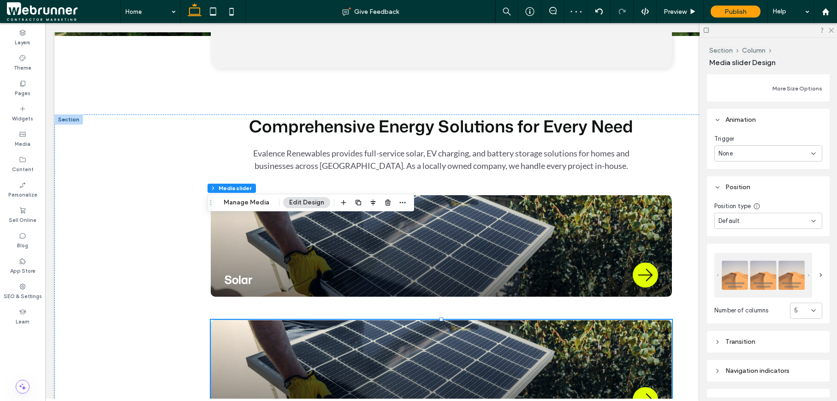
scroll to position [308, 0]
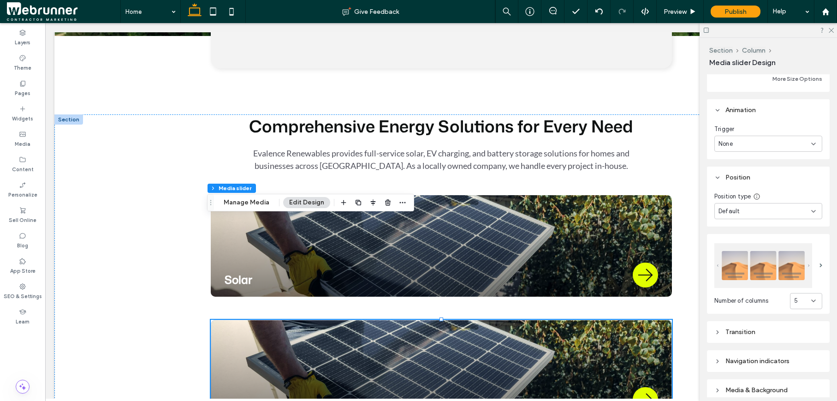
click at [810, 297] on icon at bounding box center [813, 300] width 7 height 7
click at [794, 247] on div "4" at bounding box center [800, 250] width 31 height 16
click at [812, 302] on div "4" at bounding box center [806, 301] width 32 height 16
click at [799, 272] on div "5" at bounding box center [800, 266] width 31 height 16
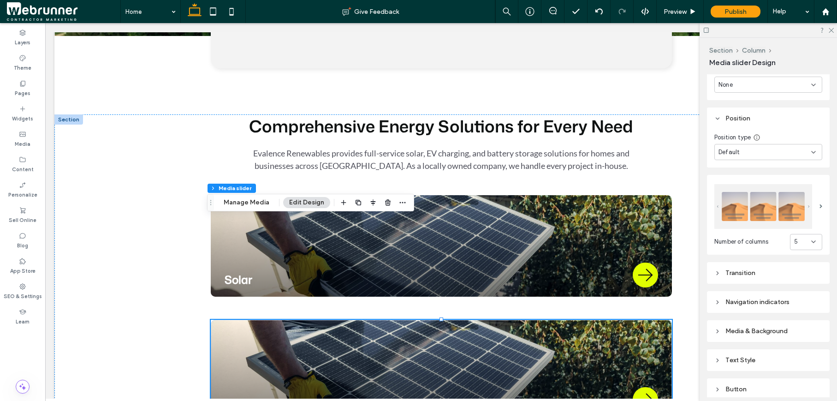
scroll to position [376, 0]
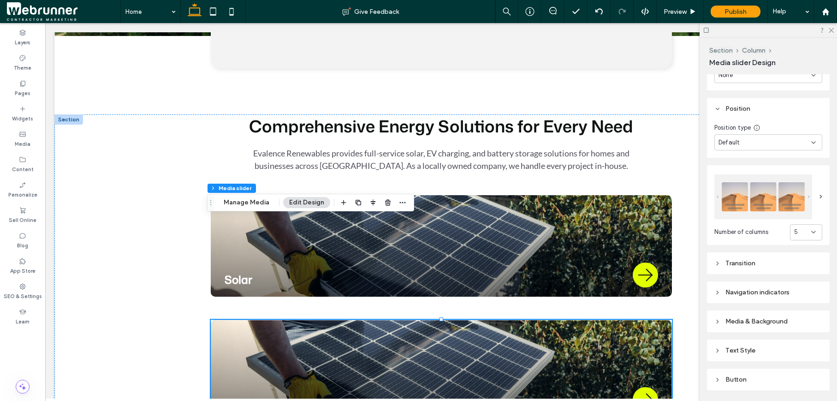
click at [716, 322] on div "Media & Background" at bounding box center [768, 321] width 108 height 12
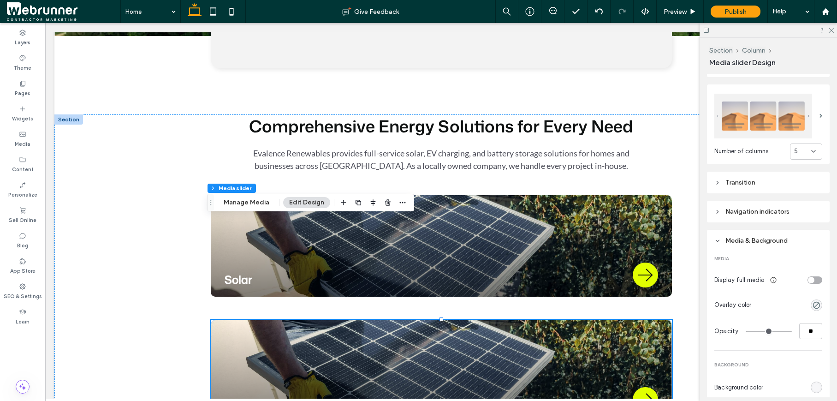
scroll to position [488, 0]
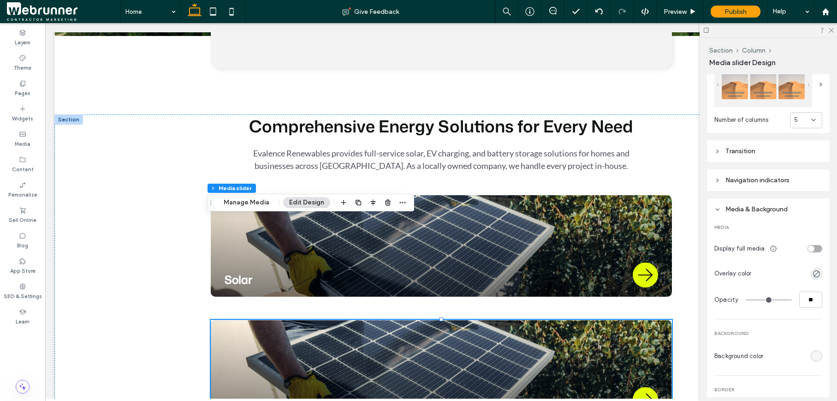
click at [808, 247] on div "toggle" at bounding box center [811, 248] width 6 height 6
click at [815, 247] on div "toggle" at bounding box center [818, 248] width 6 height 6
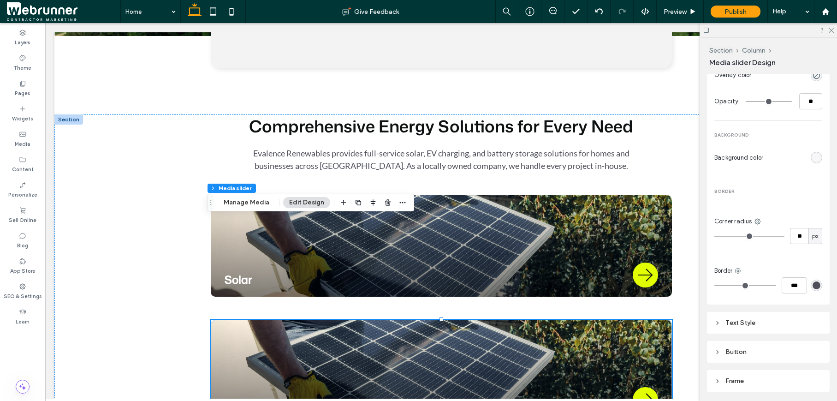
scroll to position [716, 0]
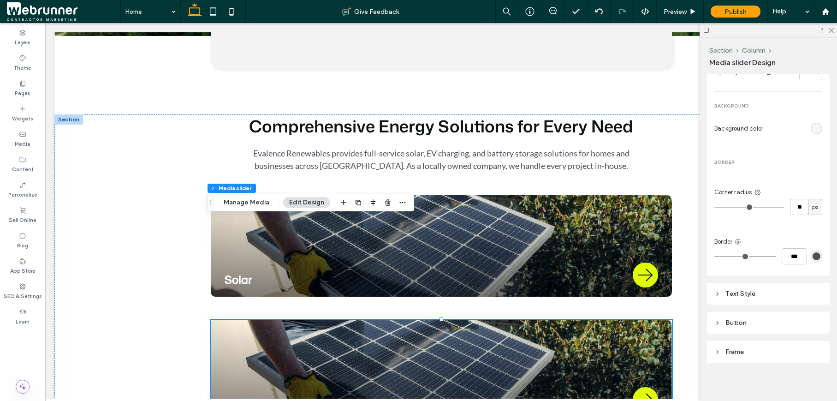
click at [715, 354] on div "Frame" at bounding box center [768, 351] width 108 height 12
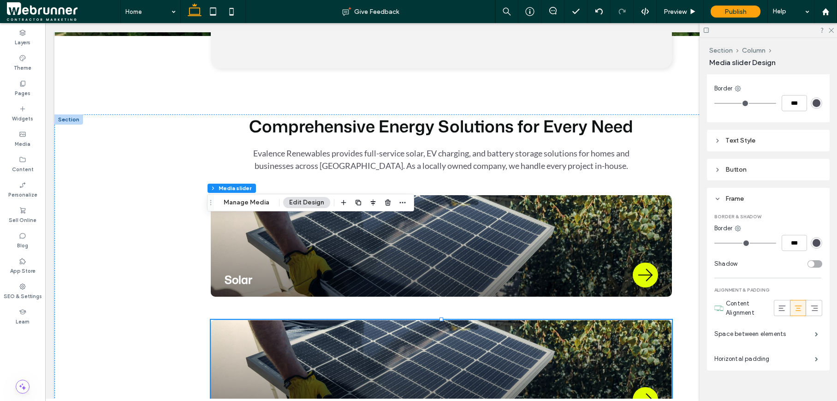
scroll to position [877, 0]
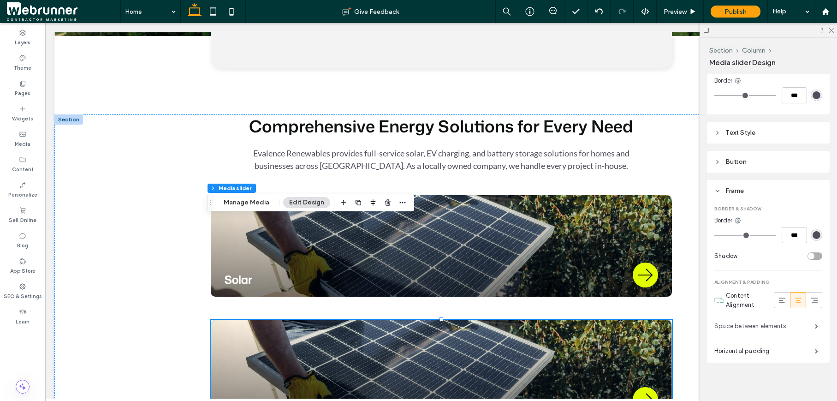
click at [732, 324] on label "Space between elements" at bounding box center [764, 326] width 101 height 18
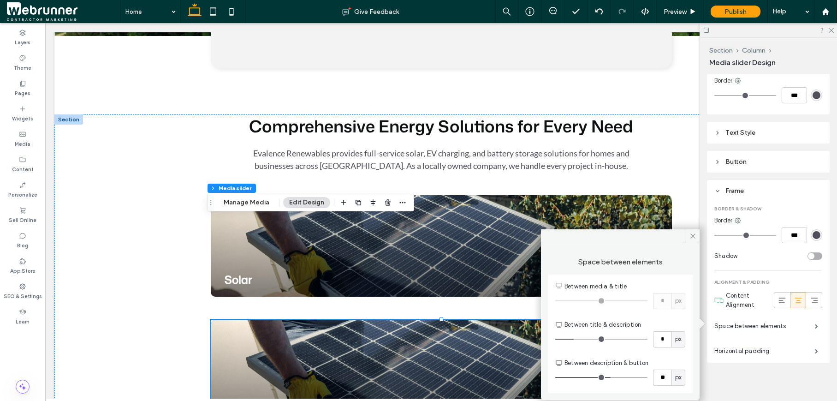
type input "*"
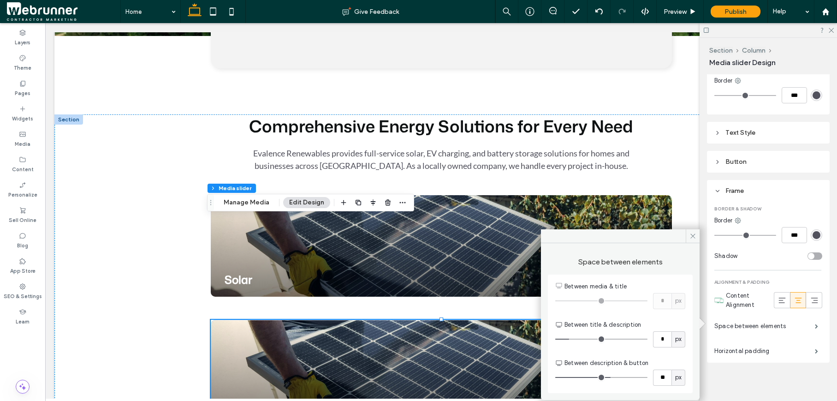
type input "*"
drag, startPoint x: 575, startPoint y: 338, endPoint x: 569, endPoint y: 338, distance: 5.5
type input "*"
click at [569, 338] on input "range" at bounding box center [601, 338] width 92 height 1
click at [693, 241] on span at bounding box center [693, 236] width 14 height 14
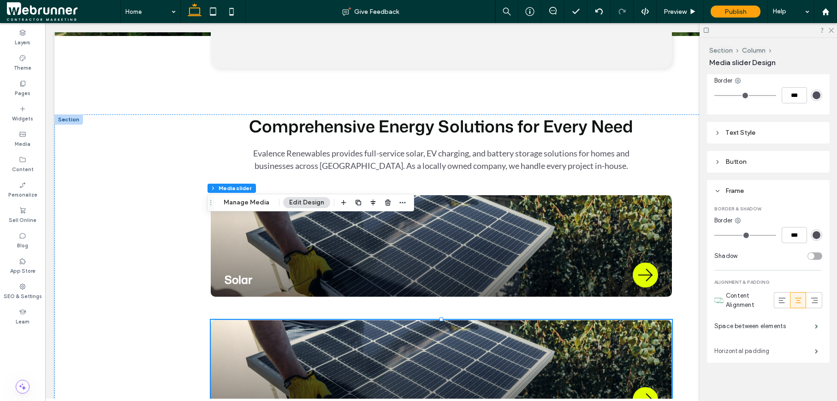
click at [753, 348] on label "Horizontal padding" at bounding box center [764, 351] width 101 height 18
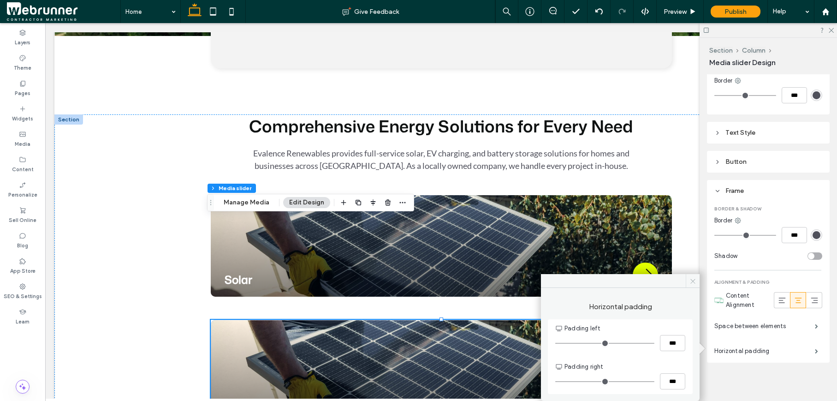
click at [687, 281] on span at bounding box center [693, 281] width 14 height 14
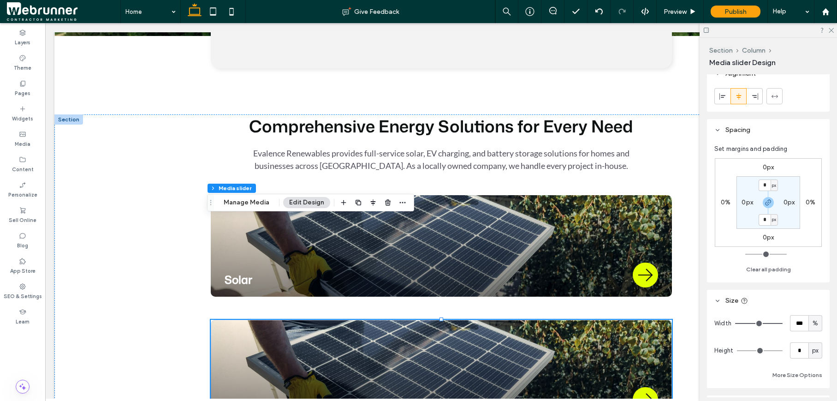
scroll to position [0, 0]
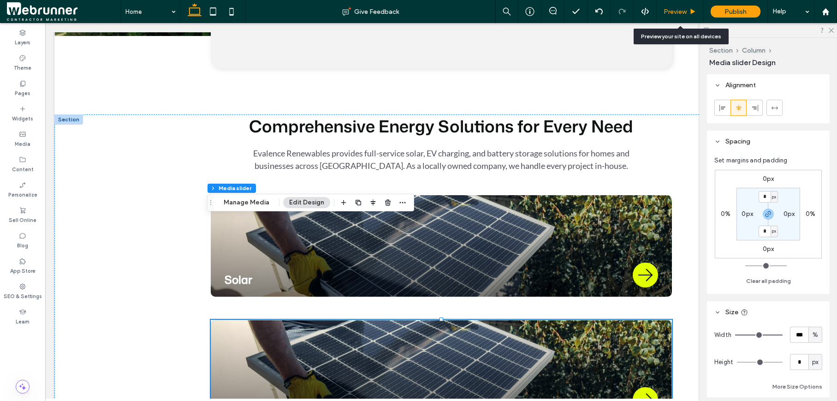
click at [694, 14] on icon at bounding box center [692, 11] width 7 height 7
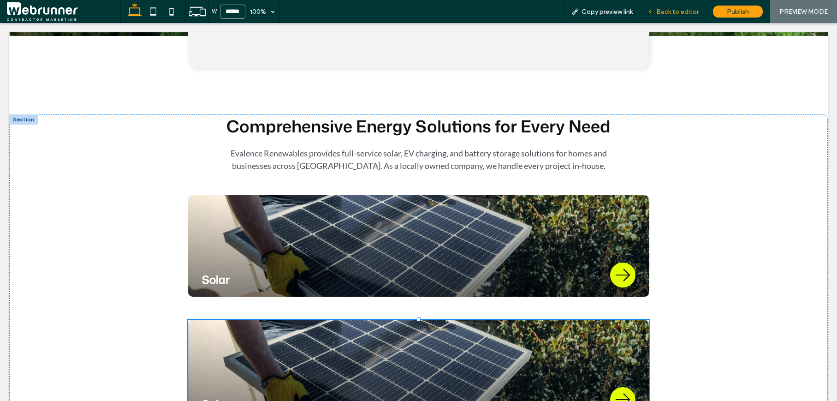
click at [691, 17] on div "Back to editor" at bounding box center [673, 11] width 66 height 23
click at [690, 12] on span "Back to editor" at bounding box center [677, 12] width 42 height 8
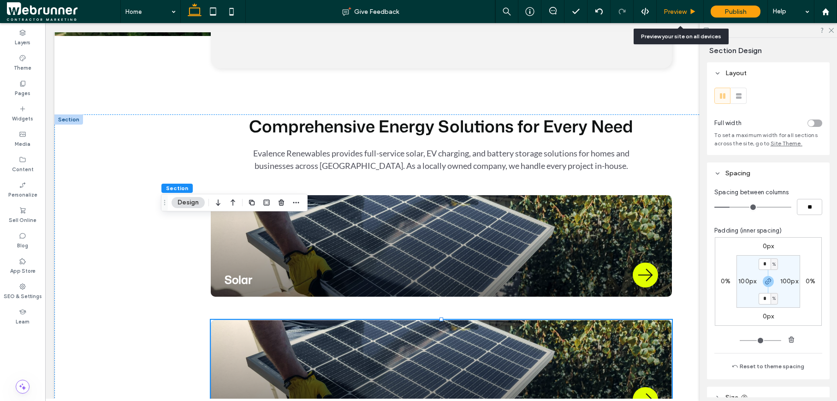
click at [663, 18] on div "Preview" at bounding box center [680, 11] width 47 height 23
click at [662, 17] on div "Preview" at bounding box center [680, 11] width 47 height 23
click at [665, 12] on span "Preview" at bounding box center [675, 12] width 23 height 8
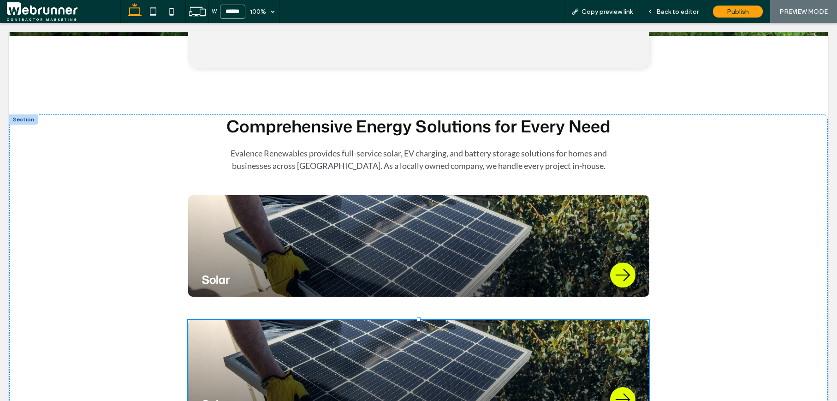
click at [665, 12] on span "Back to editor" at bounding box center [677, 12] width 42 height 8
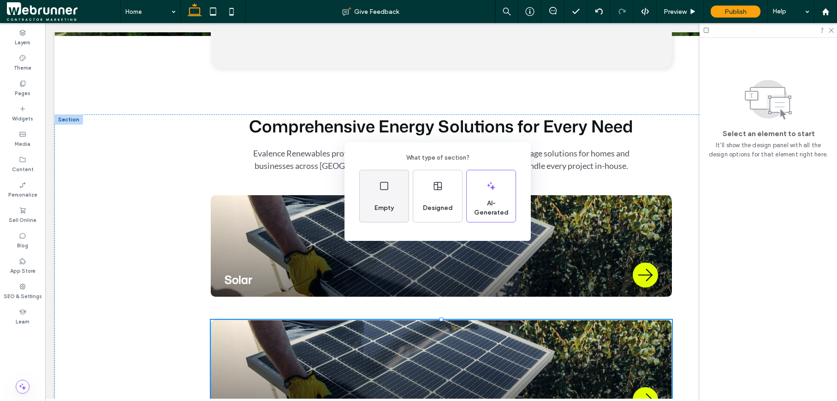
click at [396, 204] on span "Empty" at bounding box center [384, 207] width 27 height 9
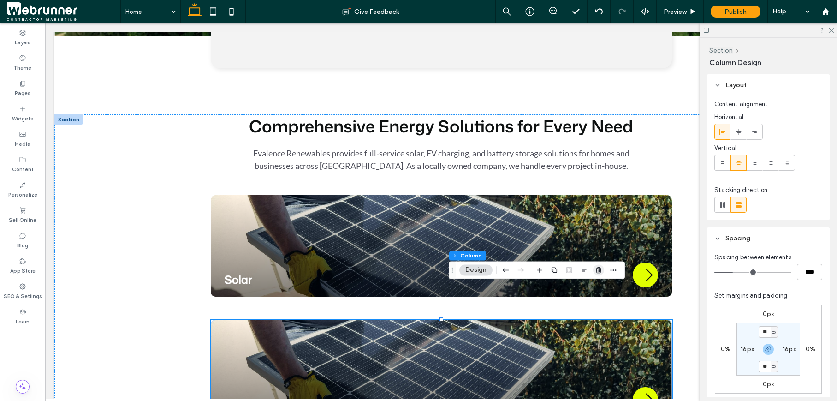
click at [599, 273] on icon "button" at bounding box center [598, 269] width 7 height 7
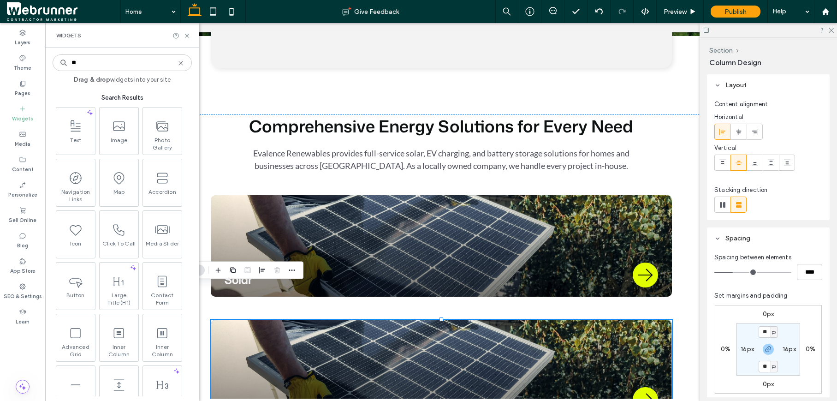
type input "***"
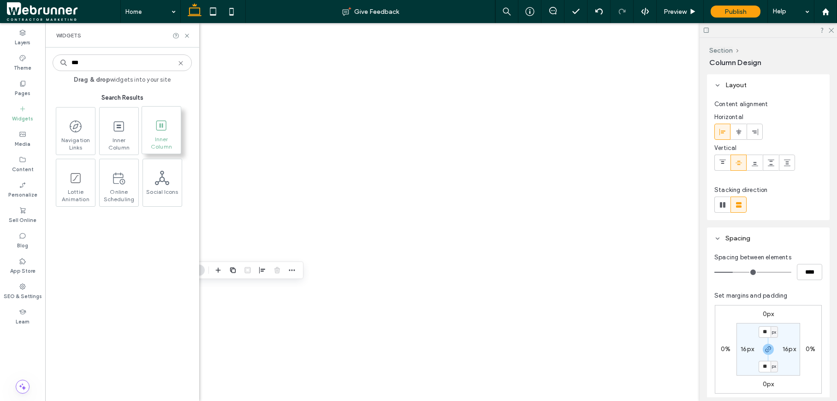
type input "***"
click at [166, 133] on span at bounding box center [161, 125] width 39 height 21
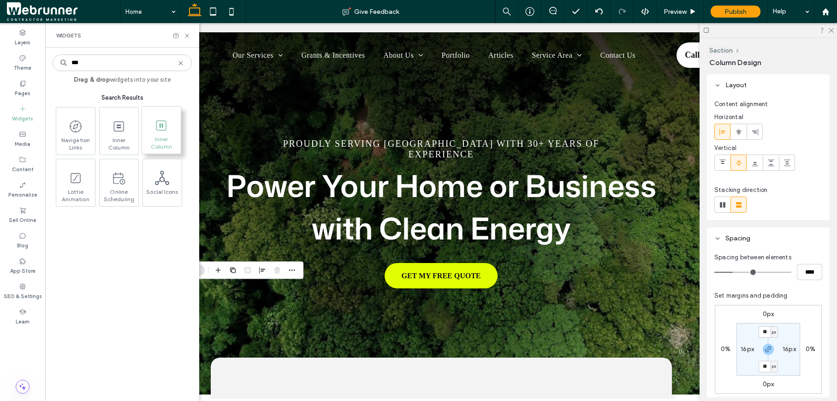
scroll to position [475, 0]
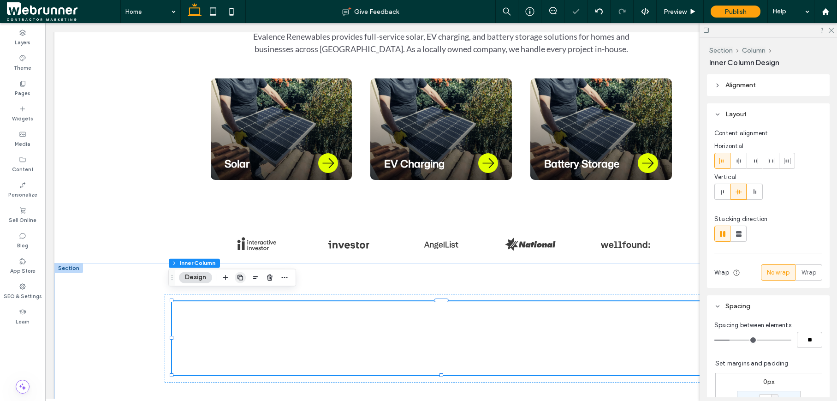
click at [239, 279] on use "button" at bounding box center [240, 277] width 6 height 6
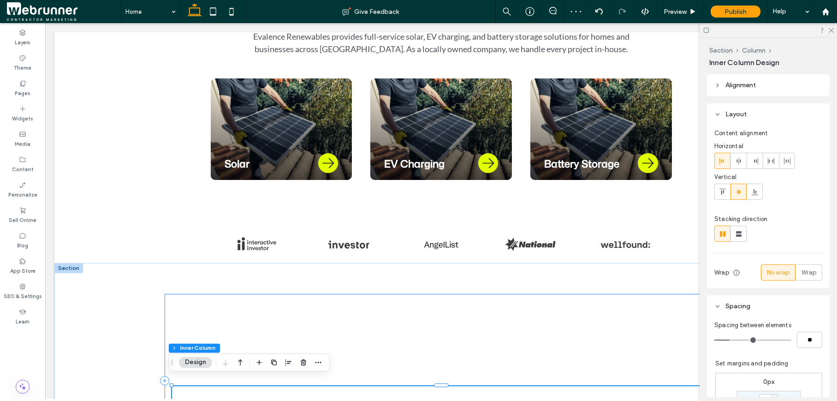
click at [166, 372] on div at bounding box center [441, 380] width 553 height 173
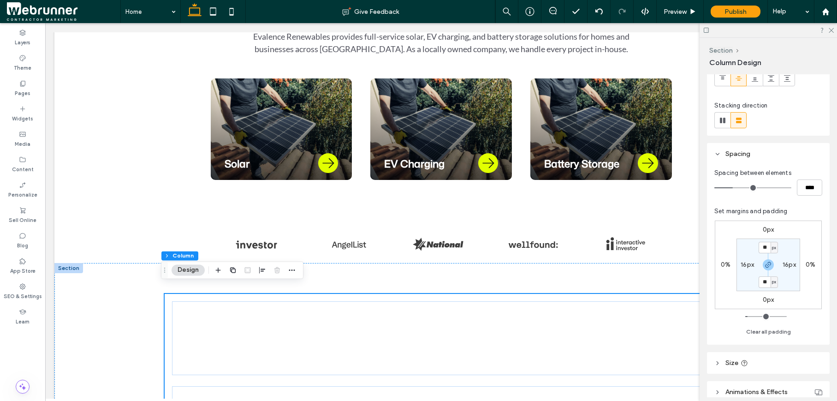
scroll to position [95, 0]
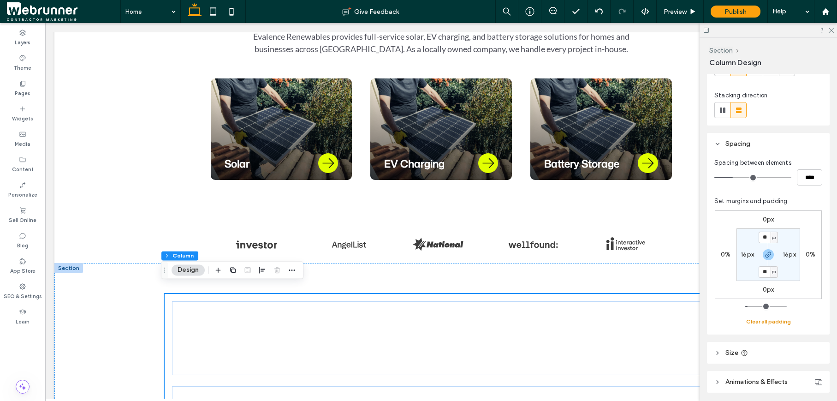
click at [764, 322] on button "Clear all padding" at bounding box center [768, 321] width 45 height 11
type input "*"
click at [721, 110] on use at bounding box center [723, 110] width 6 height 6
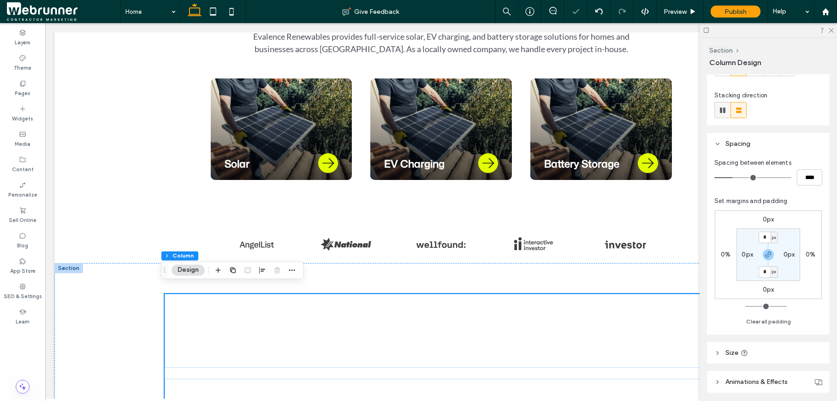
type input "*"
type input "**"
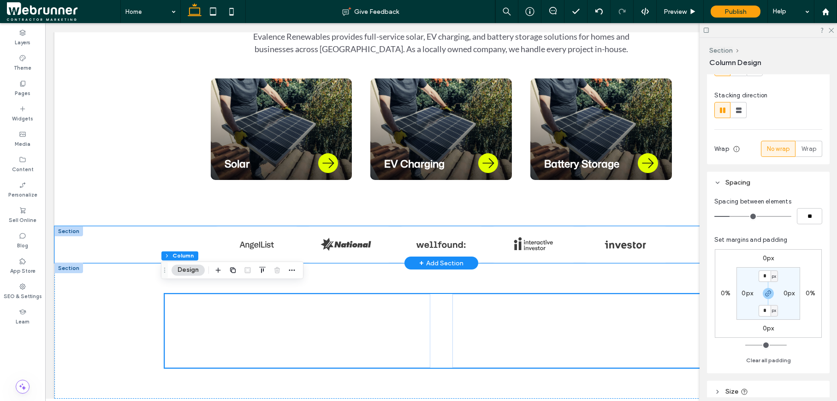
click at [165, 240] on div at bounding box center [441, 244] width 553 height 37
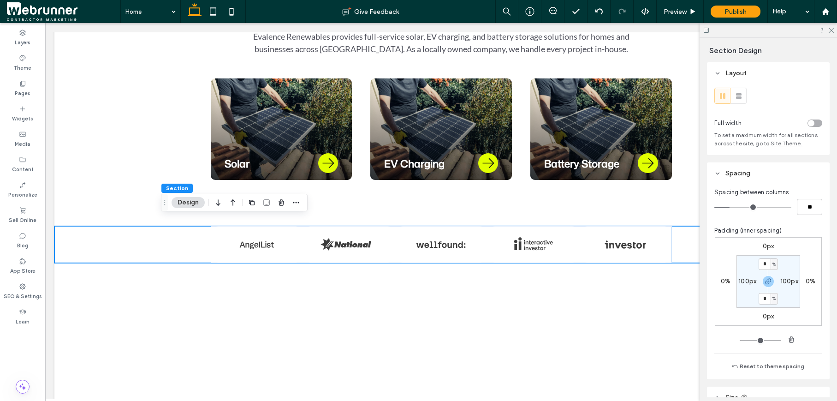
click at [744, 281] on label "100px" at bounding box center [747, 281] width 18 height 8
type input "***"
type input "*"
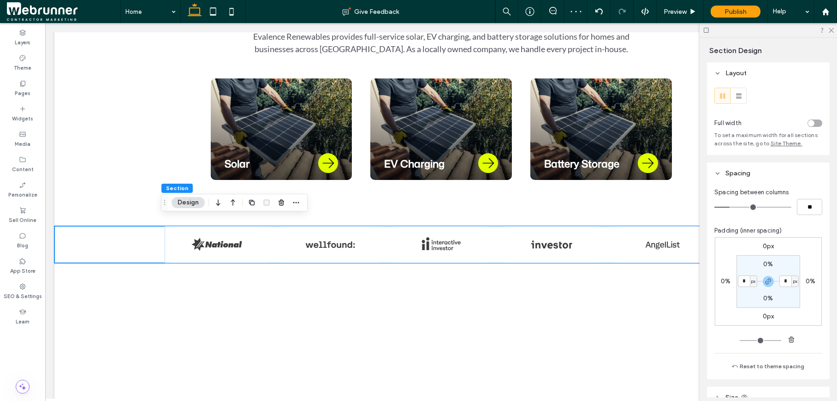
click at [808, 123] on div "toggle" at bounding box center [811, 123] width 6 height 6
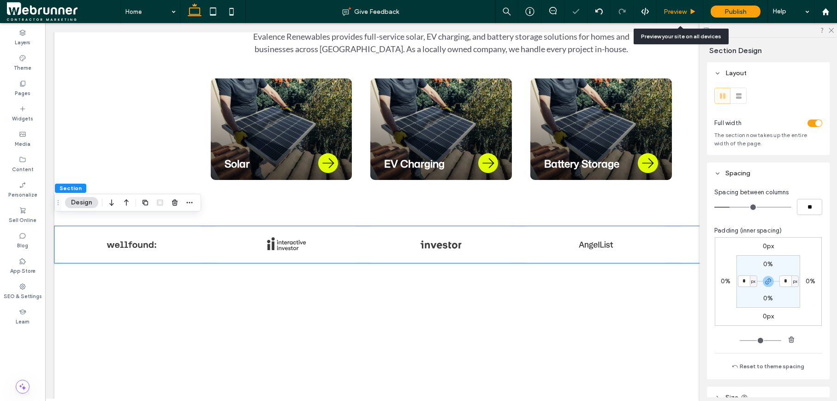
click at [688, 15] on div "Preview" at bounding box center [680, 11] width 47 height 23
click at [685, 10] on span "Preview" at bounding box center [675, 12] width 23 height 8
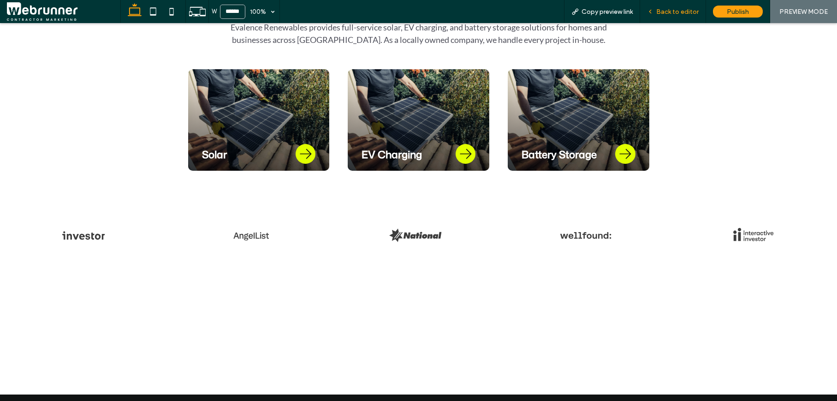
click at [669, 15] on span "Back to editor" at bounding box center [677, 12] width 42 height 8
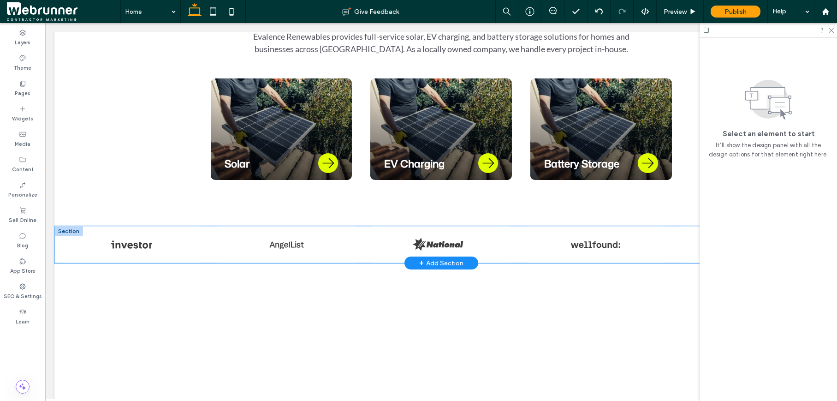
click at [211, 229] on div at bounding box center [286, 244] width 154 height 37
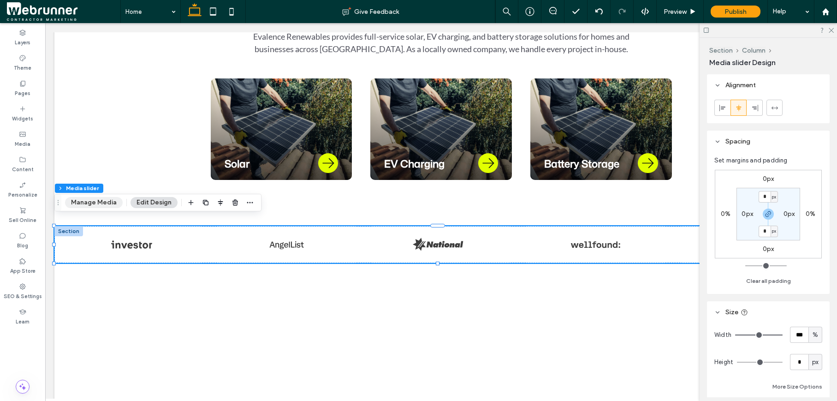
click at [105, 204] on button "Manage Media" at bounding box center [94, 202] width 58 height 11
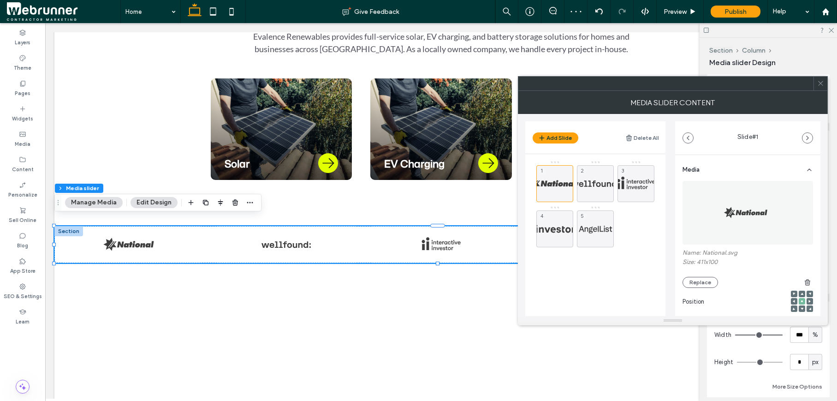
click at [819, 85] on icon at bounding box center [820, 83] width 7 height 7
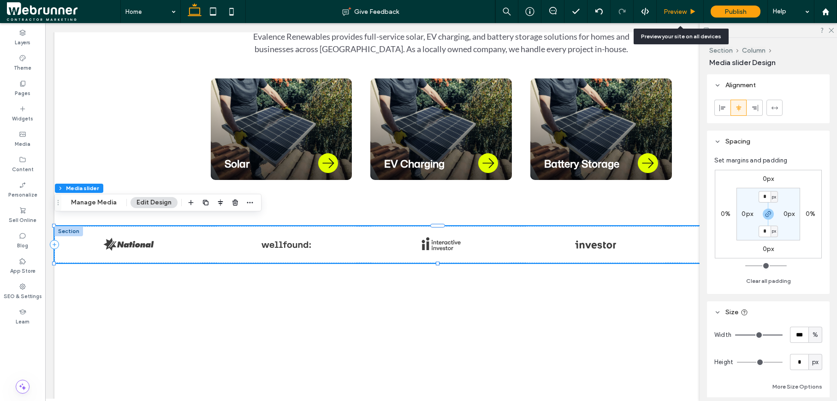
click at [690, 7] on div "Preview" at bounding box center [680, 11] width 47 height 23
click at [682, 12] on span "Preview" at bounding box center [675, 12] width 23 height 8
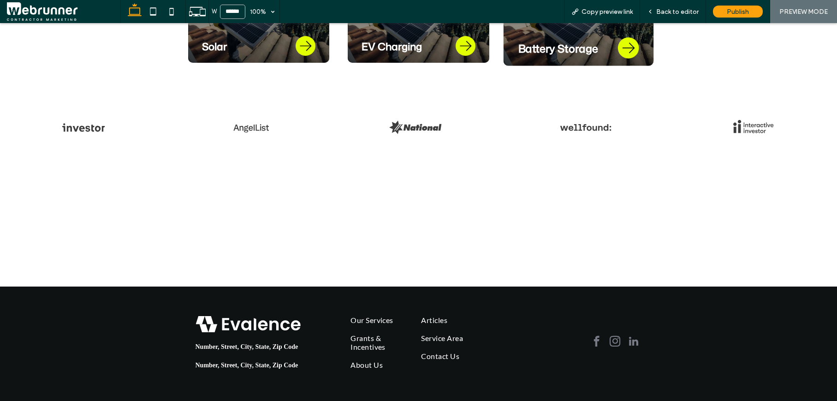
scroll to position [581, 0]
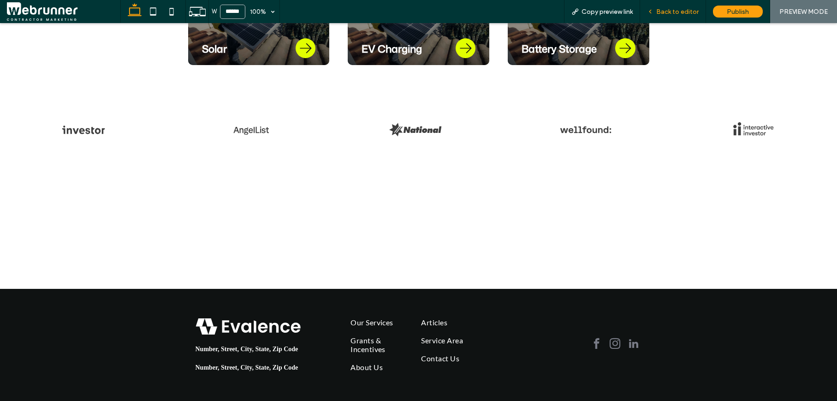
click at [663, 16] on div "Back to editor" at bounding box center [673, 11] width 66 height 23
click at [663, 12] on span "Back to editor" at bounding box center [677, 12] width 42 height 8
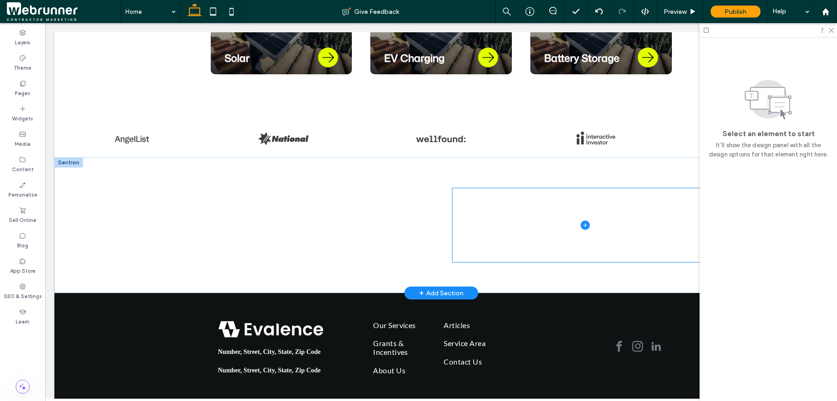
click at [484, 221] on span at bounding box center [585, 225] width 266 height 74
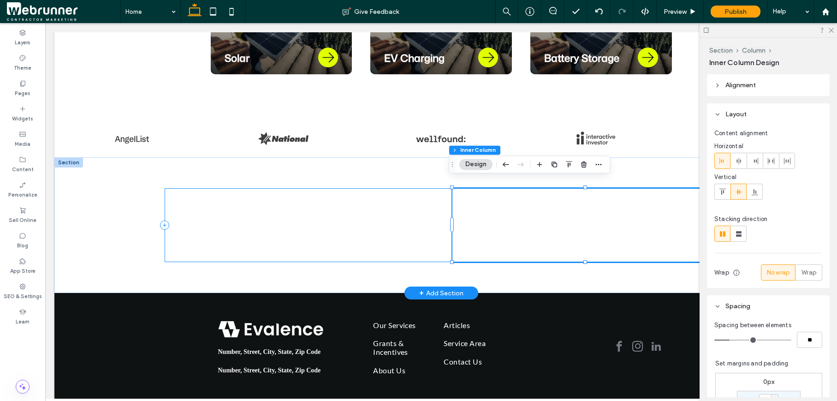
click at [436, 220] on div at bounding box center [441, 225] width 553 height 74
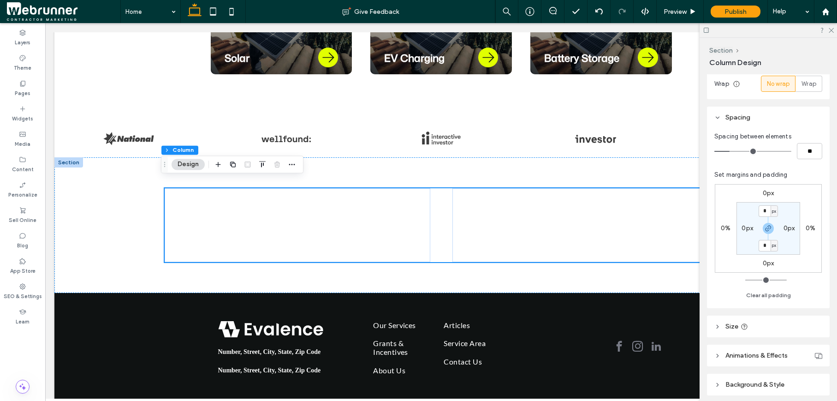
scroll to position [195, 0]
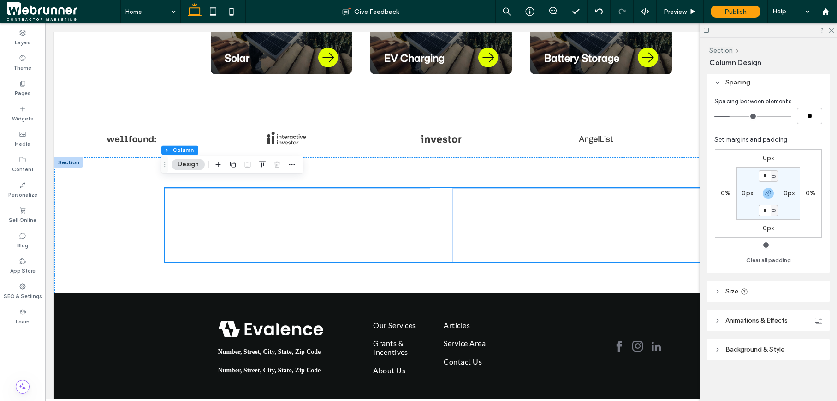
click at [716, 351] on icon at bounding box center [717, 349] width 6 height 6
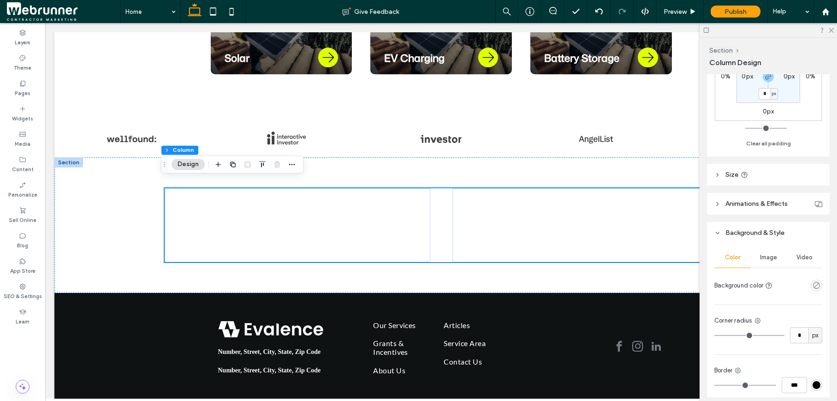
scroll to position [318, 0]
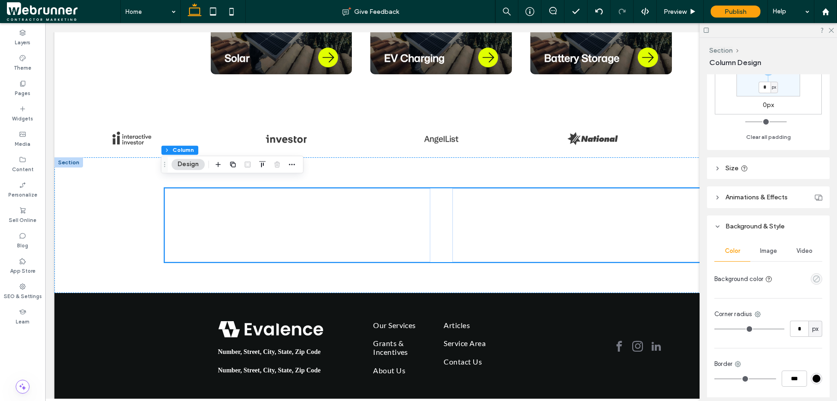
click at [812, 280] on icon "empty color" at bounding box center [816, 279] width 8 height 8
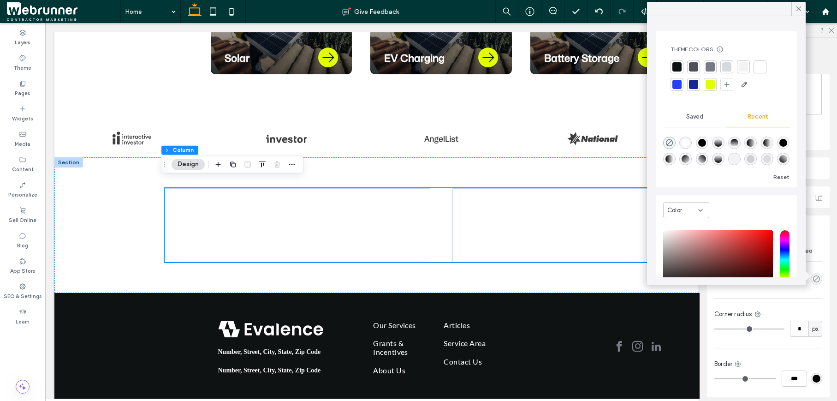
click at [758, 68] on div at bounding box center [759, 66] width 9 height 9
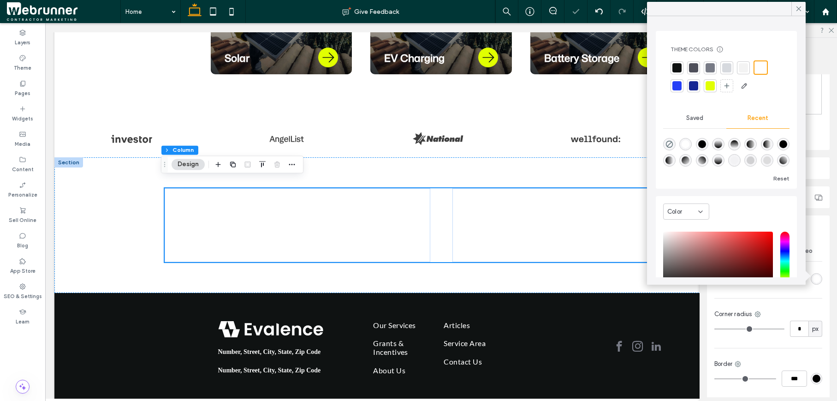
click at [800, 309] on div "Corner radius" at bounding box center [768, 313] width 108 height 9
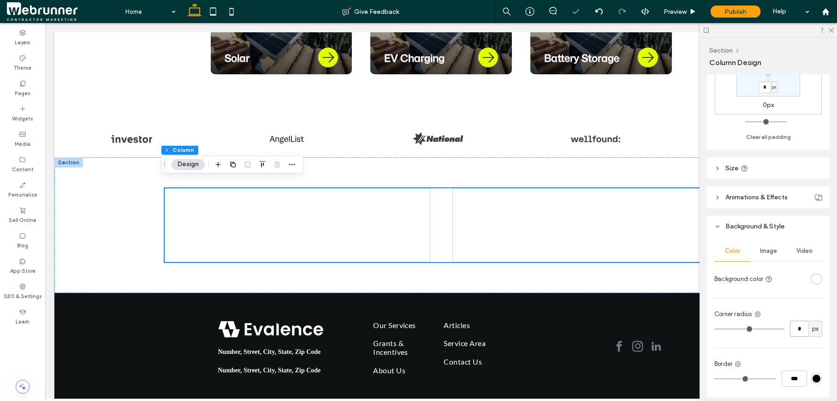
click at [795, 334] on input "*" at bounding box center [799, 328] width 18 height 16
type input "**"
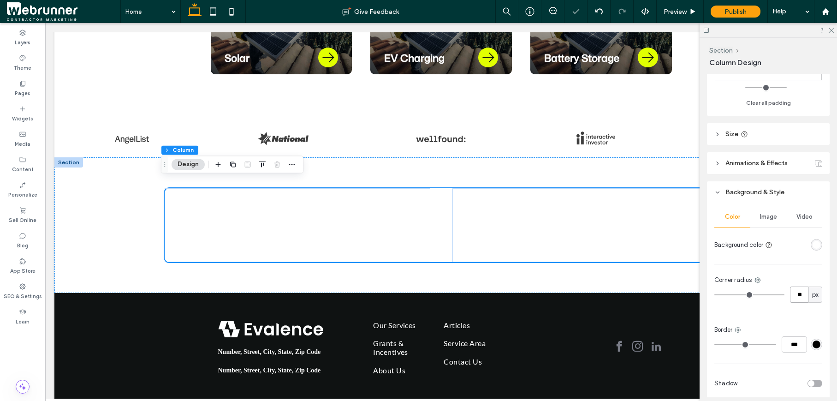
scroll to position [390, 0]
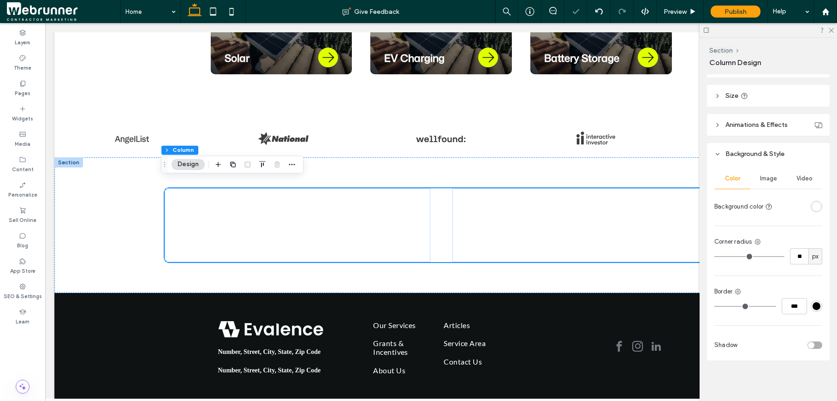
click at [810, 344] on div "toggle" at bounding box center [814, 344] width 15 height 7
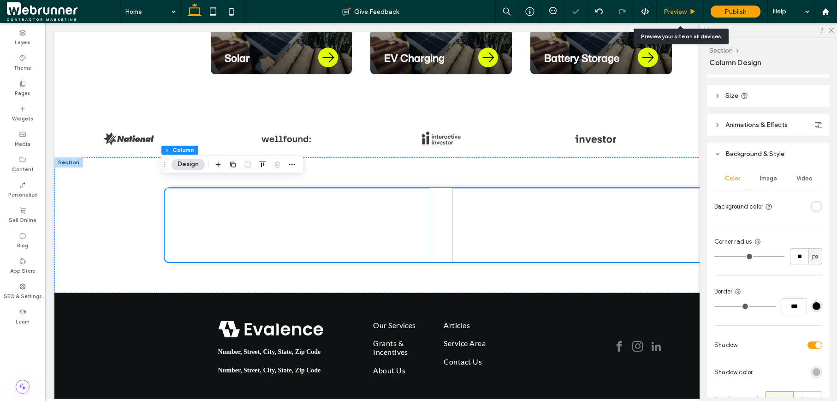
click at [672, 15] on span "Preview" at bounding box center [675, 12] width 23 height 8
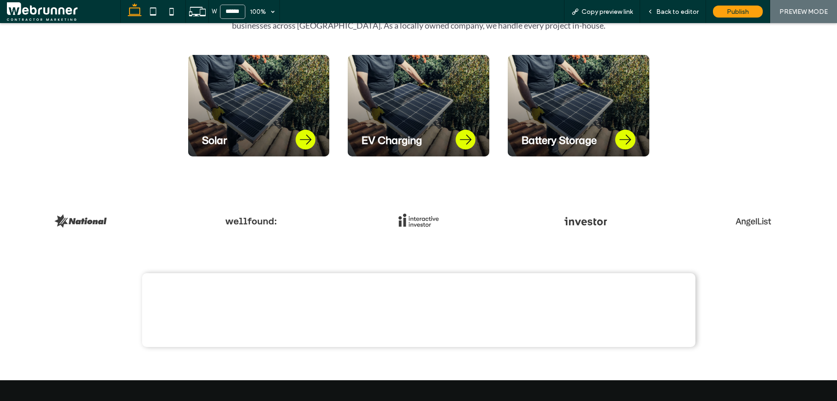
scroll to position [428, 0]
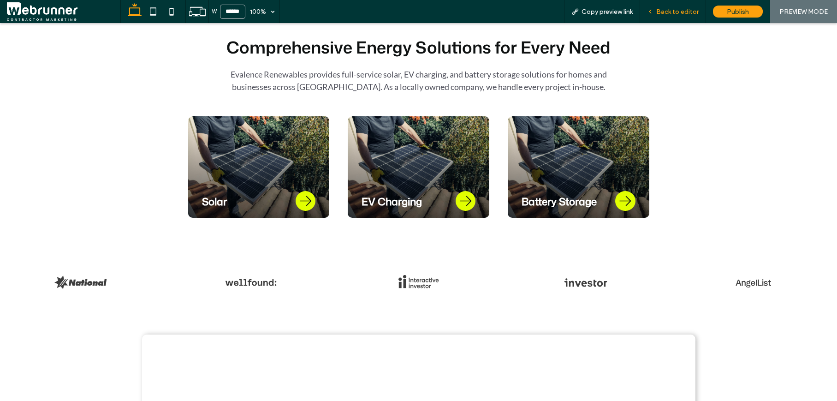
click at [670, 14] on span "Back to editor" at bounding box center [677, 12] width 42 height 8
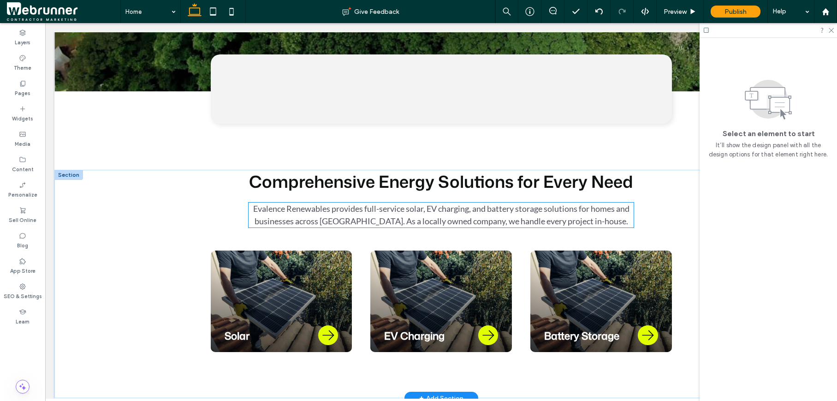
scroll to position [279, 0]
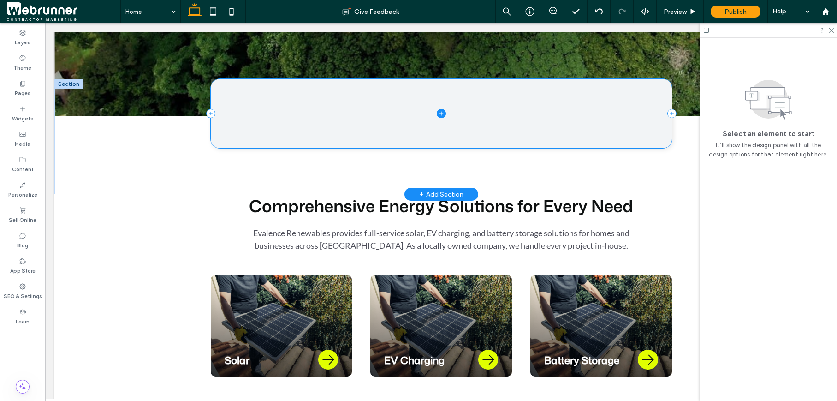
click at [600, 122] on span at bounding box center [441, 113] width 461 height 69
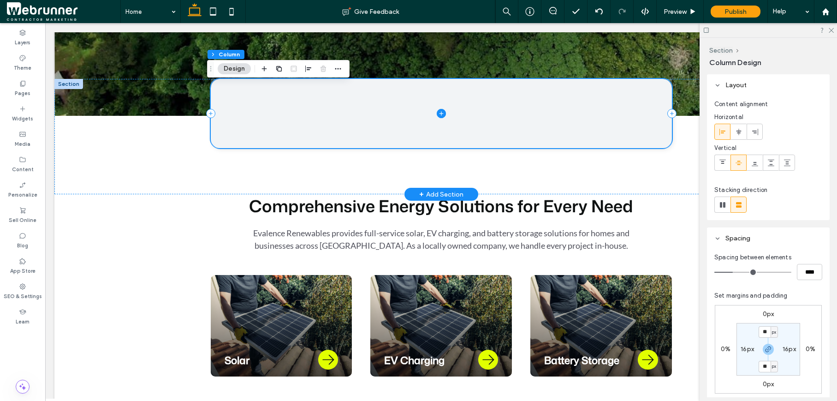
click at [600, 122] on span at bounding box center [441, 113] width 461 height 69
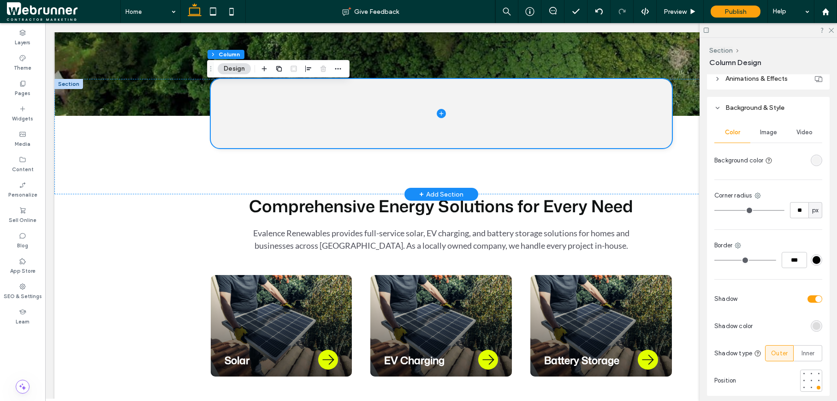
scroll to position [399, 0]
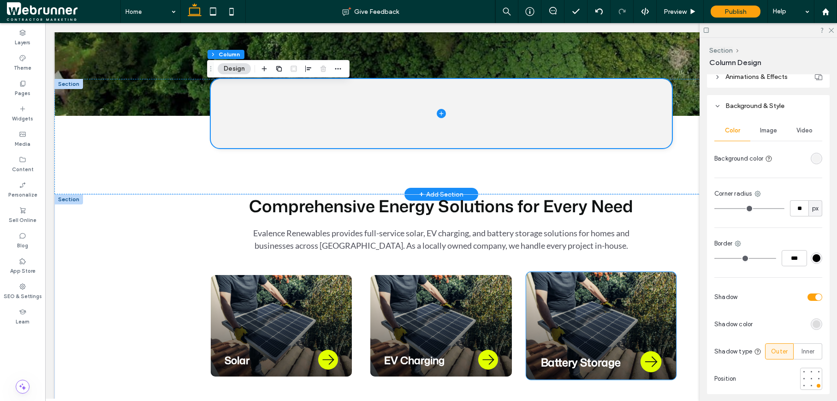
click at [658, 283] on div "Battery Storage" at bounding box center [601, 325] width 150 height 107
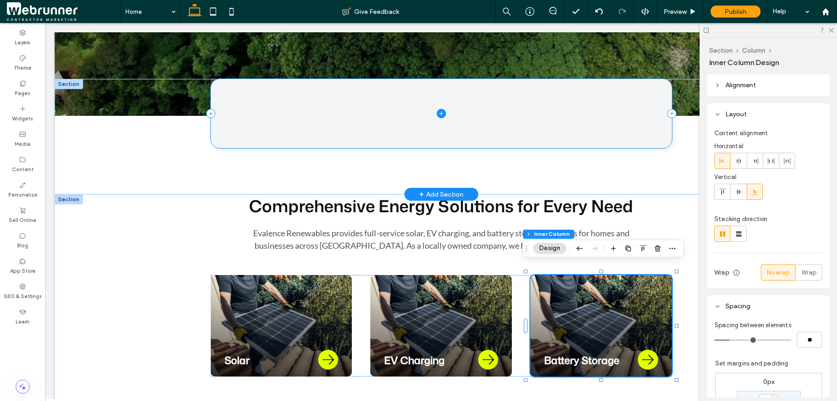
click at [644, 124] on span at bounding box center [441, 113] width 461 height 69
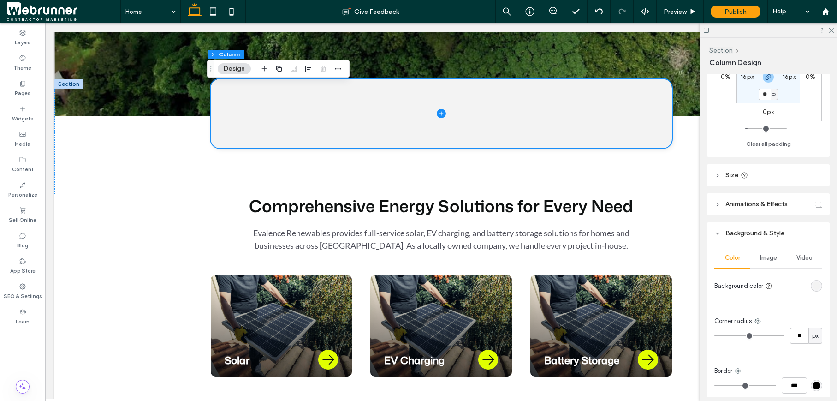
scroll to position [298, 0]
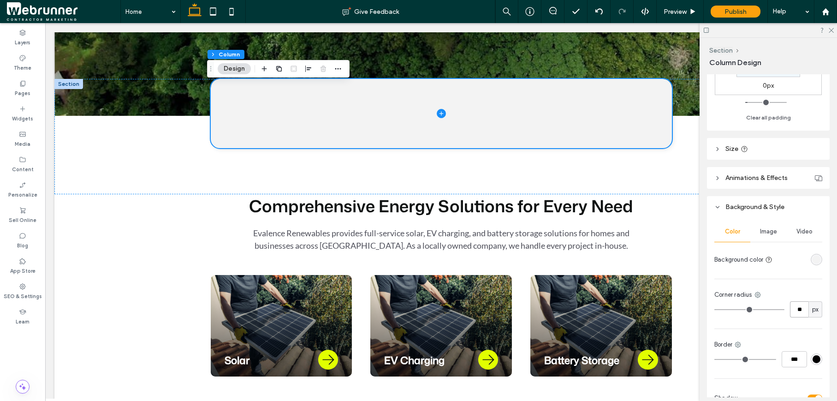
click at [795, 305] on input "**" at bounding box center [799, 309] width 18 height 16
type input "**"
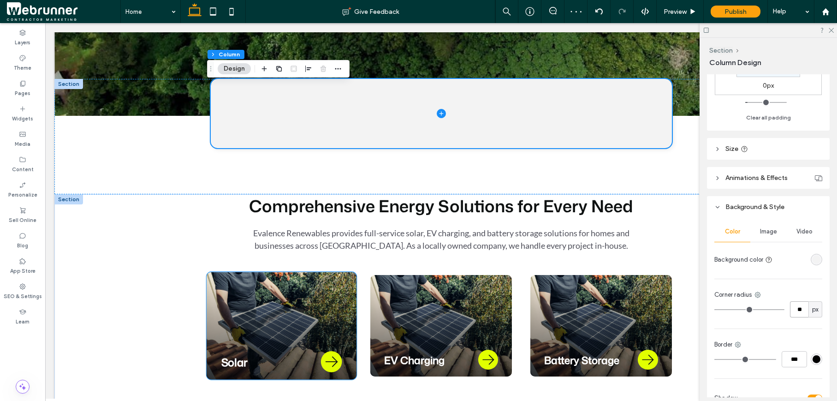
click at [342, 290] on div "Solar" at bounding box center [281, 325] width 150 height 107
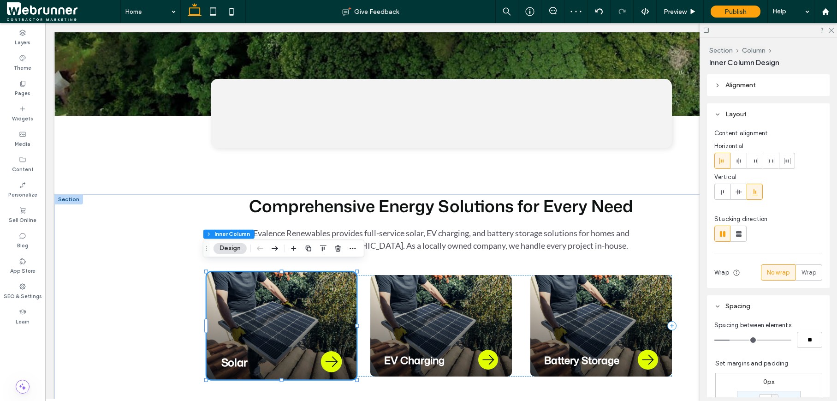
click at [342, 290] on div "Solar" at bounding box center [281, 325] width 150 height 107
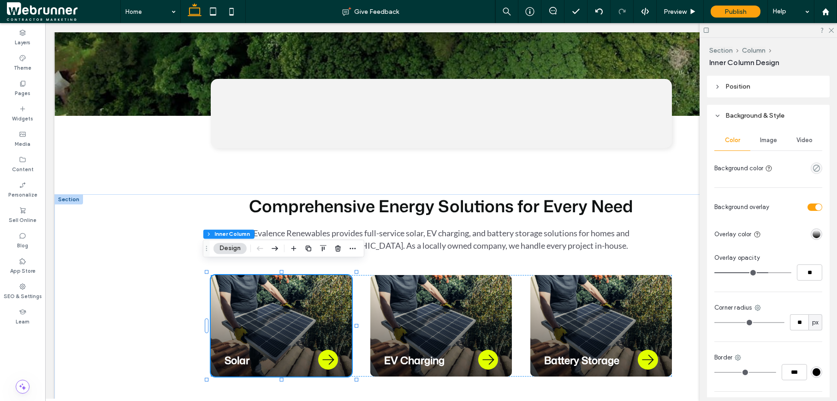
scroll to position [700, 0]
click at [800, 320] on input "**" at bounding box center [799, 322] width 18 height 16
type input "**"
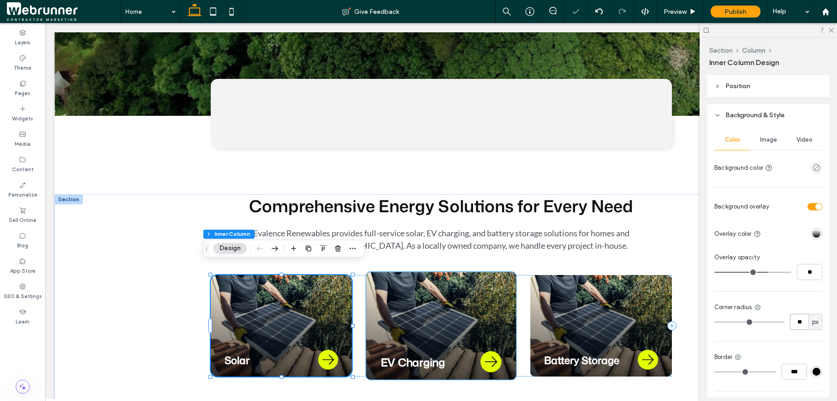
click at [504, 301] on div "EV Charging" at bounding box center [441, 325] width 150 height 107
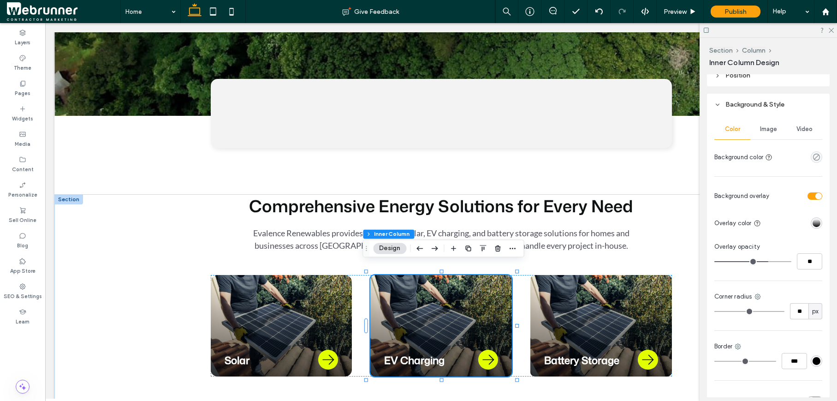
scroll to position [718, 0]
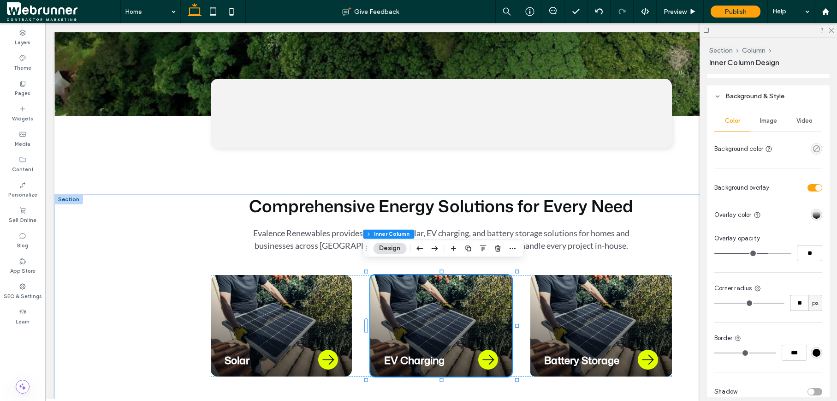
click at [794, 304] on input "**" at bounding box center [799, 303] width 18 height 16
type input "**"
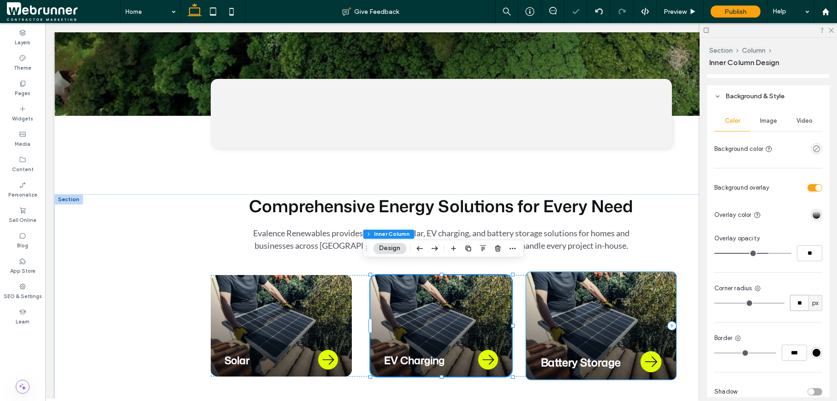
click at [640, 294] on div "Battery Storage" at bounding box center [601, 325] width 150 height 107
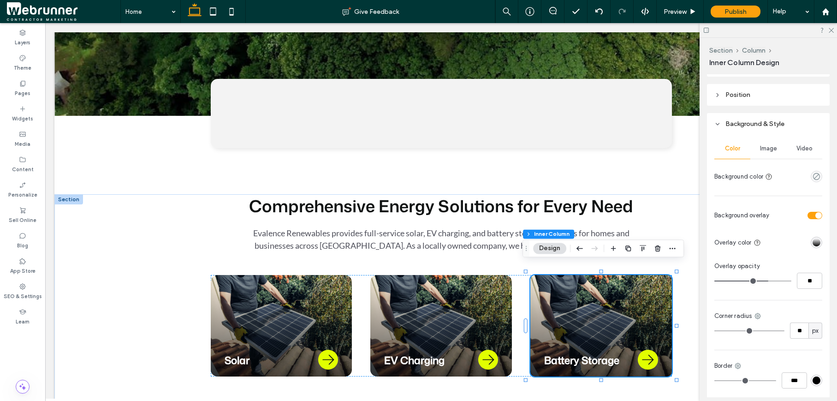
scroll to position [697, 0]
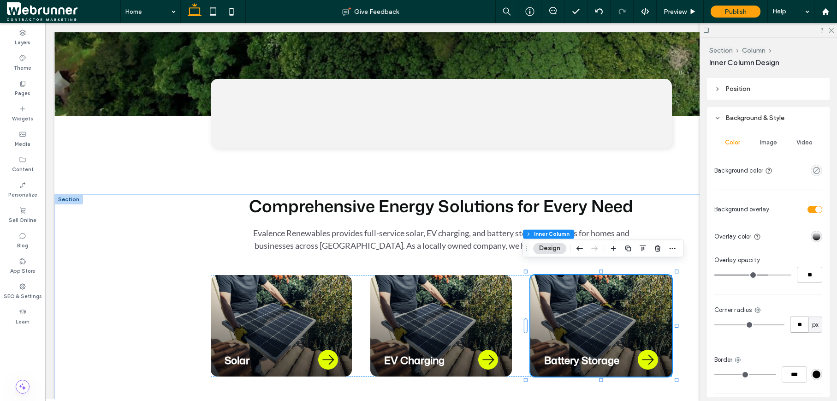
click at [797, 322] on input "**" at bounding box center [799, 324] width 18 height 16
type input "**"
click at [688, 15] on div "Preview" at bounding box center [680, 12] width 47 height 8
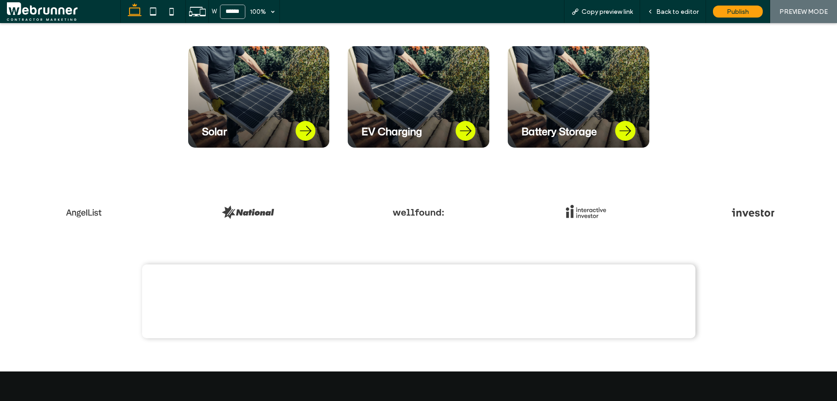
scroll to position [582, 0]
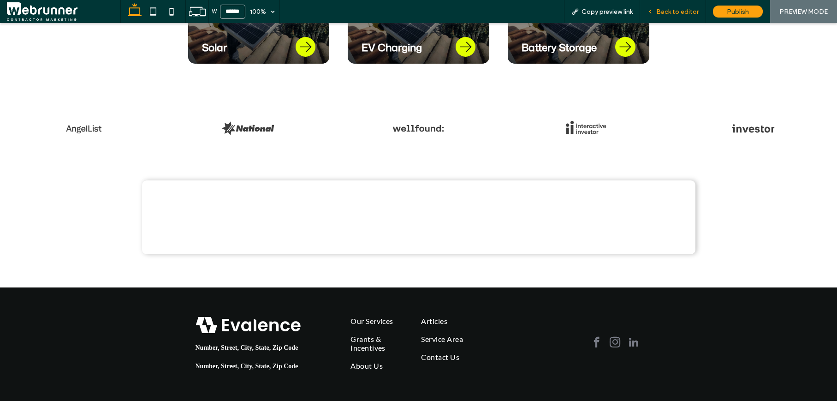
click at [689, 12] on span "Back to editor" at bounding box center [677, 12] width 42 height 8
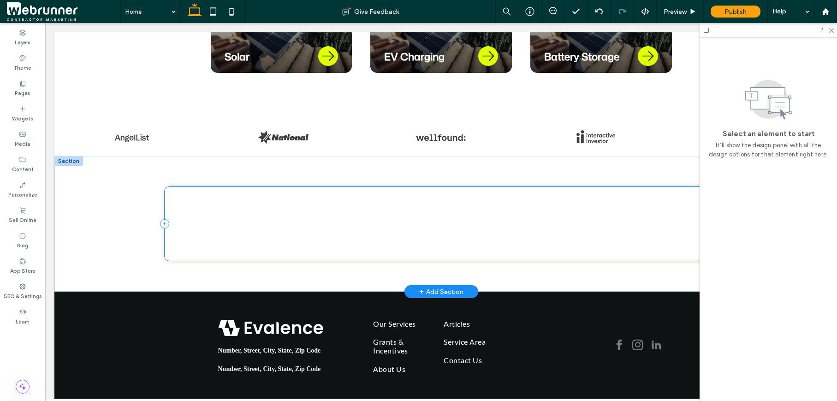
click at [442, 229] on div at bounding box center [441, 224] width 553 height 74
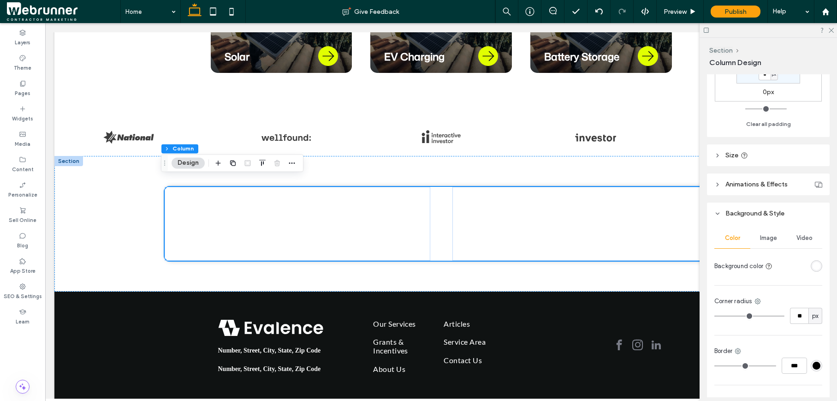
scroll to position [332, 0]
click at [797, 317] on input "**" at bounding box center [799, 315] width 18 height 16
type input "**"
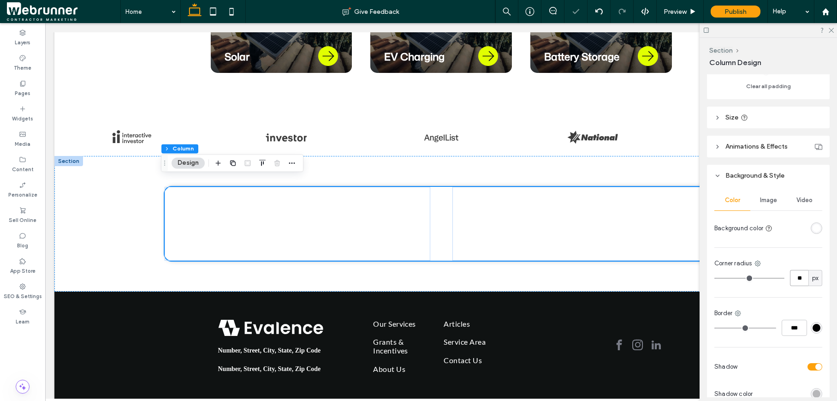
scroll to position [474, 0]
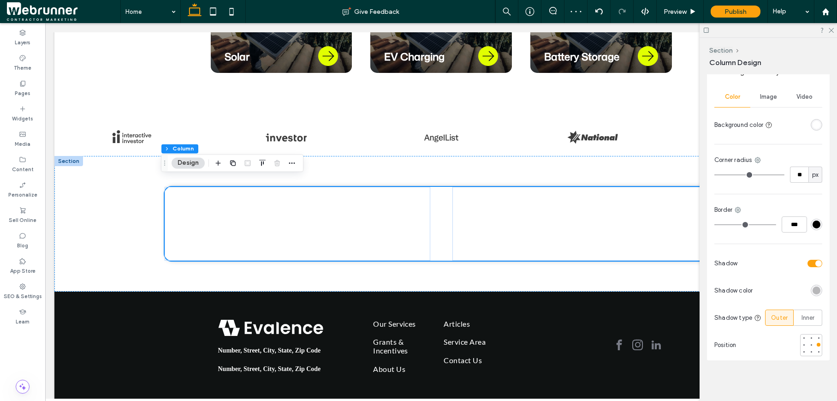
click at [812, 288] on div "rgba(0, 0, 0, 0.25)" at bounding box center [816, 290] width 8 height 8
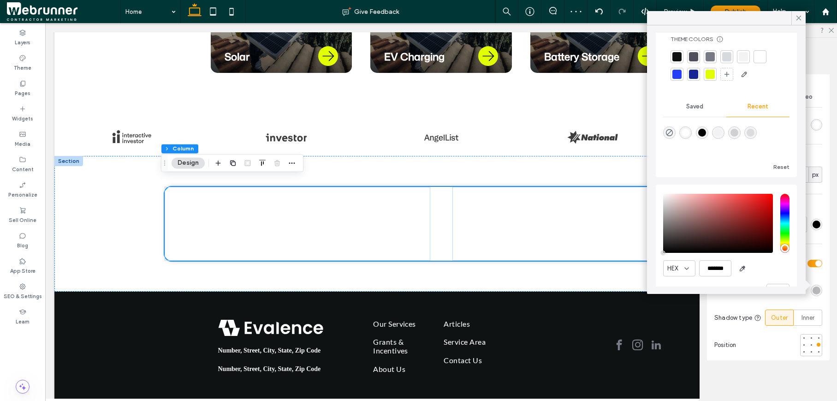
scroll to position [44, 0]
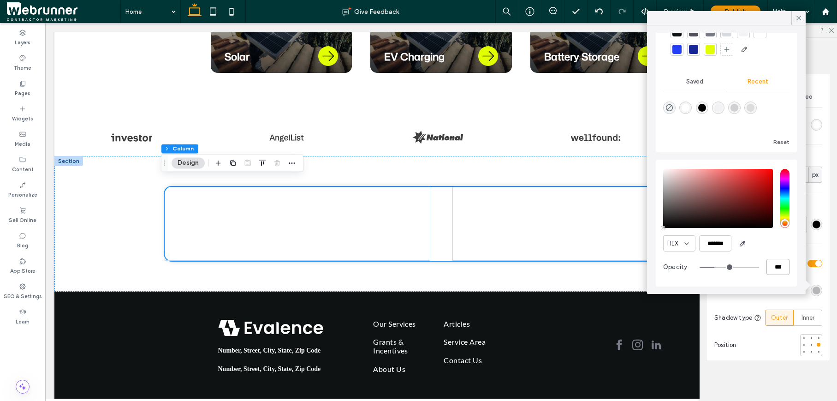
click at [775, 268] on input "***" at bounding box center [777, 267] width 23 height 16
drag, startPoint x: 775, startPoint y: 268, endPoint x: 681, endPoint y: 225, distance: 103.4
click at [683, 227] on div "HEX ******* Opacity ***" at bounding box center [726, 223] width 126 height 118
type input "*"
type input "**"
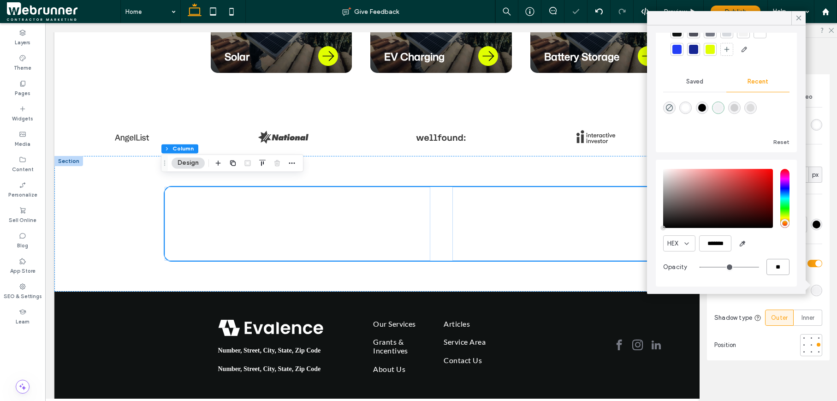
type input "**"
type input "***"
click at [802, 18] on icon at bounding box center [799, 18] width 8 height 8
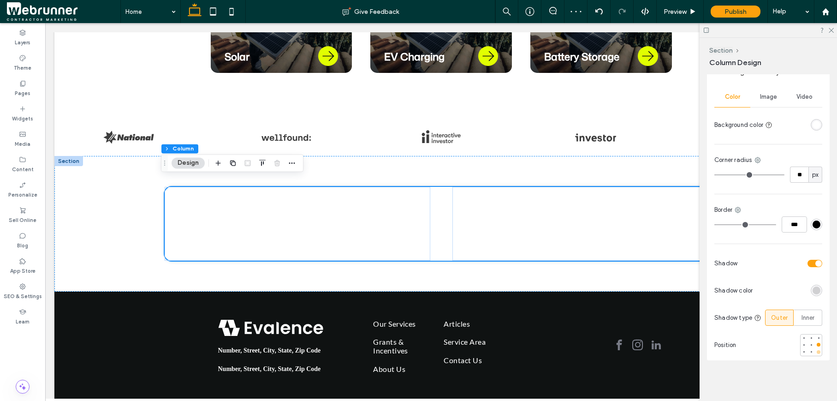
click at [817, 352] on div at bounding box center [819, 352] width 4 height 4
click at [675, 12] on span "Preview" at bounding box center [675, 12] width 23 height 8
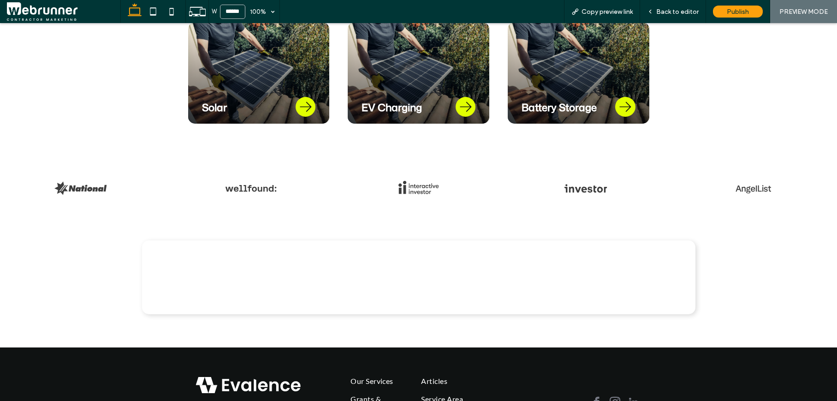
scroll to position [514, 0]
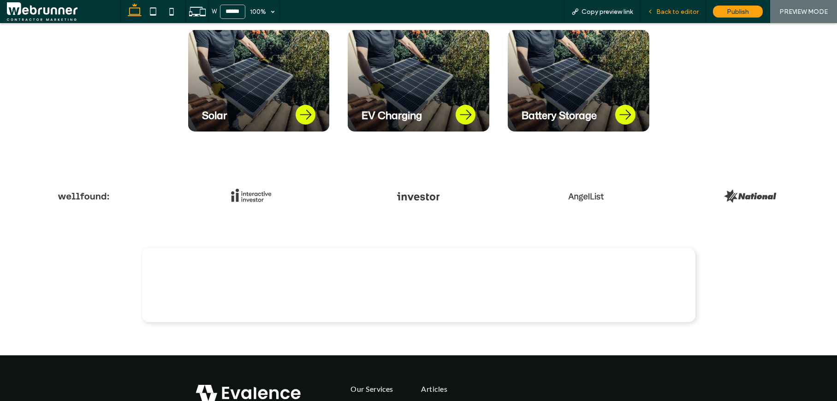
click at [682, 12] on span "Back to editor" at bounding box center [677, 12] width 42 height 8
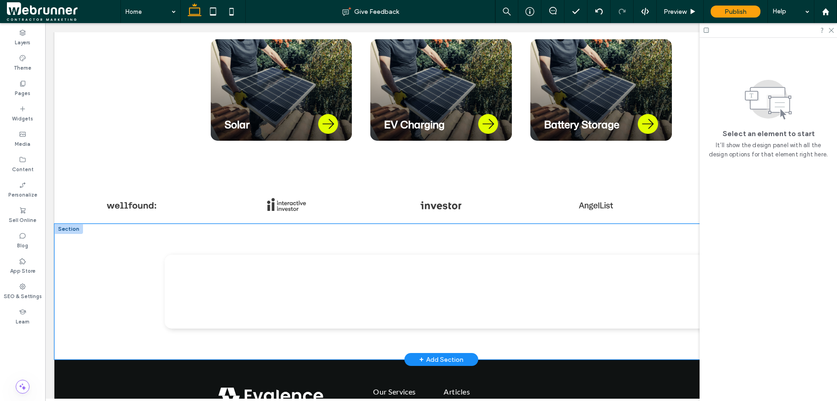
click at [122, 236] on div at bounding box center [440, 292] width 773 height 136
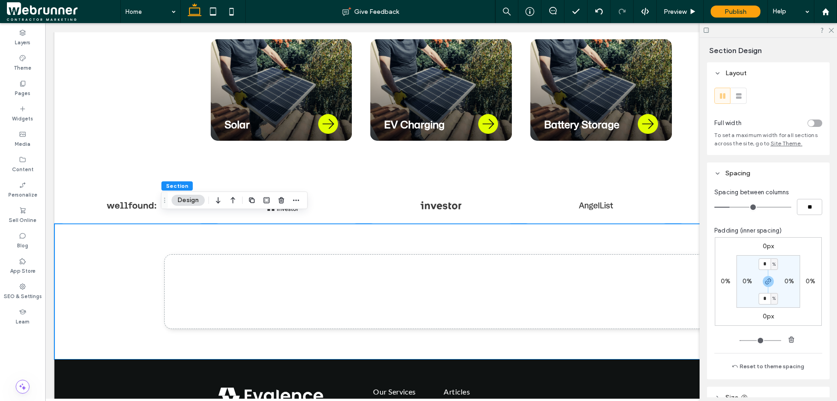
click at [771, 263] on div "%" at bounding box center [774, 264] width 6 height 9
click at [772, 279] on div "px" at bounding box center [768, 278] width 13 height 16
type input "****"
type input "**"
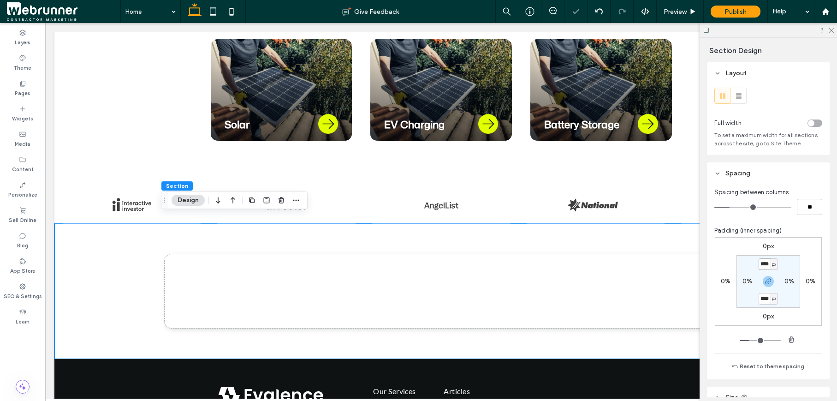
click at [763, 261] on input "****" at bounding box center [765, 264] width 12 height 12
type input "***"
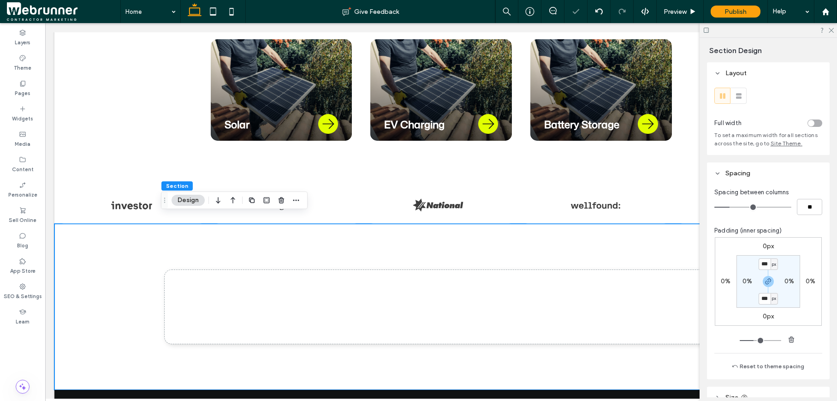
click at [745, 279] on label "0%" at bounding box center [747, 281] width 10 height 8
type input "*"
click at [754, 281] on div "* %" at bounding box center [747, 281] width 21 height 12
click at [752, 283] on span "%" at bounding box center [753, 281] width 3 height 9
click at [749, 291] on span "px" at bounding box center [747, 295] width 6 height 9
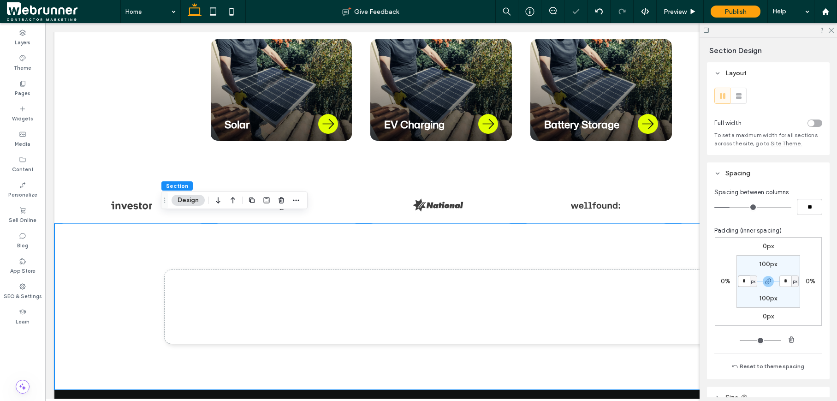
click at [741, 279] on input "*" at bounding box center [744, 281] width 12 height 12
type input "***"
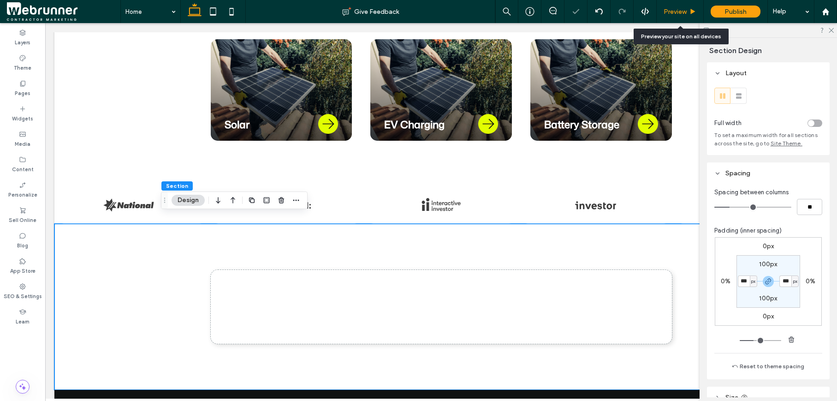
click at [683, 10] on span "Preview" at bounding box center [675, 12] width 23 height 8
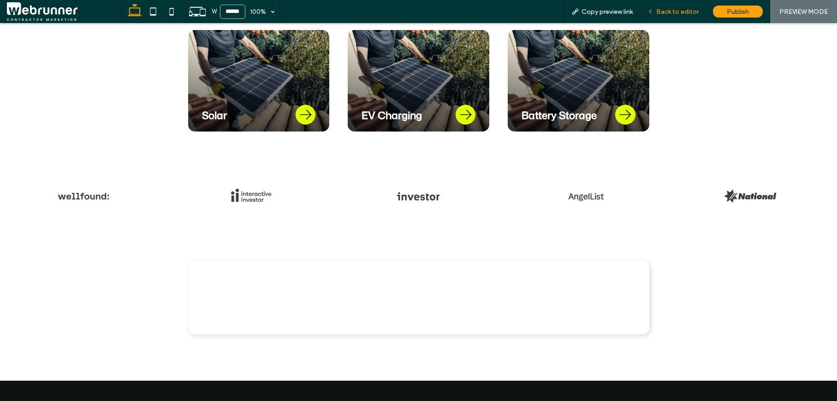
click at [658, 10] on span "Back to editor" at bounding box center [677, 12] width 42 height 8
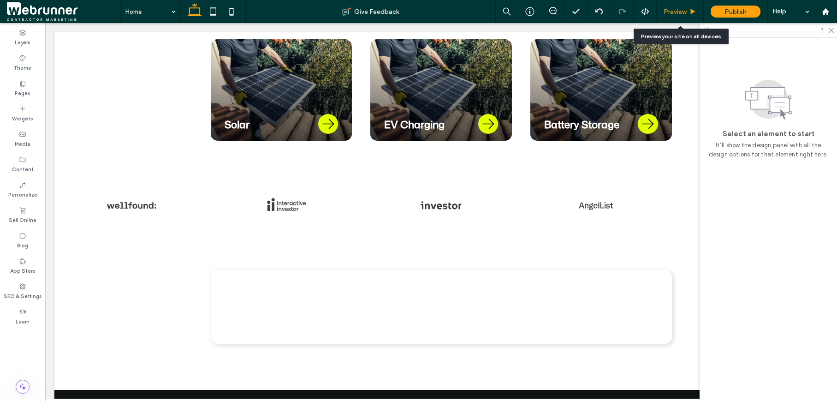
click at [683, 17] on div "Preview" at bounding box center [680, 11] width 47 height 23
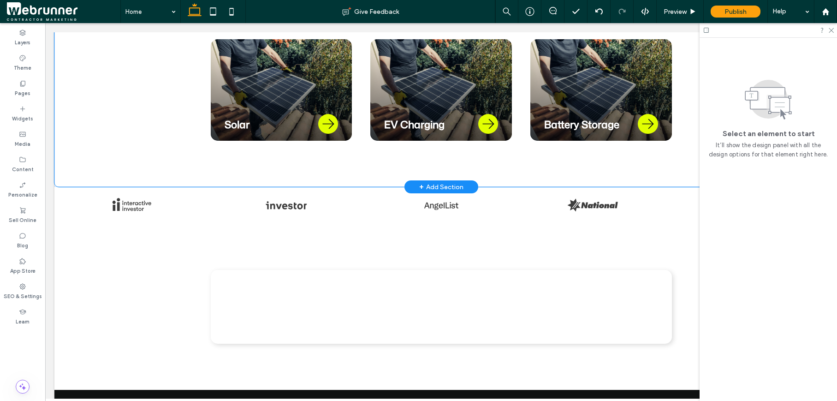
click at [113, 149] on div "Comprehensive Energy Solutions for Every Need Evalence Renewables provides full…" at bounding box center [440, 72] width 773 height 228
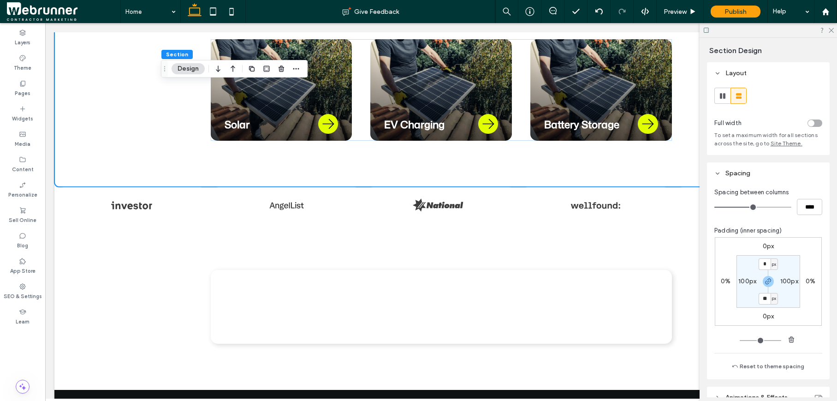
type input "**"
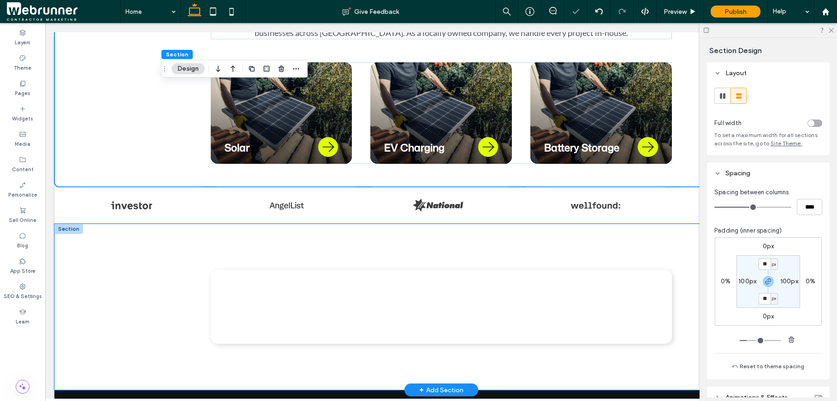
click at [193, 225] on div at bounding box center [441, 307] width 553 height 166
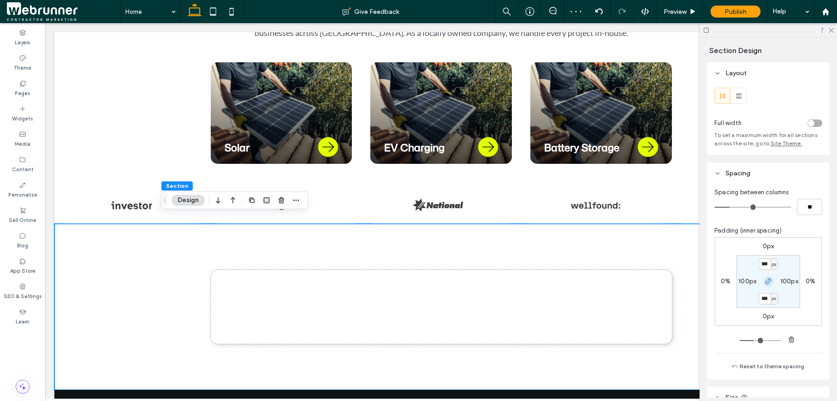
click at [765, 280] on icon "button" at bounding box center [768, 281] width 7 height 7
click at [760, 265] on input "***" at bounding box center [765, 264] width 12 height 12
type input "**"
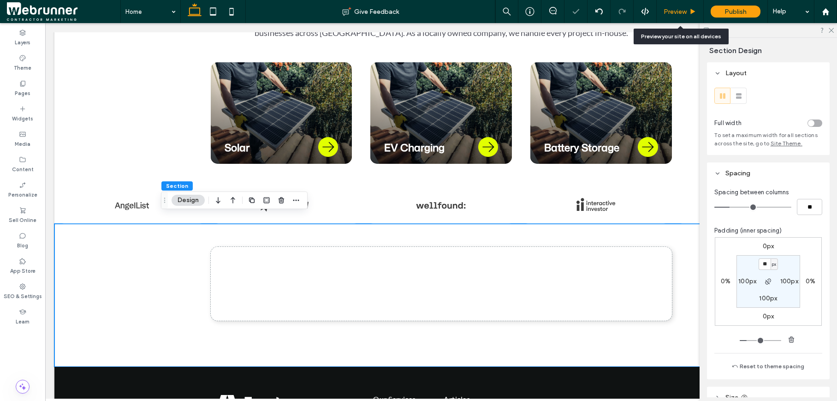
click at [685, 17] on div "Preview" at bounding box center [680, 11] width 47 height 23
click at [683, 12] on span "Preview" at bounding box center [675, 12] width 23 height 8
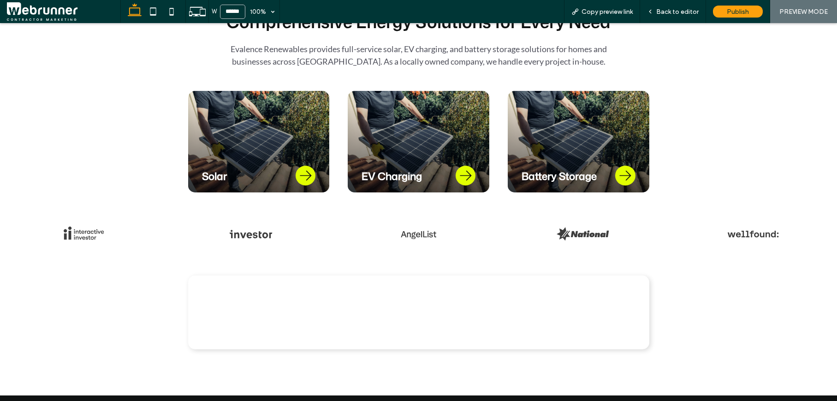
scroll to position [497, 0]
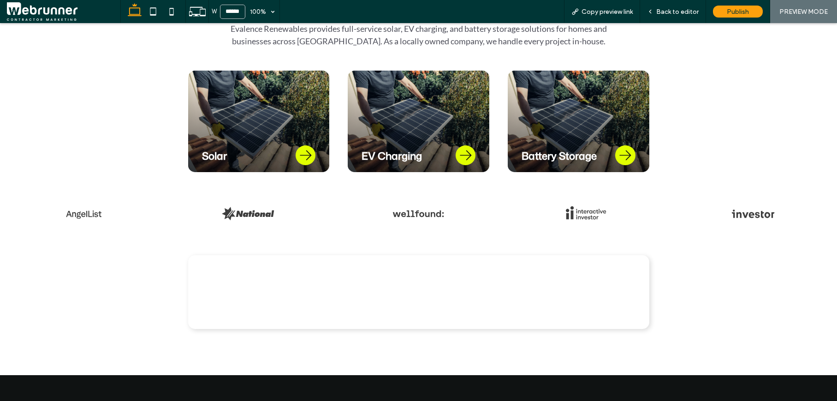
click at [385, 256] on div at bounding box center [298, 292] width 221 height 74
click at [672, 8] on span "Back to editor" at bounding box center [677, 12] width 42 height 8
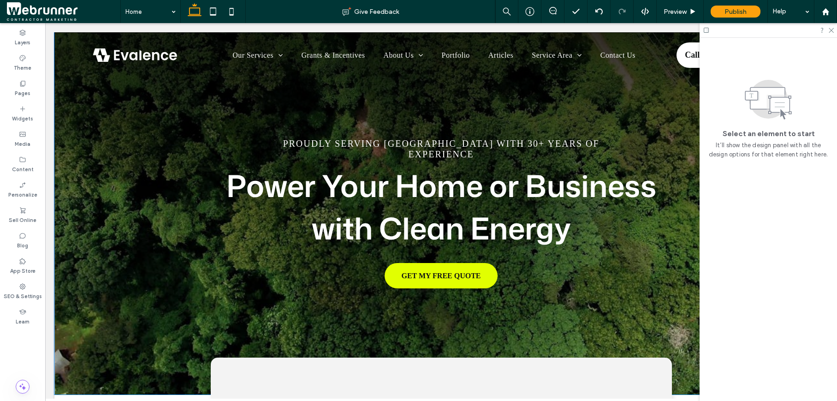
scroll to position [573, 0]
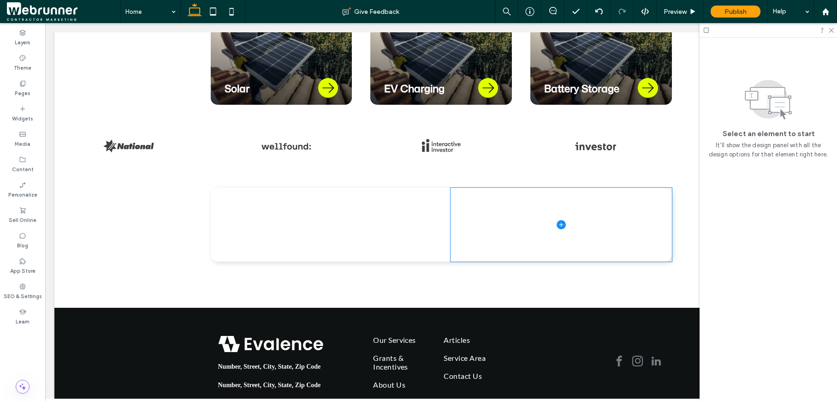
click at [557, 220] on icon at bounding box center [561, 224] width 9 height 9
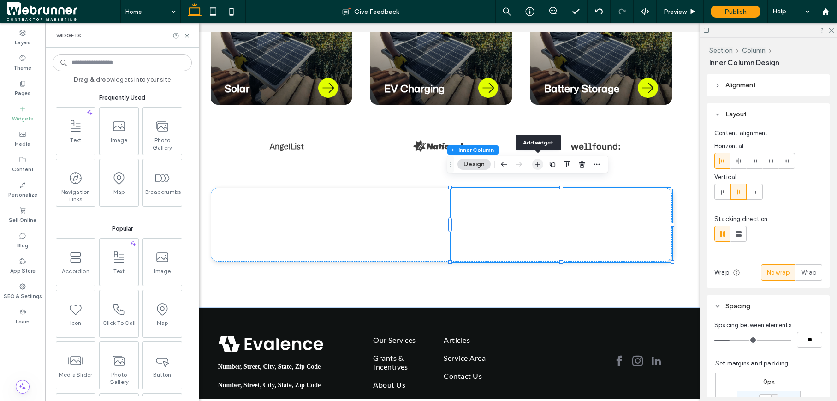
click at [534, 166] on icon "button" at bounding box center [537, 163] width 7 height 7
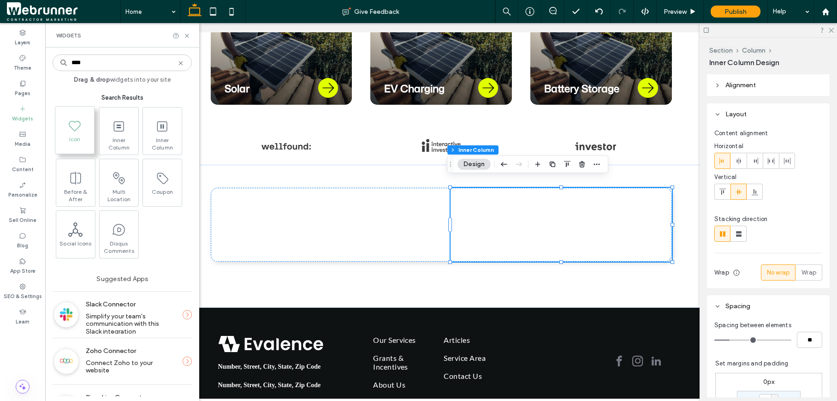
type input "****"
click at [81, 124] on icon at bounding box center [74, 125] width 15 height 15
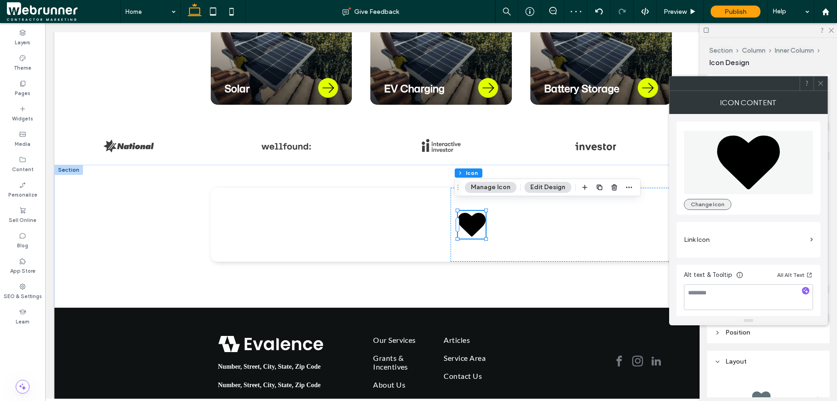
click at [699, 206] on button "Change Icon" at bounding box center [707, 204] width 47 height 11
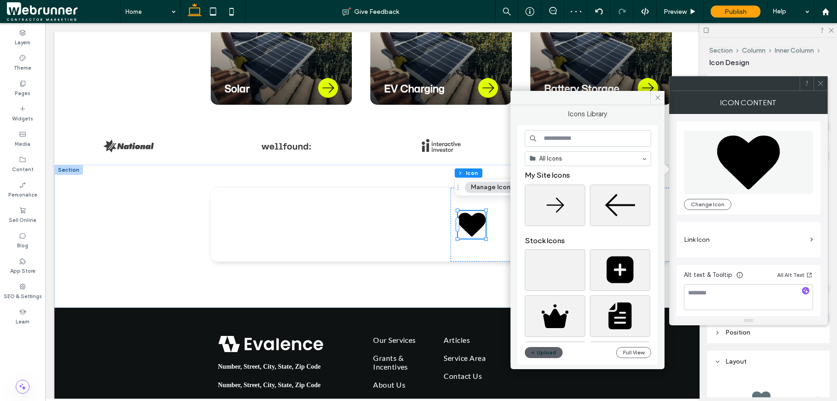
click at [605, 143] on input at bounding box center [588, 138] width 126 height 17
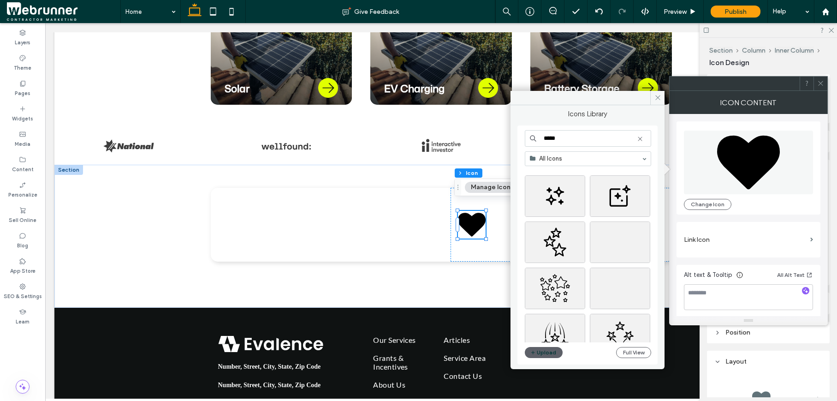
scroll to position [3470, 0]
drag, startPoint x: 557, startPoint y: 137, endPoint x: 515, endPoint y: 121, distance: 45.8
click at [515, 121] on div "Icons Library ***** All Icons Upload Full View" at bounding box center [587, 233] width 154 height 257
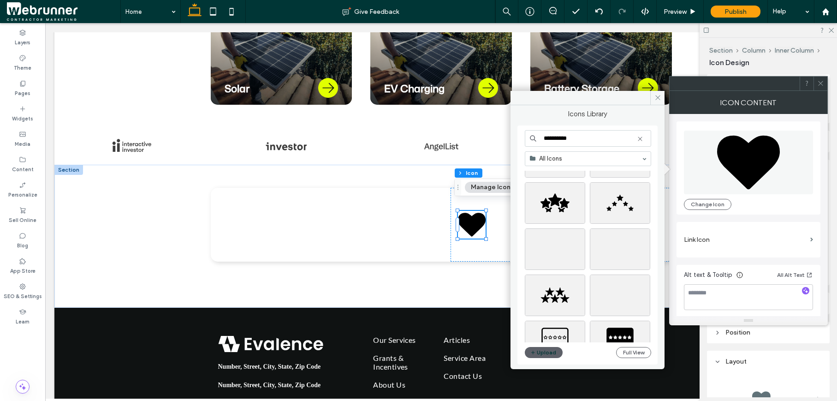
scroll to position [1575, 0]
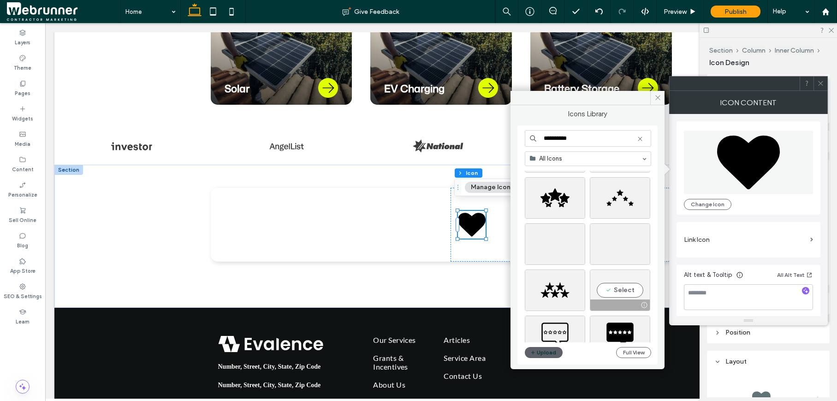
type input "**********"
click at [621, 294] on div "Select" at bounding box center [620, 290] width 60 height 42
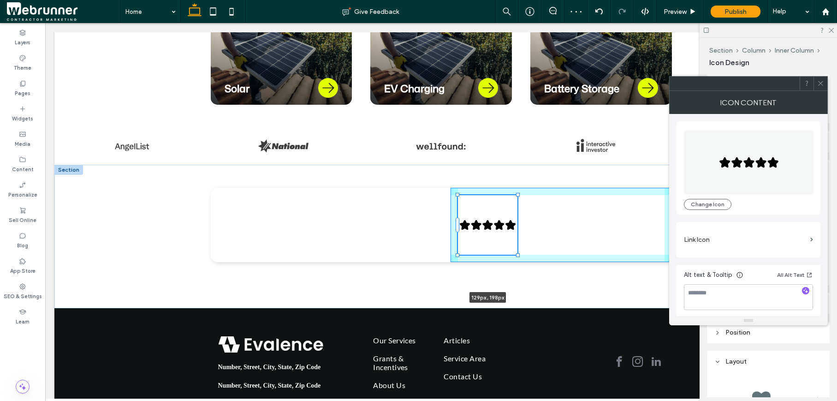
drag, startPoint x: 481, startPoint y: 230, endPoint x: 543, endPoint y: 232, distance: 61.4
click at [543, 232] on div "129px , 198px" at bounding box center [441, 236] width 553 height 143
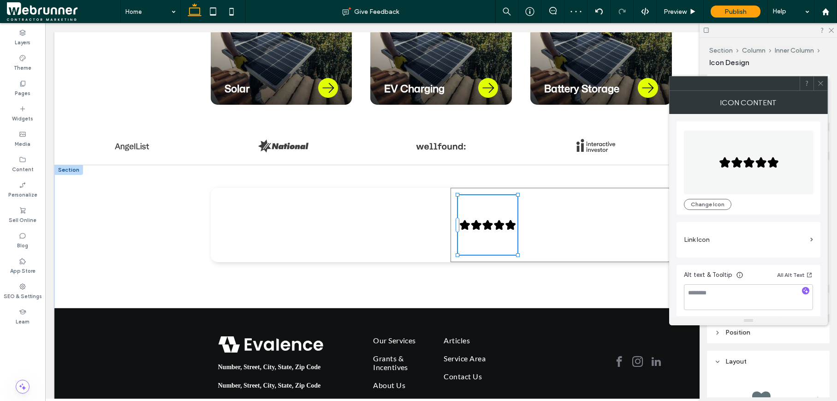
type input "***"
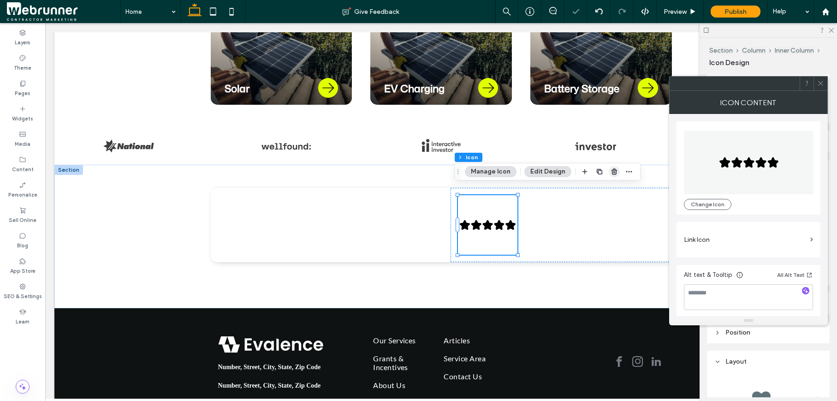
click at [614, 176] on span "button" at bounding box center [614, 171] width 11 height 11
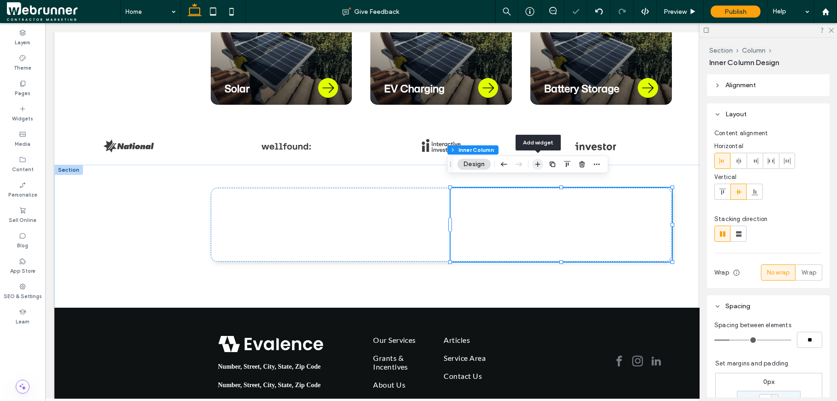
click at [539, 164] on use "button" at bounding box center [537, 164] width 5 height 5
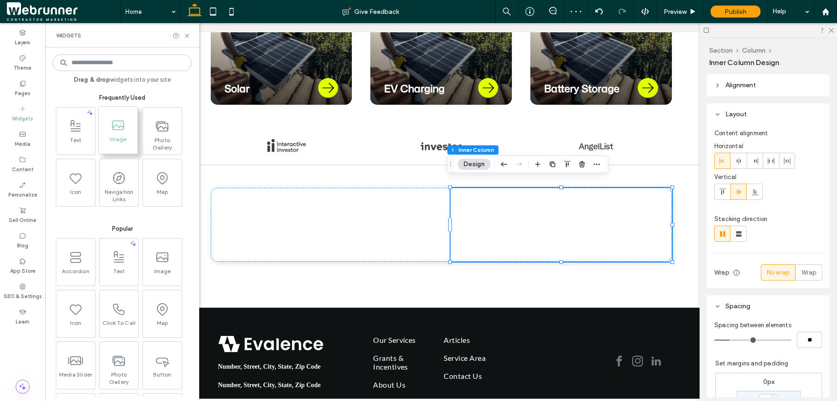
click at [116, 149] on div "Image" at bounding box center [118, 130] width 39 height 47
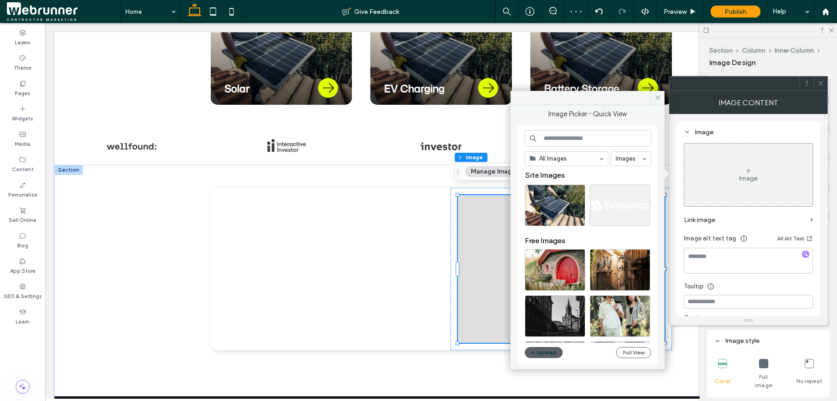
click at [557, 138] on input at bounding box center [588, 138] width 126 height 17
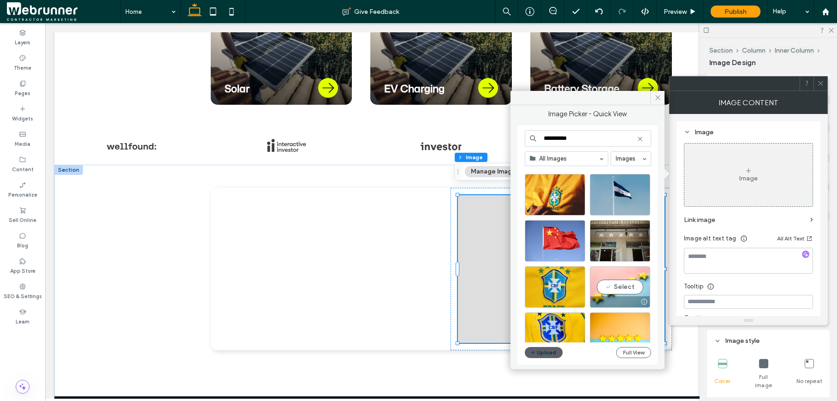
scroll to position [12, 0]
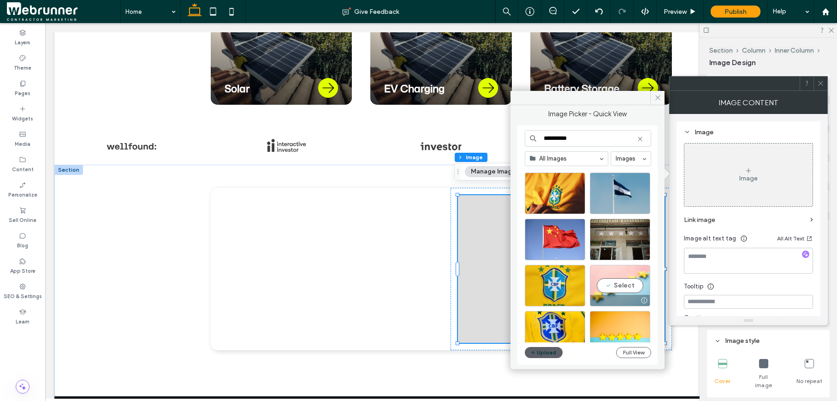
type input "**********"
click at [620, 285] on div "Select" at bounding box center [620, 286] width 60 height 42
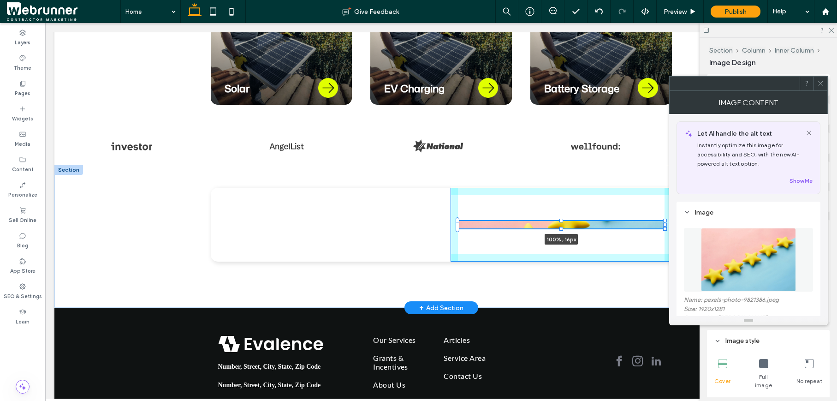
drag, startPoint x: 558, startPoint y: 335, endPoint x: 556, endPoint y: 228, distance: 107.0
click at [556, 228] on div "100% , 16px" at bounding box center [441, 236] width 553 height 143
type input "**"
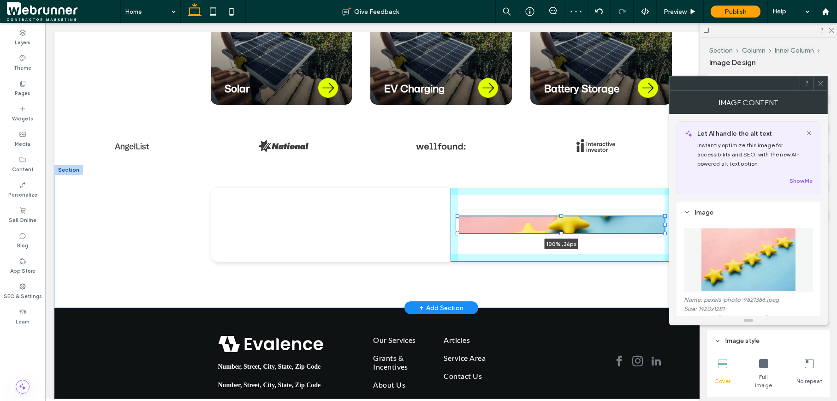
drag, startPoint x: 557, startPoint y: 221, endPoint x: 556, endPoint y: 225, distance: 4.7
click at [559, 231] on div at bounding box center [561, 233] width 4 height 4
type input "**"
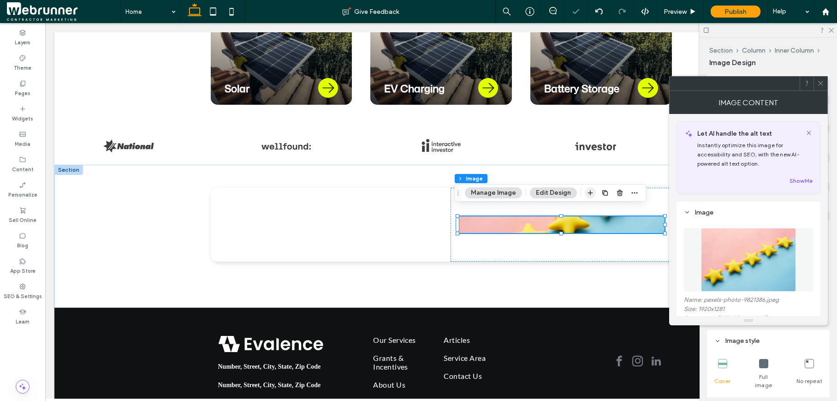
click at [587, 195] on icon "button" at bounding box center [590, 192] width 7 height 7
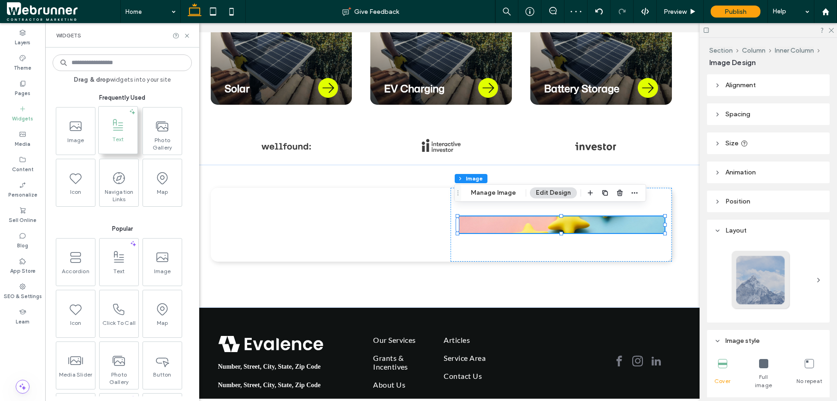
click at [118, 118] on icon at bounding box center [118, 125] width 15 height 15
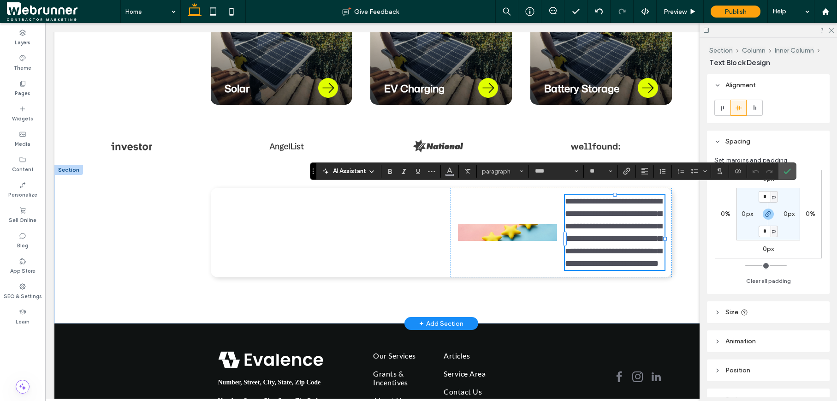
click at [580, 205] on span "**********" at bounding box center [613, 232] width 97 height 71
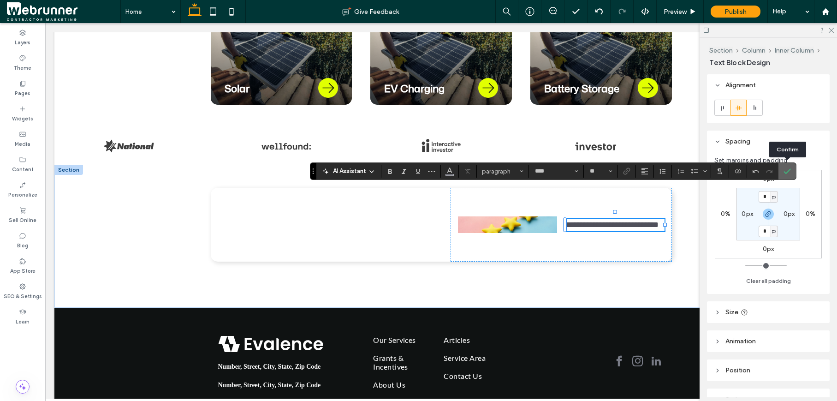
click at [784, 174] on icon "Confirm" at bounding box center [786, 170] width 7 height 7
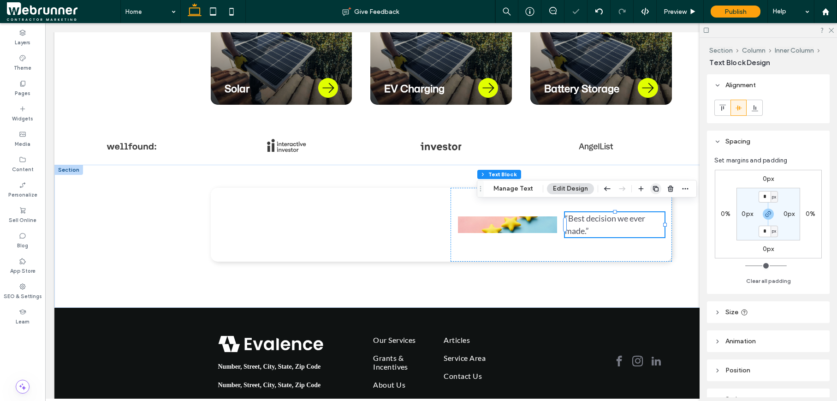
click at [653, 189] on use "button" at bounding box center [656, 189] width 6 height 6
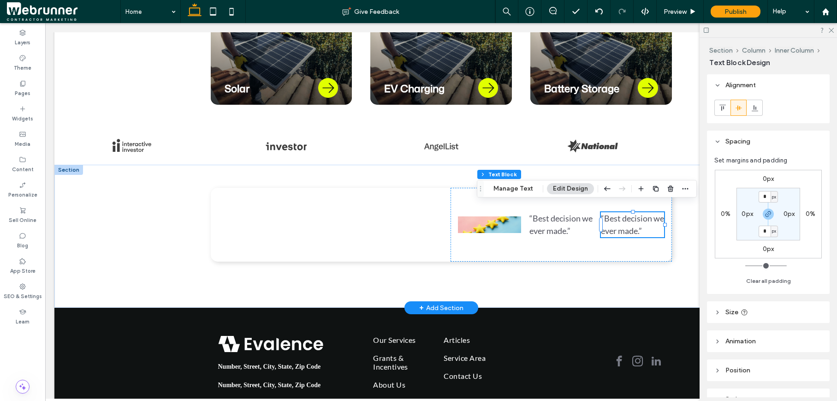
click at [616, 221] on span "“Best decision we ever made.”" at bounding box center [632, 224] width 63 height 23
click at [616, 221] on span "**********" at bounding box center [633, 224] width 65 height 21
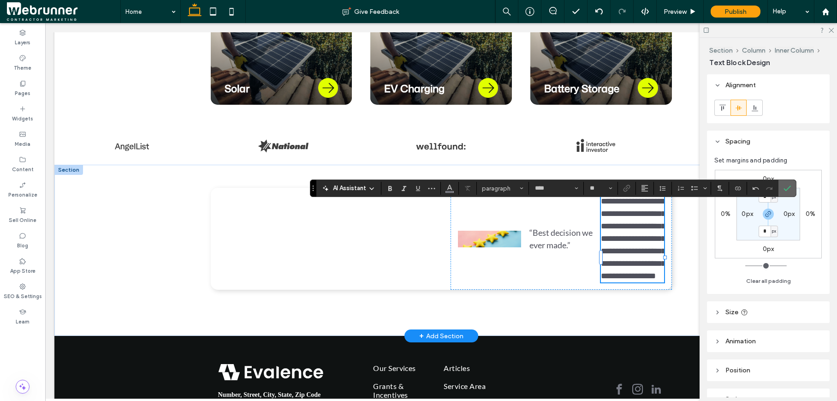
click at [787, 187] on icon "Confirm" at bounding box center [786, 187] width 7 height 7
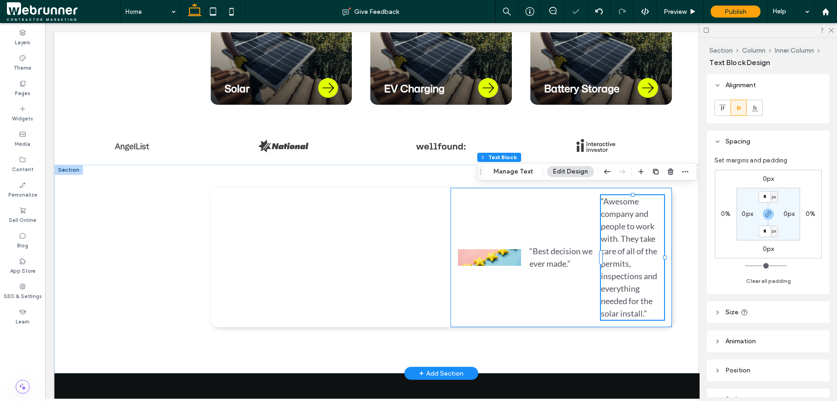
click at [541, 300] on div "“Best decision we ever made.” “Awesome company and people to work with. They ta…" at bounding box center [561, 257] width 221 height 139
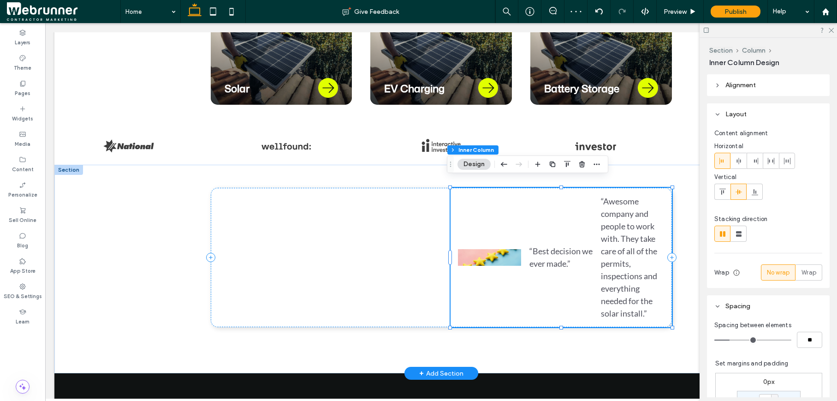
click at [514, 210] on div "“Best decision we ever made.” “Awesome company and people to work with. They ta…" at bounding box center [561, 257] width 221 height 139
click at [739, 235] on use at bounding box center [739, 234] width 6 height 6
type input "**"
type input "****"
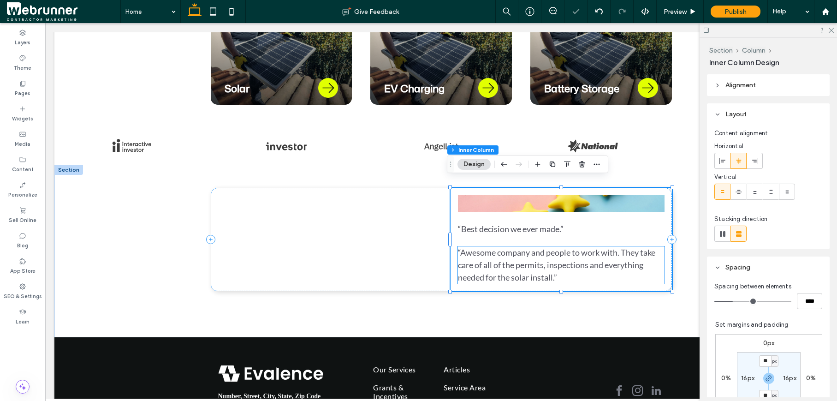
click at [549, 254] on span "“Awesome company and people to work with. They take care of all of the permits,…" at bounding box center [556, 264] width 197 height 35
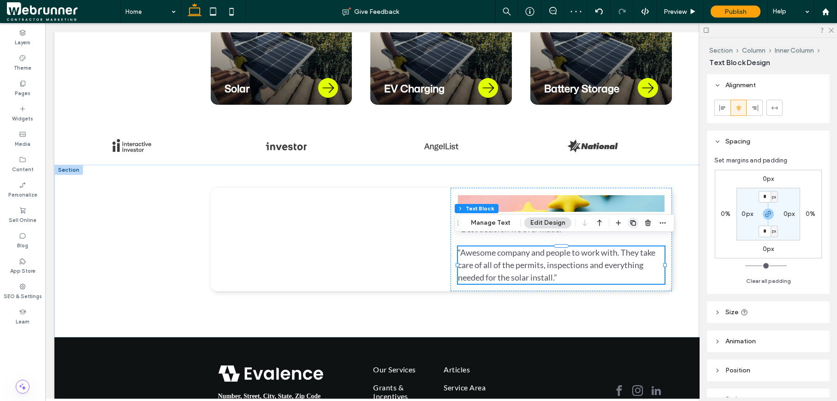
click at [634, 224] on use "button" at bounding box center [633, 223] width 6 height 6
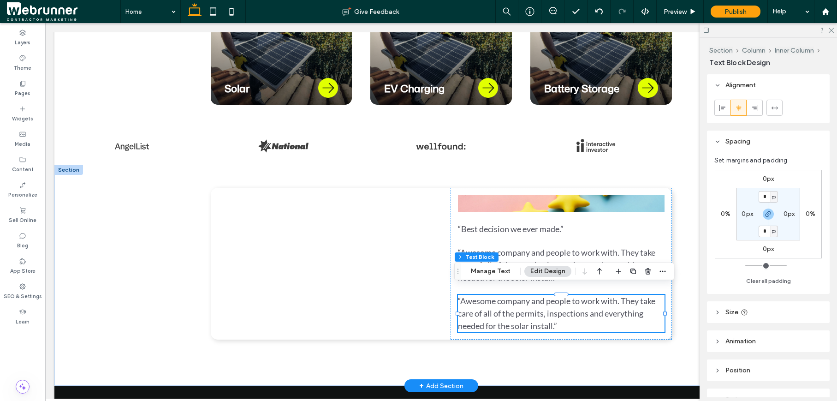
click at [475, 316] on span "“Awesome company and people to work with. They take care of all of the permits,…" at bounding box center [556, 313] width 197 height 35
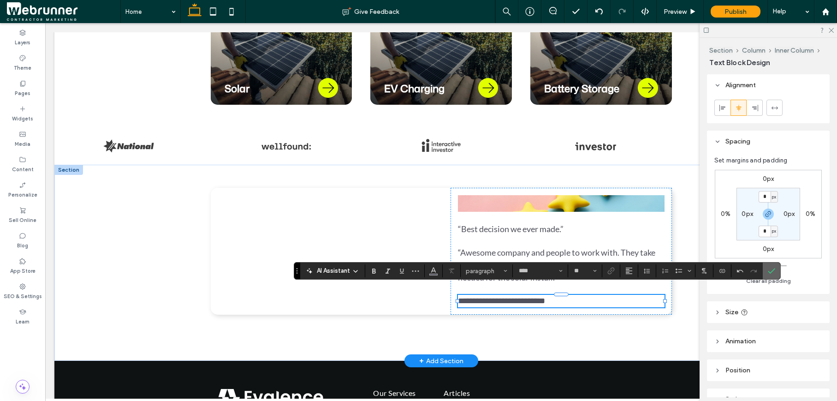
click at [765, 273] on label "Confirm" at bounding box center [772, 270] width 14 height 17
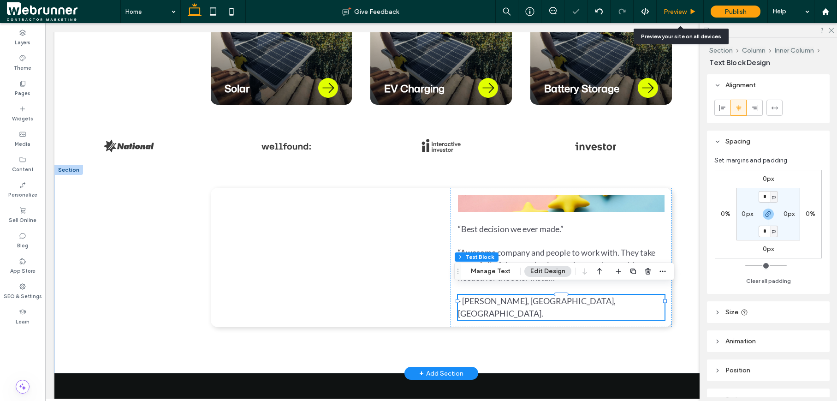
click at [696, 9] on icon at bounding box center [692, 11] width 7 height 7
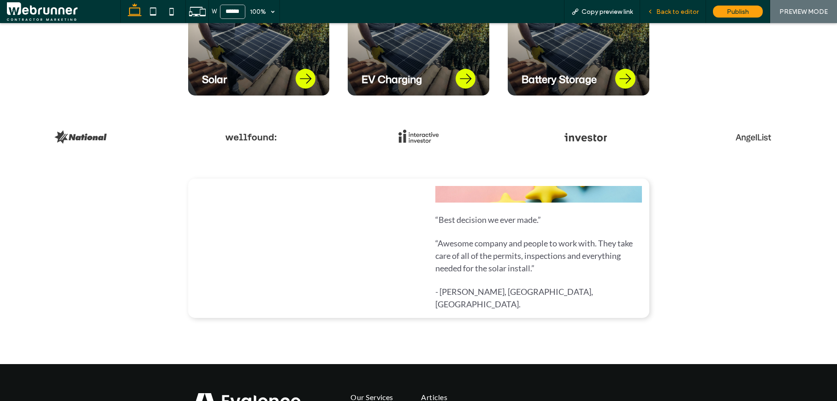
click at [676, 12] on span "Back to editor" at bounding box center [677, 12] width 42 height 8
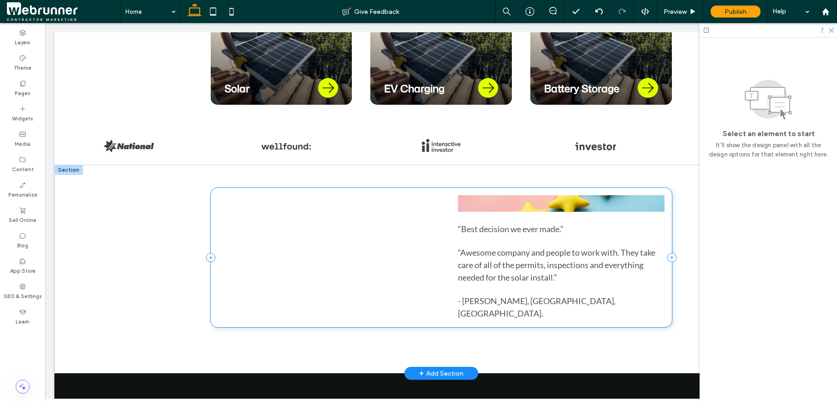
click at [440, 253] on div "“Best decision we ever made.” “Awesome company and people to work with. They ta…" at bounding box center [441, 257] width 461 height 139
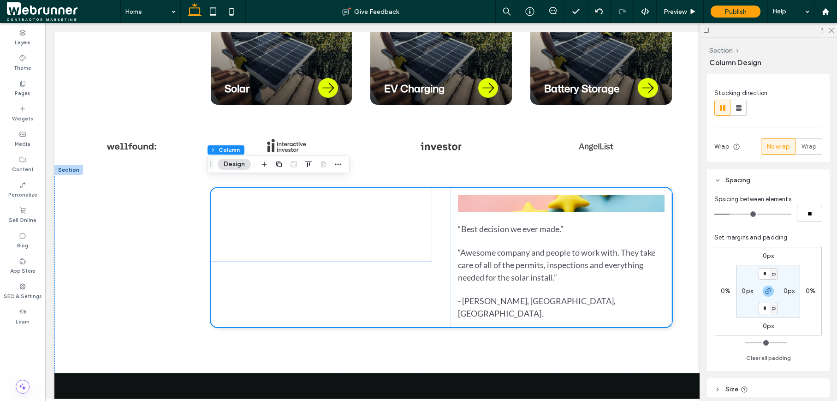
scroll to position [131, 0]
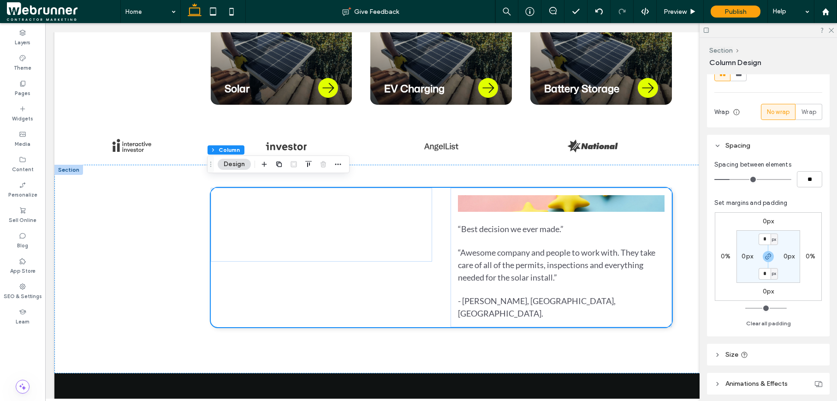
click at [775, 240] on span "px" at bounding box center [774, 239] width 4 height 9
click at [753, 226] on div "0px 0% 0px 0% * px 0px * px 0px" at bounding box center [768, 256] width 107 height 89
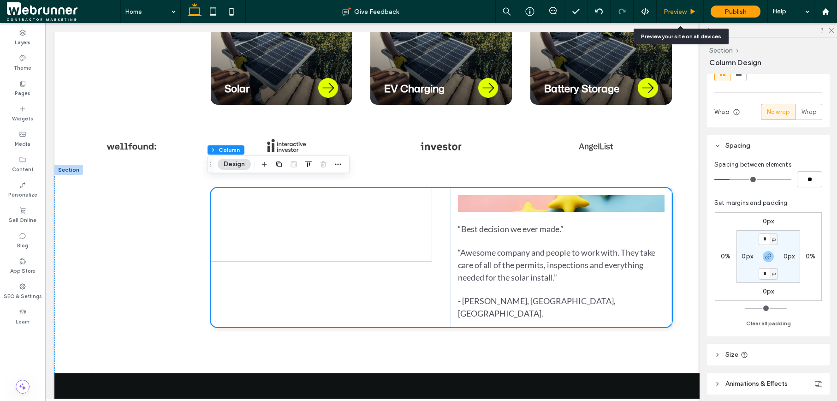
click at [686, 17] on div "Preview" at bounding box center [680, 11] width 47 height 23
click at [686, 12] on span "Preview" at bounding box center [675, 12] width 23 height 8
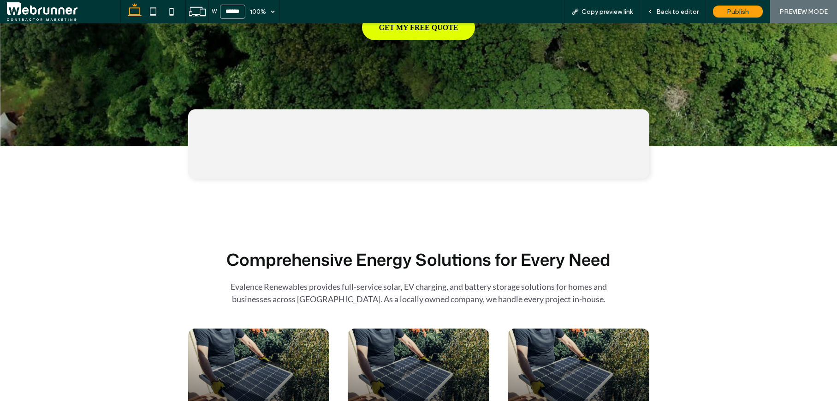
scroll to position [226, 0]
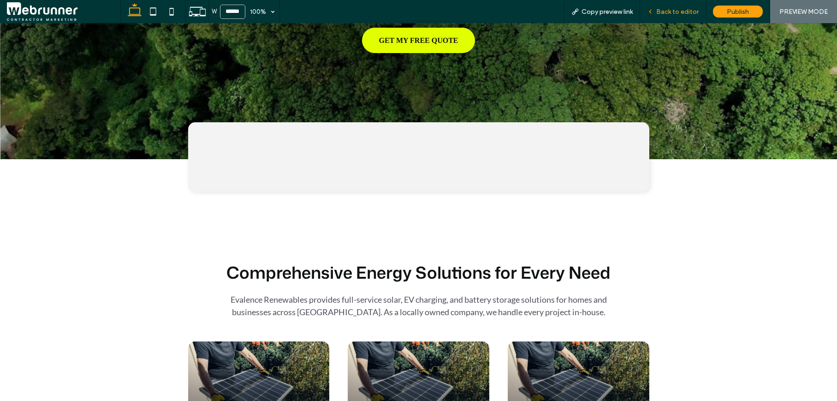
click at [690, 8] on span "Back to editor" at bounding box center [677, 12] width 42 height 8
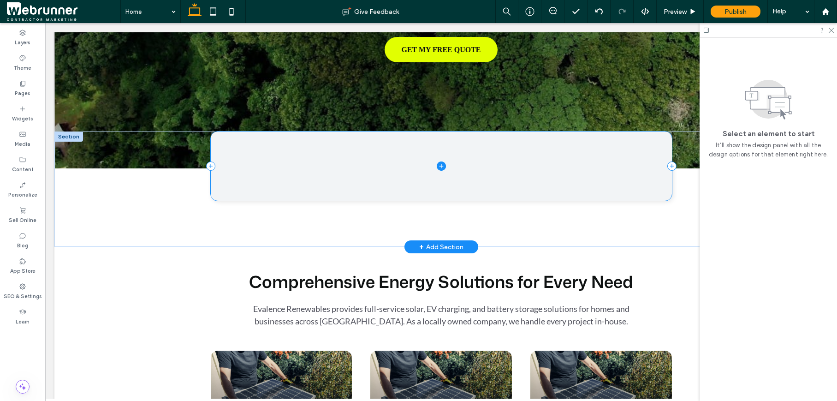
click at [611, 177] on span at bounding box center [441, 165] width 461 height 69
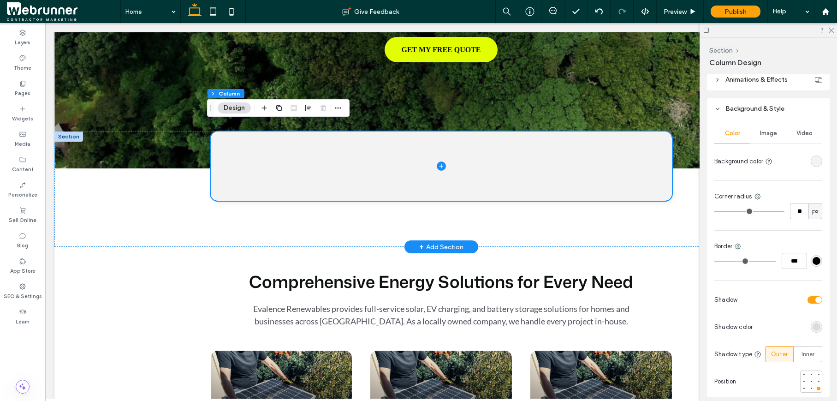
scroll to position [435, 0]
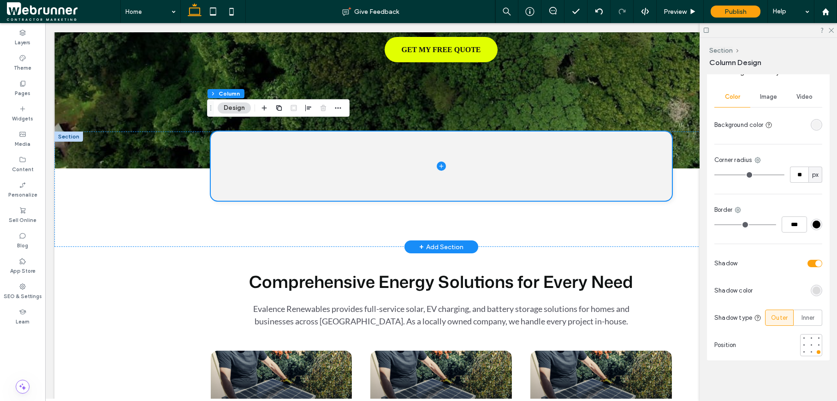
click at [812, 290] on div "rgba(0, 0, 0, 0.1)" at bounding box center [816, 290] width 8 height 8
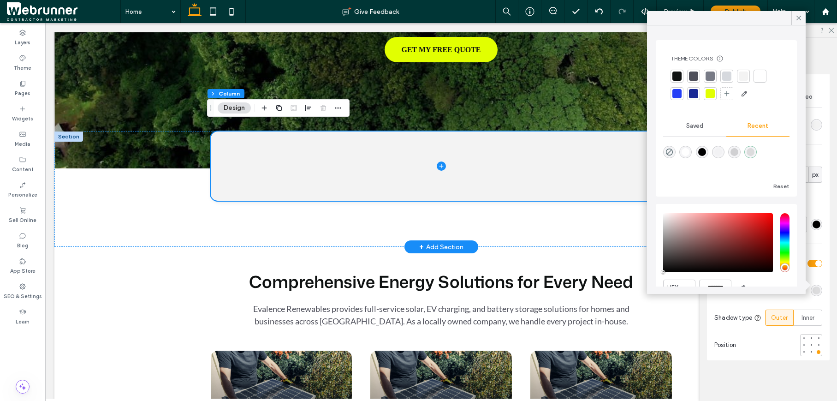
scroll to position [44, 0]
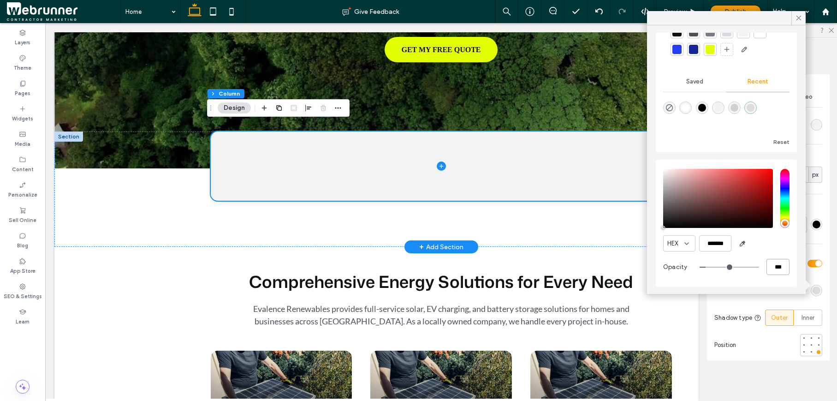
click at [771, 268] on input "***" at bounding box center [777, 267] width 23 height 16
type input "*"
type input "**"
type input "***"
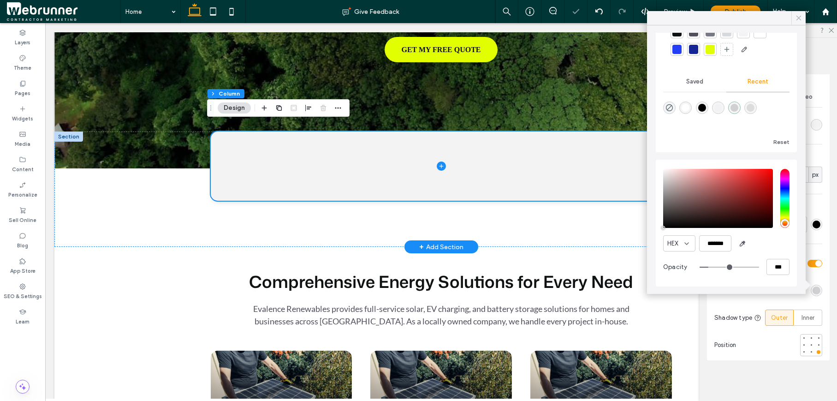
click at [800, 18] on icon at bounding box center [799, 18] width 8 height 8
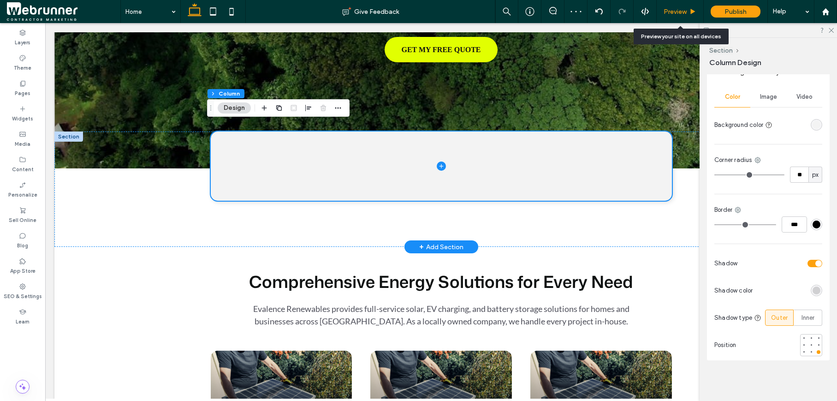
click at [691, 10] on use at bounding box center [693, 11] width 5 height 5
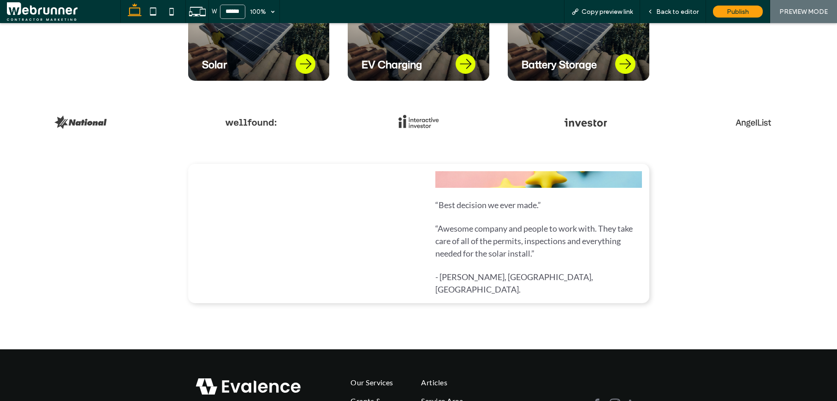
scroll to position [588, 0]
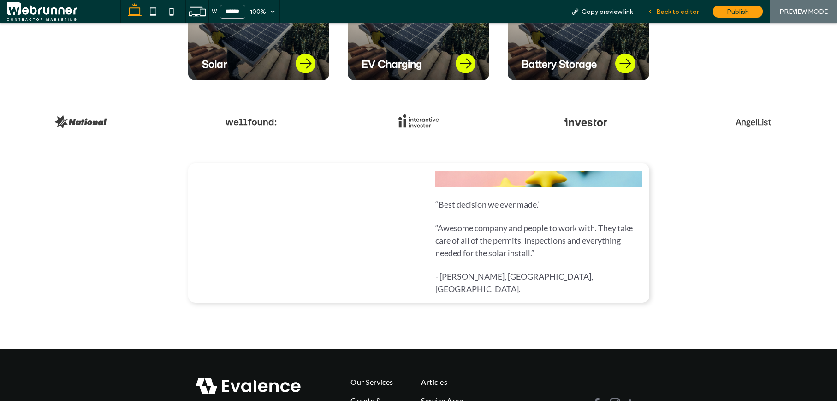
click at [684, 14] on span "Back to editor" at bounding box center [677, 12] width 42 height 8
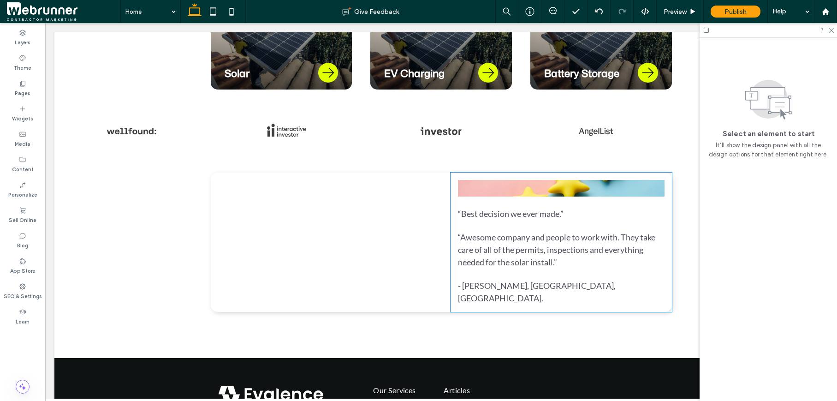
click at [498, 211] on p "“Best decision we ever made.”" at bounding box center [561, 214] width 207 height 12
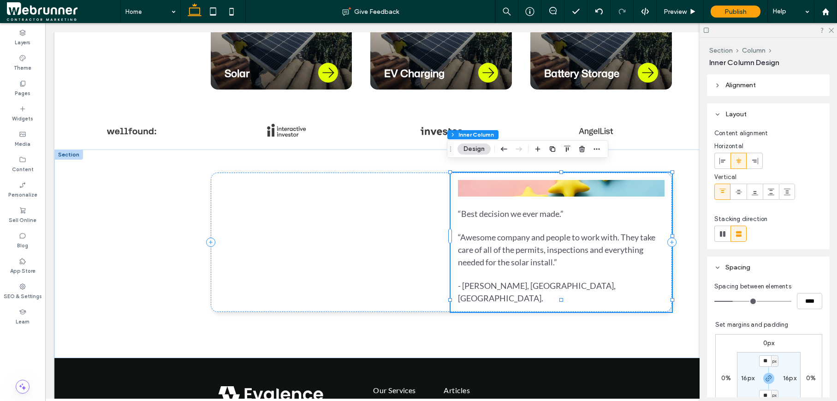
click at [498, 211] on p "“Best decision we ever made.”" at bounding box center [561, 214] width 207 height 12
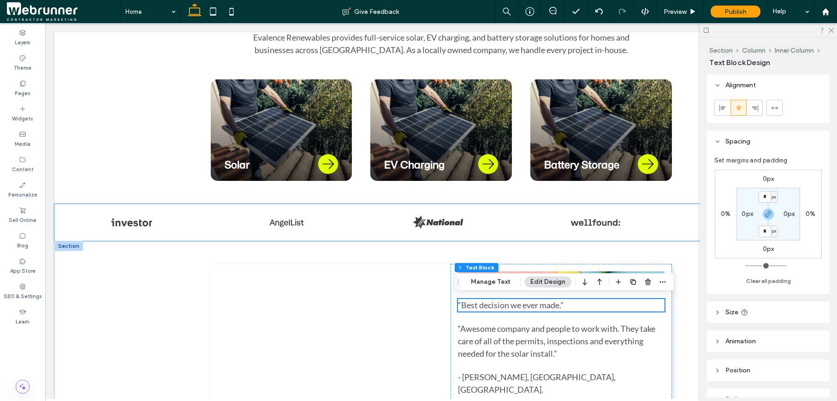
scroll to position [501, 0]
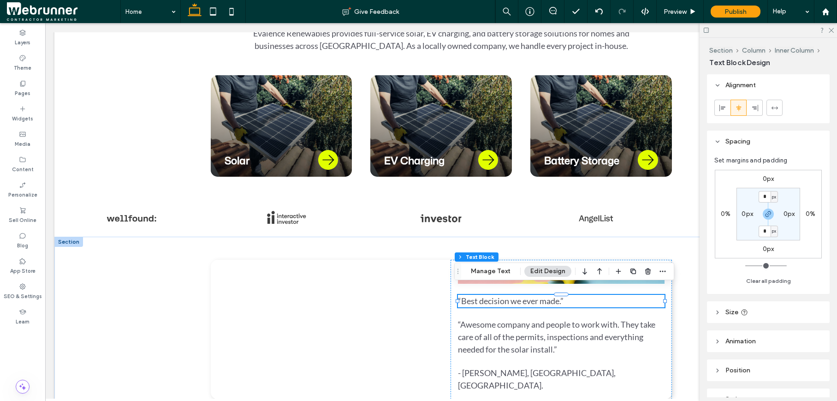
click at [492, 296] on span "“Best decision we ever made.”" at bounding box center [511, 301] width 106 height 10
click at [492, 296] on span "**********" at bounding box center [505, 300] width 94 height 8
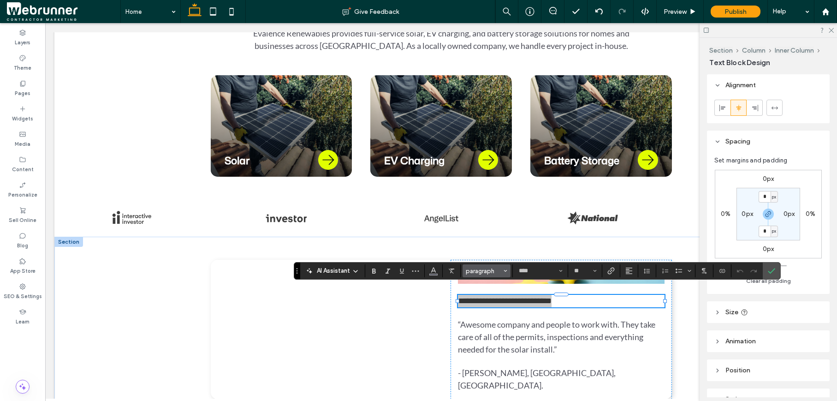
click at [505, 275] on span "Styles" at bounding box center [506, 271] width 4 height 12
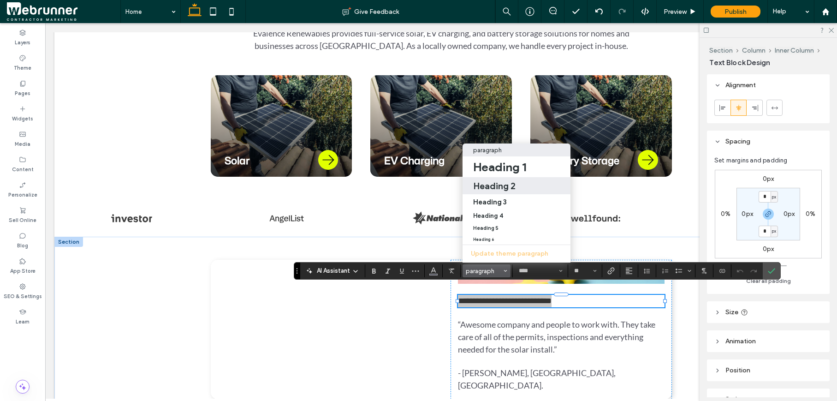
click at [516, 180] on div "Heading 2" at bounding box center [517, 185] width 88 height 11
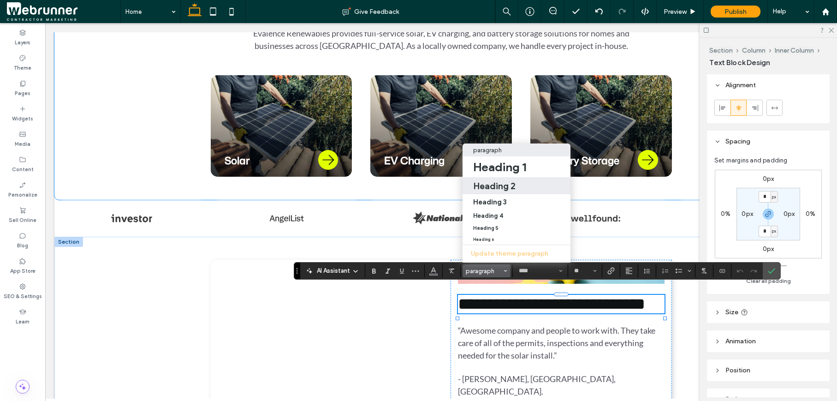
type input "**********"
type input "**"
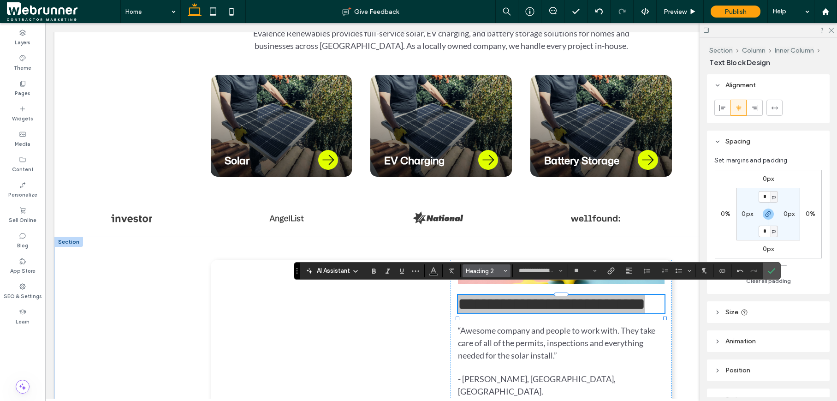
click at [502, 274] on button "Heading 2" at bounding box center [487, 270] width 48 height 13
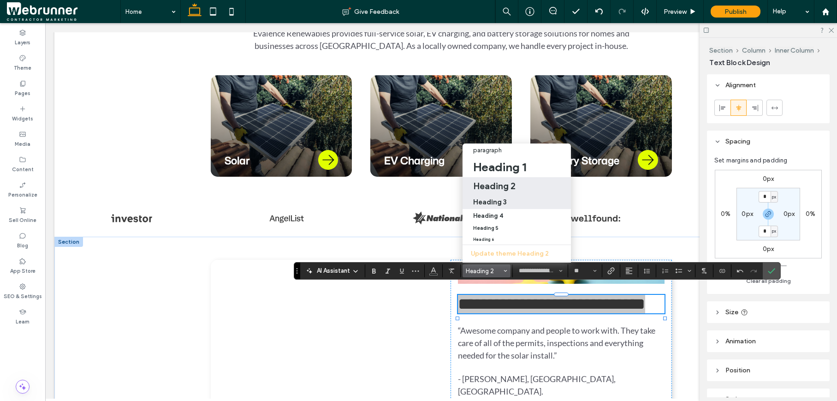
click at [505, 198] on h3 "Heading 3" at bounding box center [490, 201] width 34 height 9
type input "**********"
type input "**"
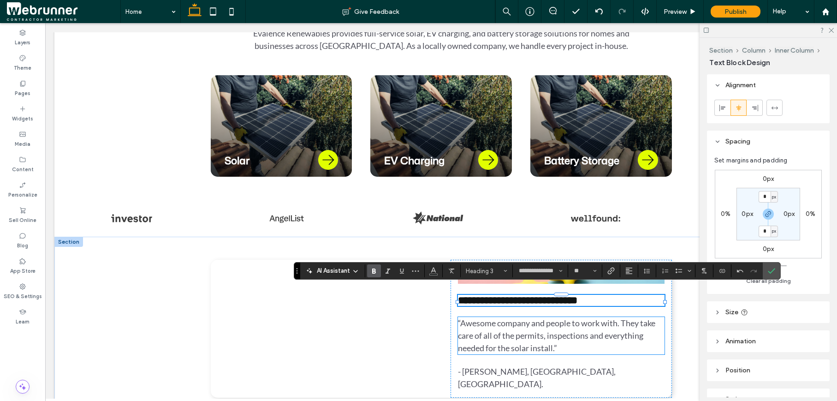
click at [530, 324] on p "“Awesome company and people to work with. They take care of all of the permits,…" at bounding box center [561, 335] width 207 height 37
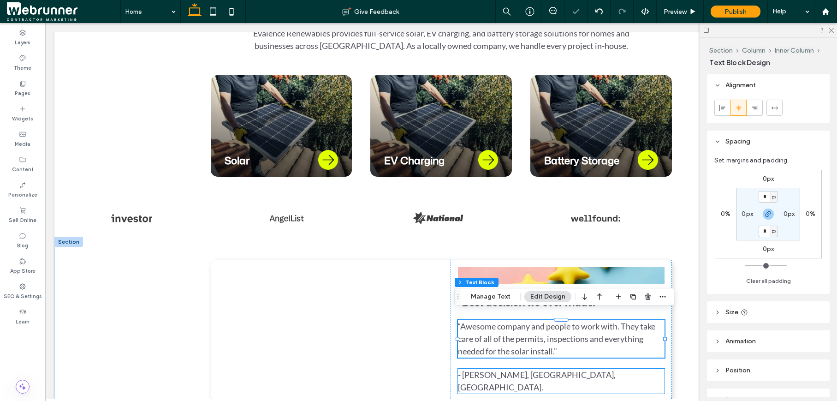
click at [525, 369] on span "- [PERSON_NAME], [GEOGRAPHIC_DATA], [GEOGRAPHIC_DATA]." at bounding box center [537, 380] width 158 height 23
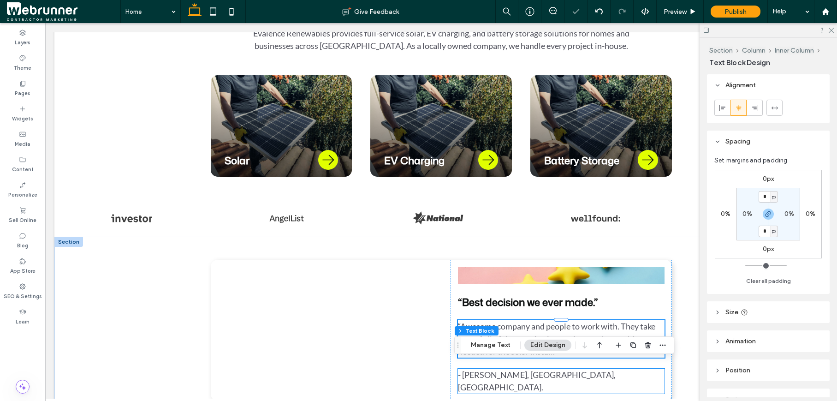
click at [525, 369] on span "- [PERSON_NAME], [GEOGRAPHIC_DATA], [GEOGRAPHIC_DATA]." at bounding box center [537, 380] width 158 height 23
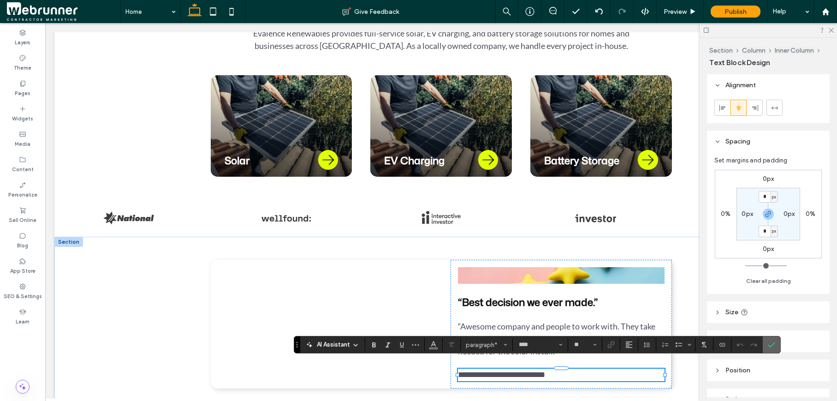
click at [772, 344] on icon "Confirm" at bounding box center [771, 344] width 7 height 7
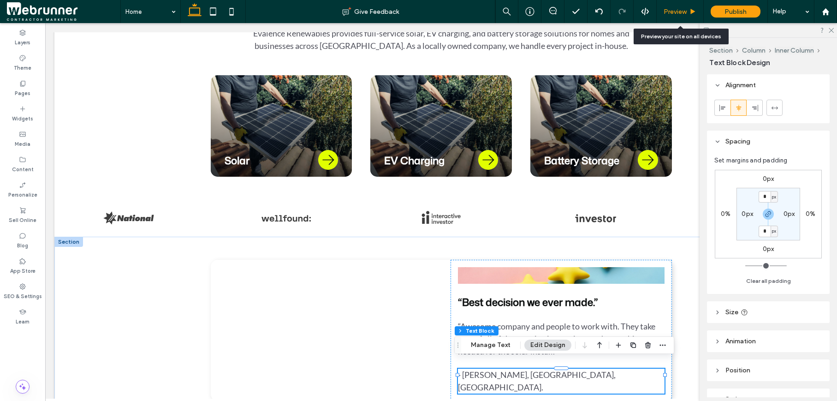
click at [688, 13] on div "Preview" at bounding box center [680, 12] width 47 height 8
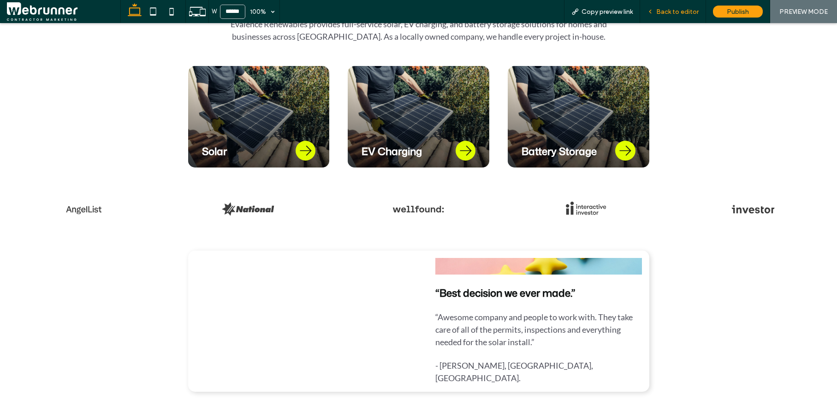
click at [687, 14] on span "Back to editor" at bounding box center [677, 12] width 42 height 8
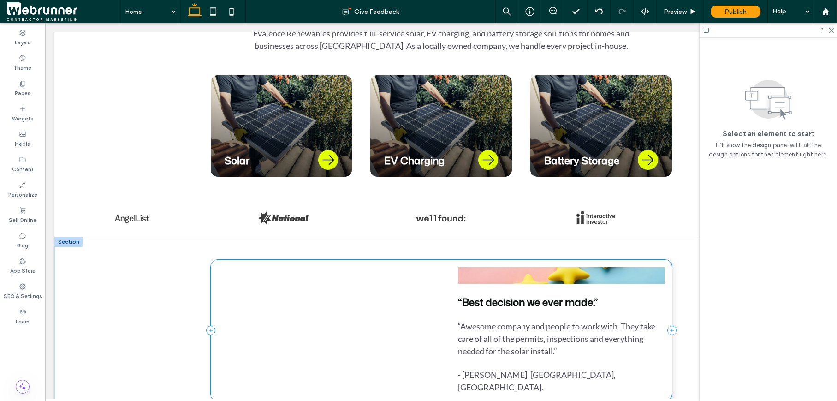
click at [435, 287] on div "“Best decision we ever made.” “Awesome company and people to work with. They ta…" at bounding box center [441, 330] width 461 height 141
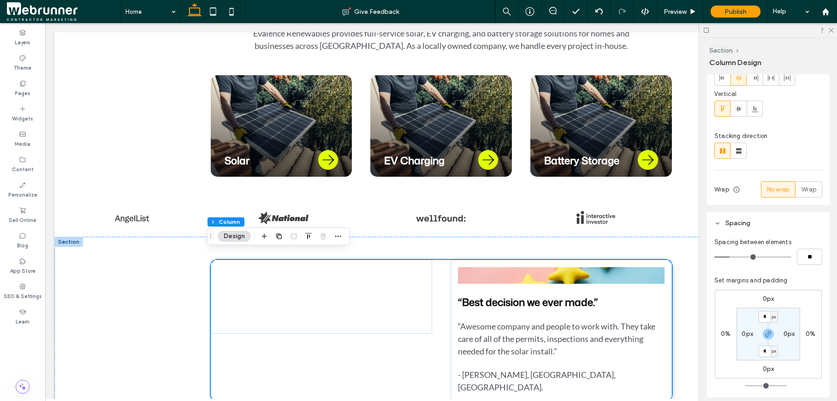
scroll to position [89, 0]
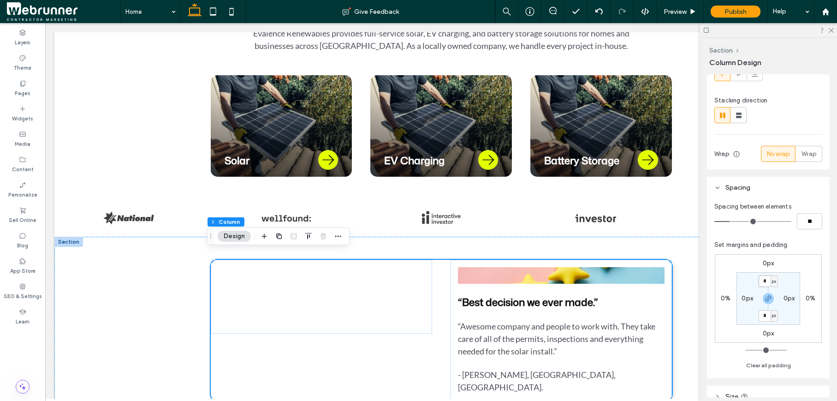
click at [766, 284] on input "*" at bounding box center [765, 281] width 12 height 12
type input "**"
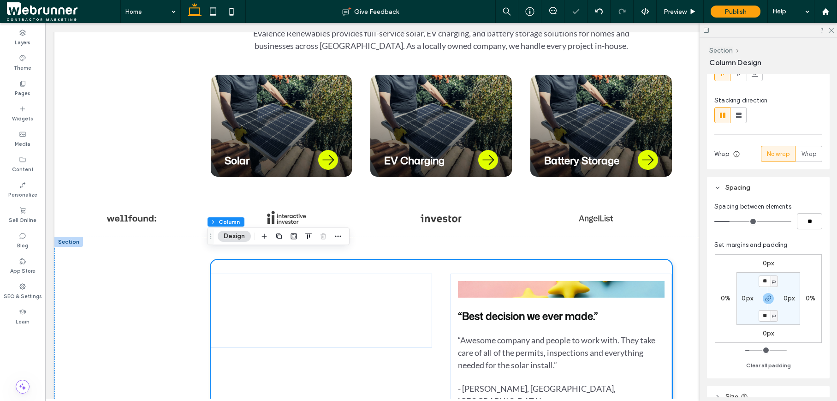
click at [747, 297] on label "0px" at bounding box center [747, 298] width 12 height 8
type input "*"
click at [766, 299] on use "button" at bounding box center [768, 299] width 6 height 6
click at [783, 299] on label "0px" at bounding box center [789, 298] width 12 height 8
type input "**"
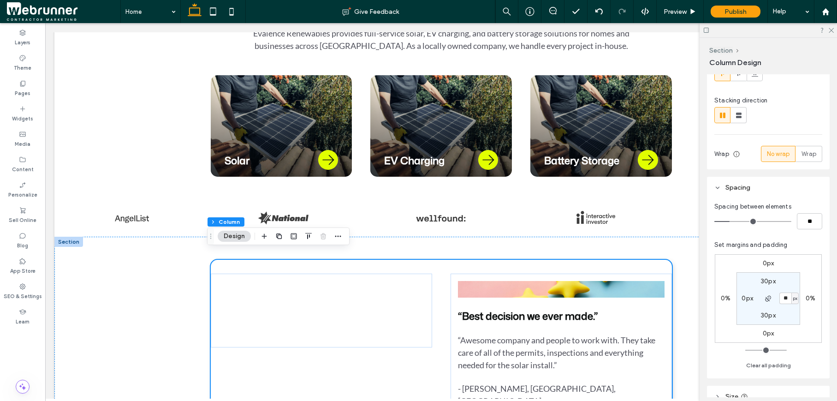
type input "**"
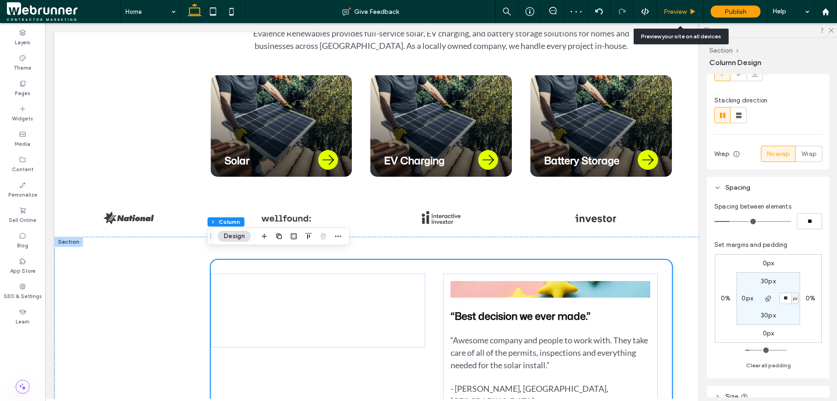
click at [685, 13] on span "Preview" at bounding box center [675, 12] width 23 height 8
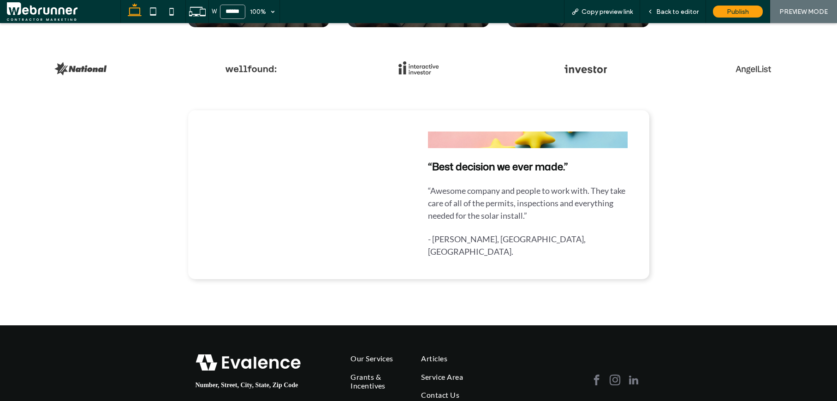
scroll to position [645, 0]
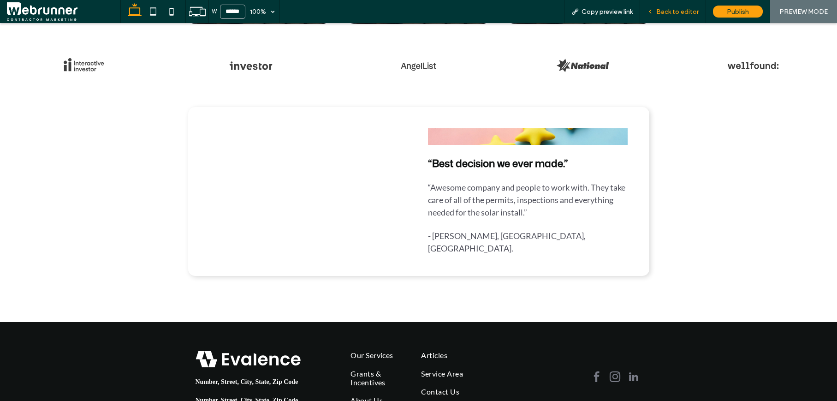
click at [667, 14] on span "Back to editor" at bounding box center [677, 12] width 42 height 8
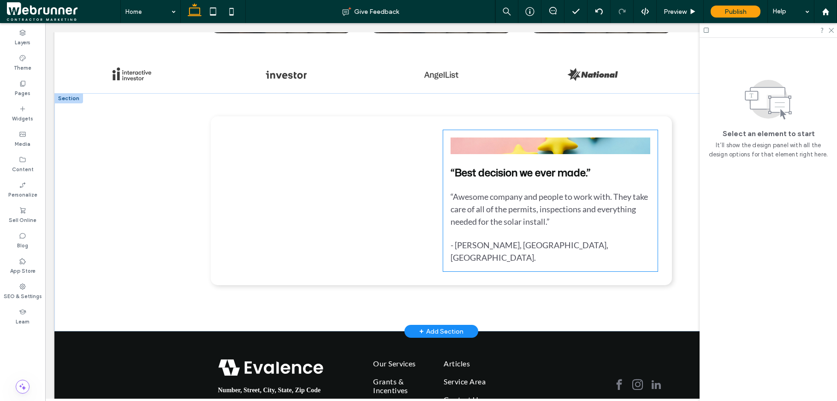
click at [602, 144] on img at bounding box center [551, 145] width 200 height 17
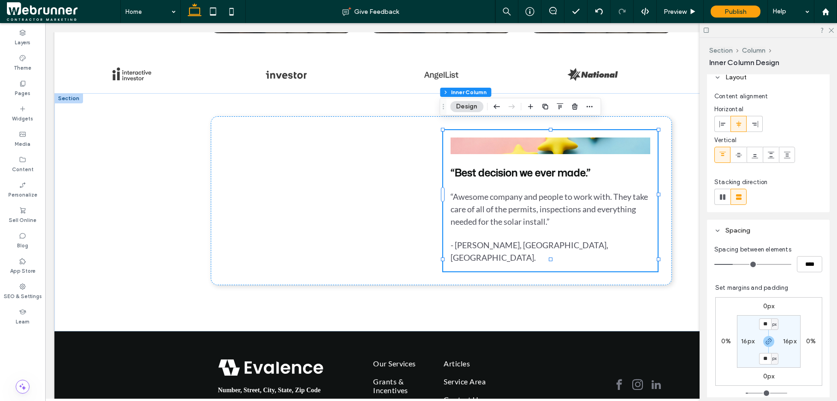
scroll to position [45, 0]
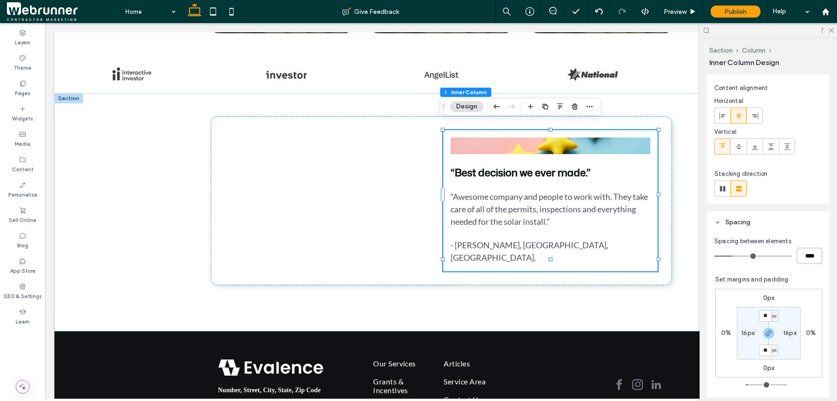
click at [804, 255] on input "****" at bounding box center [809, 256] width 25 height 16
type input "**"
type input "****"
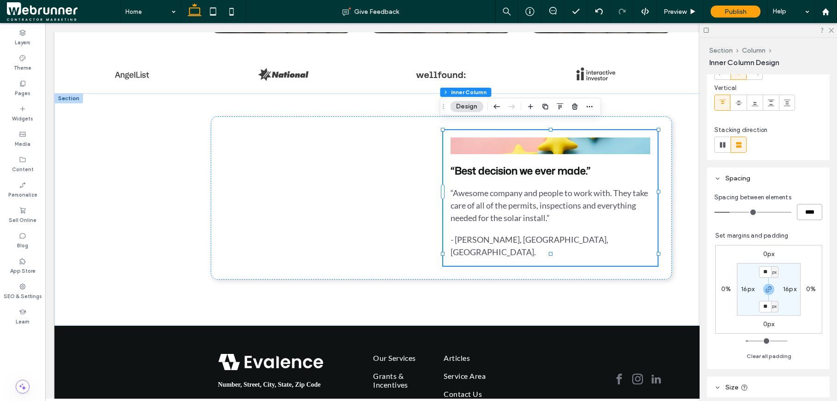
scroll to position [100, 0]
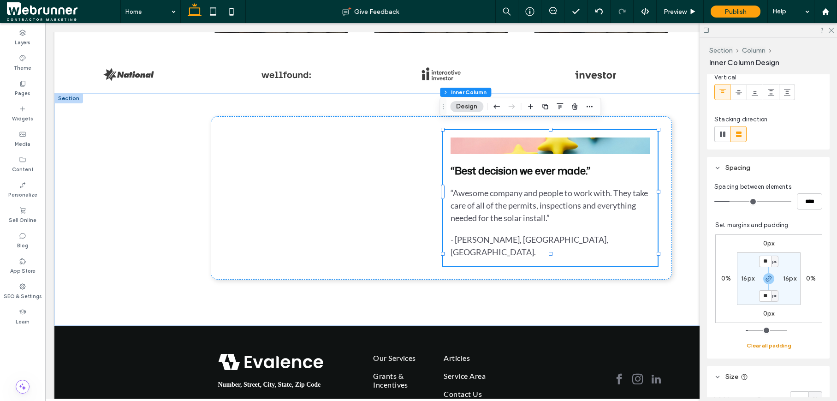
click at [779, 346] on button "Clear all padding" at bounding box center [769, 345] width 45 height 11
type input "*"
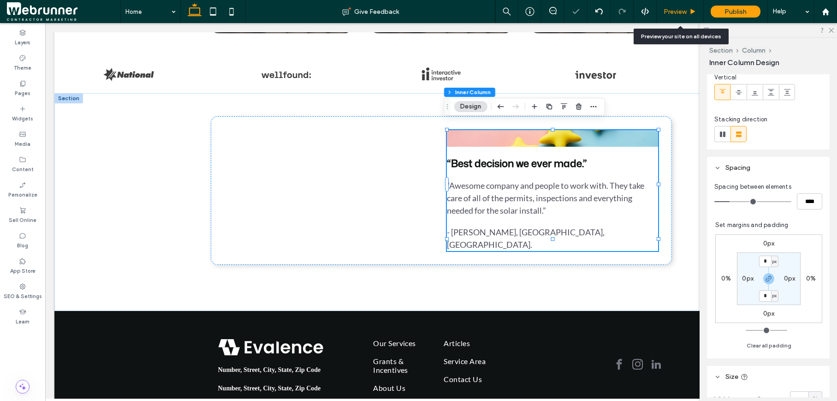
click at [681, 4] on div "Preview" at bounding box center [680, 11] width 47 height 23
click at [683, 6] on div "Preview" at bounding box center [680, 11] width 47 height 23
click at [683, 13] on span "Preview" at bounding box center [675, 12] width 23 height 8
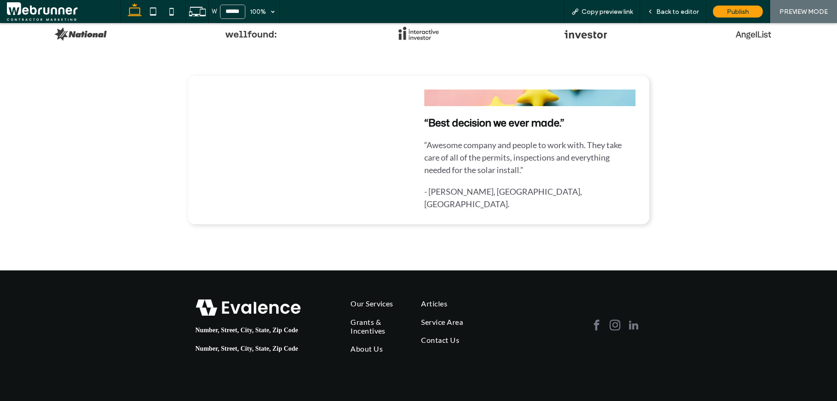
scroll to position [681, 0]
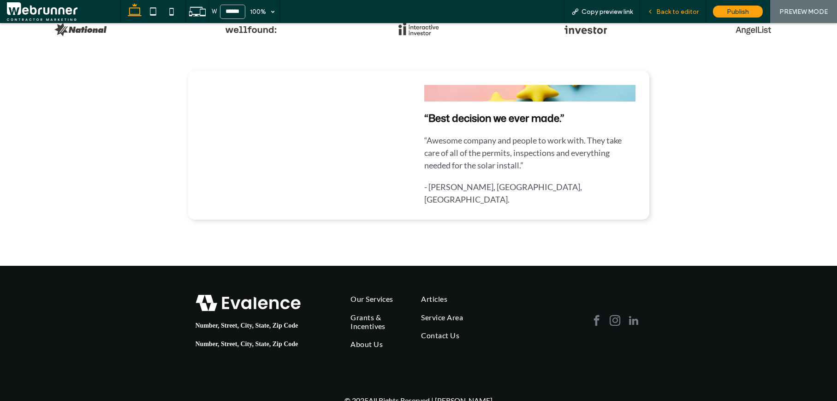
click at [669, 6] on div "Back to editor" at bounding box center [673, 11] width 66 height 23
click at [667, 9] on span "Back to editor" at bounding box center [677, 12] width 42 height 8
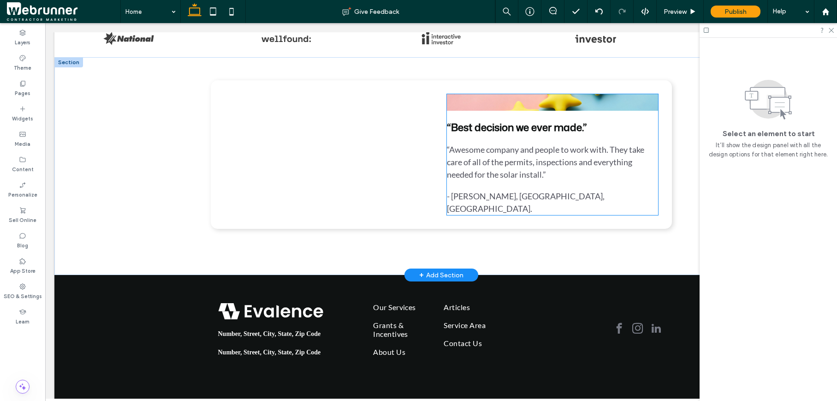
scroll to position [666, 0]
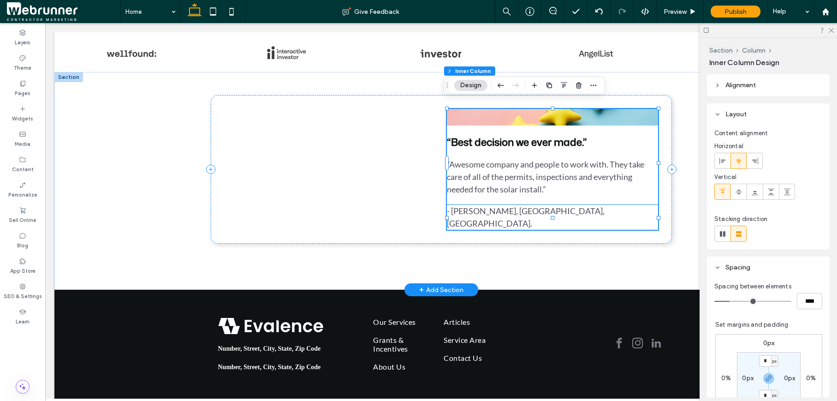
click at [532, 206] on span "- [PERSON_NAME], [GEOGRAPHIC_DATA], [GEOGRAPHIC_DATA]." at bounding box center [526, 217] width 158 height 23
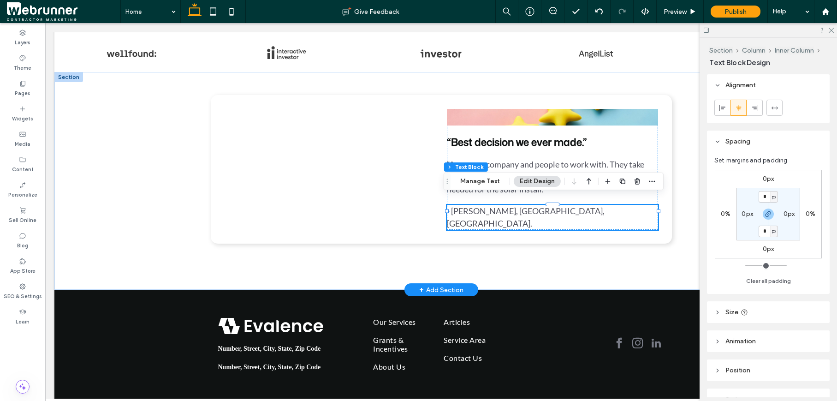
click at [532, 206] on span "- [PERSON_NAME], [GEOGRAPHIC_DATA], [GEOGRAPHIC_DATA]." at bounding box center [526, 217] width 158 height 23
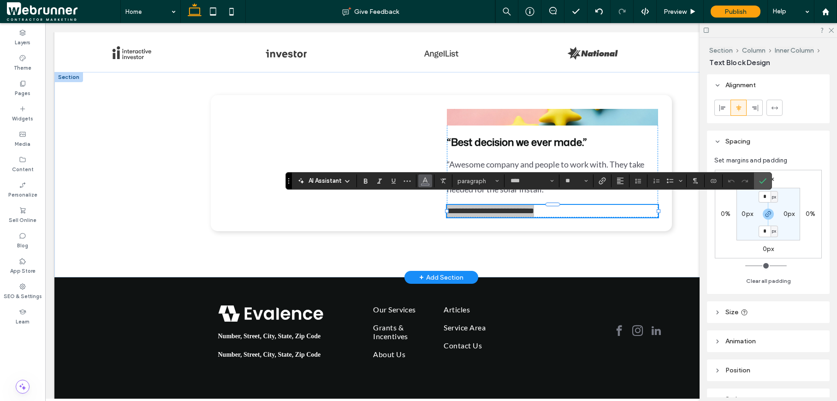
click at [430, 181] on button "Color" at bounding box center [425, 180] width 14 height 13
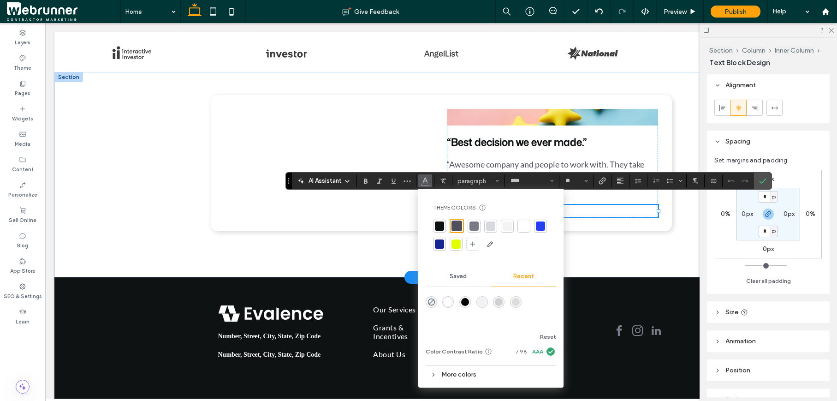
click at [542, 225] on div at bounding box center [540, 225] width 9 height 9
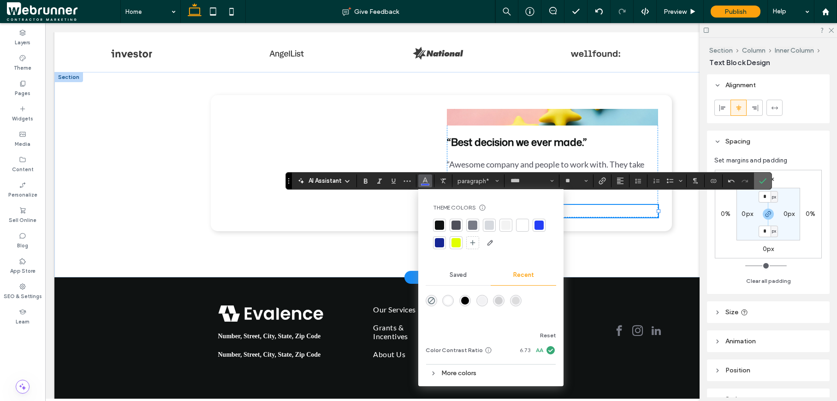
click at [762, 181] on icon "Confirm" at bounding box center [762, 180] width 7 height 7
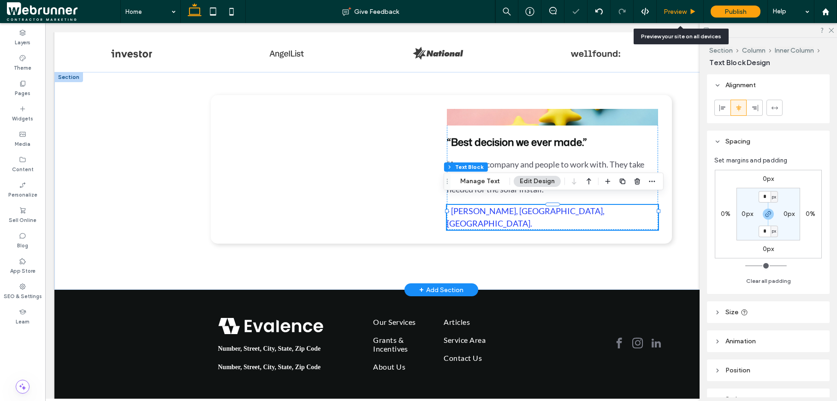
click at [689, 17] on div "Preview" at bounding box center [680, 11] width 47 height 23
click at [689, 12] on icon at bounding box center [692, 11] width 7 height 7
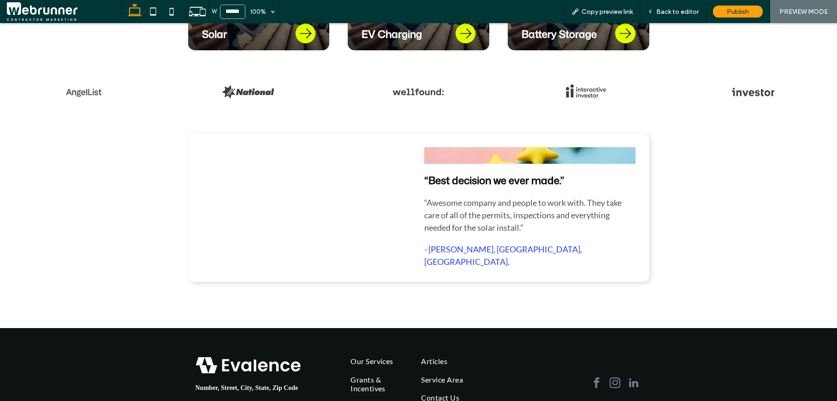
scroll to position [617, 0]
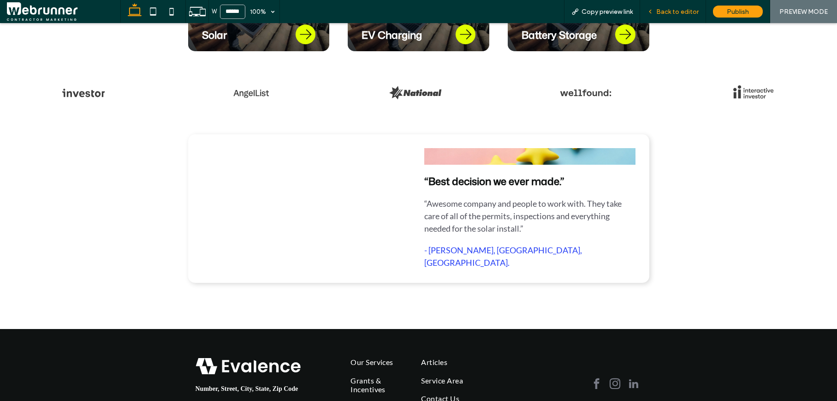
click at [674, 13] on span "Back to editor" at bounding box center [677, 12] width 42 height 8
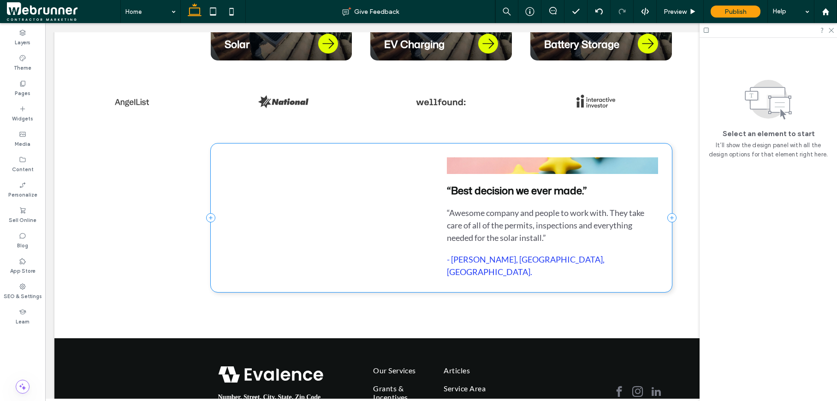
click at [533, 143] on div "“Best decision we ever made.” “Awesome company and people to work with. They ta…" at bounding box center [441, 217] width 461 height 148
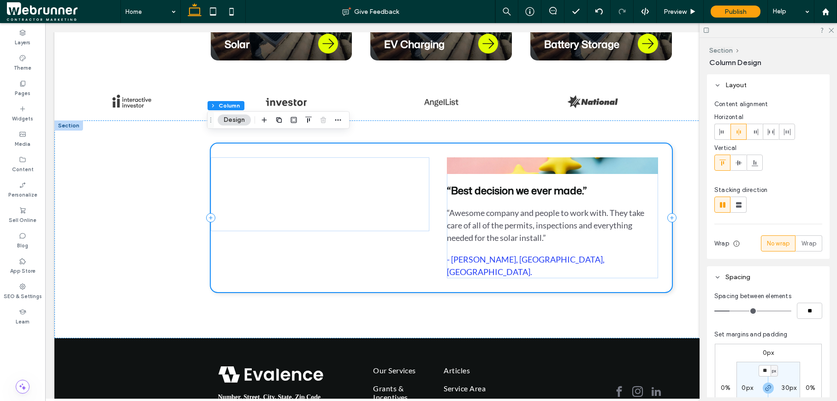
click at [435, 208] on div "“Best decision we ever made.” “Awesome company and people to work with. They ta…" at bounding box center [441, 217] width 461 height 148
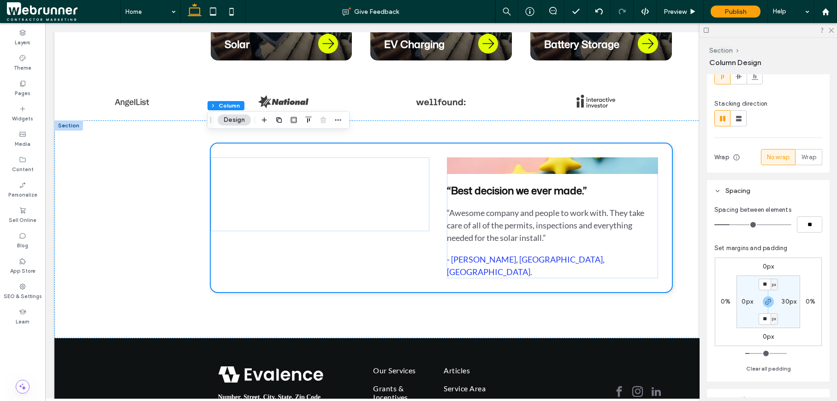
scroll to position [90, 0]
click at [762, 367] on button "Clear all padding" at bounding box center [768, 364] width 45 height 11
type input "*"
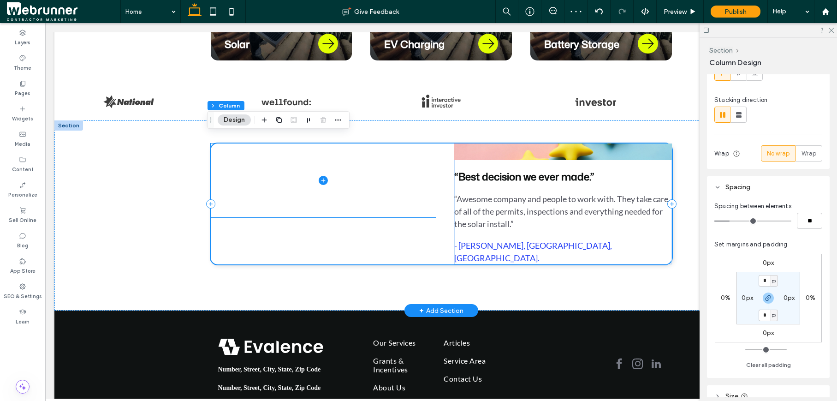
click at [363, 200] on span at bounding box center [323, 180] width 225 height 74
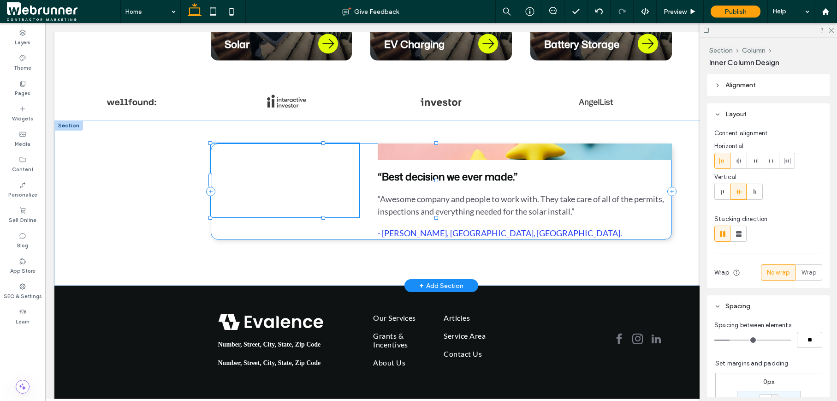
click at [321, 216] on div at bounding box center [323, 218] width 4 height 4
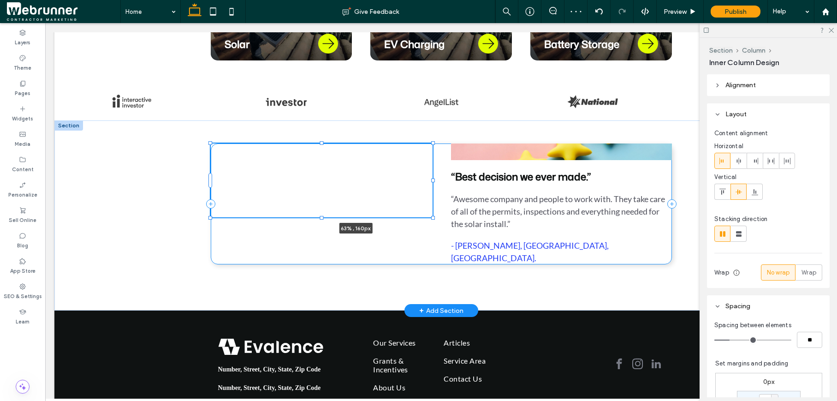
click at [489, 178] on div "63% , 160px “Best decision we ever made.” “Awesome company and people to work w…" at bounding box center [441, 215] width 553 height 190
type input "**"
type input "****"
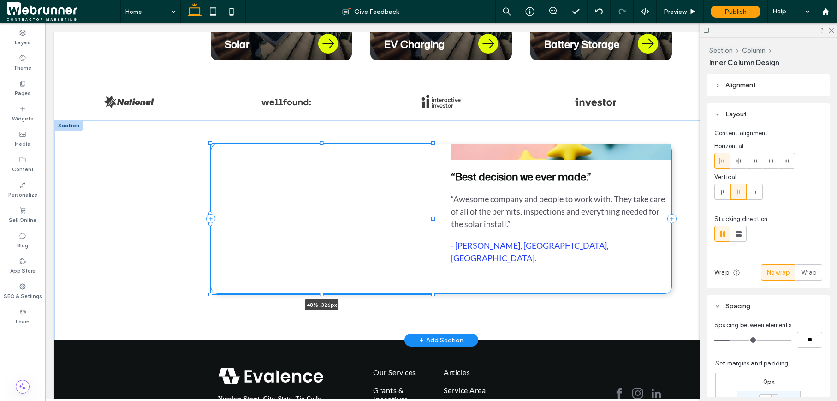
drag, startPoint x: 318, startPoint y: 209, endPoint x: 314, endPoint y: 285, distance: 76.7
click at [211, 144] on div at bounding box center [211, 143] width 0 height 0
type input "***"
click at [492, 268] on div "48% , 326px “Best decision we ever made.” “Awesome company and people to work w…" at bounding box center [441, 218] width 461 height 150
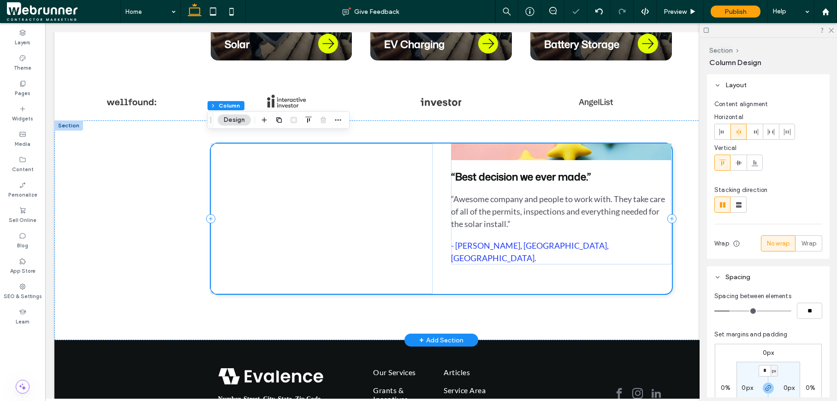
click at [492, 265] on div "“Best decision we ever made.” “Awesome company and people to work with. They ta…" at bounding box center [441, 218] width 461 height 150
click at [741, 164] on icon at bounding box center [738, 162] width 7 height 7
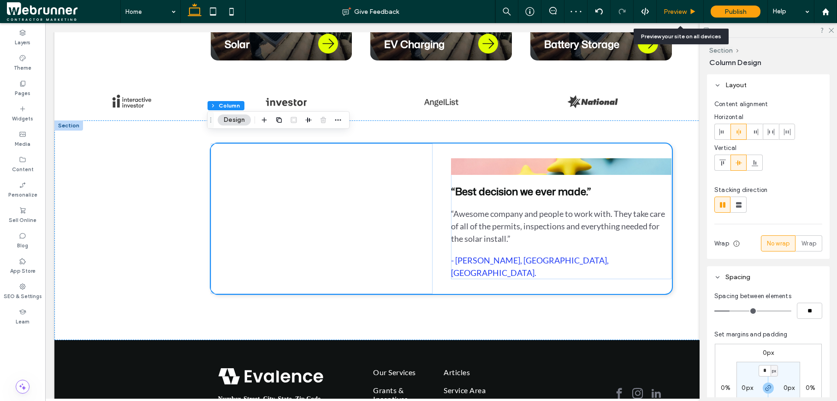
click at [687, 9] on div "Preview" at bounding box center [680, 12] width 47 height 8
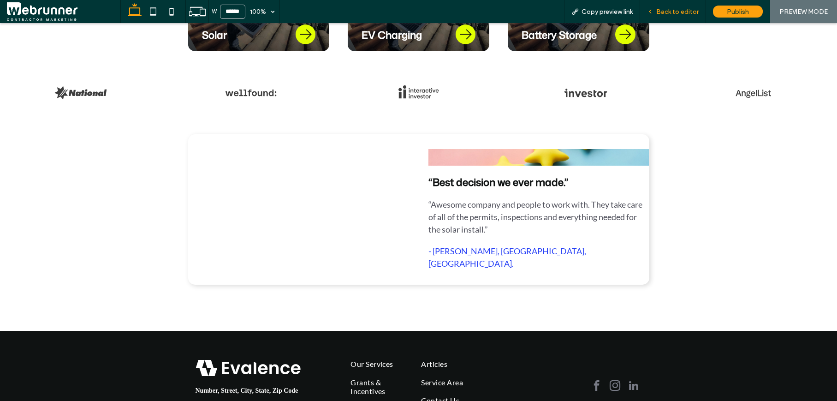
click at [681, 9] on span "Back to editor" at bounding box center [677, 12] width 42 height 8
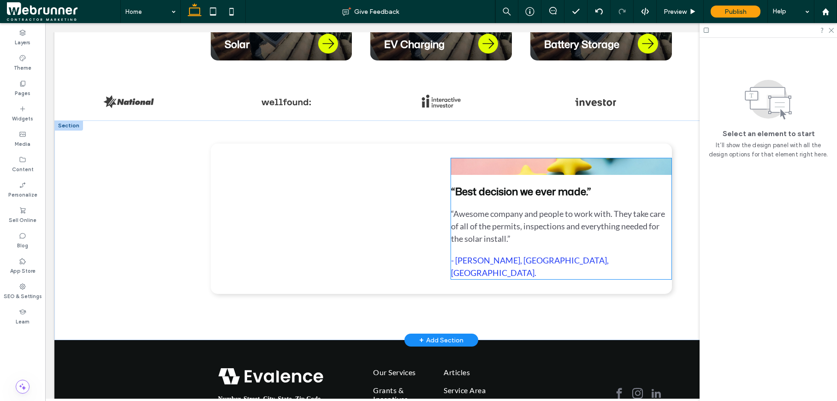
click at [593, 239] on p "“Awesome company and people to work with. They take care of all of the permits,…" at bounding box center [561, 226] width 221 height 37
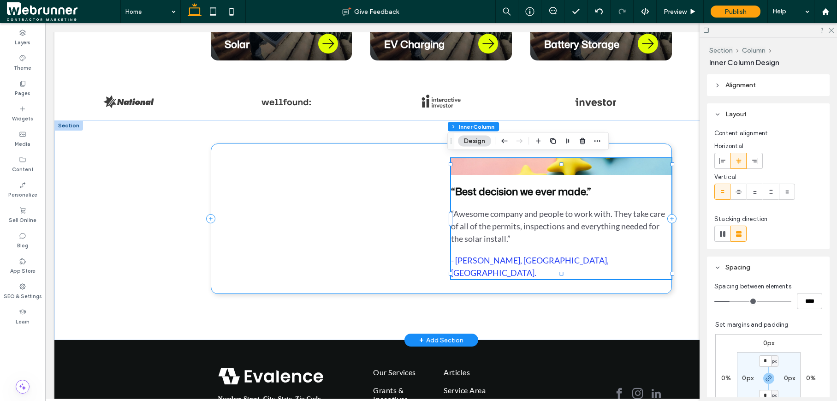
click at [611, 276] on div "“Best decision we ever made.” “Awesome company and people to work with. They ta…" at bounding box center [441, 218] width 461 height 150
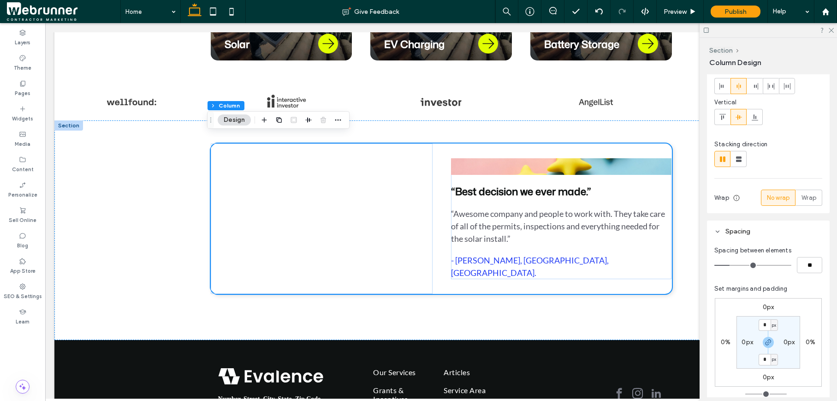
scroll to position [63, 0]
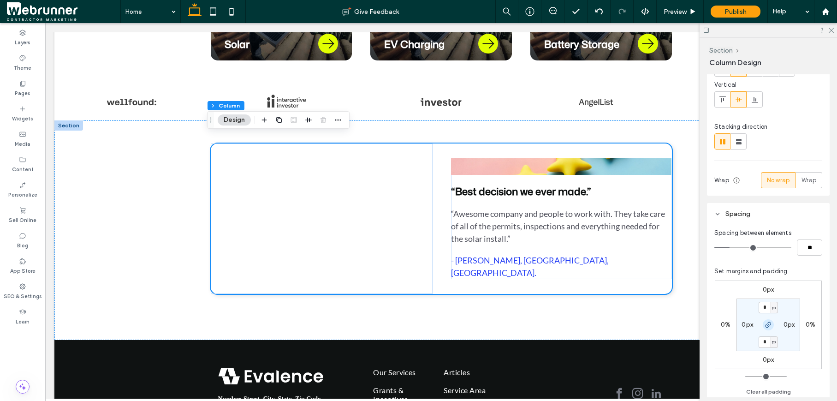
click at [769, 321] on icon "button" at bounding box center [768, 324] width 7 height 7
click at [790, 326] on label "0px" at bounding box center [789, 324] width 12 height 8
type input "**"
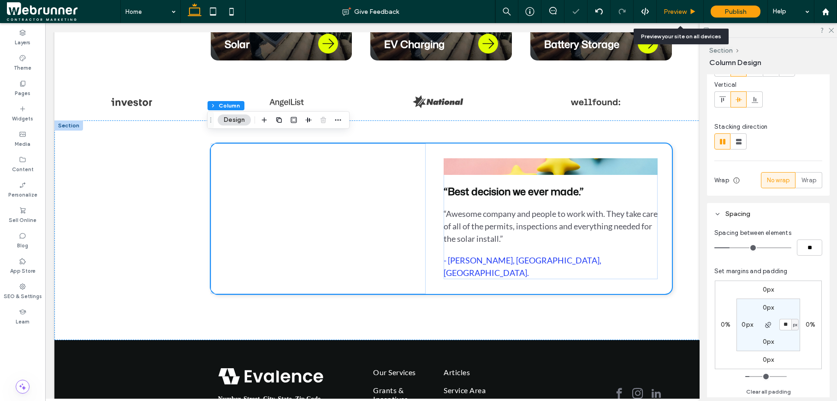
click at [691, 12] on use at bounding box center [693, 11] width 5 height 5
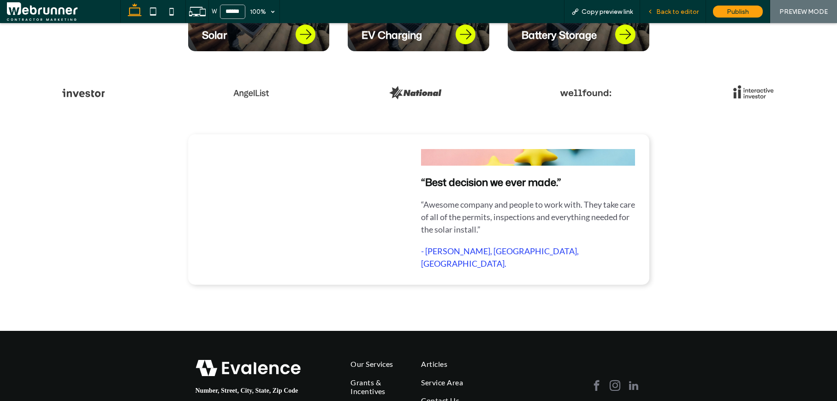
click at [690, 12] on span "Back to editor" at bounding box center [677, 12] width 42 height 8
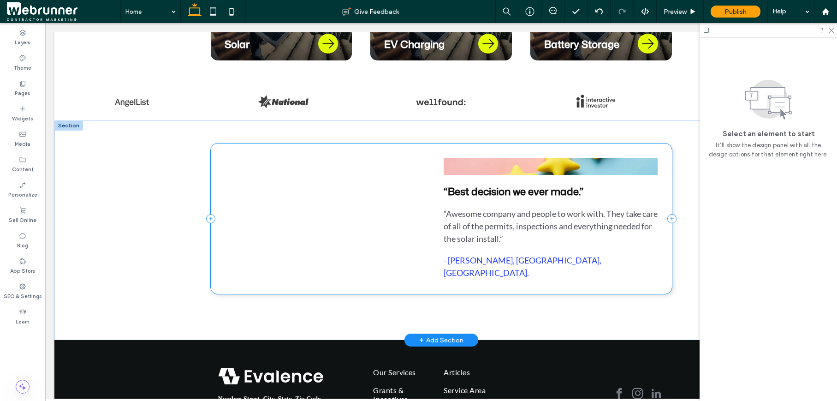
click at [663, 181] on div "“Best decision we ever made.” “Awesome company and people to work with. They ta…" at bounding box center [441, 218] width 461 height 150
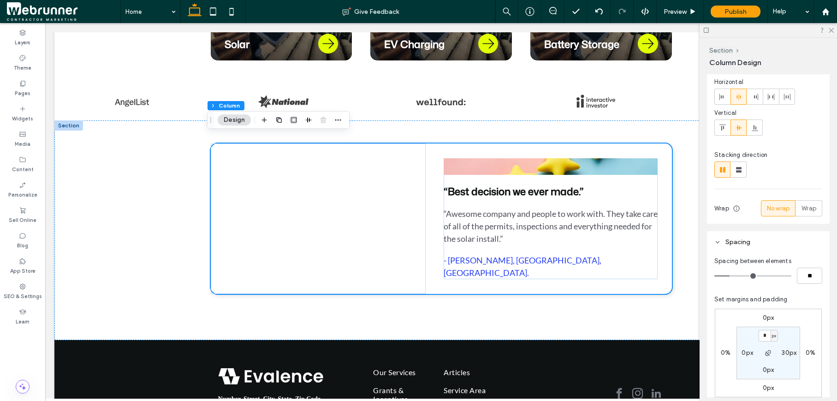
scroll to position [46, 0]
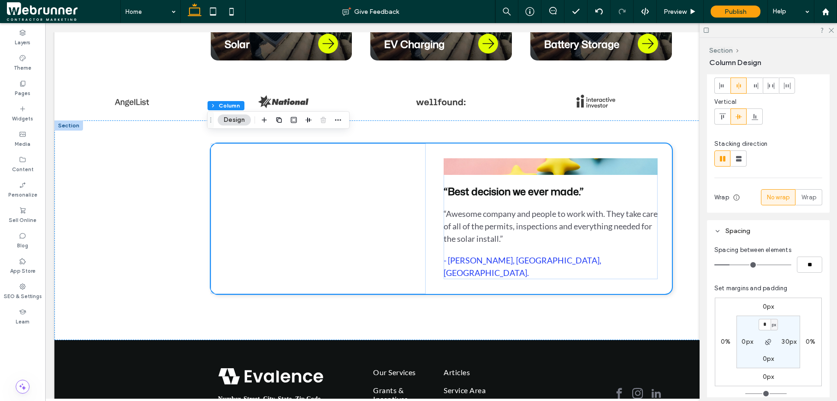
click at [786, 342] on label "30px" at bounding box center [789, 342] width 15 height 8
type input "**"
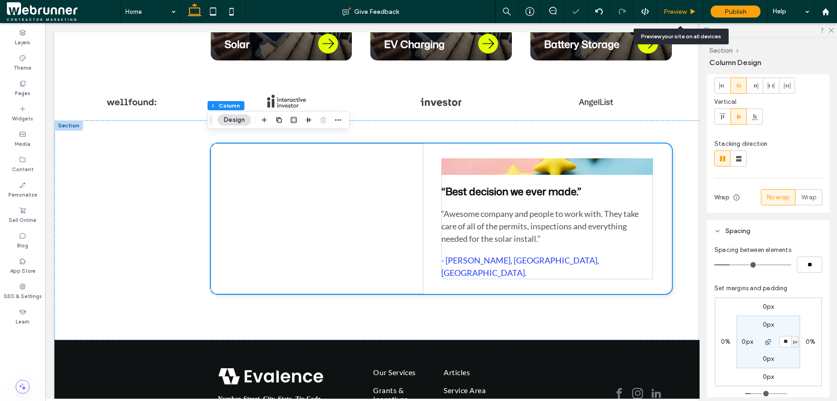
click at [683, 3] on div "Preview" at bounding box center [680, 11] width 47 height 23
click at [691, 9] on use at bounding box center [693, 11] width 5 height 5
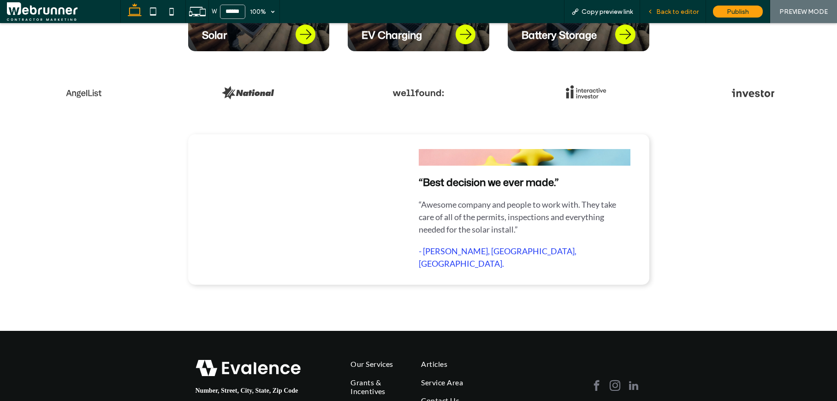
click at [686, 12] on span "Back to editor" at bounding box center [677, 12] width 42 height 8
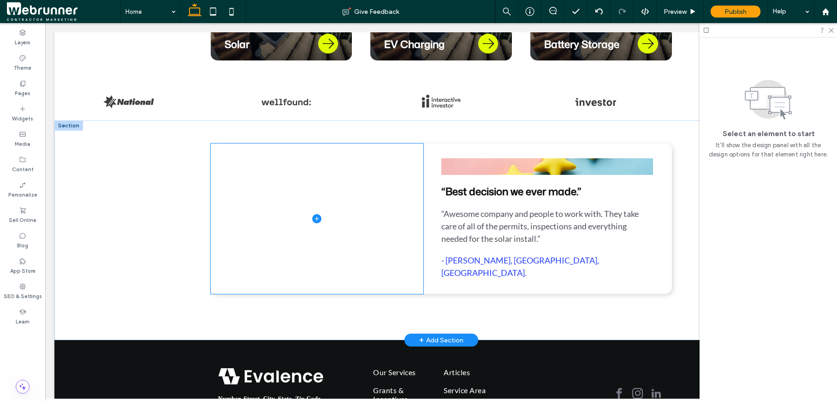
click at [315, 214] on icon at bounding box center [316, 218] width 9 height 9
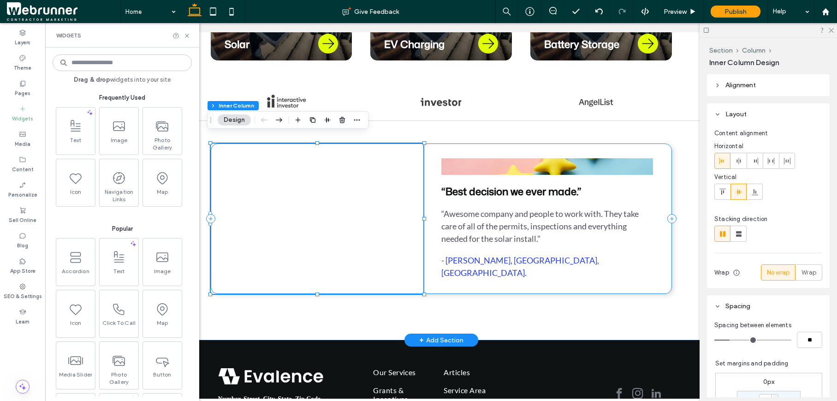
click at [429, 189] on div "“Best decision we ever made.” “Awesome company and people to work with. They ta…" at bounding box center [441, 218] width 461 height 150
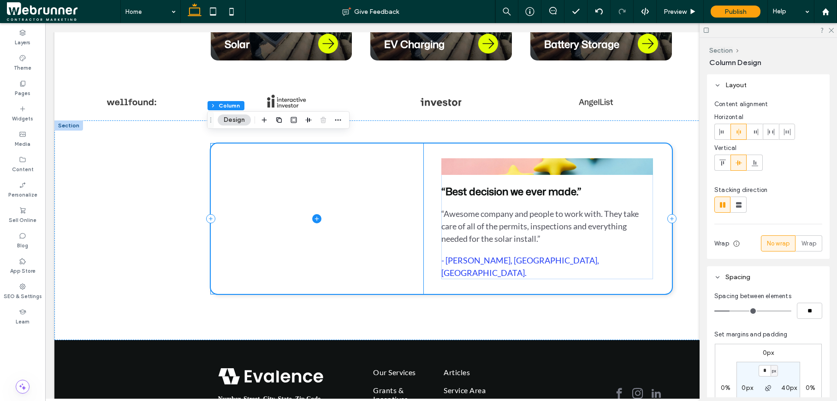
click at [406, 191] on span at bounding box center [317, 218] width 213 height 150
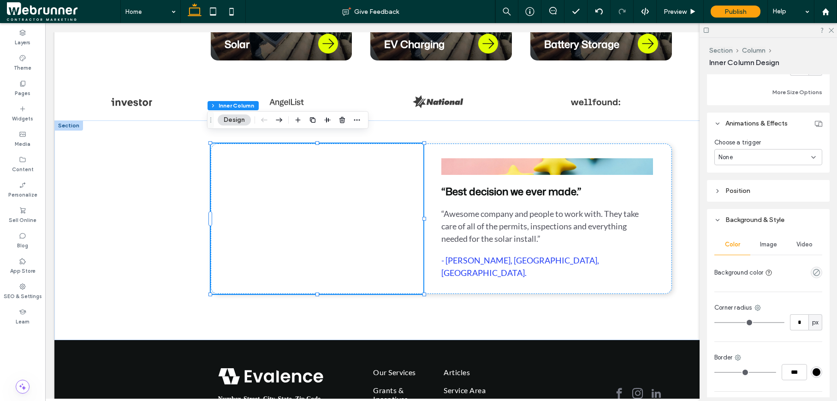
scroll to position [563, 0]
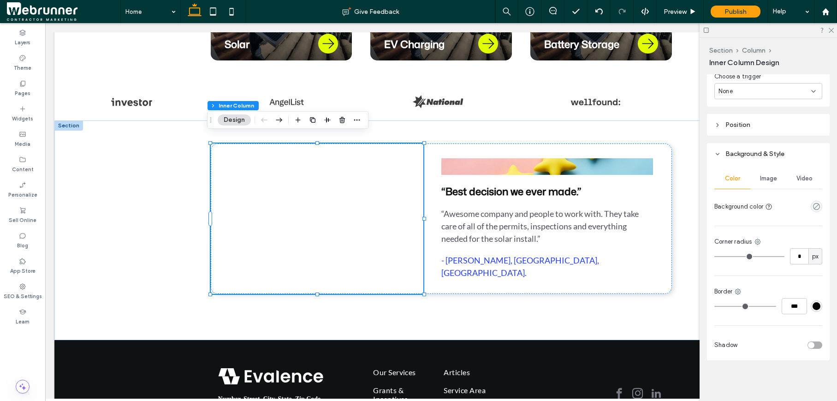
click at [768, 183] on div "Image" at bounding box center [768, 178] width 36 height 20
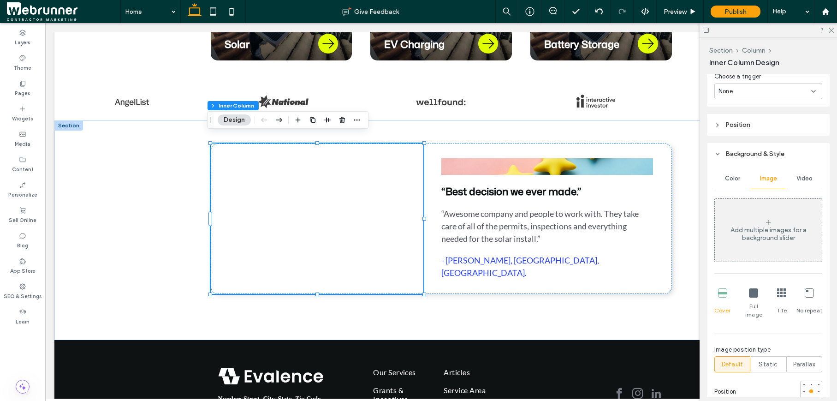
click at [768, 231] on div "Add multiple images for a background slider" at bounding box center [768, 234] width 107 height 16
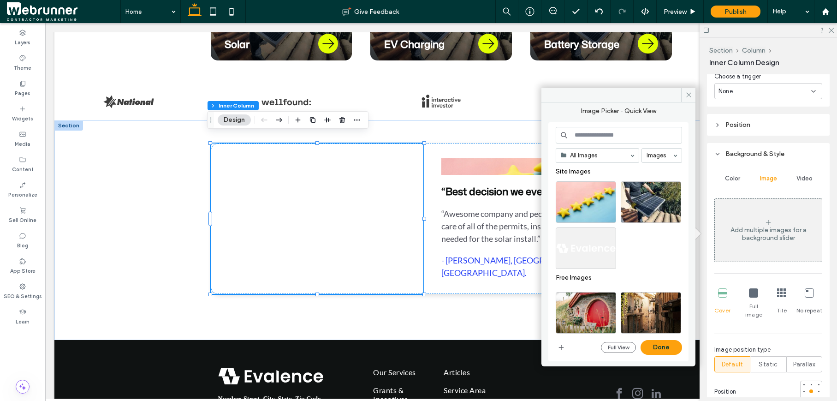
click at [594, 136] on input at bounding box center [619, 135] width 126 height 17
type input "**********"
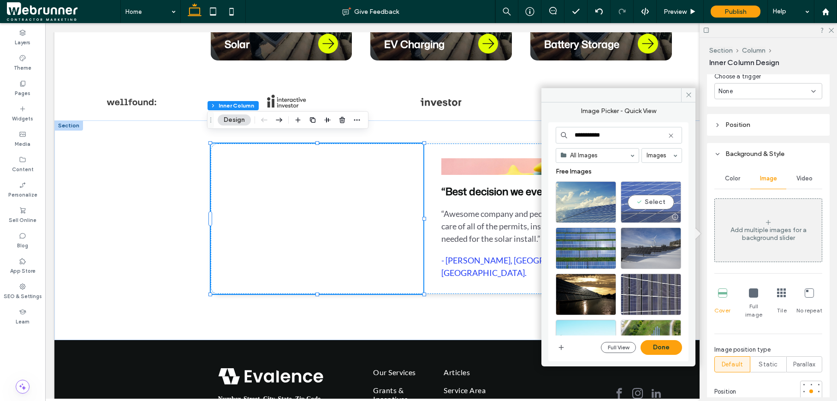
click at [647, 201] on div "Select" at bounding box center [651, 202] width 60 height 42
click at [661, 346] on button "Done" at bounding box center [661, 347] width 42 height 15
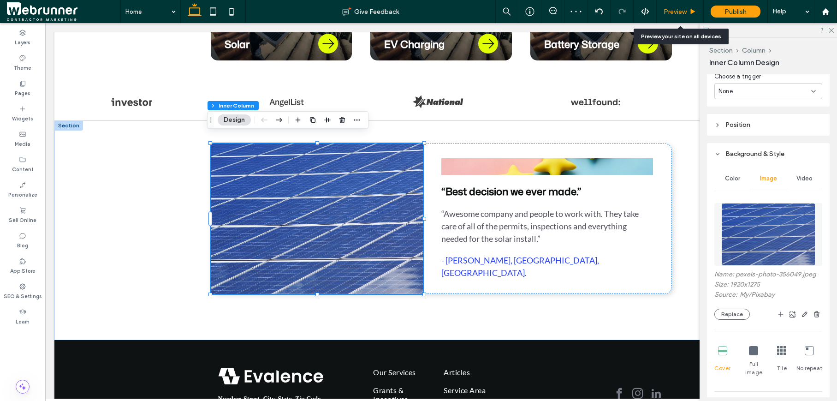
click at [687, 19] on div "Preview" at bounding box center [680, 11] width 47 height 23
click at [689, 16] on div "Preview" at bounding box center [680, 11] width 47 height 23
click at [690, 12] on icon at bounding box center [692, 11] width 7 height 7
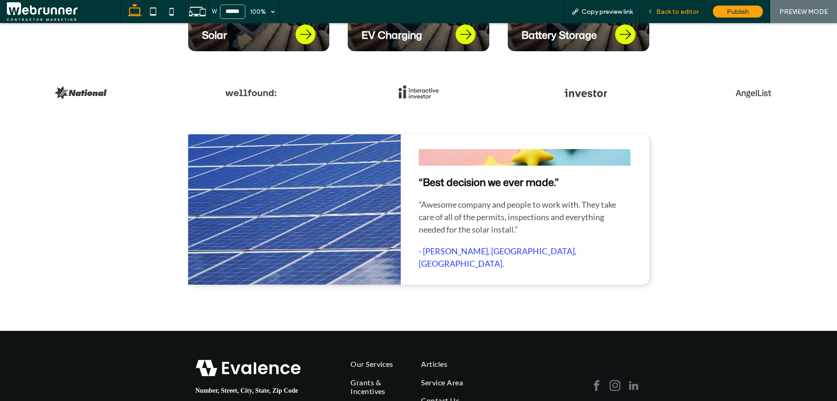
click at [688, 11] on span "Back to editor" at bounding box center [677, 12] width 42 height 8
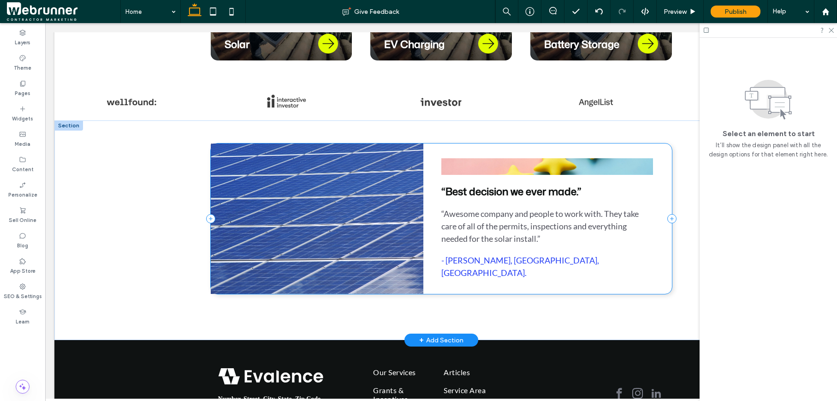
click at [427, 172] on div "“Best decision we ever made.” “Awesome company and people to work with. They ta…" at bounding box center [441, 218] width 461 height 150
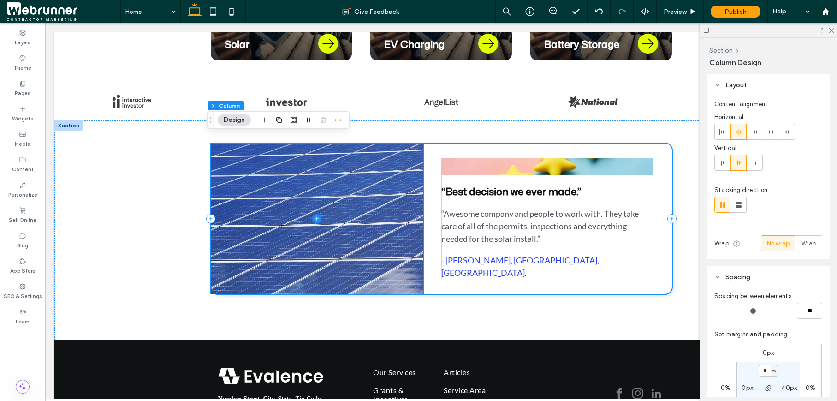
click at [413, 173] on span at bounding box center [317, 218] width 213 height 150
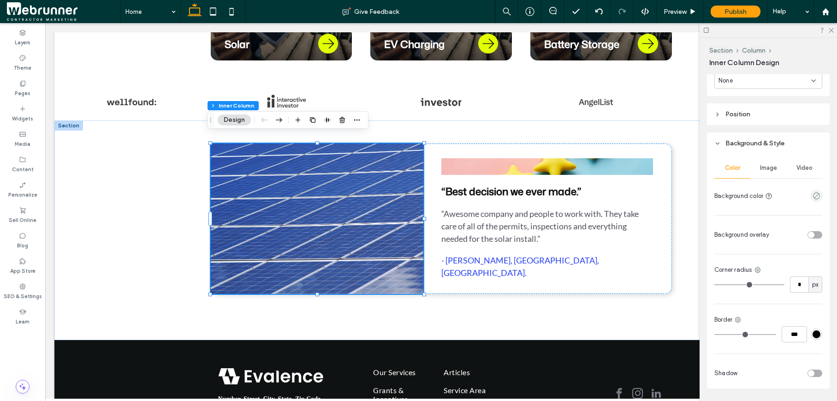
scroll to position [580, 0]
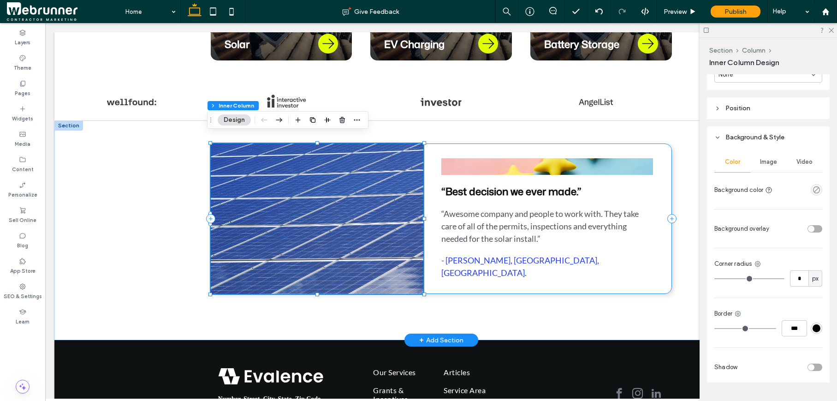
click at [663, 260] on div "“Best decision we ever made.” “Awesome company and people to work with. They ta…" at bounding box center [441, 218] width 461 height 150
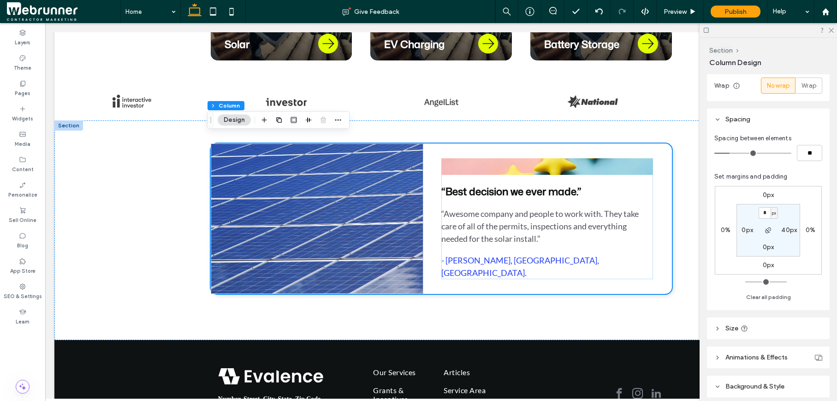
scroll to position [160, 0]
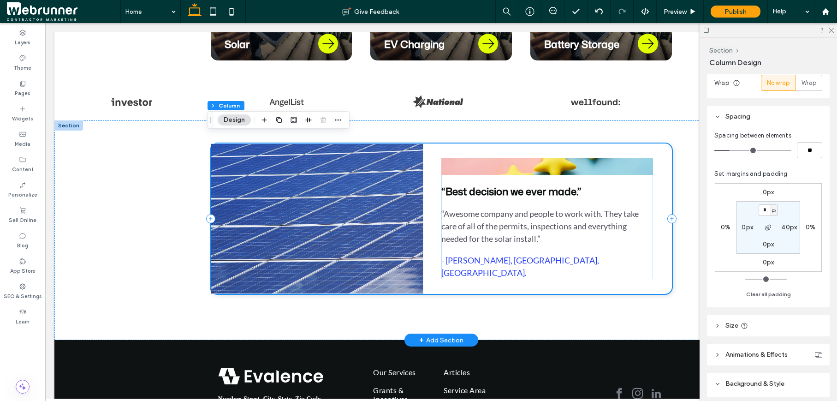
click at [654, 281] on div "“Best decision we ever made.” “Awesome company and people to work with. They ta…" at bounding box center [441, 218] width 461 height 150
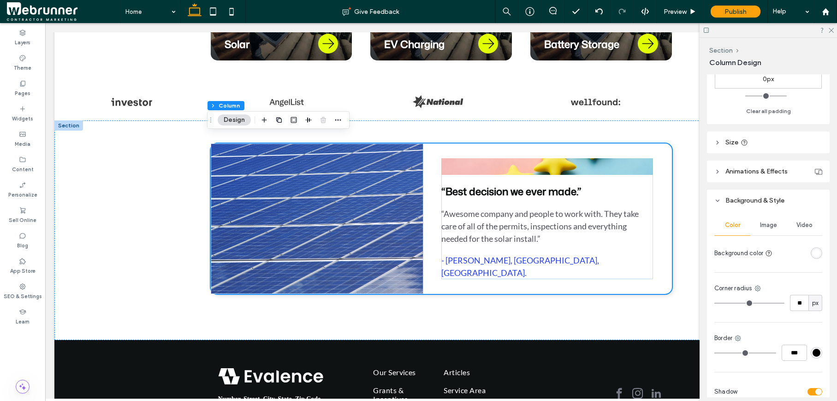
scroll to position [345, 0]
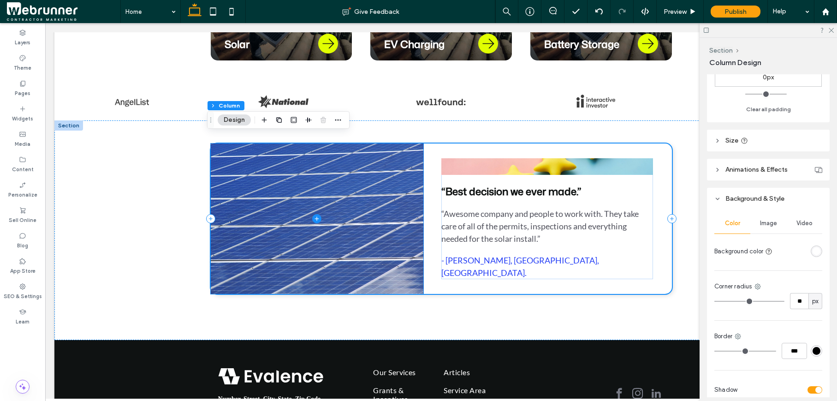
click at [413, 279] on span at bounding box center [317, 218] width 213 height 150
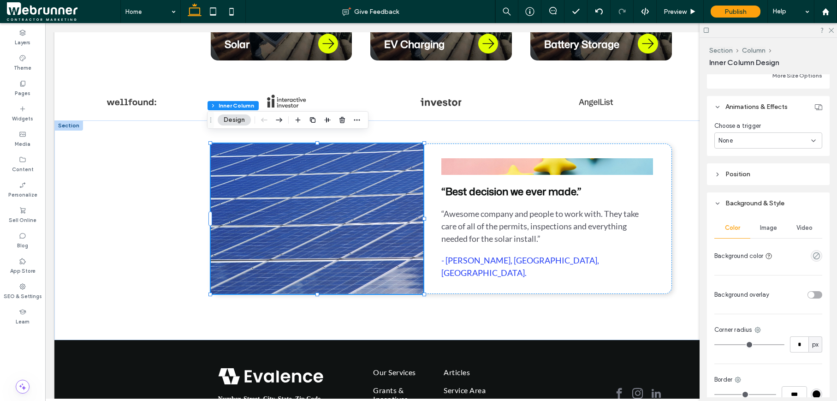
scroll to position [524, 0]
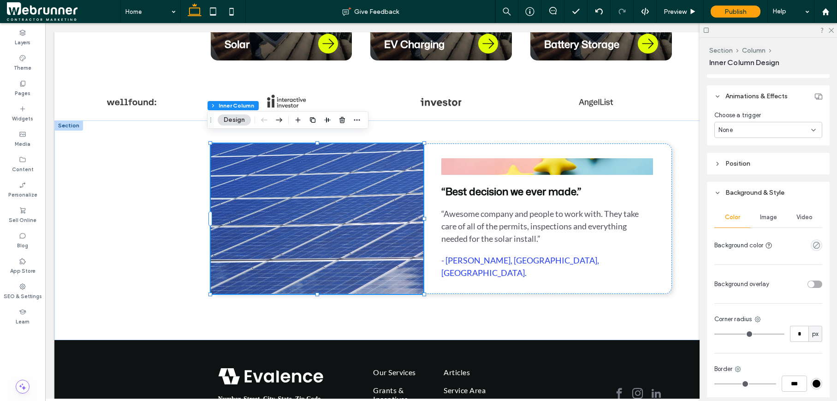
click at [812, 335] on span "px" at bounding box center [815, 333] width 6 height 9
click at [797, 333] on input "*" at bounding box center [799, 334] width 18 height 16
click at [759, 314] on div "Corner radius" at bounding box center [768, 318] width 108 height 9
click at [759, 315] on icon at bounding box center [757, 318] width 7 height 7
click at [726, 252] on div "Top left" at bounding box center [720, 246] width 82 height 18
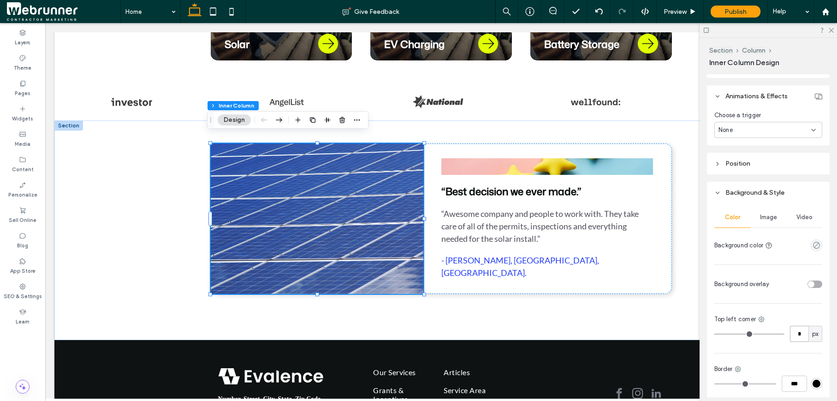
click at [797, 332] on input "*" at bounding box center [799, 334] width 18 height 16
type input "**"
click at [761, 317] on icon at bounding box center [761, 318] width 7 height 7
click at [721, 296] on span "Bottom left" at bounding box center [716, 298] width 33 height 9
type input "*"
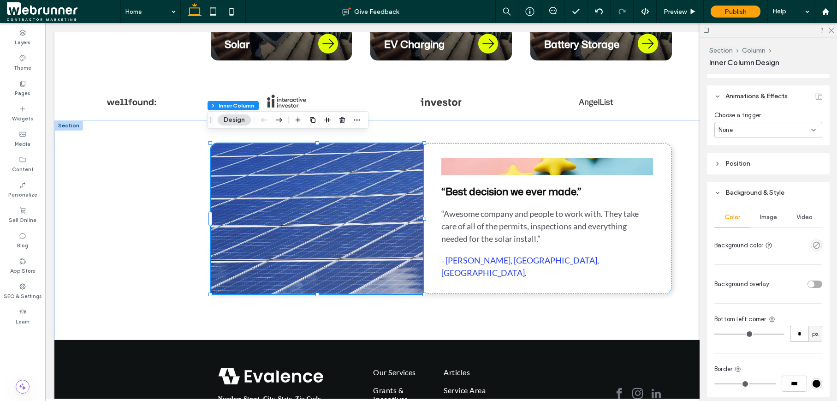
click at [799, 336] on input "*" at bounding box center [799, 334] width 18 height 16
type input "**"
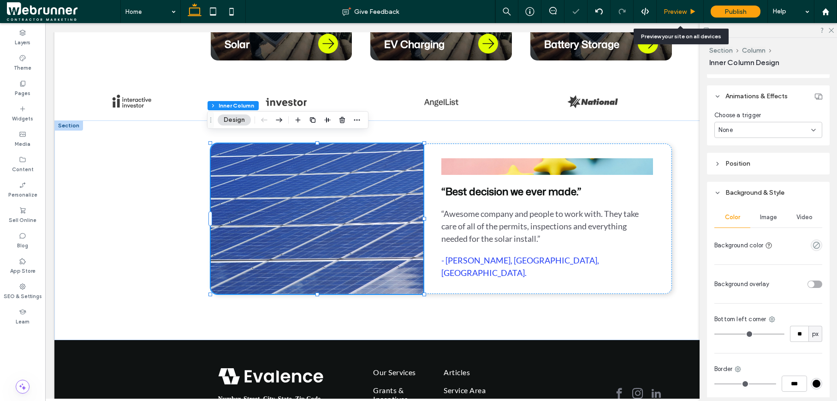
click at [686, 16] on div "Preview" at bounding box center [680, 11] width 47 height 23
click at [686, 13] on span "Preview" at bounding box center [675, 12] width 23 height 8
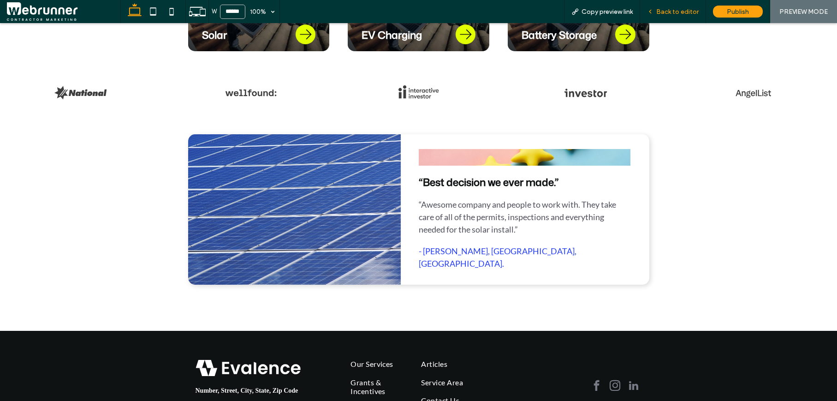
click at [664, 16] on div "Back to editor" at bounding box center [673, 11] width 66 height 23
click at [664, 13] on span "Back to editor" at bounding box center [677, 12] width 42 height 8
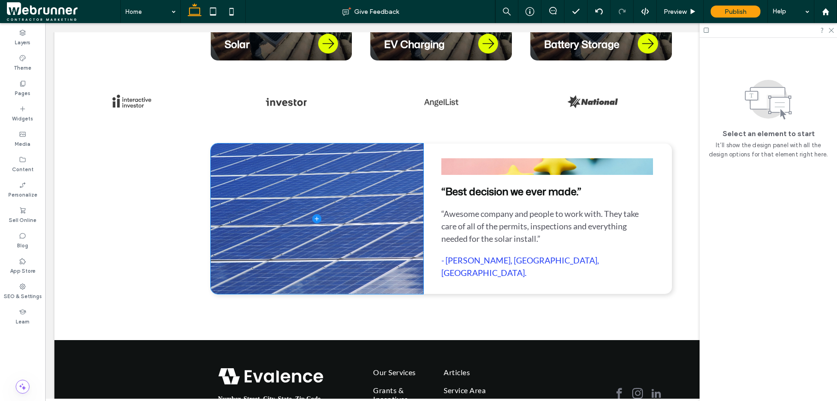
click at [315, 218] on icon at bounding box center [317, 218] width 4 height 0
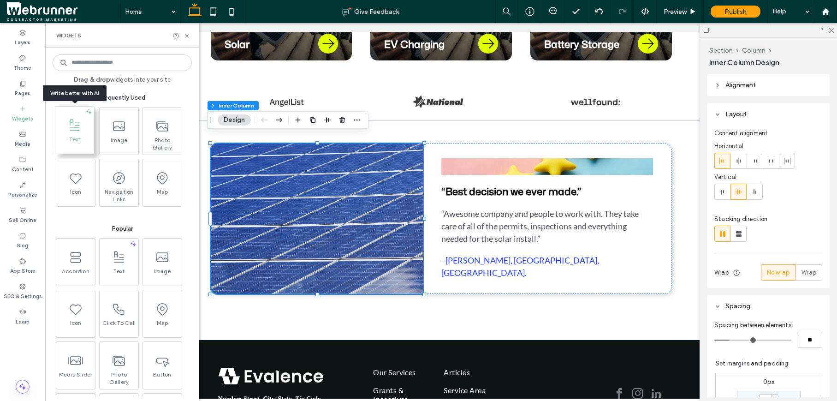
click at [76, 138] on span "Text" at bounding box center [74, 142] width 39 height 13
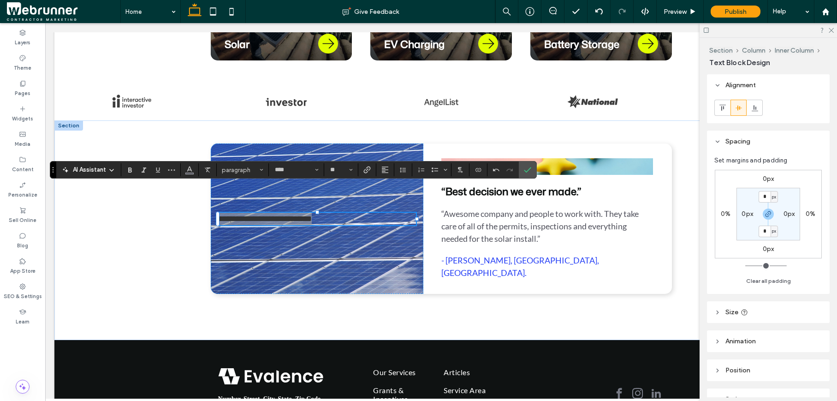
click at [253, 177] on div "AI Assistant paragraph **** **" at bounding box center [293, 170] width 486 height 18
click at [252, 172] on span "paragraph" at bounding box center [240, 169] width 36 height 7
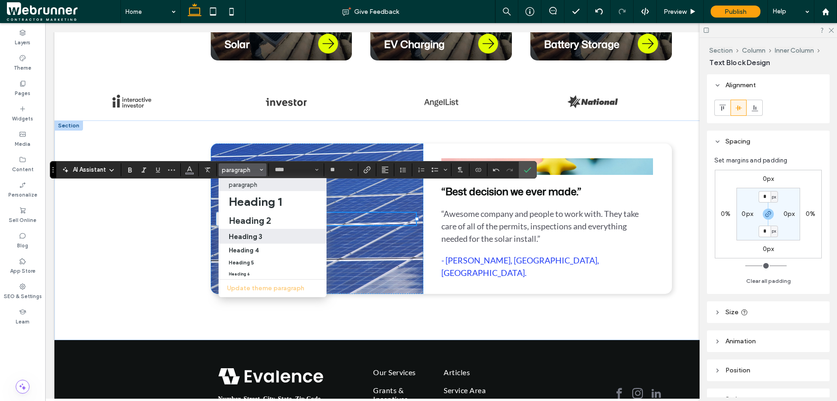
click at [251, 232] on h3 "Heading 3" at bounding box center [246, 236] width 34 height 9
type input "**********"
type input "**"
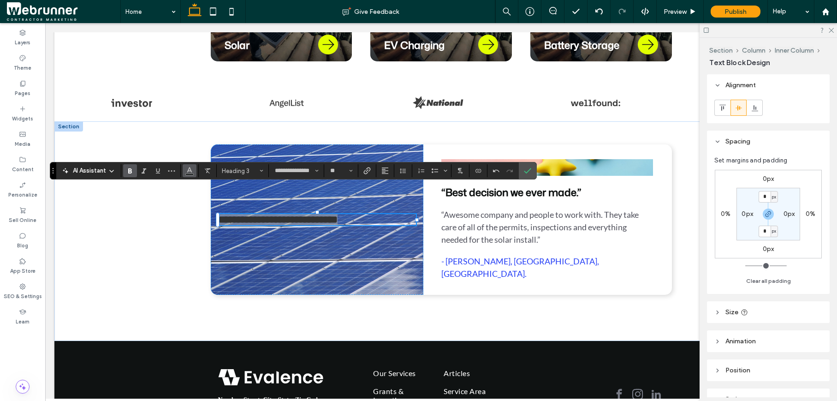
click at [192, 171] on icon "Color" at bounding box center [189, 169] width 7 height 7
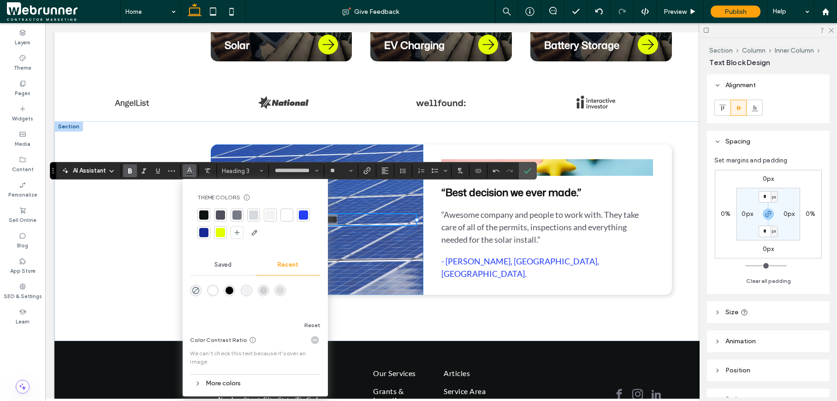
click at [285, 216] on div at bounding box center [286, 214] width 9 height 9
click at [534, 171] on label "Confirm" at bounding box center [528, 170] width 14 height 17
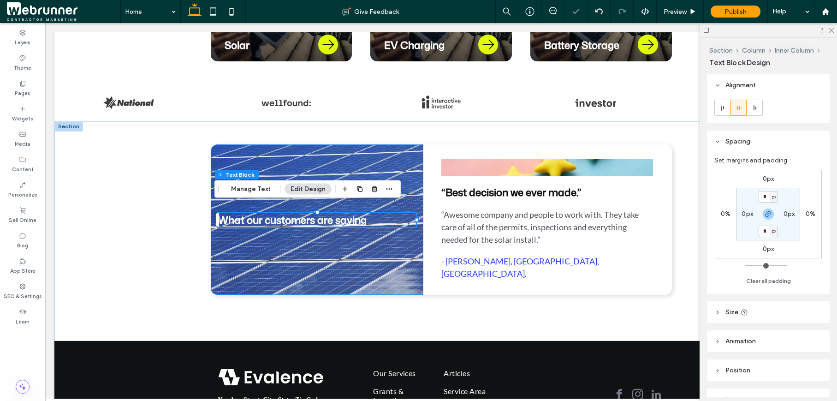
click at [379, 242] on div "What our customers are saying" at bounding box center [317, 219] width 213 height 150
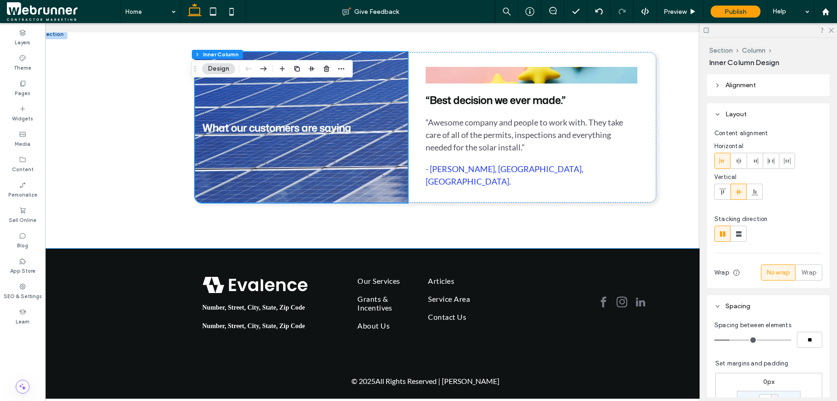
scroll to position [715, 0]
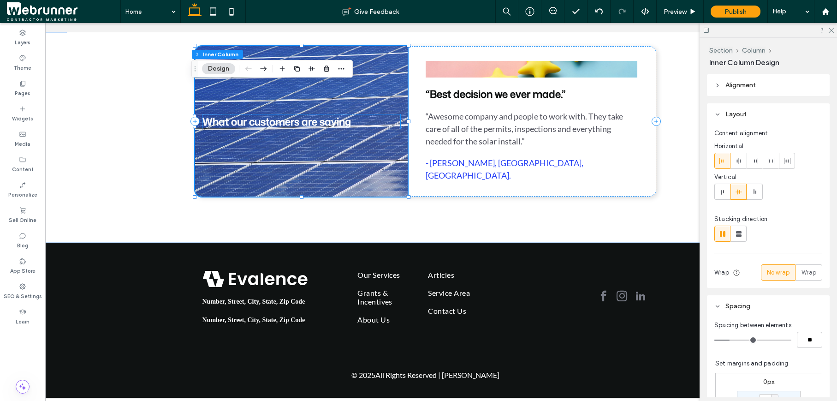
click at [311, 117] on span "What our customers are saying" at bounding box center [276, 121] width 148 height 14
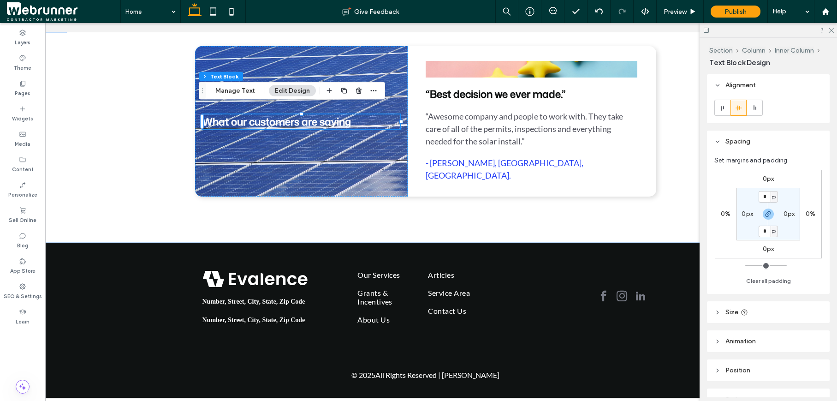
click at [311, 117] on span "What our customers are saying" at bounding box center [276, 121] width 148 height 14
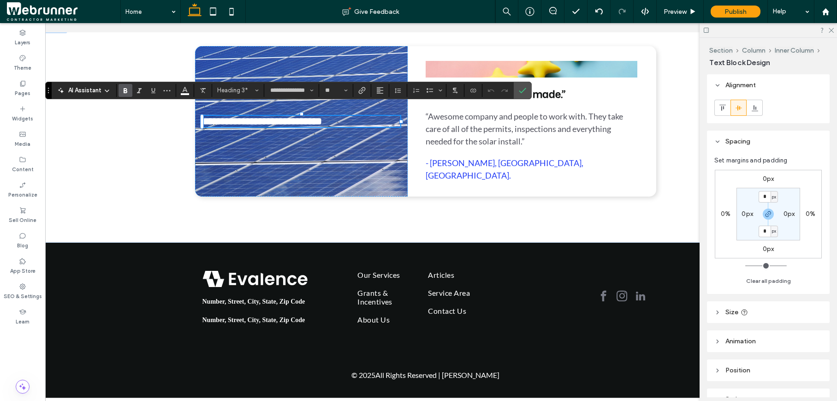
click at [311, 117] on span "**********" at bounding box center [261, 121] width 119 height 10
click at [384, 93] on button "Alignment" at bounding box center [380, 90] width 14 height 13
click at [386, 121] on icon "ui.textEditor.alignment.center" at bounding box center [386, 118] width 7 height 7
click at [525, 93] on icon "Confirm" at bounding box center [522, 90] width 7 height 7
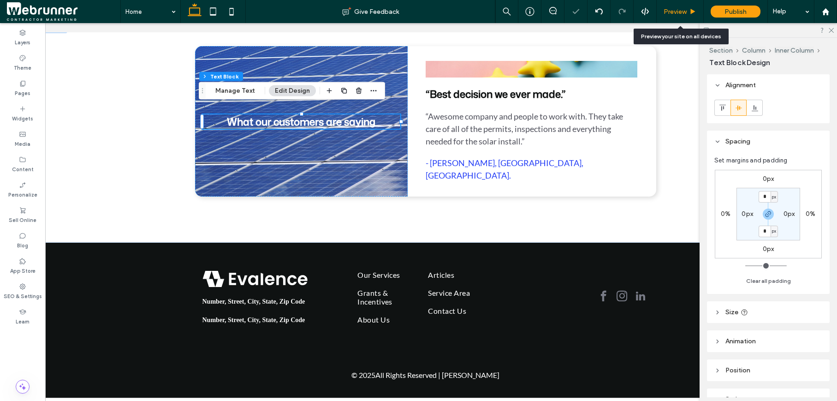
click at [682, 13] on span "Preview" at bounding box center [675, 12] width 23 height 8
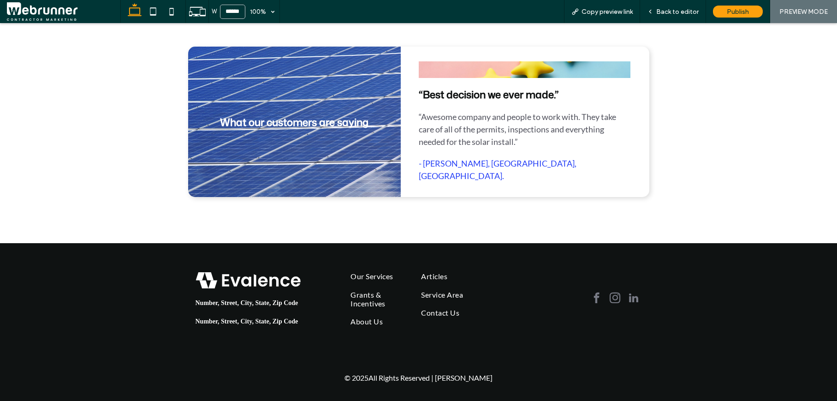
scroll to position [694, 0]
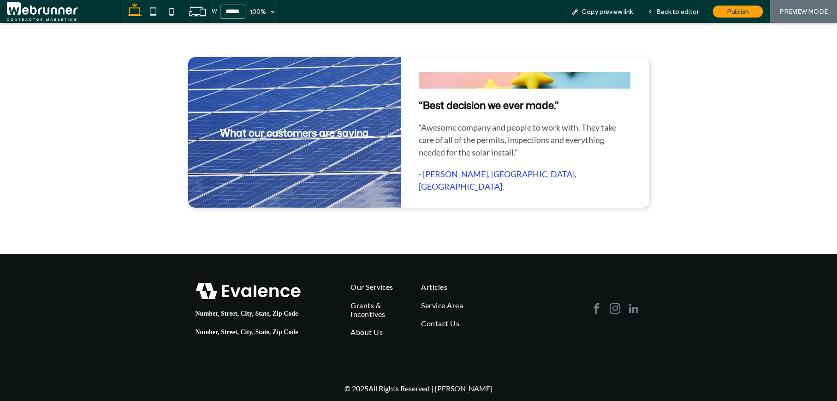
click at [339, 129] on span "What our customers are saying" at bounding box center [294, 132] width 148 height 14
click at [332, 125] on span "What our customers are saying" at bounding box center [294, 132] width 148 height 14
click at [672, 15] on span "Back to editor" at bounding box center [677, 12] width 42 height 8
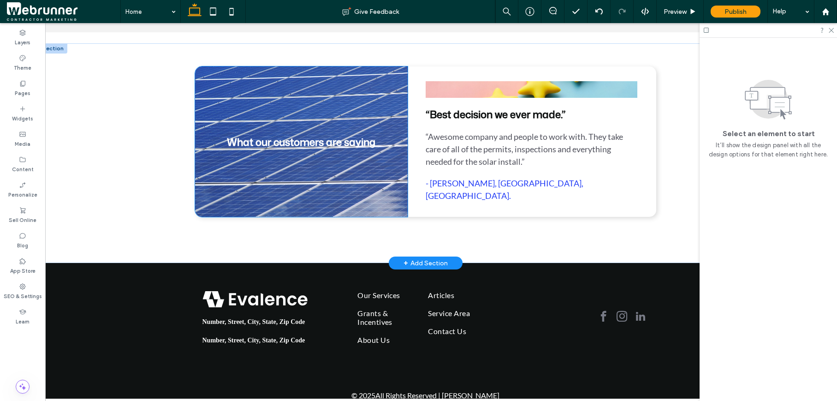
click at [338, 136] on span "What our customers are saying" at bounding box center [301, 142] width 148 height 14
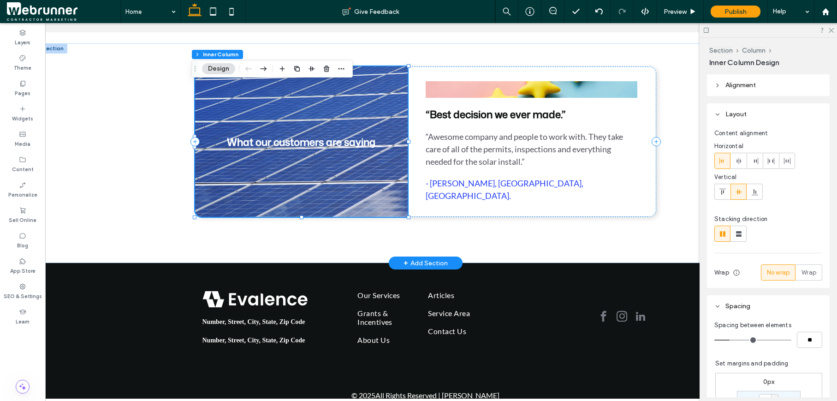
click at [338, 135] on span "What our customers are saying" at bounding box center [301, 142] width 148 height 14
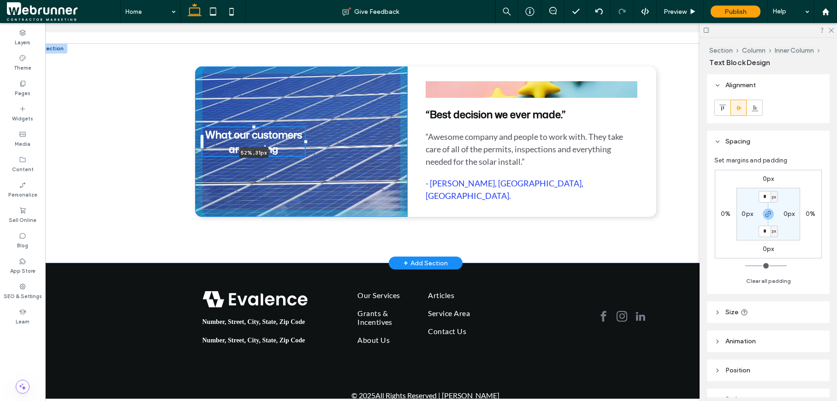
drag, startPoint x: 398, startPoint y: 135, endPoint x: 302, endPoint y: 130, distance: 95.5
click at [302, 130] on div "What our customers are saying 52% , 31px “Best decision we ever made.” “Awesome…" at bounding box center [425, 152] width 553 height 219
type input "**"
type input "****"
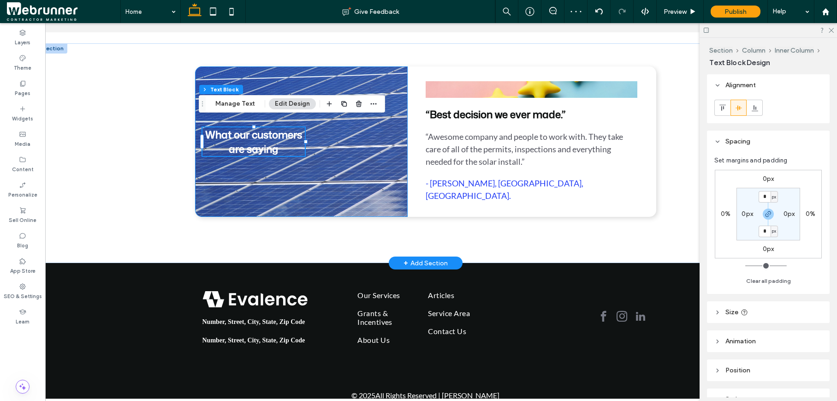
click at [389, 96] on div "What our customers are saying 52% , 31px" at bounding box center [301, 141] width 213 height 150
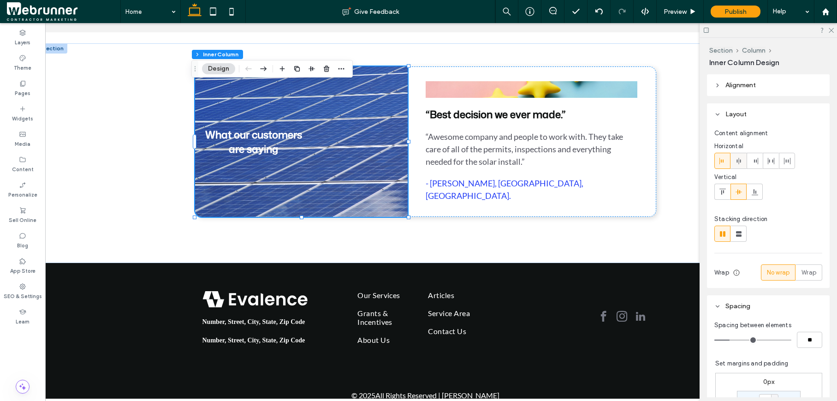
click at [741, 160] on icon at bounding box center [738, 160] width 7 height 7
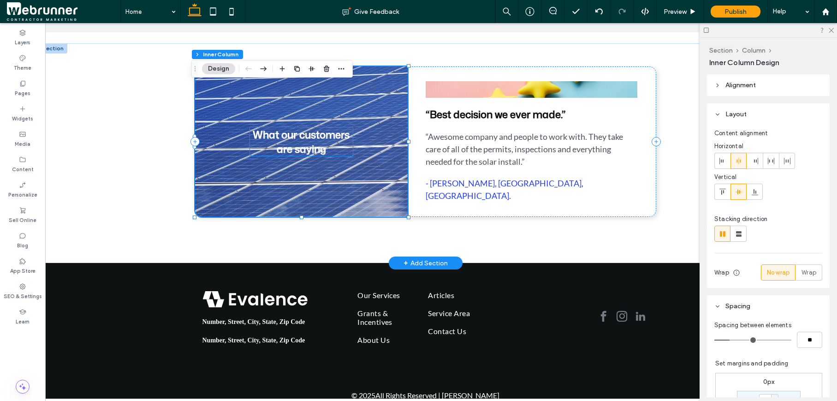
click at [298, 133] on span "What our customers are saying" at bounding box center [301, 141] width 97 height 29
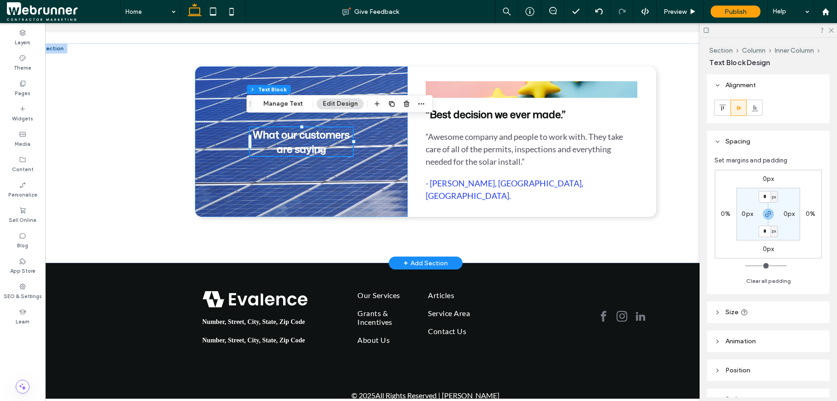
click at [298, 133] on span "What our customers are saying" at bounding box center [301, 141] width 97 height 29
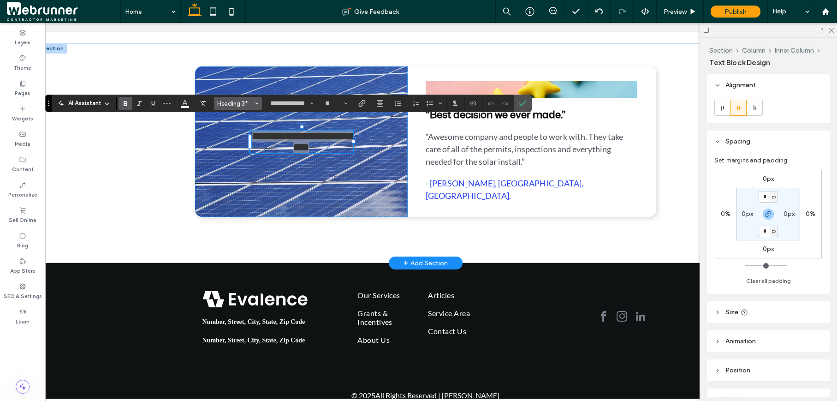
click at [254, 100] on button "Heading 3*" at bounding box center [238, 103] width 48 height 13
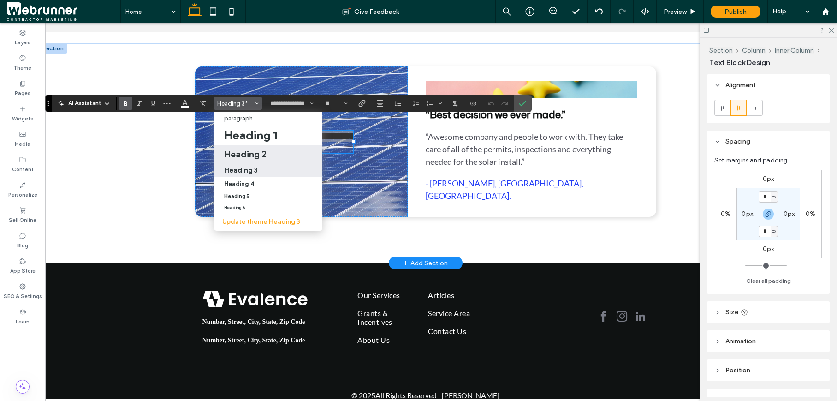
click at [243, 149] on h2 "Heading 2" at bounding box center [245, 153] width 42 height 11
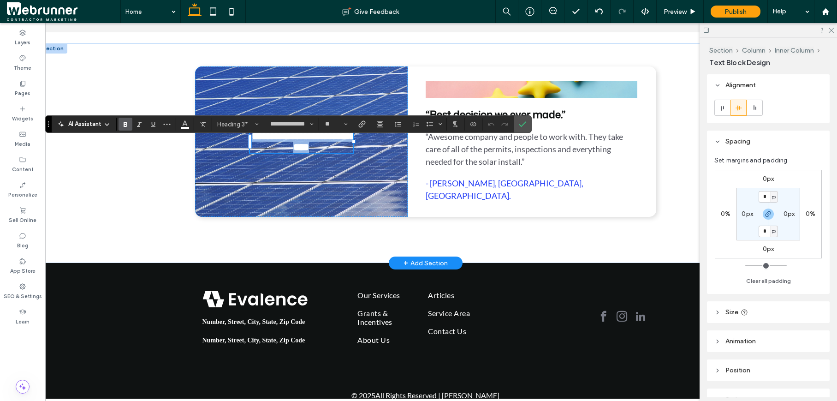
type input "**********"
type input "**"
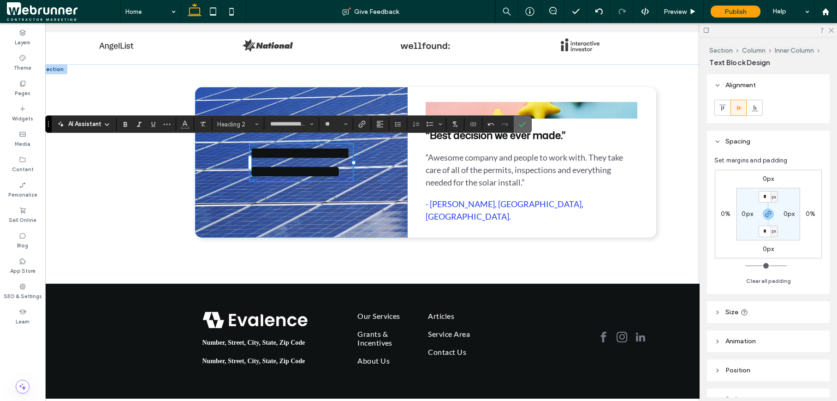
click at [525, 122] on use "Confirm" at bounding box center [522, 124] width 7 height 6
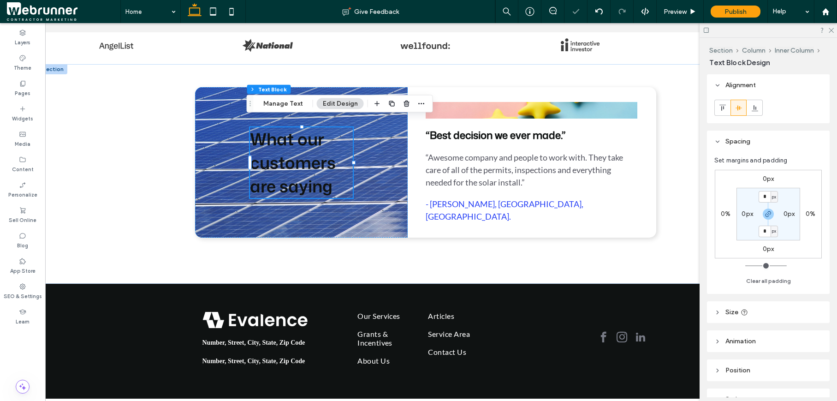
click at [296, 127] on span "What our customers are saying" at bounding box center [293, 162] width 86 height 71
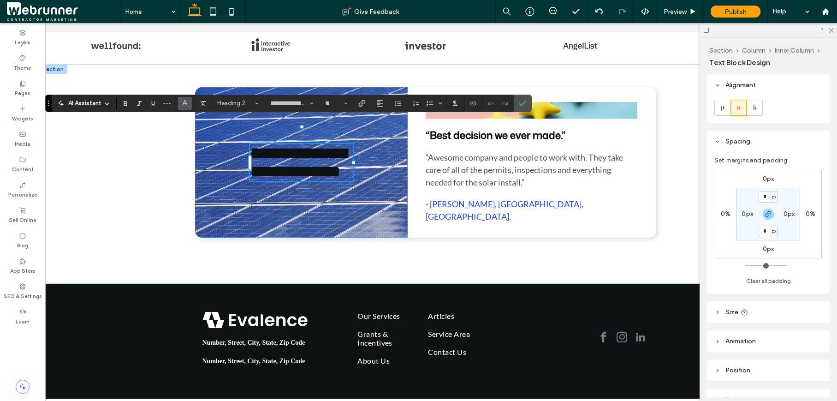
click at [184, 101] on icon "Color" at bounding box center [184, 102] width 7 height 7
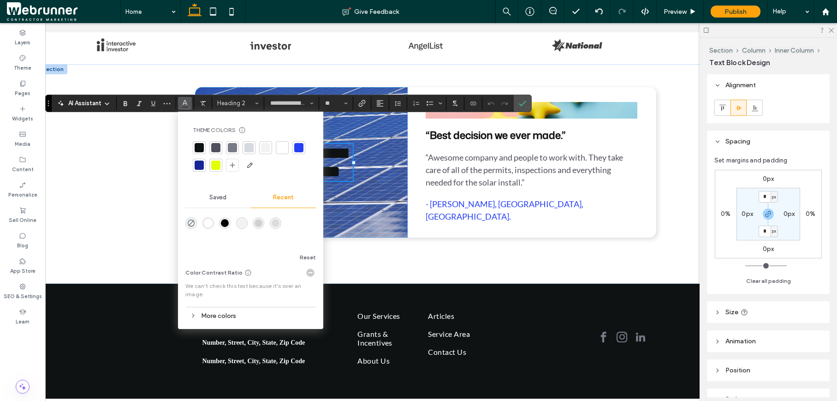
click at [284, 150] on div at bounding box center [282, 147] width 9 height 9
click at [528, 105] on label "Confirm" at bounding box center [523, 103] width 14 height 17
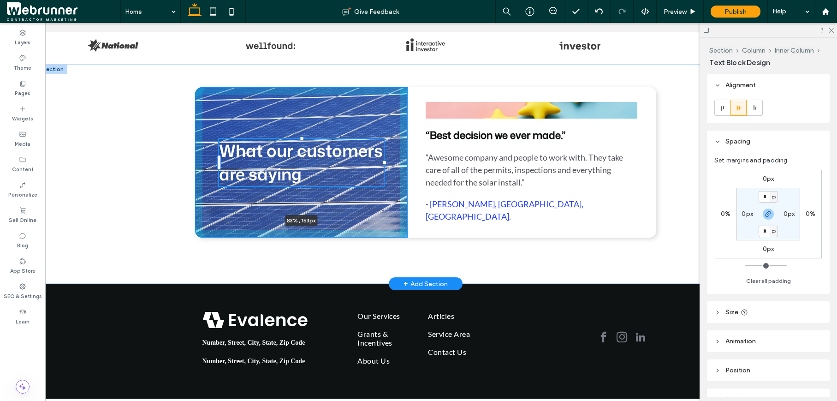
drag, startPoint x: 350, startPoint y: 154, endPoint x: 382, endPoint y: 160, distance: 32.1
click at [382, 161] on div "What our customers are saying 83% , 153px “Best decision we ever made.” “Awesom…" at bounding box center [425, 173] width 553 height 219
type input "**"
type input "****"
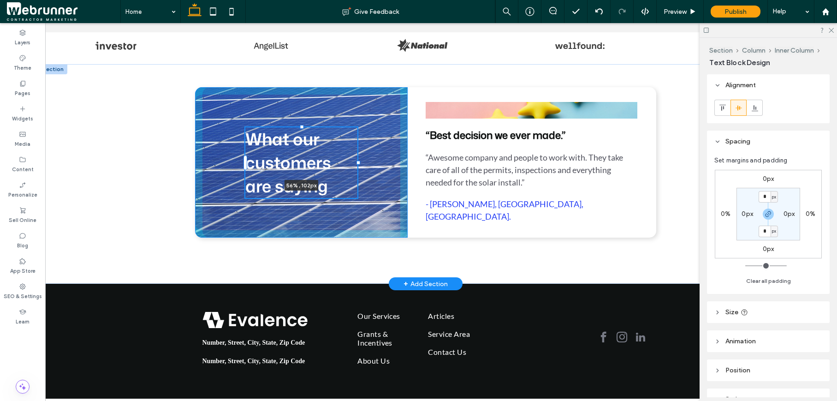
drag, startPoint x: 381, startPoint y: 155, endPoint x: 356, endPoint y: 150, distance: 26.4
click at [356, 150] on div "What our customers are saying 56% , 102px “Best decision we ever made.” “Awesom…" at bounding box center [425, 173] width 553 height 219
type input "**"
type input "****"
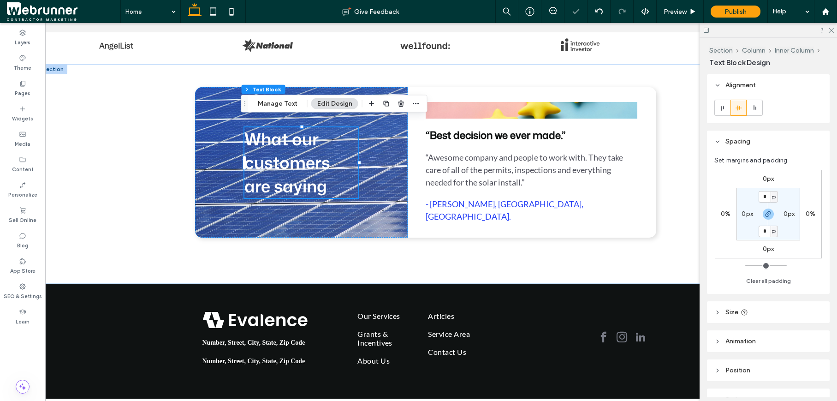
click at [285, 141] on span "What our customers are saying" at bounding box center [287, 162] width 86 height 71
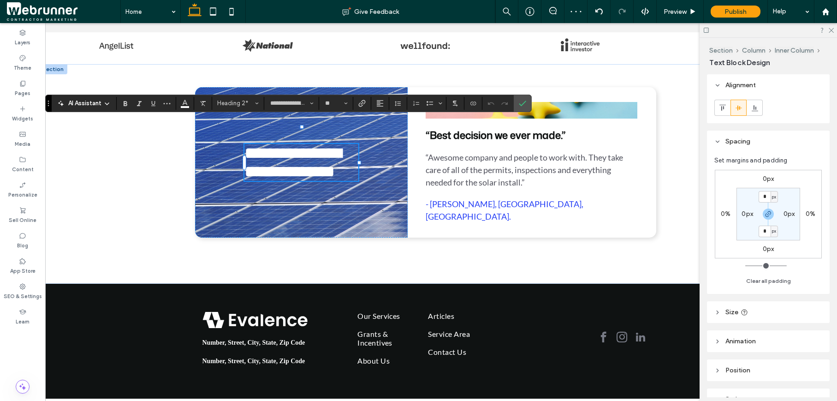
click at [297, 145] on span "**********" at bounding box center [292, 162] width 97 height 35
click at [251, 155] on span "**********" at bounding box center [292, 162] width 97 height 35
click at [250, 180] on span "**********" at bounding box center [292, 162] width 97 height 35
click at [280, 180] on span "**********" at bounding box center [292, 162] width 97 height 35
click at [525, 98] on span "Confirm" at bounding box center [522, 103] width 7 height 16
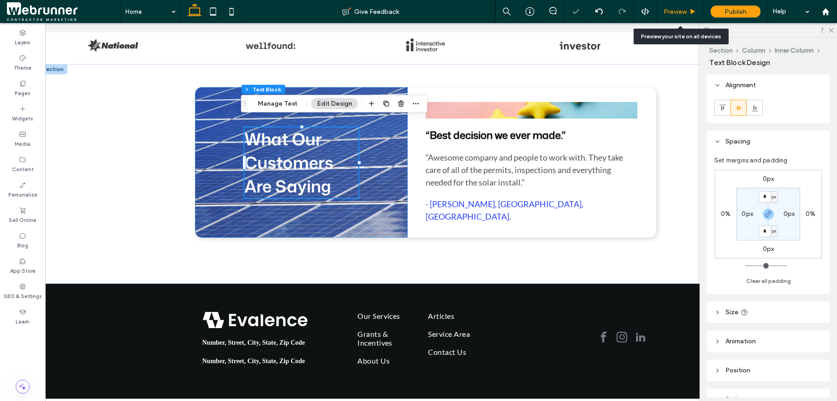
click at [678, 16] on div "Preview" at bounding box center [680, 11] width 47 height 23
click at [678, 14] on span "Preview" at bounding box center [675, 12] width 23 height 8
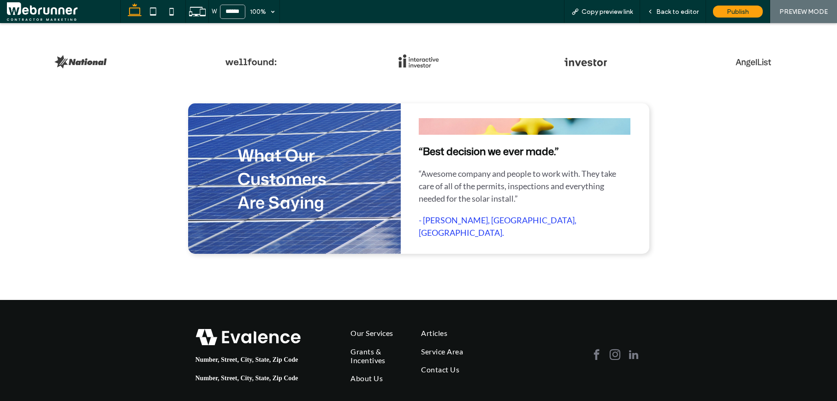
scroll to position [650, 0]
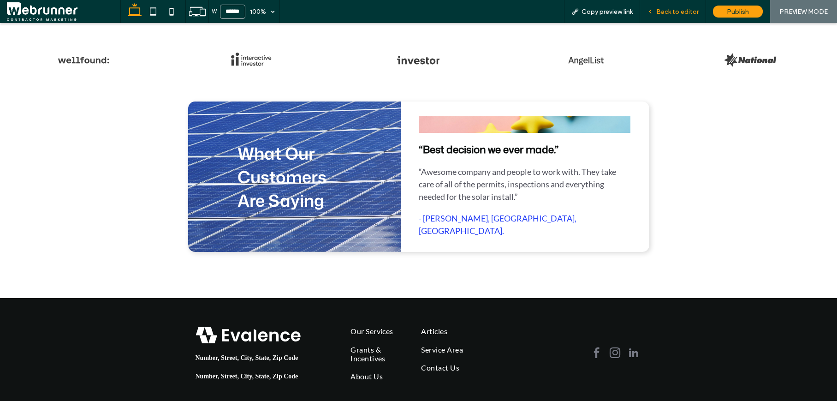
click at [669, 13] on span "Back to editor" at bounding box center [677, 12] width 42 height 8
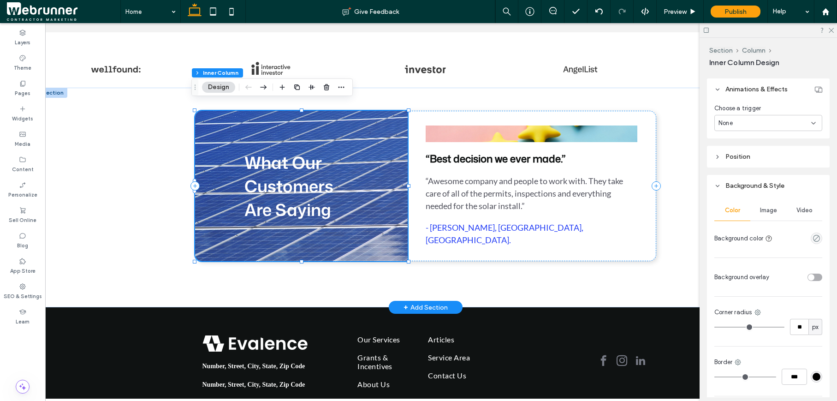
scroll to position [602, 0]
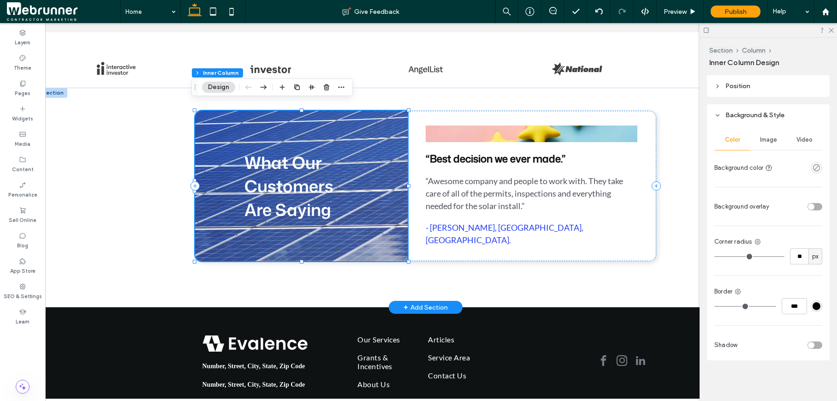
click at [808, 208] on div "toggle" at bounding box center [811, 206] width 6 height 6
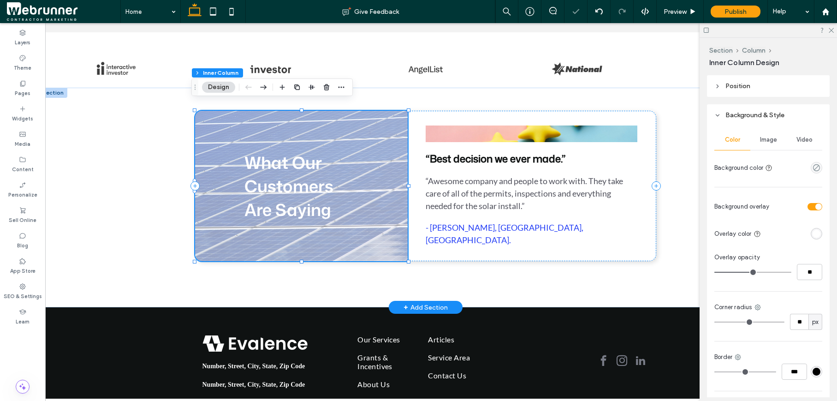
click at [812, 231] on div "rgba(255, 255, 255, 1)" at bounding box center [816, 234] width 8 height 8
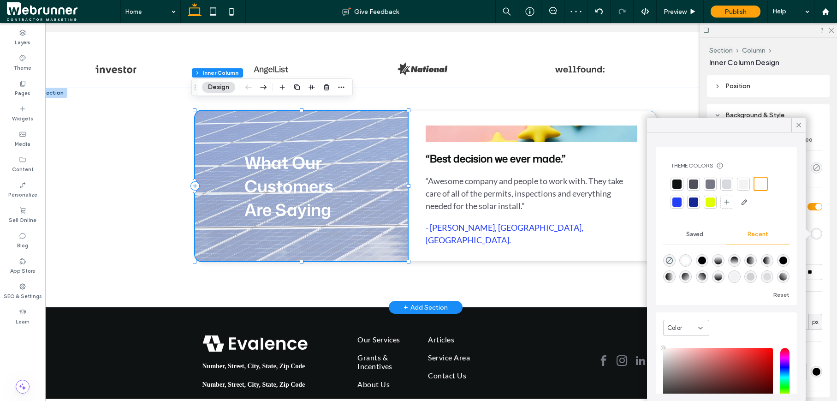
click at [681, 184] on div at bounding box center [676, 183] width 9 height 9
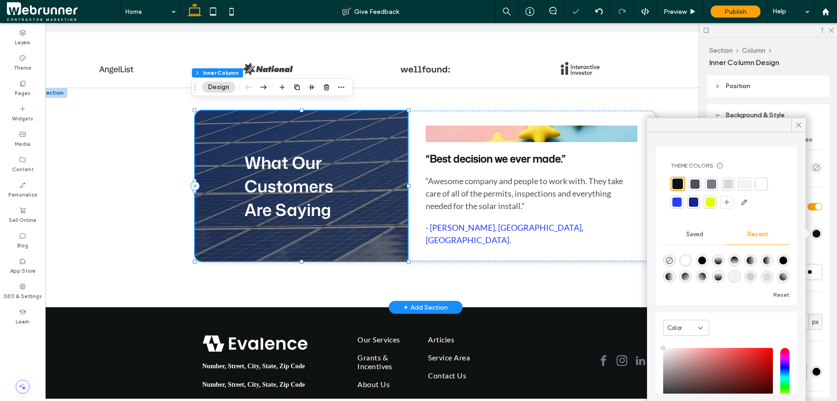
click at [753, 85] on header "Position" at bounding box center [768, 86] width 123 height 22
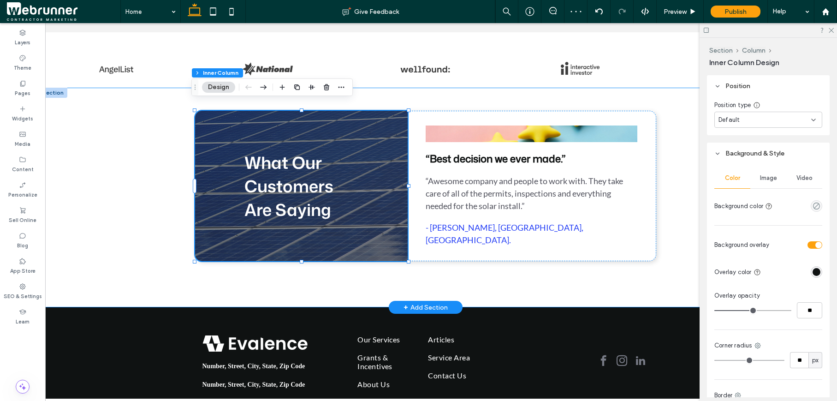
click at [497, 266] on div "What Our Customers Are Saying “Best decision we ever made.” “Awesome company an…" at bounding box center [425, 197] width 553 height 219
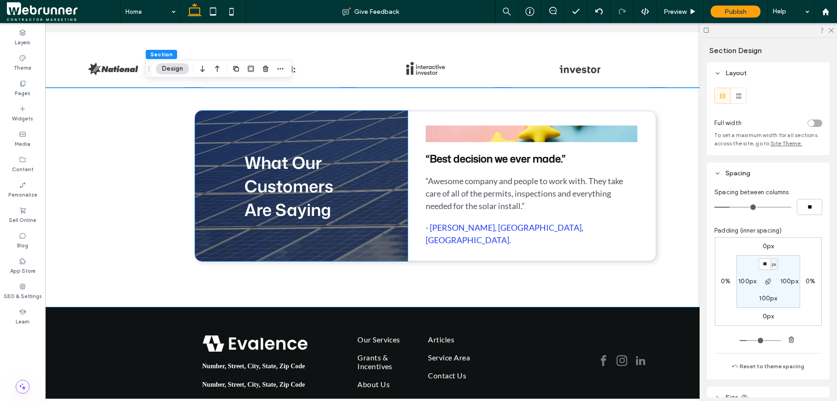
click at [308, 180] on span "What Our Customers Are Saying" at bounding box center [288, 186] width 89 height 71
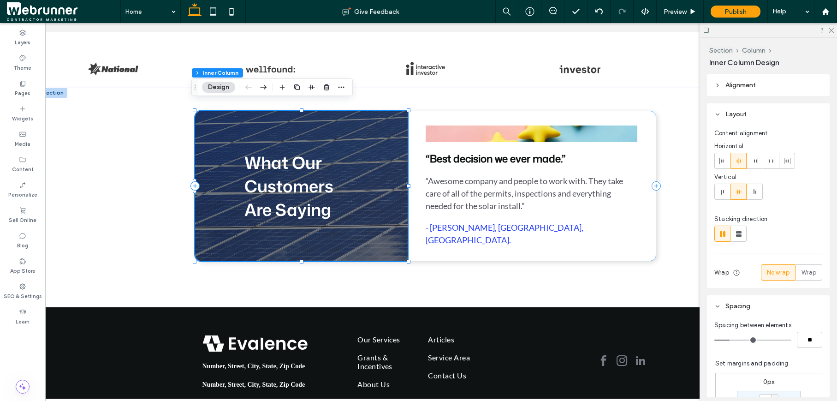
click at [292, 178] on span "What Our Customers Are Saying" at bounding box center [288, 186] width 89 height 71
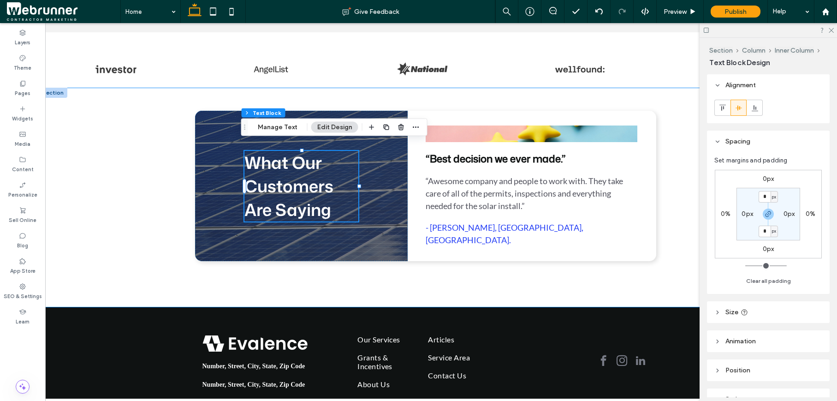
click at [76, 142] on div "What Our Customers Are Saying “Best decision we ever made.” “Awesome company an…" at bounding box center [425, 197] width 773 height 219
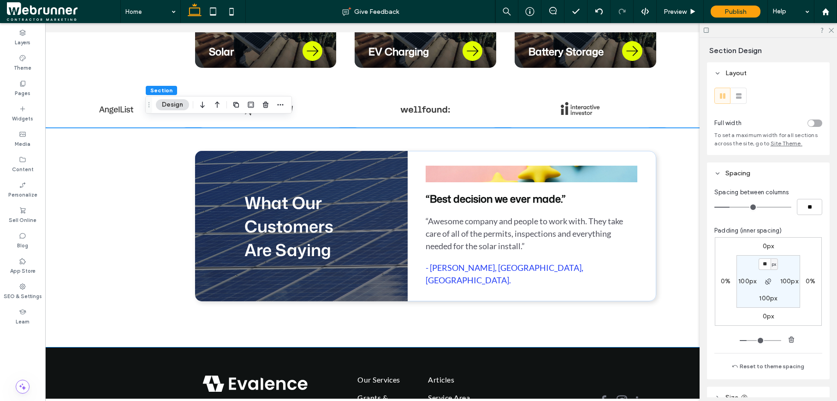
scroll to position [611, 0]
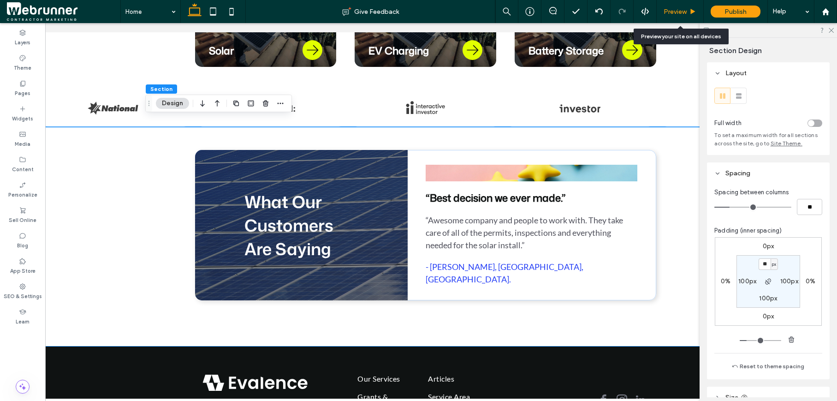
click at [679, 8] on span "Preview" at bounding box center [675, 12] width 23 height 8
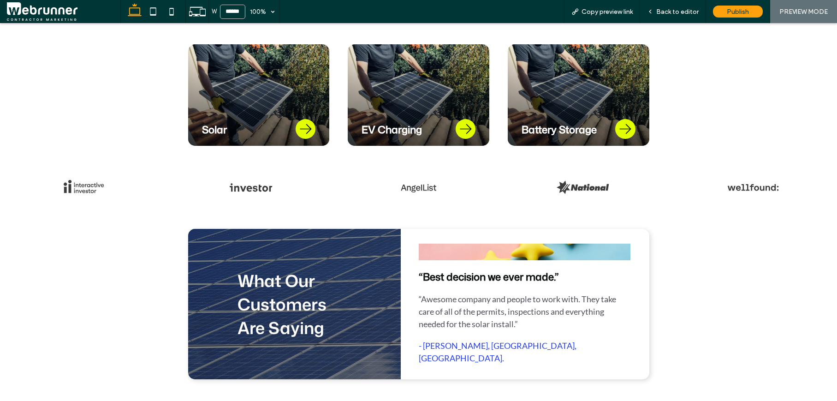
scroll to position [549, 0]
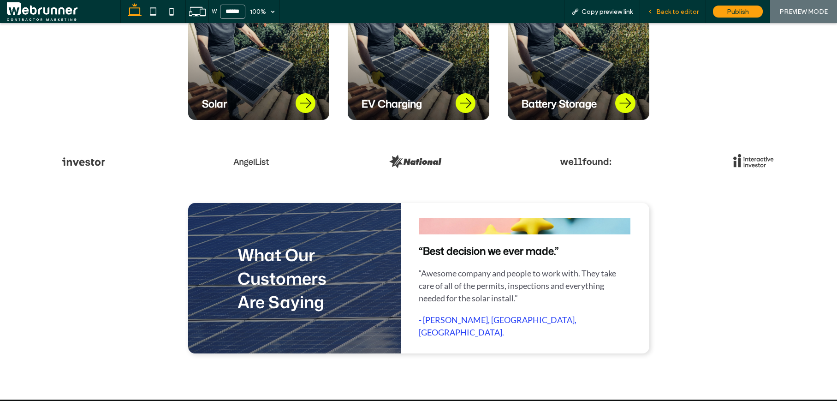
click at [658, 22] on div "Back to editor" at bounding box center [673, 11] width 66 height 23
click at [670, 13] on span "Back to editor" at bounding box center [677, 12] width 42 height 8
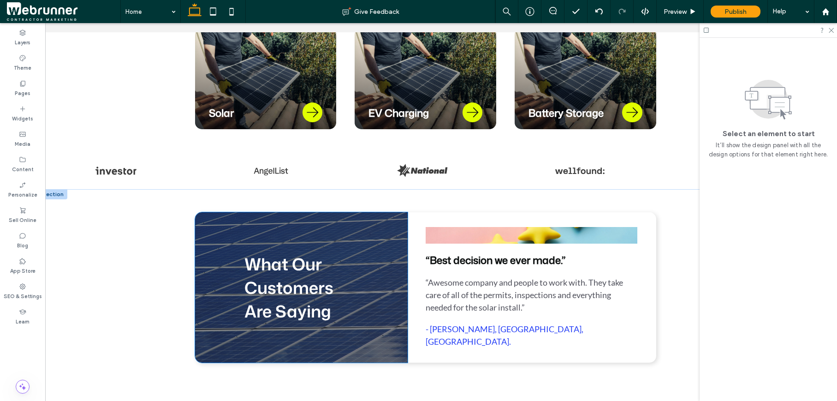
click at [398, 254] on div "What Our Customers Are Saying" at bounding box center [301, 287] width 213 height 150
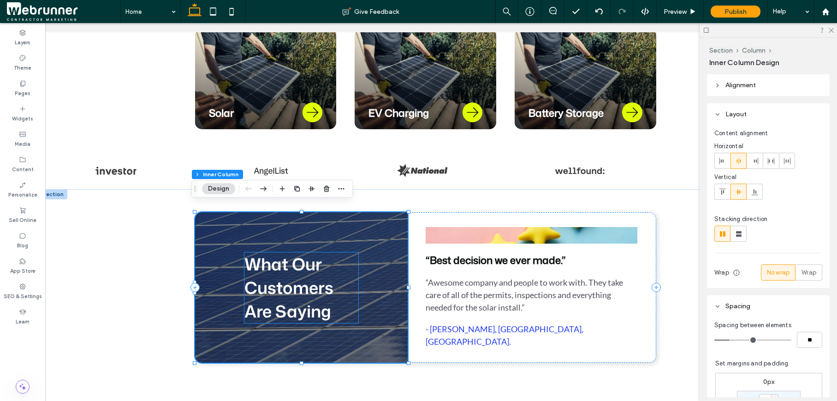
click at [329, 257] on h2 "What Our Customers Are Saying" at bounding box center [301, 287] width 114 height 71
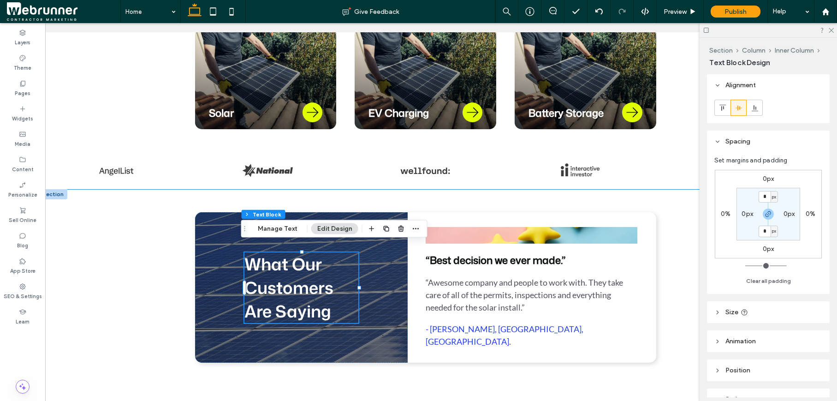
click at [164, 255] on div "What Our Customers Are Saying “Best decision we ever made.” “Awesome company an…" at bounding box center [425, 298] width 553 height 219
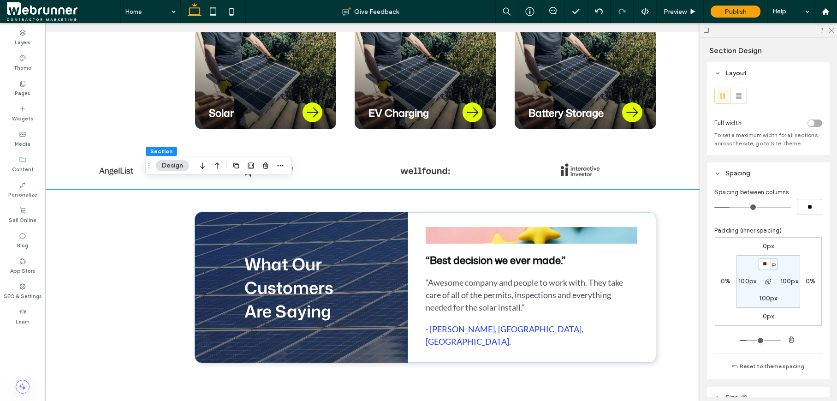
click at [284, 280] on span "What Our Customers Are Saying" at bounding box center [288, 287] width 89 height 71
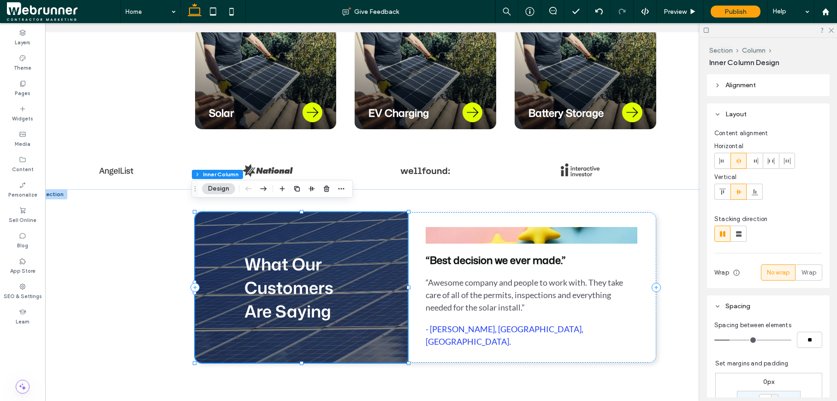
click at [283, 280] on span "What Our Customers Are Saying" at bounding box center [288, 287] width 89 height 71
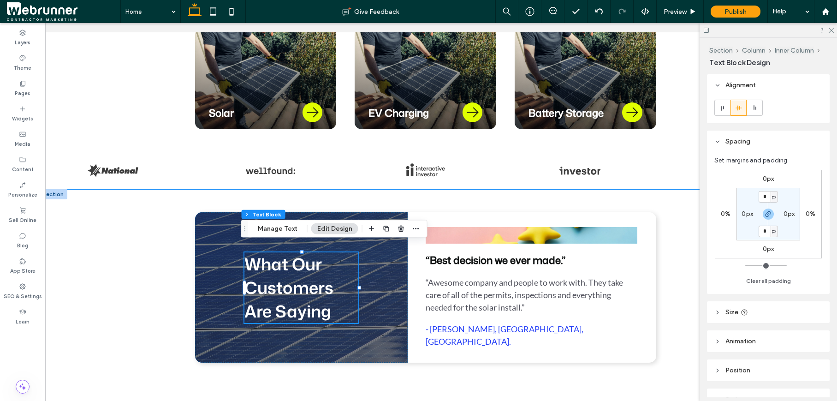
click at [162, 286] on div "What Our Customers Are Saying “Best decision we ever made.” “Awesome company an…" at bounding box center [425, 298] width 553 height 219
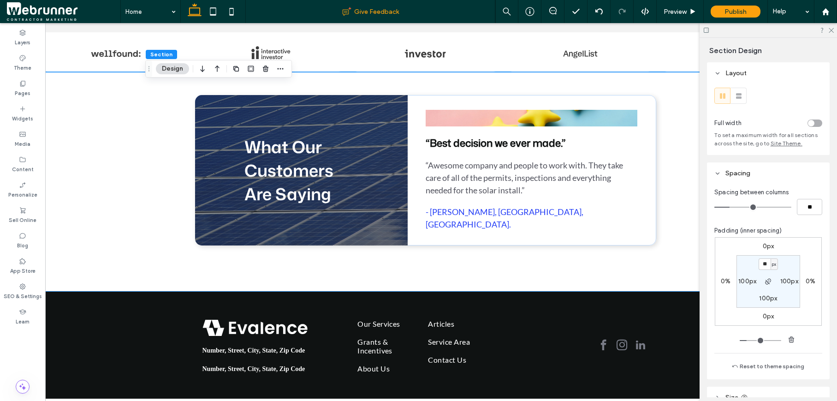
scroll to position [667, 0]
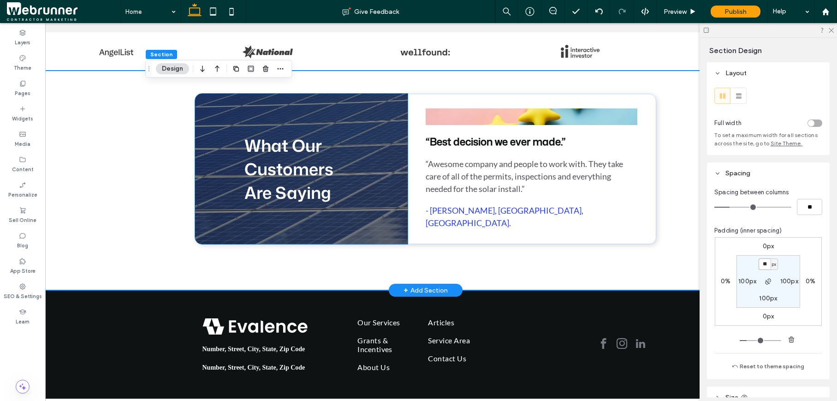
click at [269, 167] on span "What Our Customers Are Saying" at bounding box center [288, 169] width 89 height 71
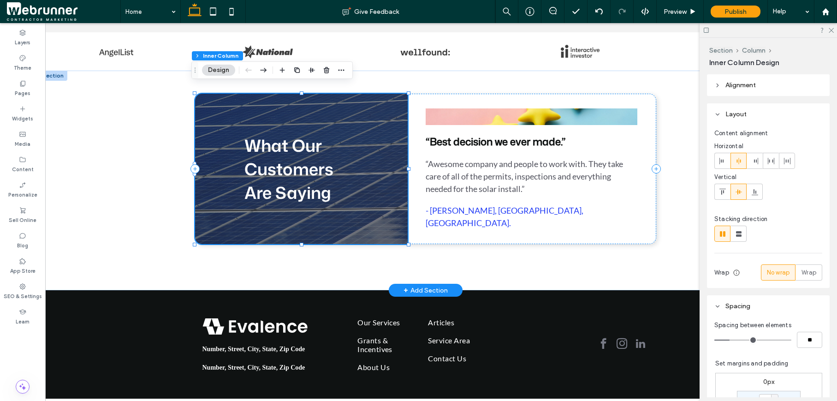
click at [269, 165] on span "What Our Customers Are Saying" at bounding box center [288, 169] width 89 height 71
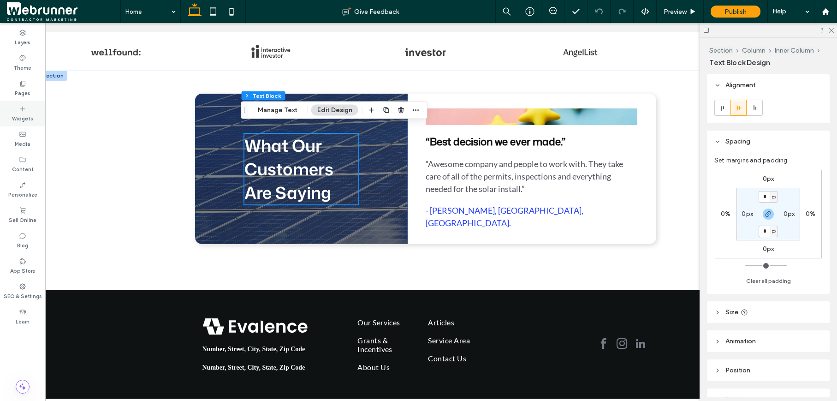
scroll to position [0, 16]
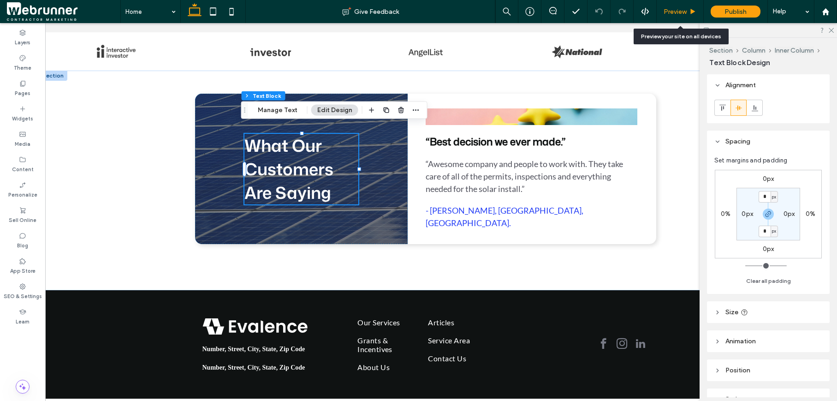
click at [676, 13] on span "Preview" at bounding box center [675, 12] width 23 height 8
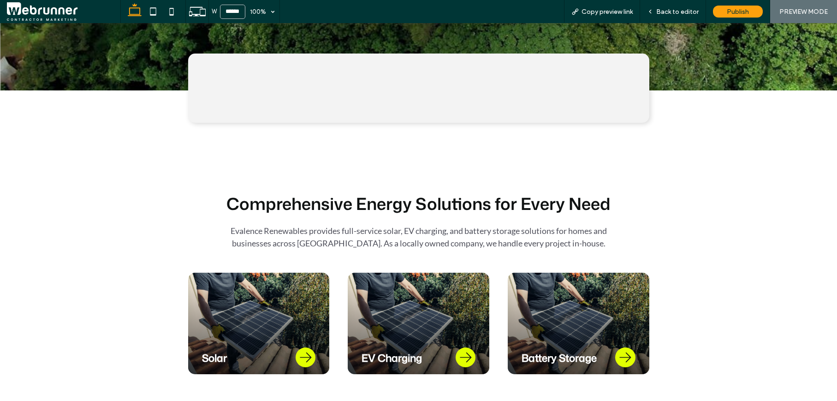
scroll to position [303, 0]
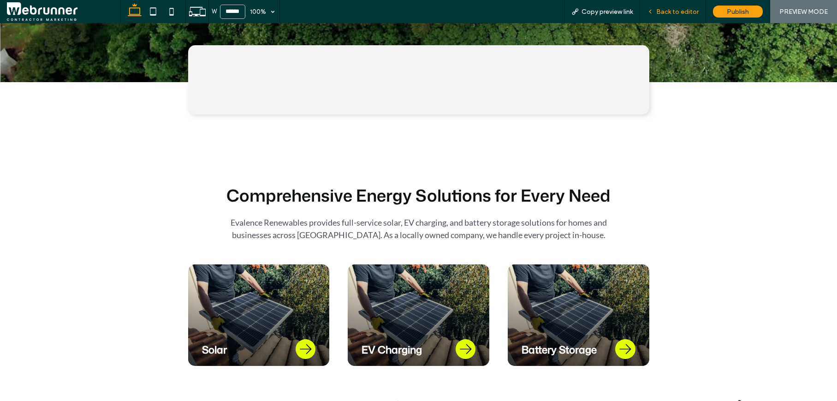
click at [669, 12] on span "Back to editor" at bounding box center [677, 12] width 42 height 8
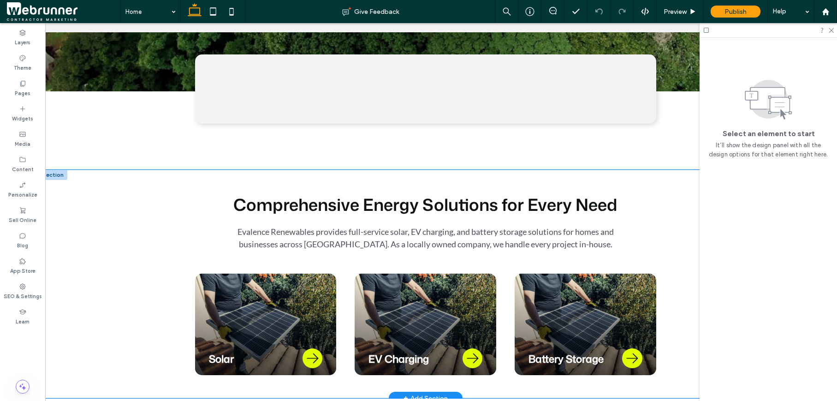
click at [190, 170] on div "Comprehensive Energy Solutions for Every Need Evalence Renewables provides full…" at bounding box center [425, 284] width 553 height 228
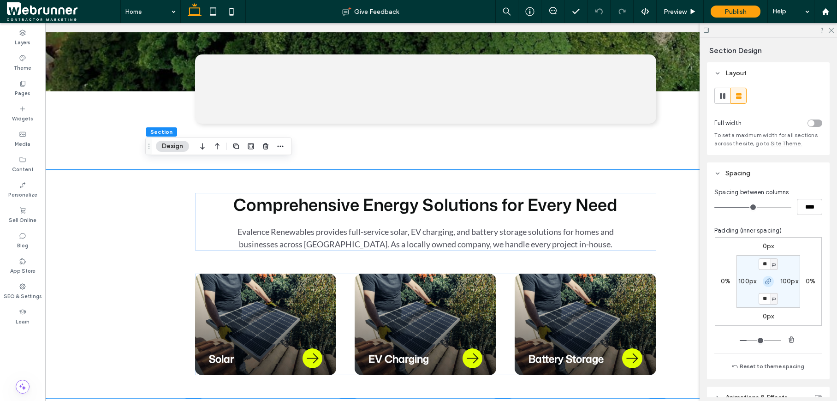
click at [763, 282] on span "button" at bounding box center [768, 281] width 11 height 11
click at [760, 261] on input "**" at bounding box center [765, 264] width 12 height 12
type input "*"
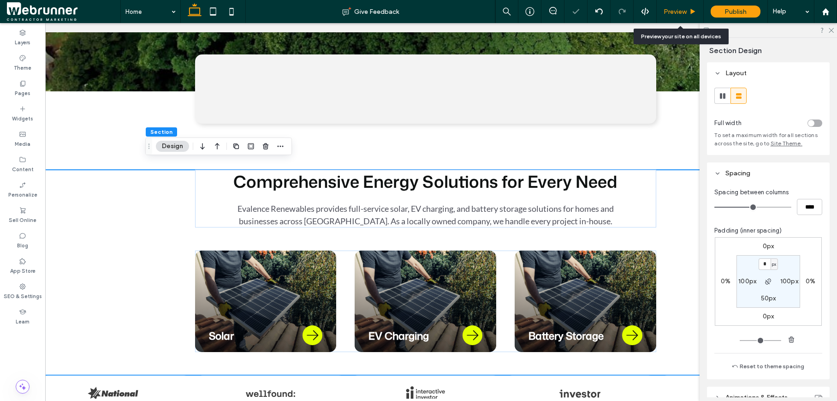
click at [687, 12] on div "Preview" at bounding box center [680, 12] width 47 height 8
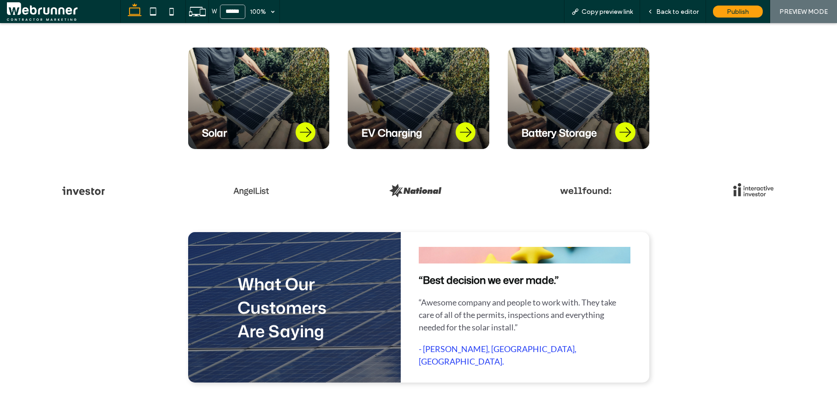
scroll to position [673, 0]
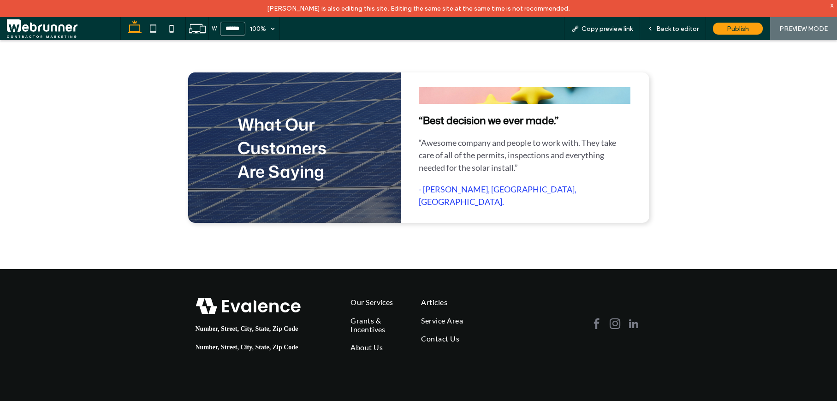
click at [274, 116] on span "What Our Customers Are Saying" at bounding box center [281, 148] width 89 height 71
click at [250, 129] on span "What Our Customers Are Saying" at bounding box center [281, 148] width 89 height 71
click at [681, 34] on div "Back to editor" at bounding box center [673, 28] width 66 height 23
click at [676, 30] on span "Back to editor" at bounding box center [677, 29] width 42 height 8
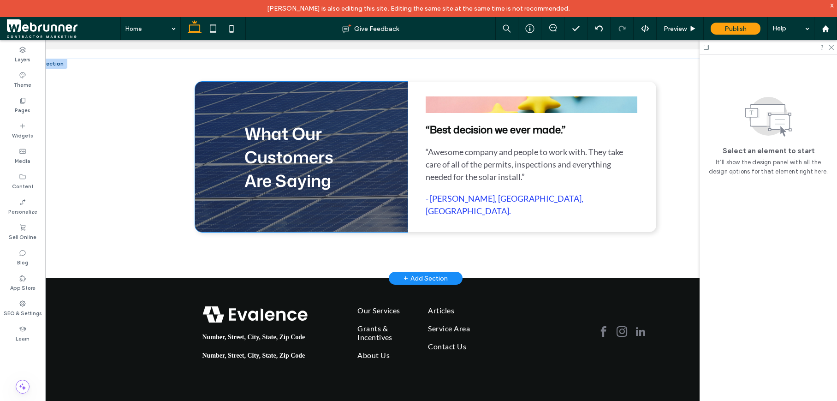
click at [273, 152] on span "What Our Customers Are Saying" at bounding box center [288, 157] width 89 height 71
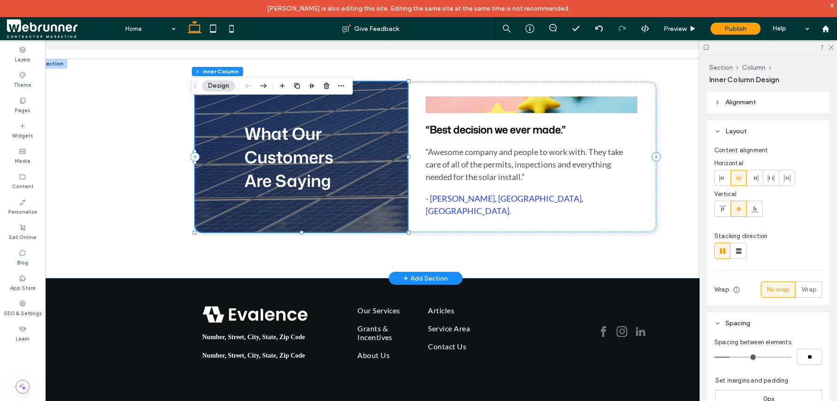
click at [269, 151] on span "What Our Customers Are Saying" at bounding box center [288, 157] width 89 height 71
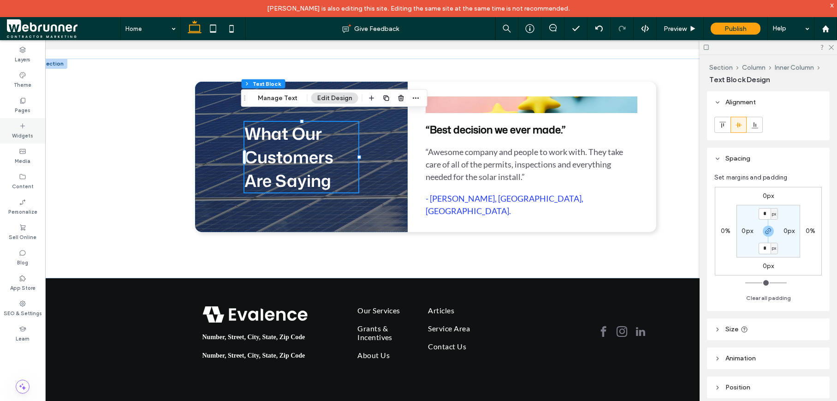
click at [22, 121] on div "Widgets" at bounding box center [22, 130] width 45 height 25
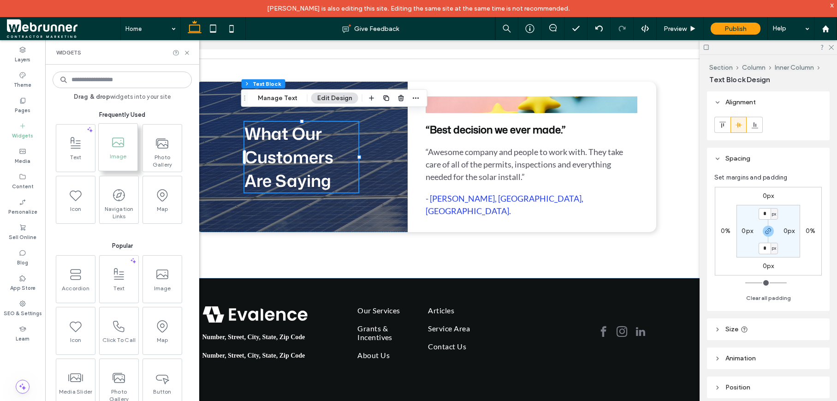
click at [119, 142] on icon at bounding box center [118, 142] width 15 height 15
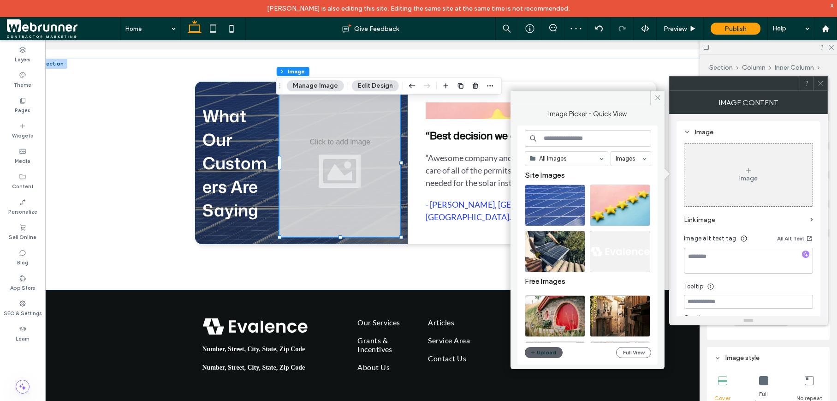
click at [561, 140] on input at bounding box center [588, 138] width 126 height 17
click at [623, 207] on div "Select" at bounding box center [620, 205] width 60 height 42
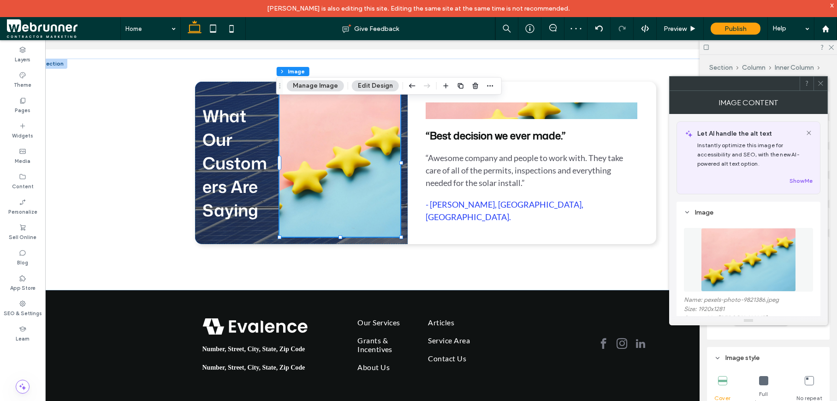
click at [820, 84] on icon at bounding box center [820, 83] width 7 height 7
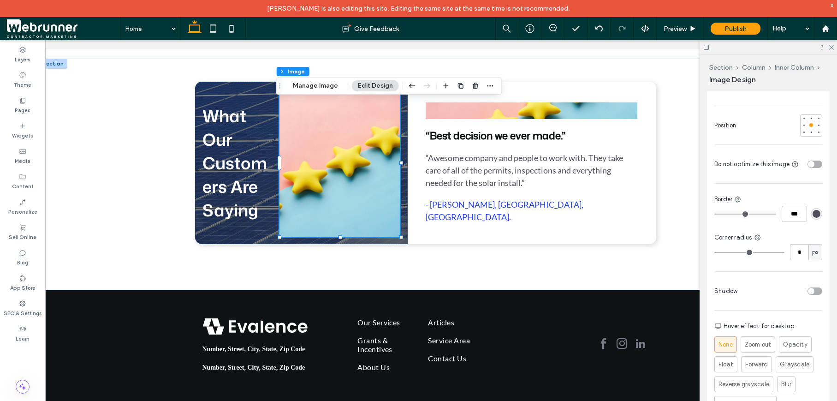
scroll to position [314, 0]
type input "*"
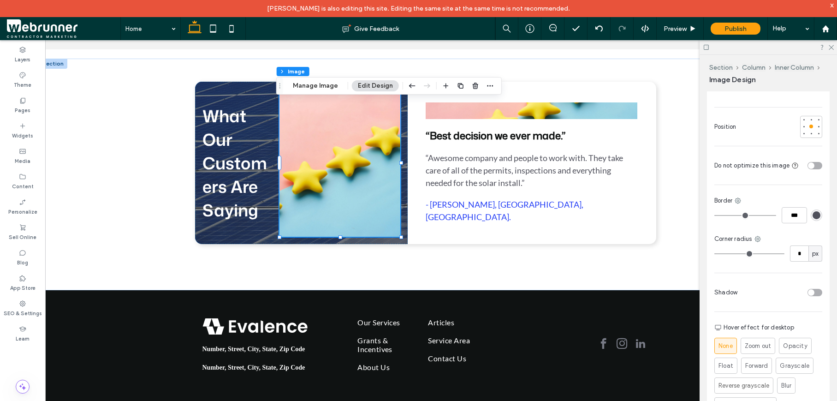
type input "*"
type input "**"
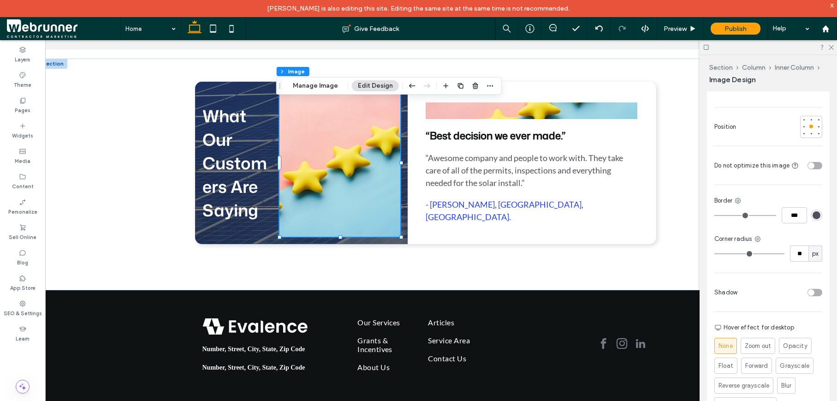
type input "**"
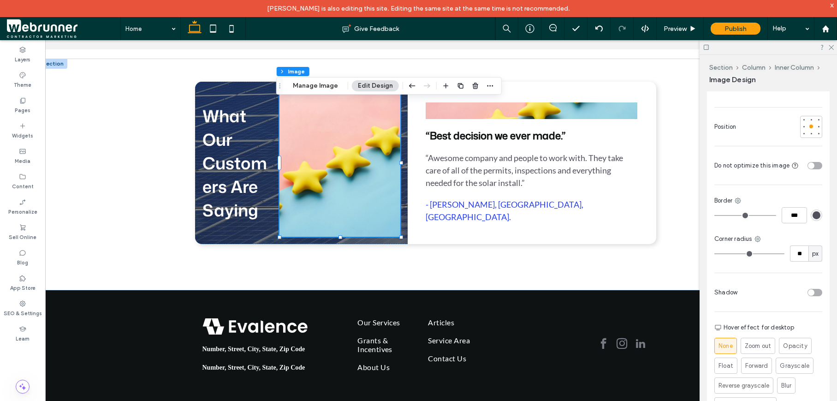
type input "**"
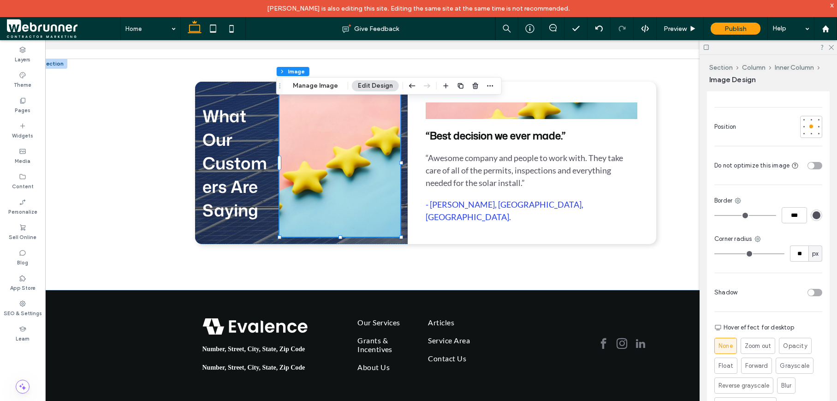
type input "**"
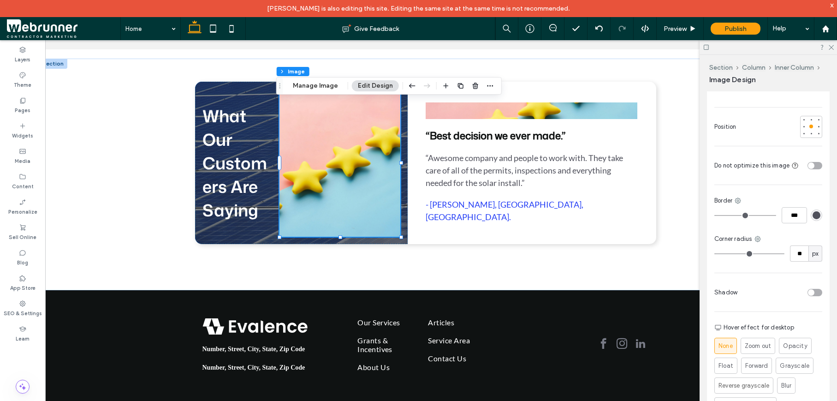
type input "**"
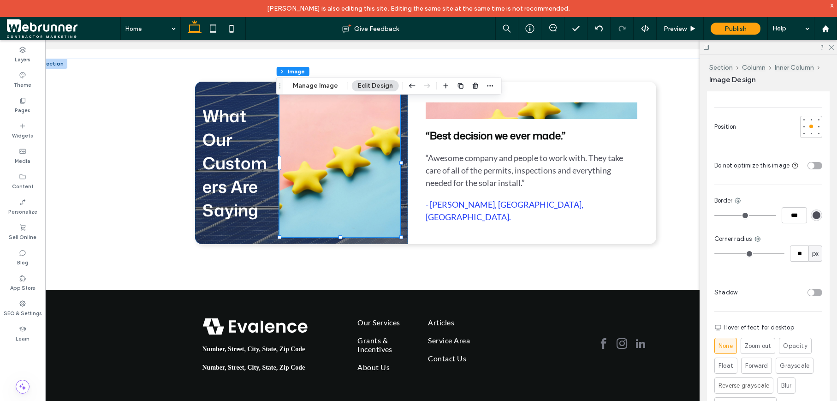
type input "**"
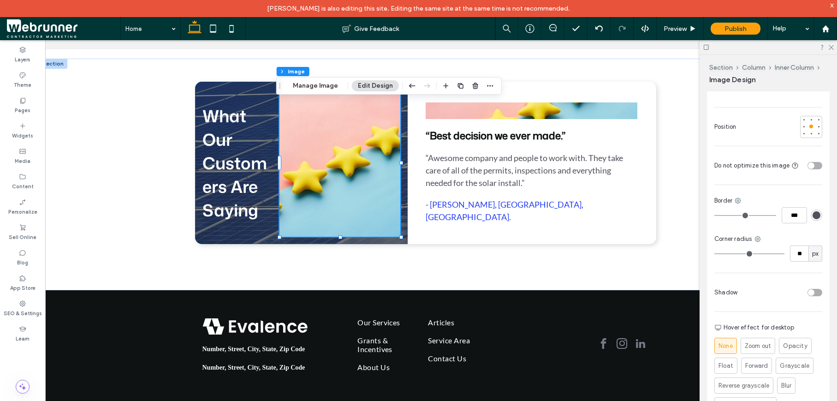
type input "**"
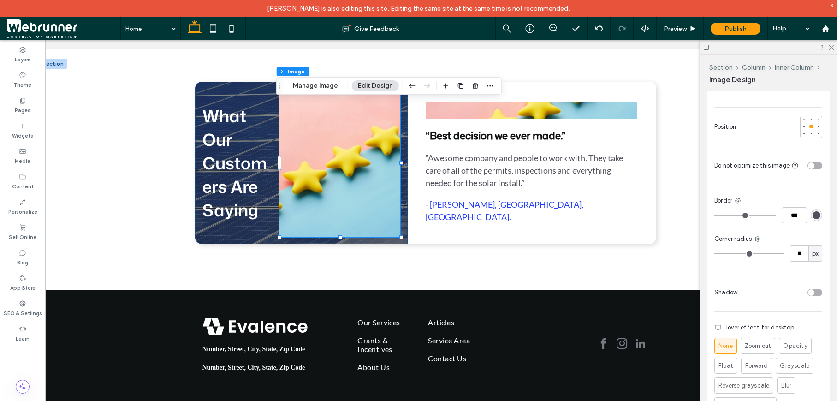
type input "**"
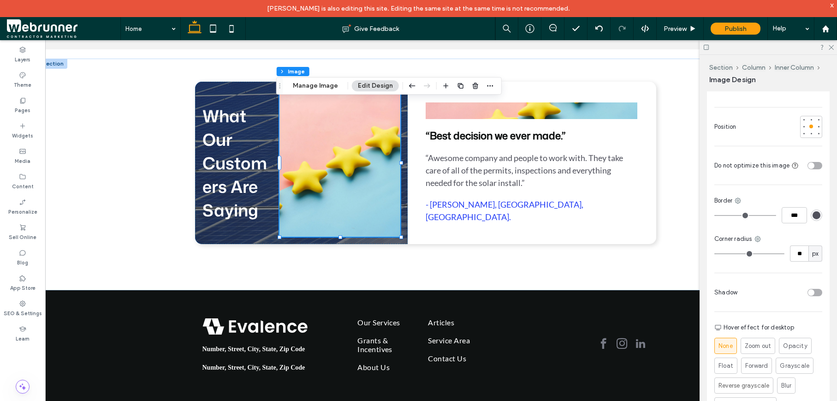
type input "**"
type input "***"
drag, startPoint x: 718, startPoint y: 246, endPoint x: 789, endPoint y: 251, distance: 71.2
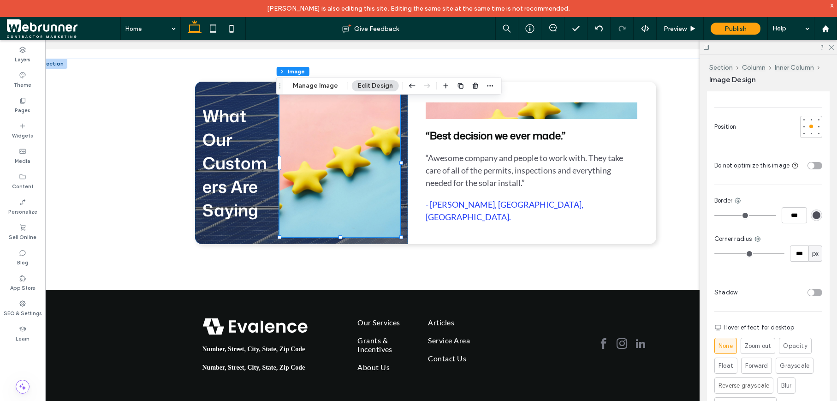
type input "***"
click at [784, 253] on input "range" at bounding box center [749, 253] width 70 height 1
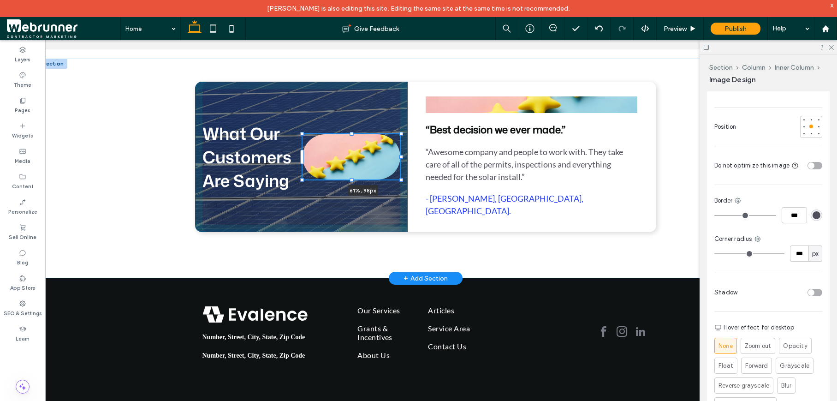
drag, startPoint x: 337, startPoint y: 229, endPoint x: 345, endPoint y: 178, distance: 52.2
click at [345, 178] on div "What Our Customers Are Saying 61% , 98px “Best decision we ever made.” “Awesome…" at bounding box center [425, 168] width 553 height 219
type input "**"
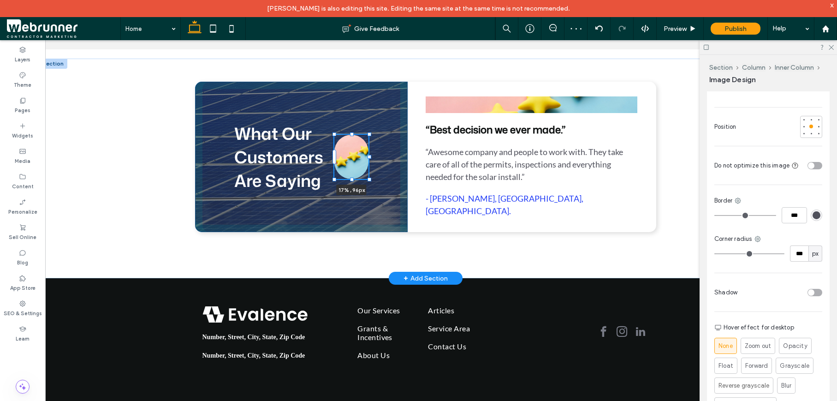
drag, startPoint x: 398, startPoint y: 153, endPoint x: 351, endPoint y: 153, distance: 46.6
click at [351, 153] on div "What Our Customers Are Saying 17% , 96px “Best decision we ever made.” “Awesome…" at bounding box center [425, 168] width 553 height 219
type input "**"
type input "****"
drag, startPoint x: 348, startPoint y: 170, endPoint x: 347, endPoint y: 159, distance: 11.1
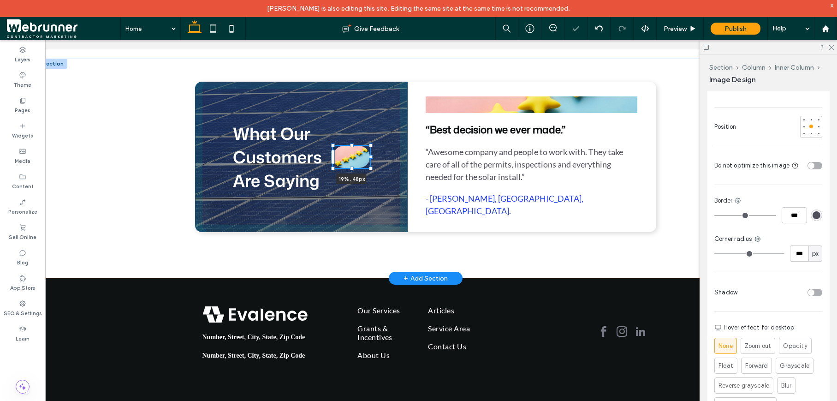
click at [350, 166] on div at bounding box center [352, 168] width 4 height 4
type input "**"
drag, startPoint x: 368, startPoint y: 148, endPoint x: 362, endPoint y: 148, distance: 6.0
click at [363, 155] on div at bounding box center [365, 157] width 4 height 4
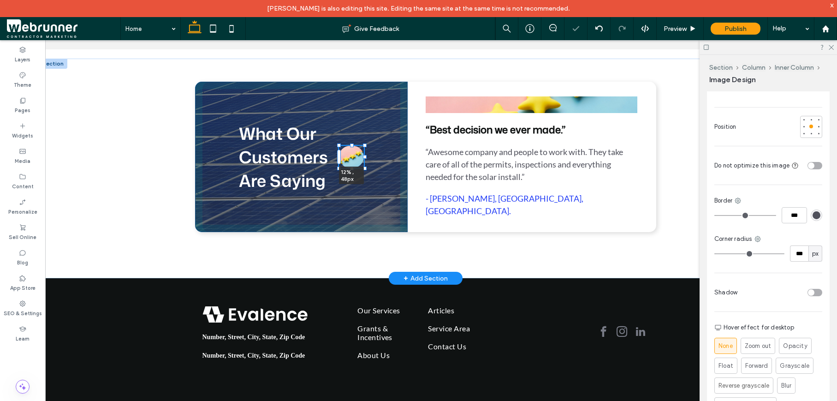
type input "**"
type input "****"
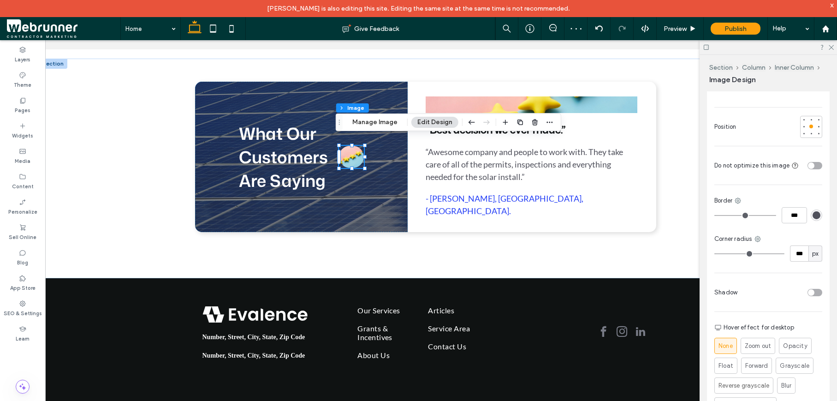
type input "**"
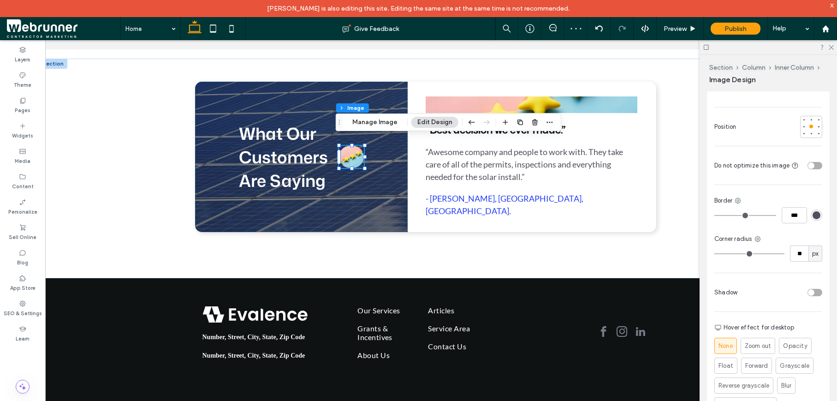
type input "**"
type input "*"
drag, startPoint x: 776, startPoint y: 243, endPoint x: 628, endPoint y: 190, distance: 156.6
type input "*"
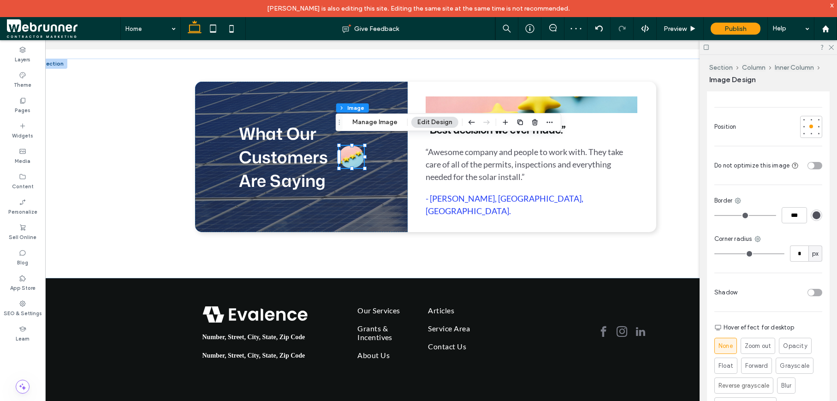
click at [714, 253] on input "range" at bounding box center [749, 253] width 70 height 1
click at [468, 120] on use "button" at bounding box center [471, 122] width 6 height 4
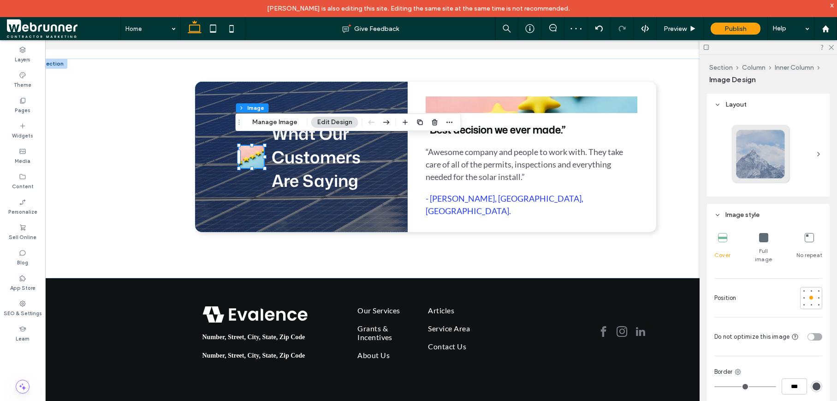
scroll to position [144, 0]
click at [809, 288] on div at bounding box center [811, 290] width 4 height 4
click at [809, 295] on div at bounding box center [811, 297] width 4 height 4
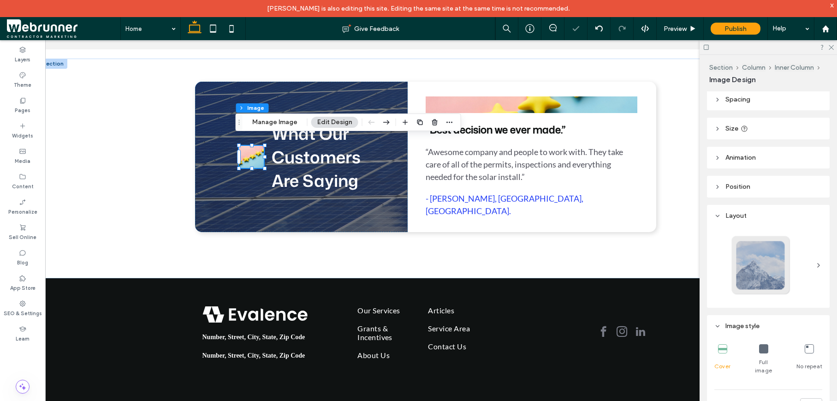
scroll to position [0, 0]
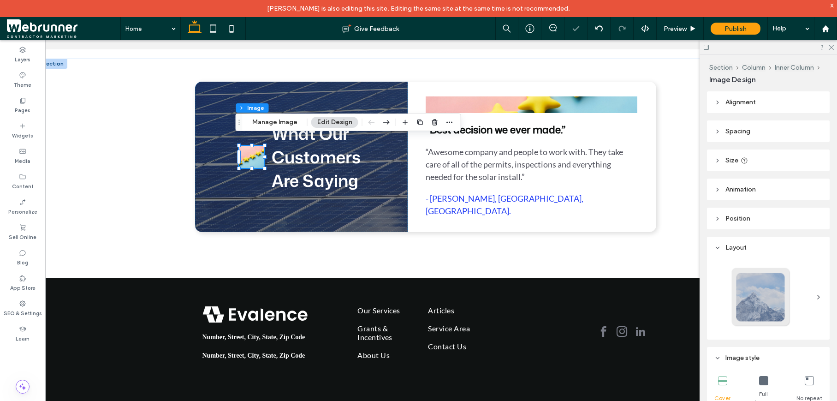
click at [715, 98] on header "Alignment" at bounding box center [768, 102] width 123 height 22
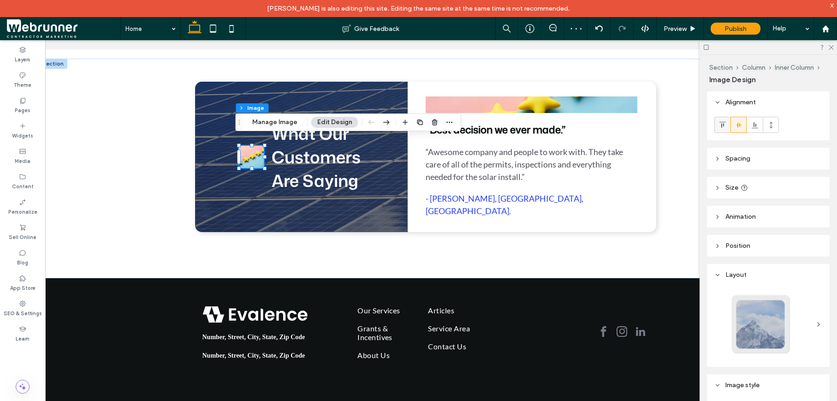
click at [722, 126] on icon at bounding box center [722, 124] width 7 height 7
click at [737, 125] on use at bounding box center [738, 124] width 6 height 5
click at [723, 126] on icon at bounding box center [722, 124] width 7 height 7
click at [735, 127] on icon at bounding box center [738, 124] width 7 height 7
click at [429, 121] on span "button" at bounding box center [434, 122] width 11 height 11
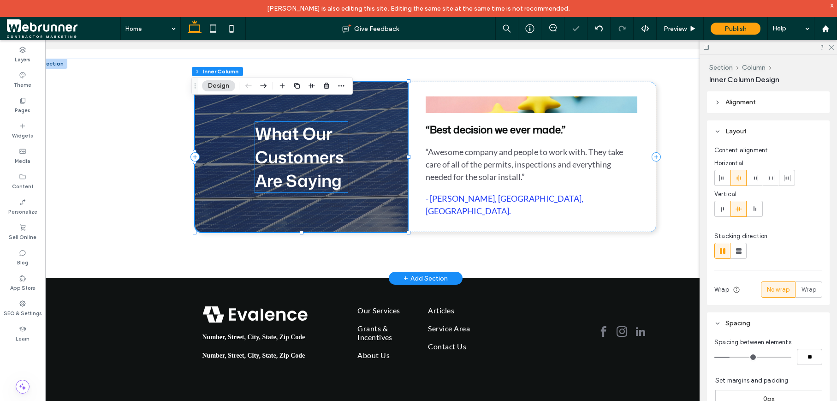
click at [293, 136] on span "What Our Customers Are Saying" at bounding box center [299, 157] width 89 height 71
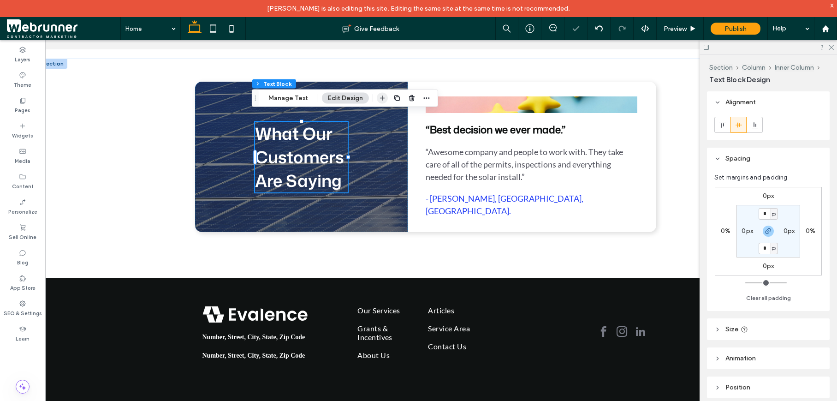
click at [381, 99] on icon "button" at bounding box center [382, 98] width 7 height 7
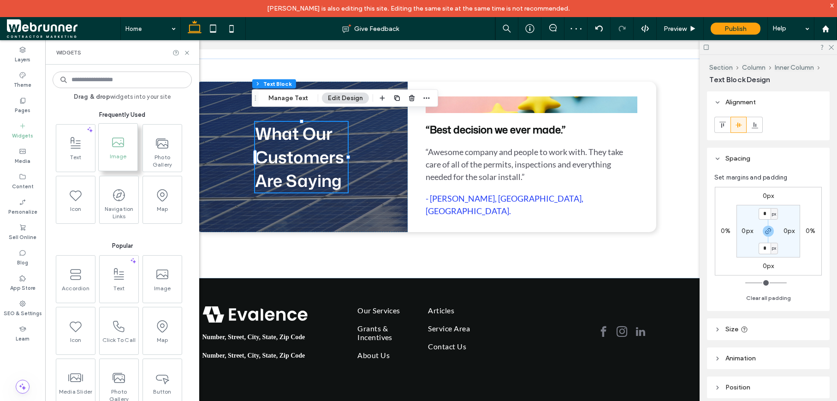
click at [117, 140] on icon at bounding box center [118, 142] width 15 height 15
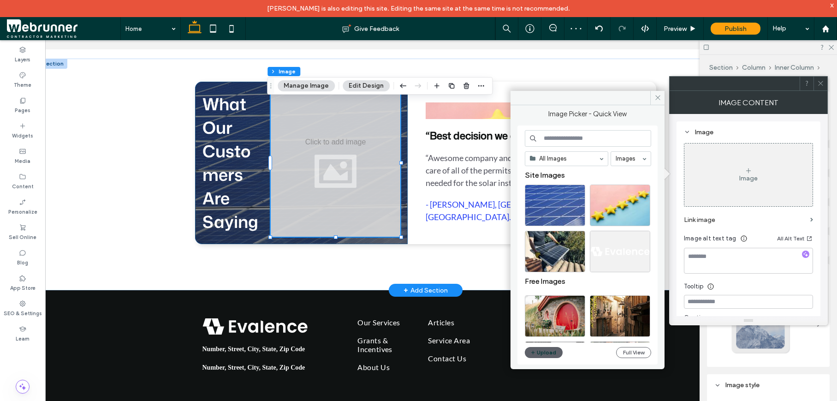
click at [403, 172] on div "What Our Customers Are Saying" at bounding box center [301, 163] width 213 height 162
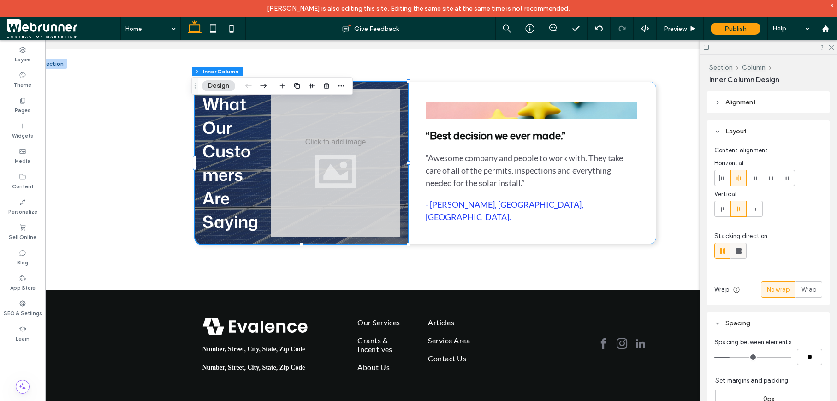
click at [740, 246] on icon at bounding box center [738, 250] width 9 height 9
type input "**"
type input "****"
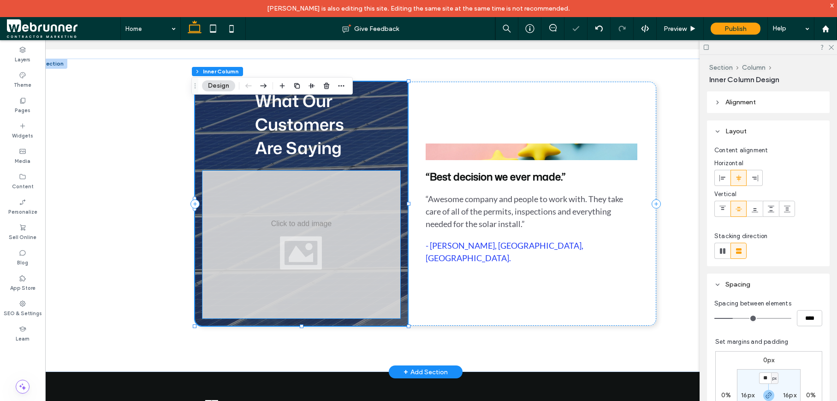
click at [344, 223] on div at bounding box center [301, 245] width 198 height 148
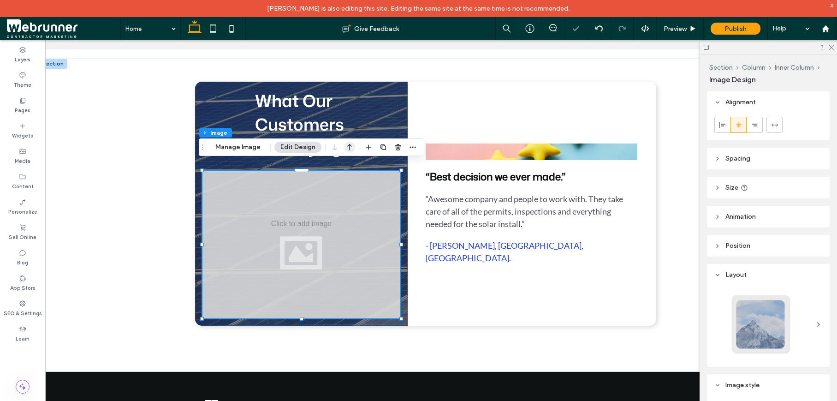
click at [347, 145] on use "button" at bounding box center [349, 147] width 5 height 6
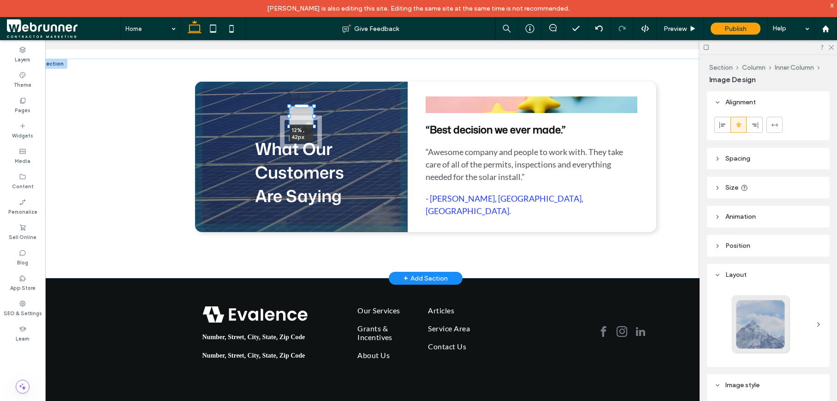
drag, startPoint x: 397, startPoint y: 228, endPoint x: 310, endPoint y: 164, distance: 108.2
click at [310, 164] on div "12% , 42px What Our Customers Are Saying “Best decision we ever made.” “Awesome…" at bounding box center [425, 168] width 553 height 219
type input "**"
type input "****"
type input "**"
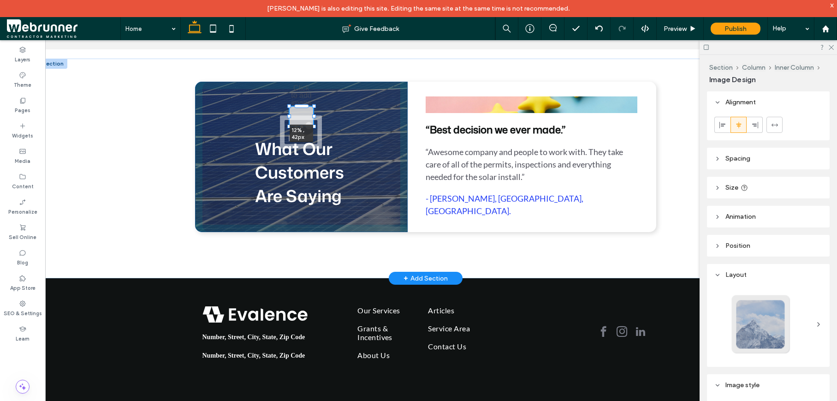
type input "**"
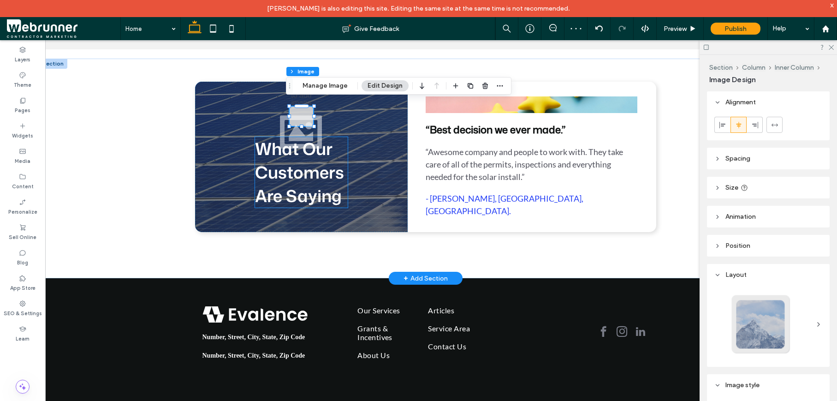
click at [321, 143] on span "What Our Customers Are Saying" at bounding box center [299, 172] width 89 height 71
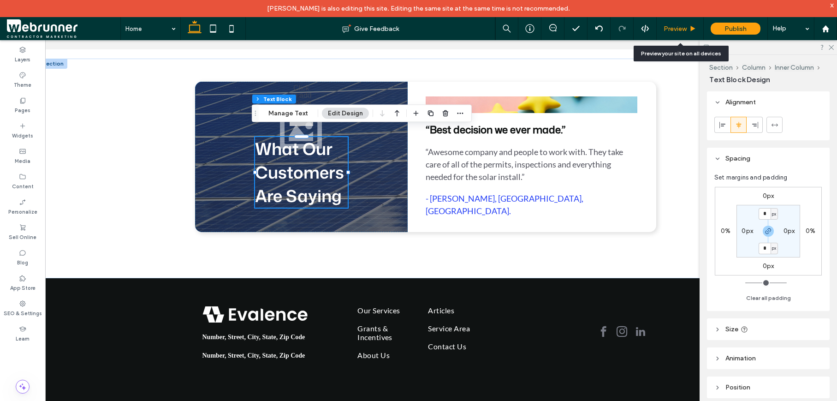
click at [682, 31] on span "Preview" at bounding box center [675, 29] width 23 height 8
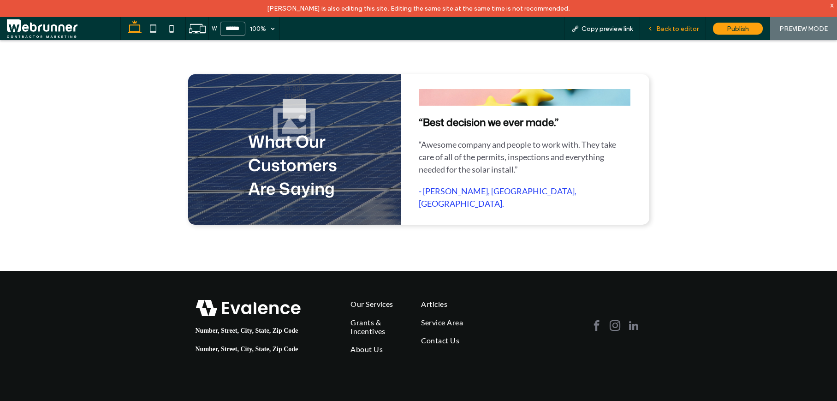
click at [672, 28] on span "Back to editor" at bounding box center [677, 29] width 42 height 8
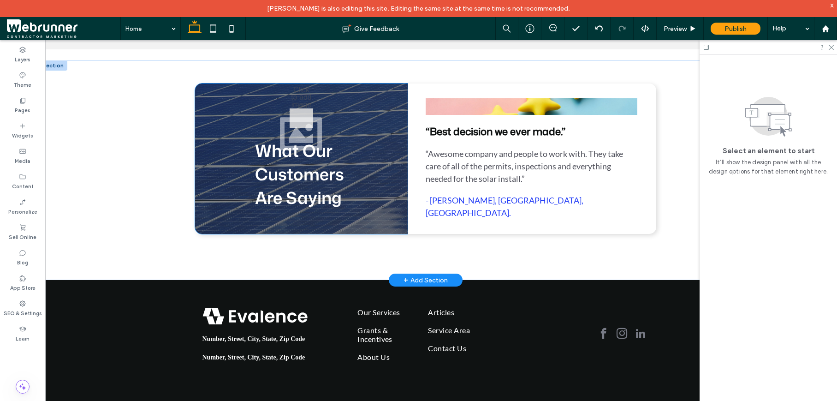
click at [313, 124] on div at bounding box center [302, 117] width 24 height 19
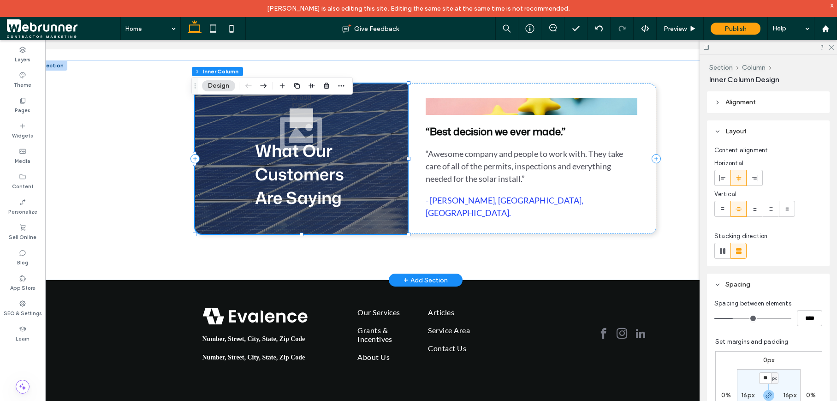
click at [300, 111] on div at bounding box center [302, 117] width 24 height 19
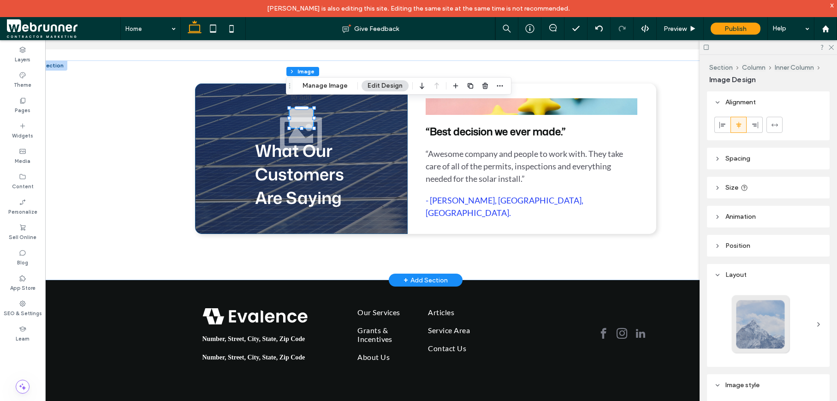
click at [300, 128] on div at bounding box center [302, 117] width 24 height 19
click at [480, 83] on span "button" at bounding box center [485, 85] width 11 height 11
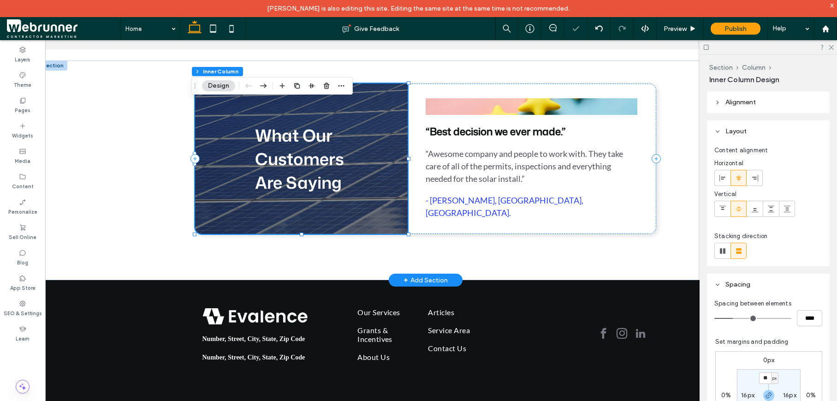
click at [224, 125] on div "What Our Customers Are Saying" at bounding box center [301, 158] width 213 height 150
click at [285, 86] on icon "button" at bounding box center [282, 85] width 7 height 7
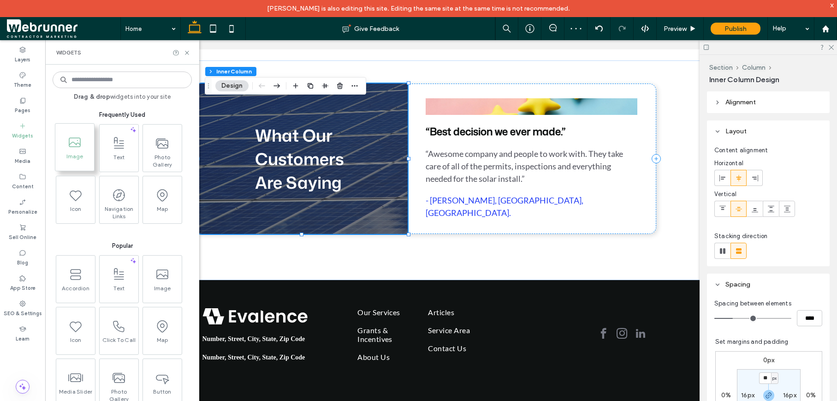
click at [71, 154] on span "Image" at bounding box center [74, 159] width 39 height 13
